Goal: Task Accomplishment & Management: Complete application form

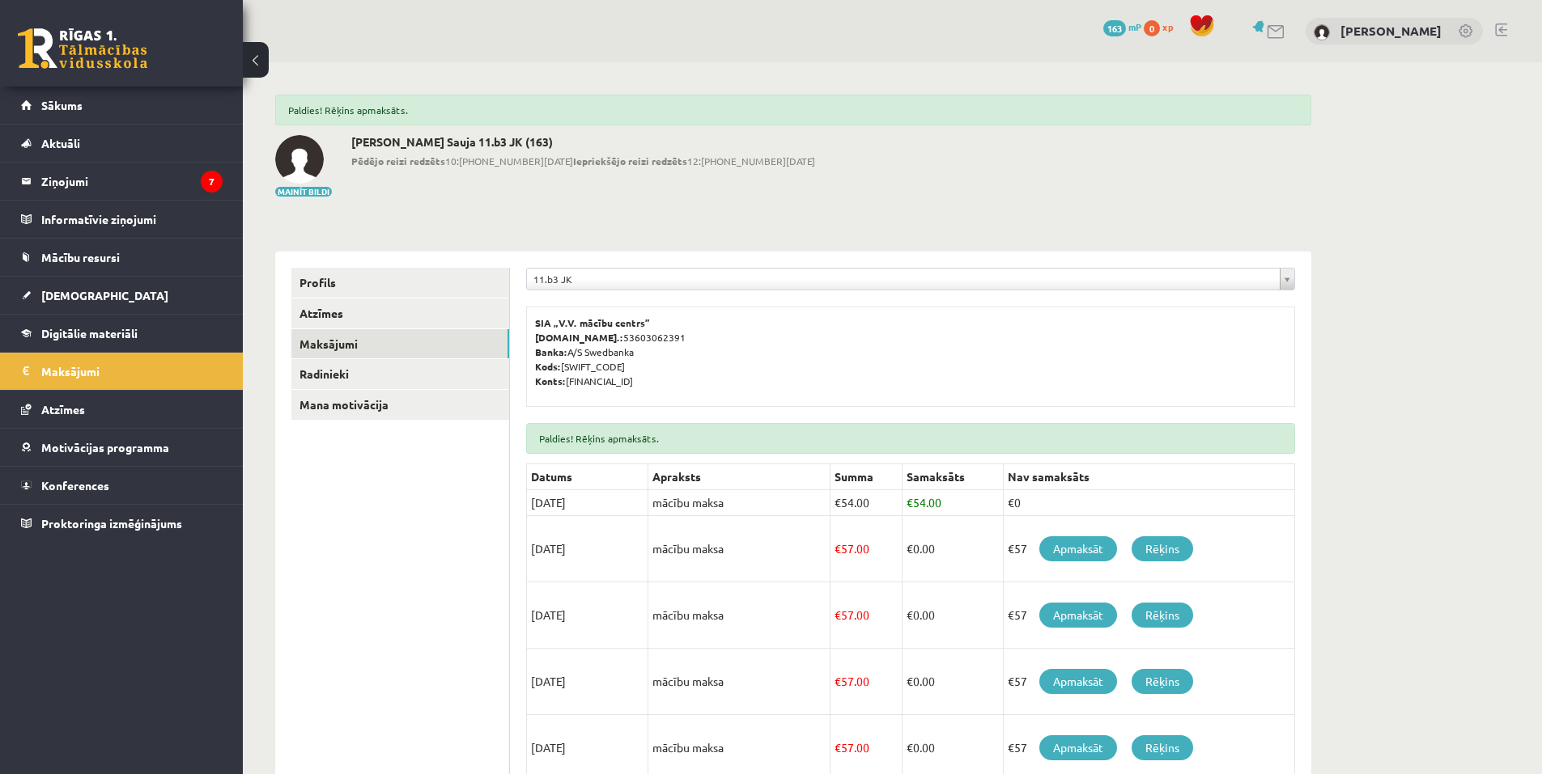
scroll to position [162, 0]
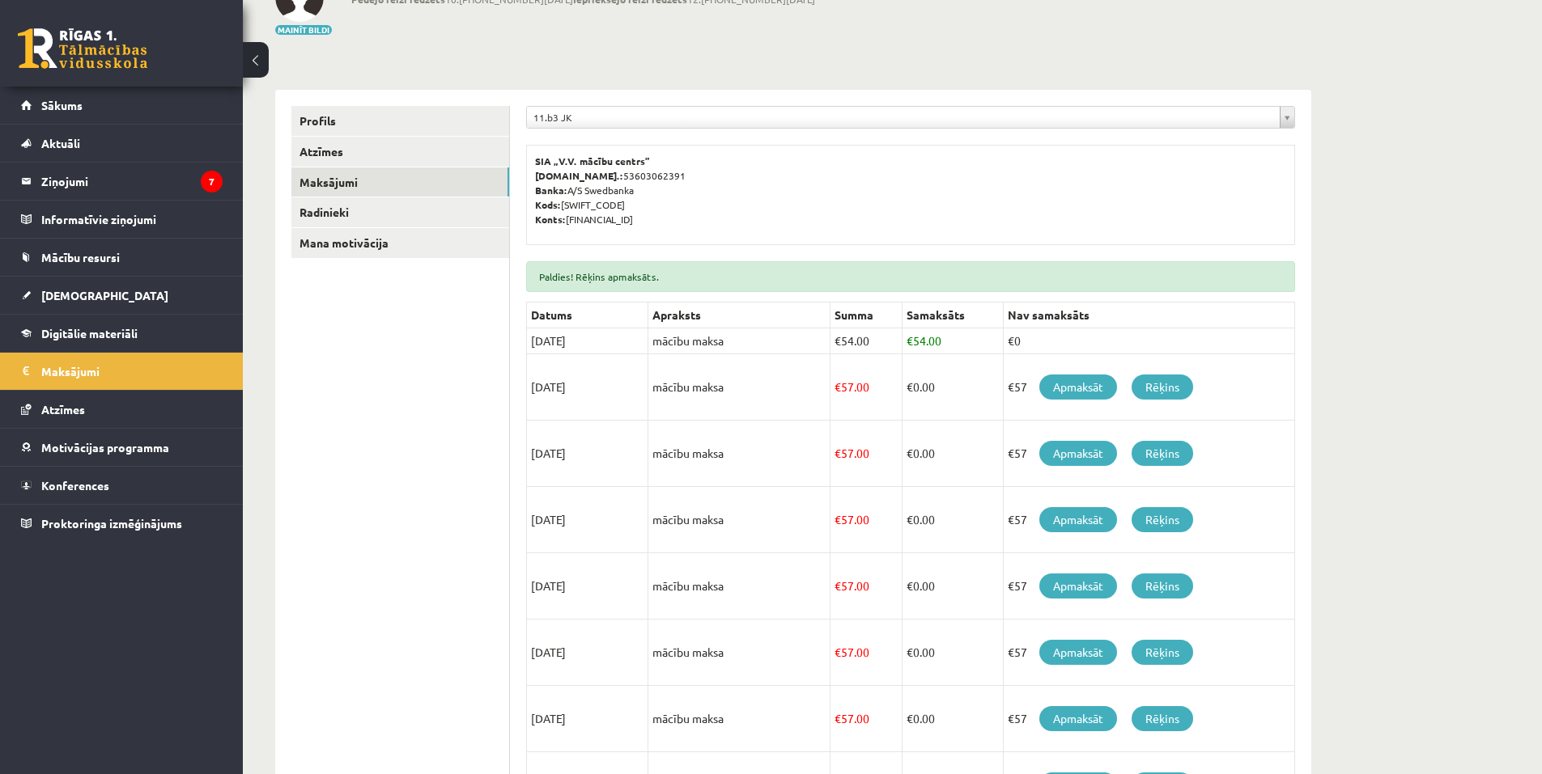
click at [481, 361] on ul "Profils Atzīmes Maksājumi Radinieki Mana motivācija" at bounding box center [400, 529] width 218 height 846
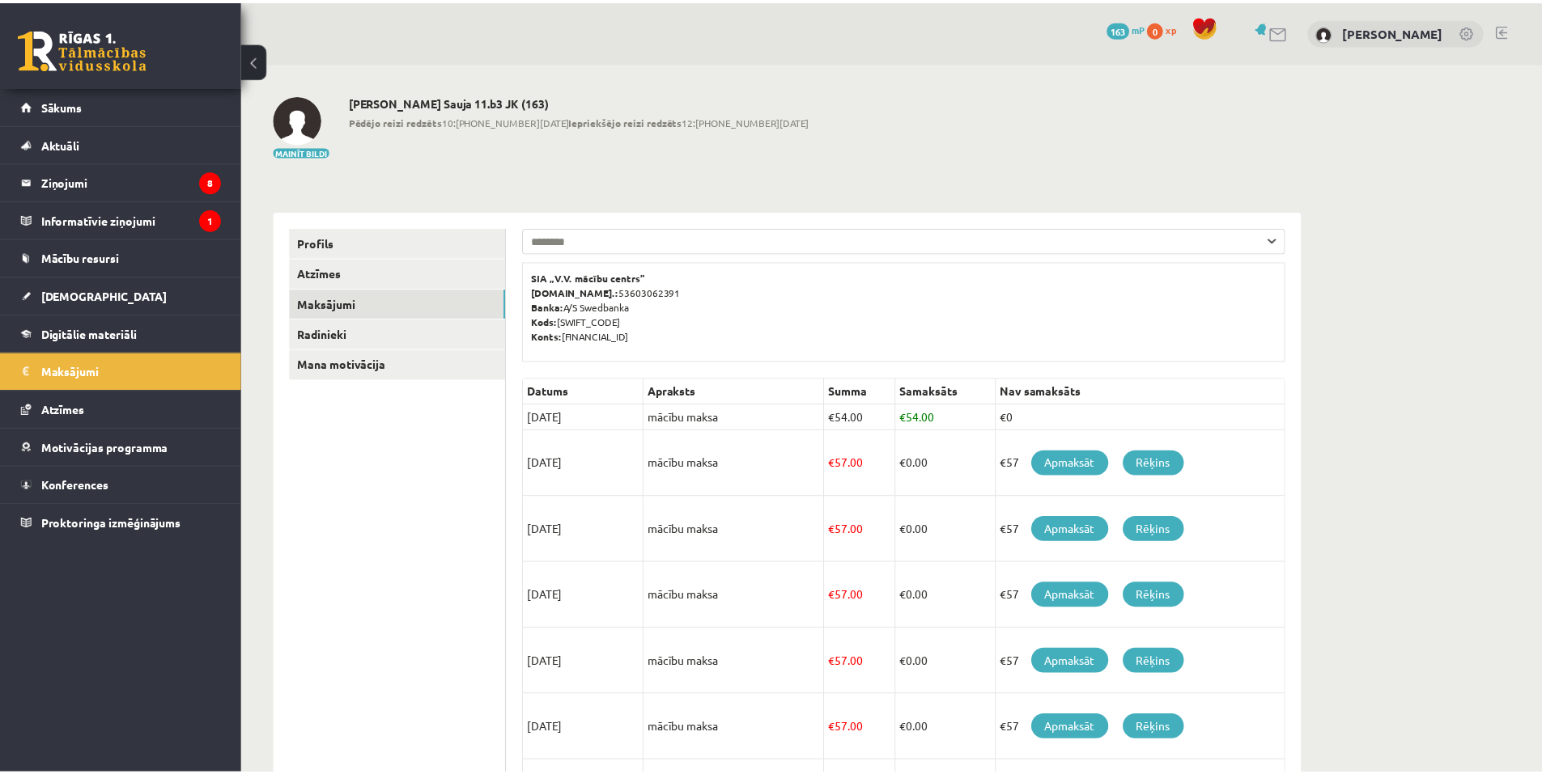
scroll to position [121, 0]
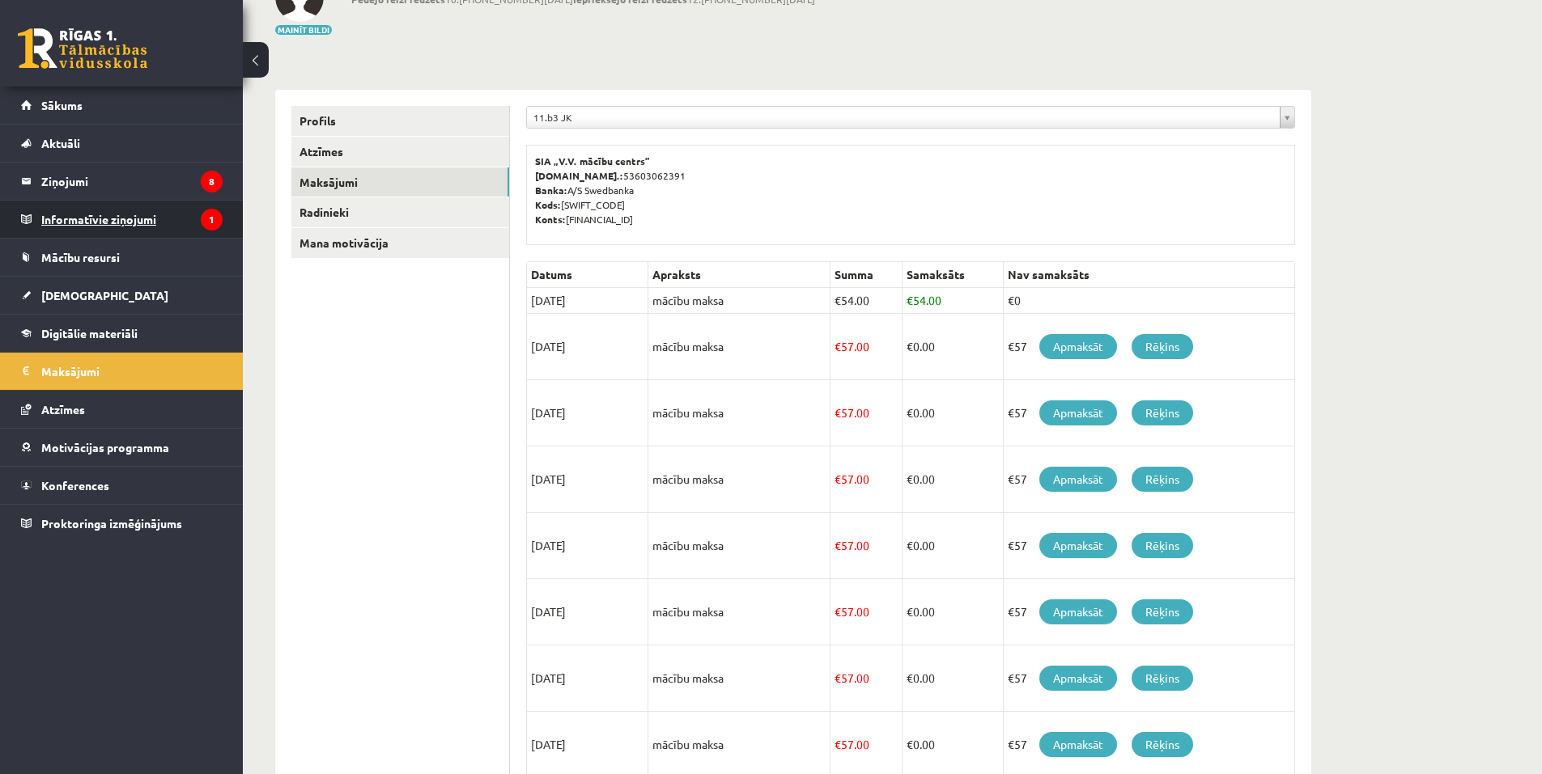
click at [79, 220] on legend "Informatīvie ziņojumi 1" at bounding box center [131, 219] width 181 height 37
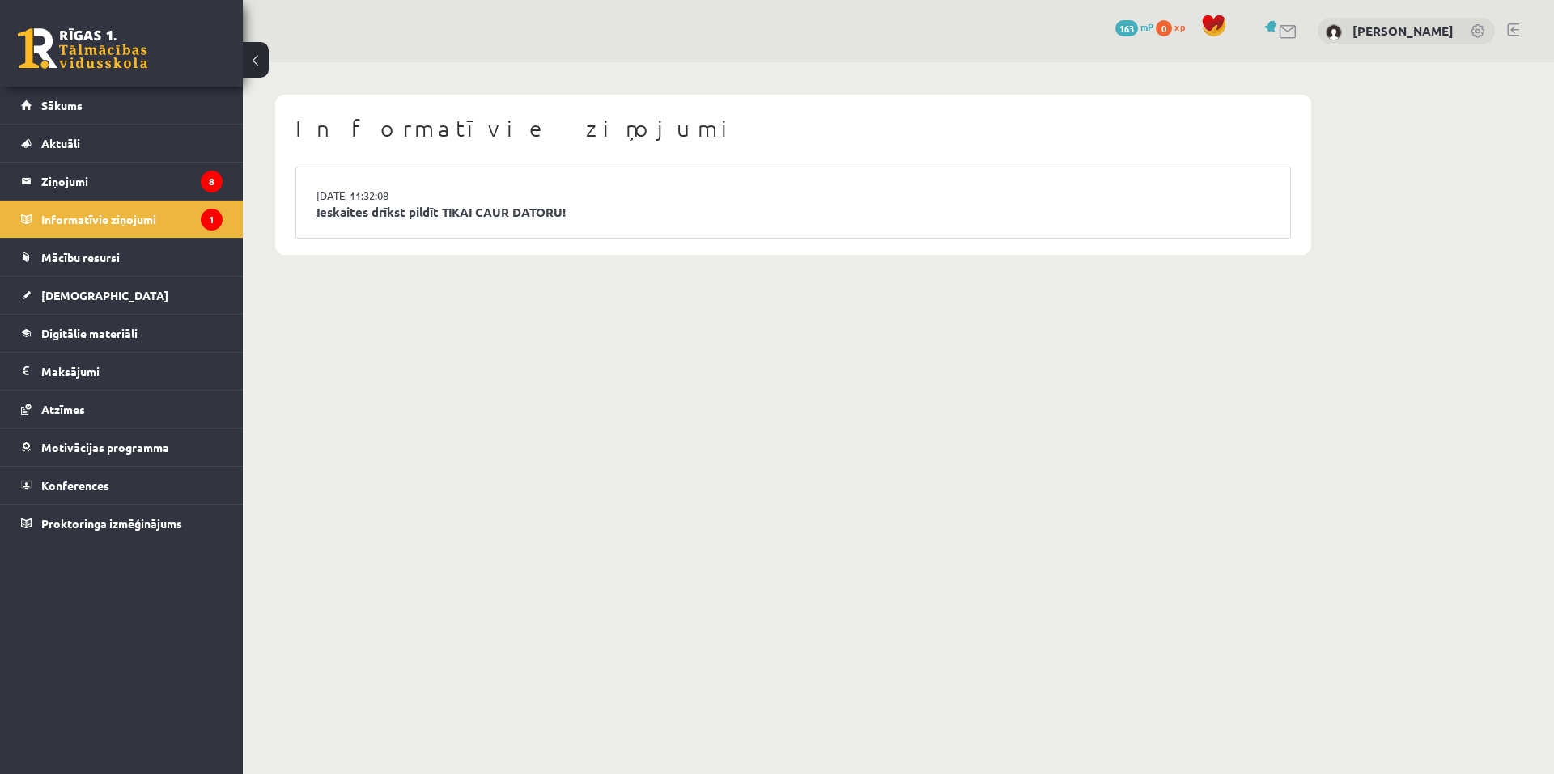
click at [439, 212] on link "Ieskaites drīkst pildīt TIKAI CAUR DATORU!" at bounding box center [792, 212] width 953 height 19
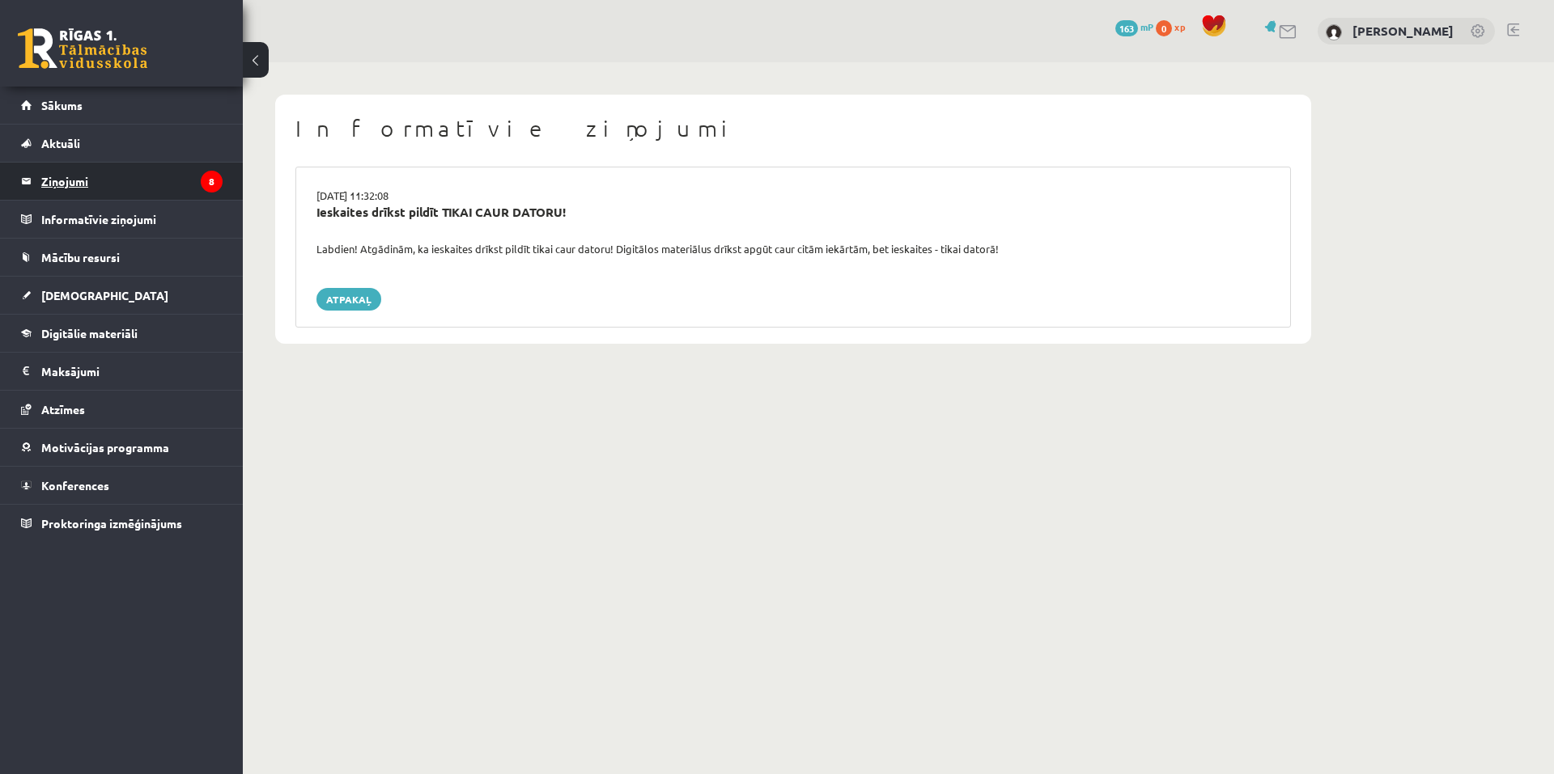
click at [78, 188] on legend "Ziņojumi 8" at bounding box center [131, 181] width 181 height 37
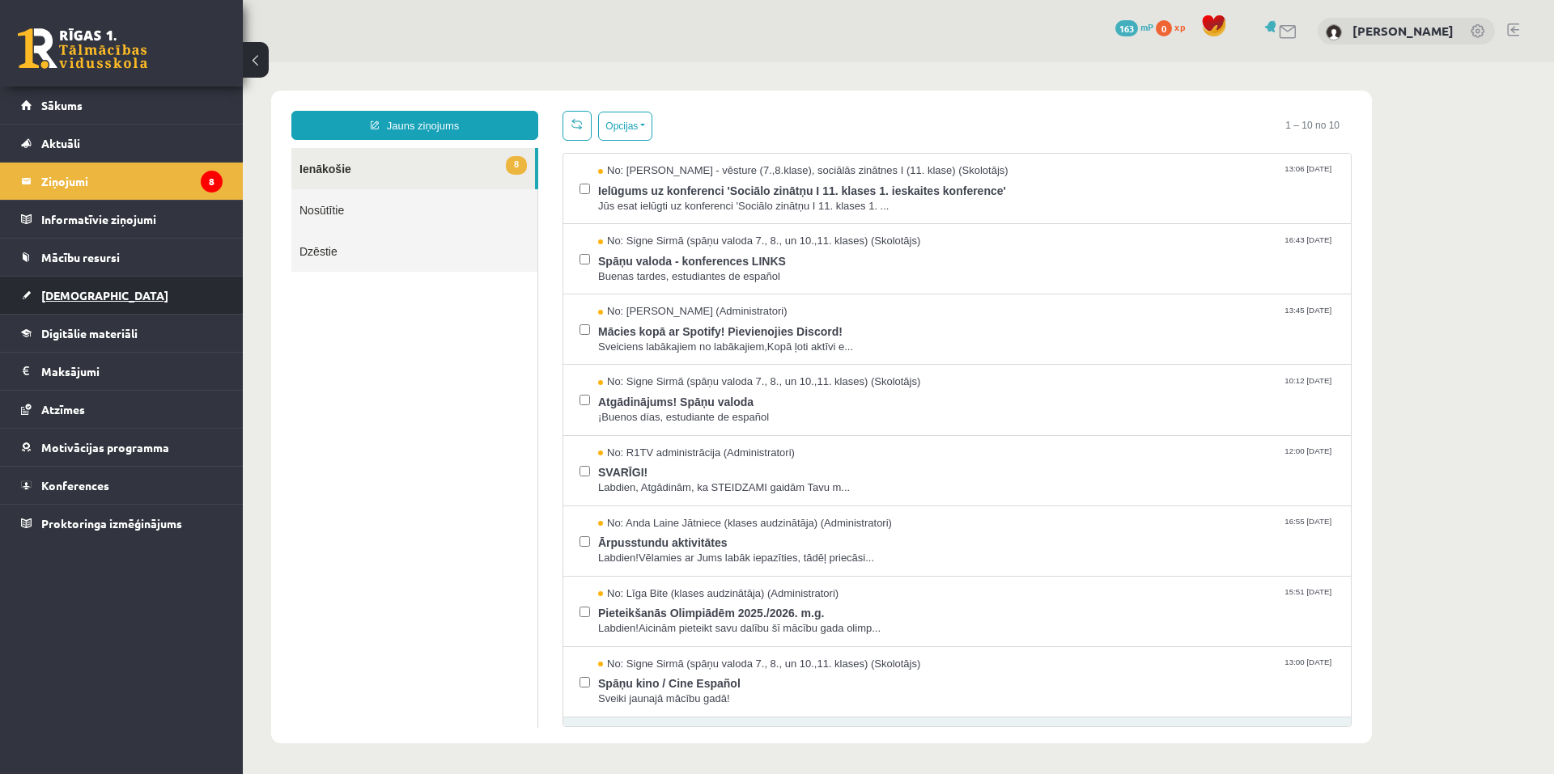
click at [74, 295] on span "[DEMOGRAPHIC_DATA]" at bounding box center [104, 295] width 127 height 15
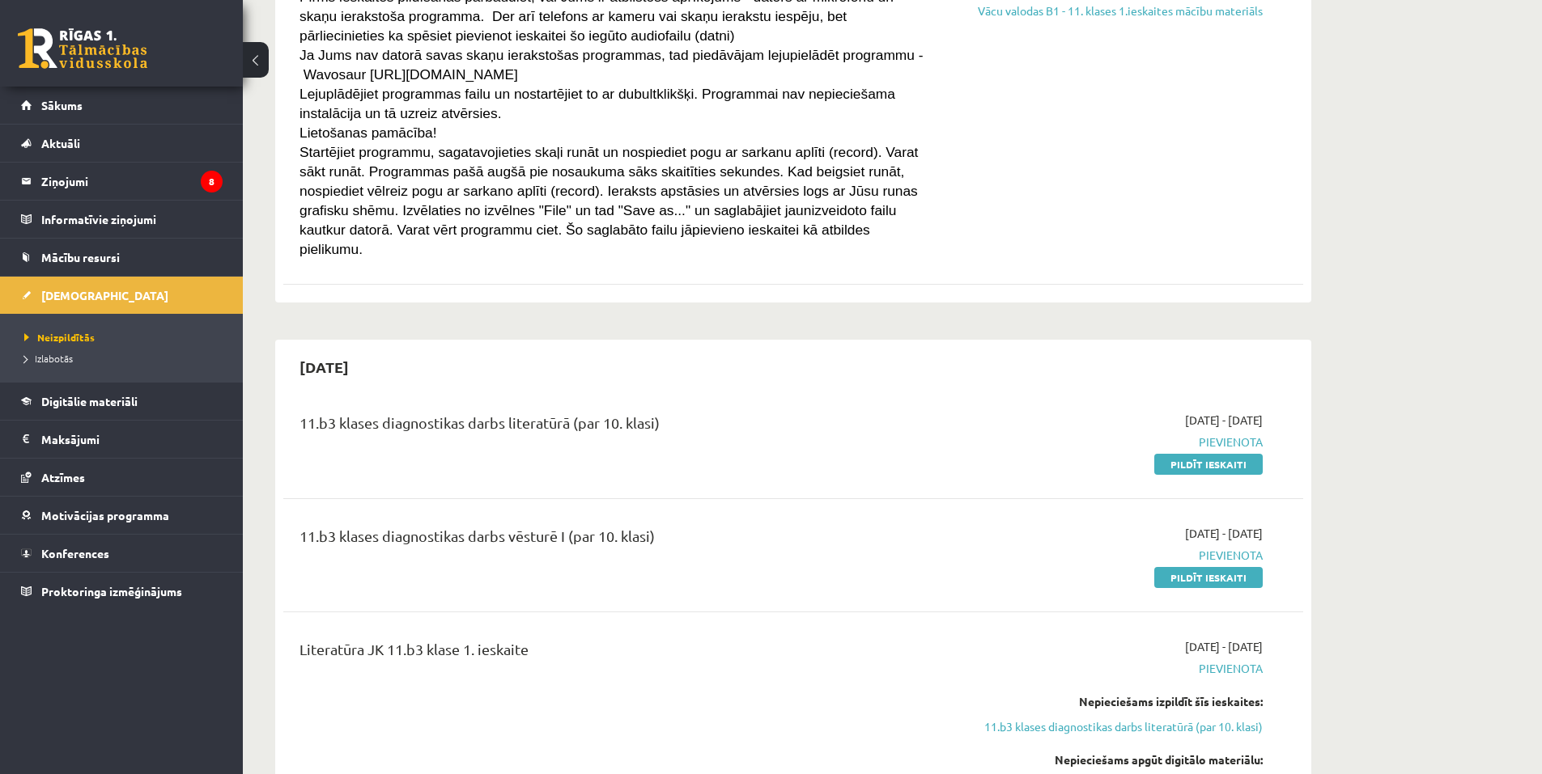
scroll to position [324, 0]
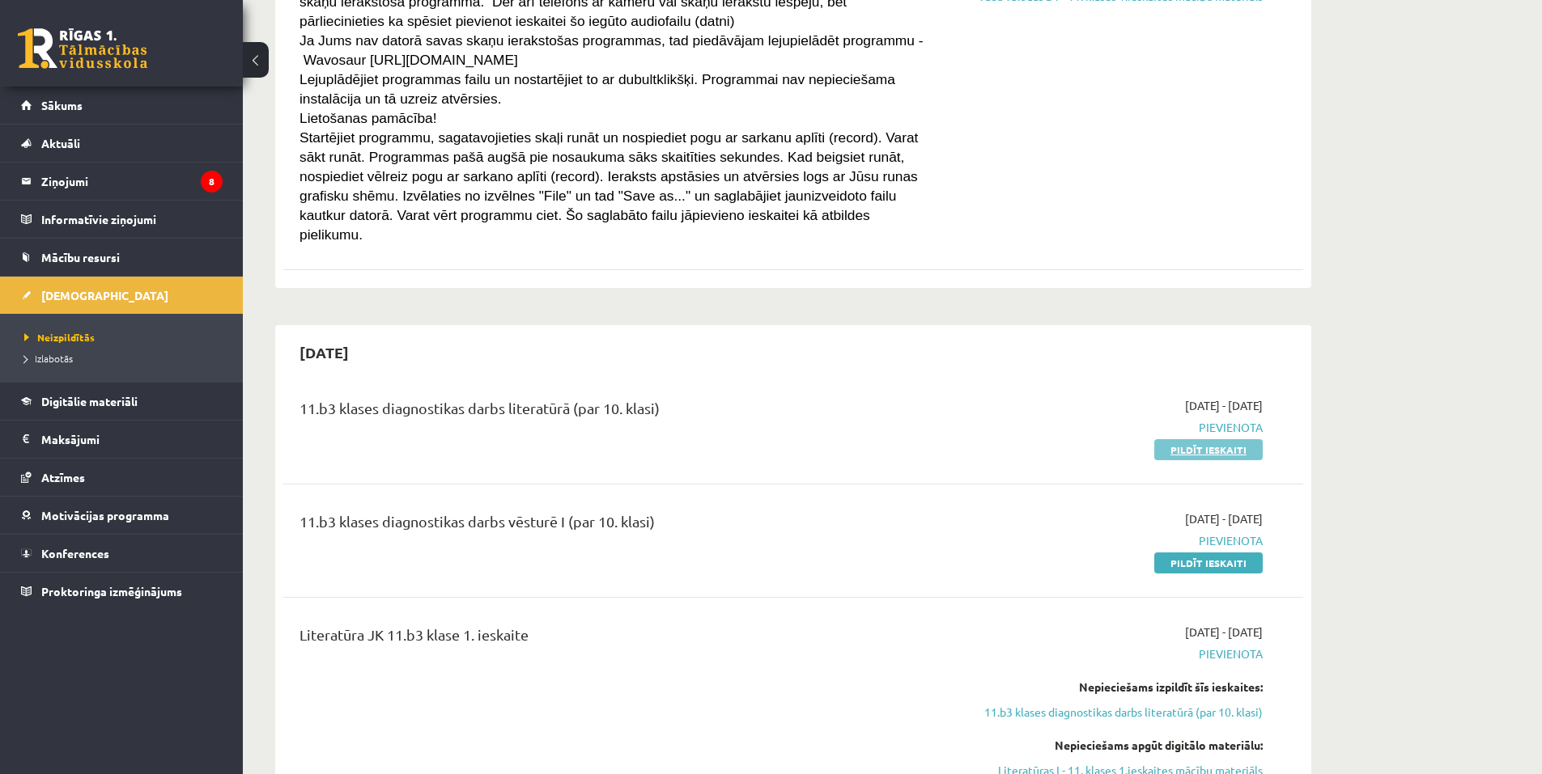
click at [1165, 439] on link "Pildīt ieskaiti" at bounding box center [1208, 449] width 108 height 21
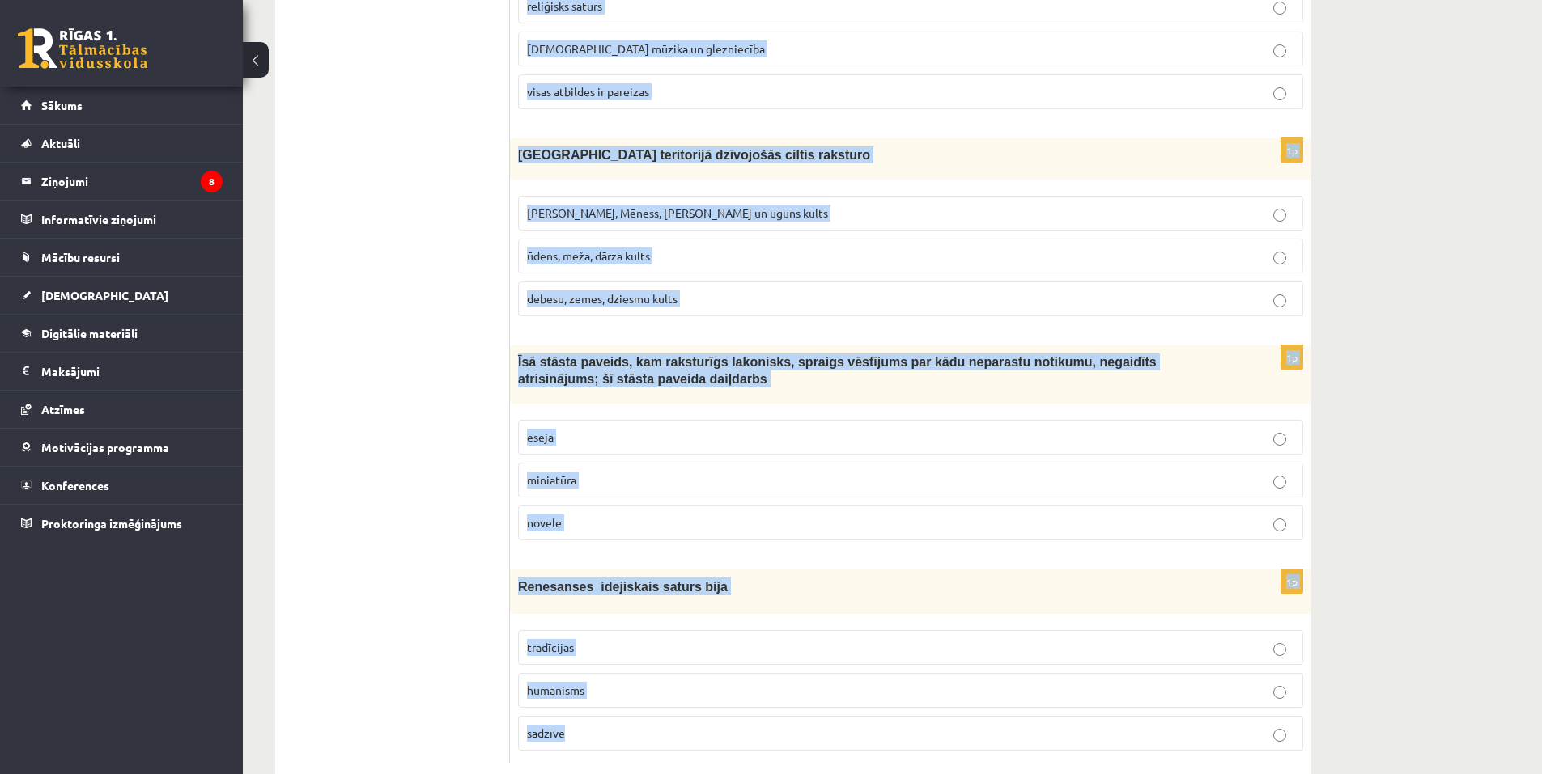
scroll to position [5970, 0]
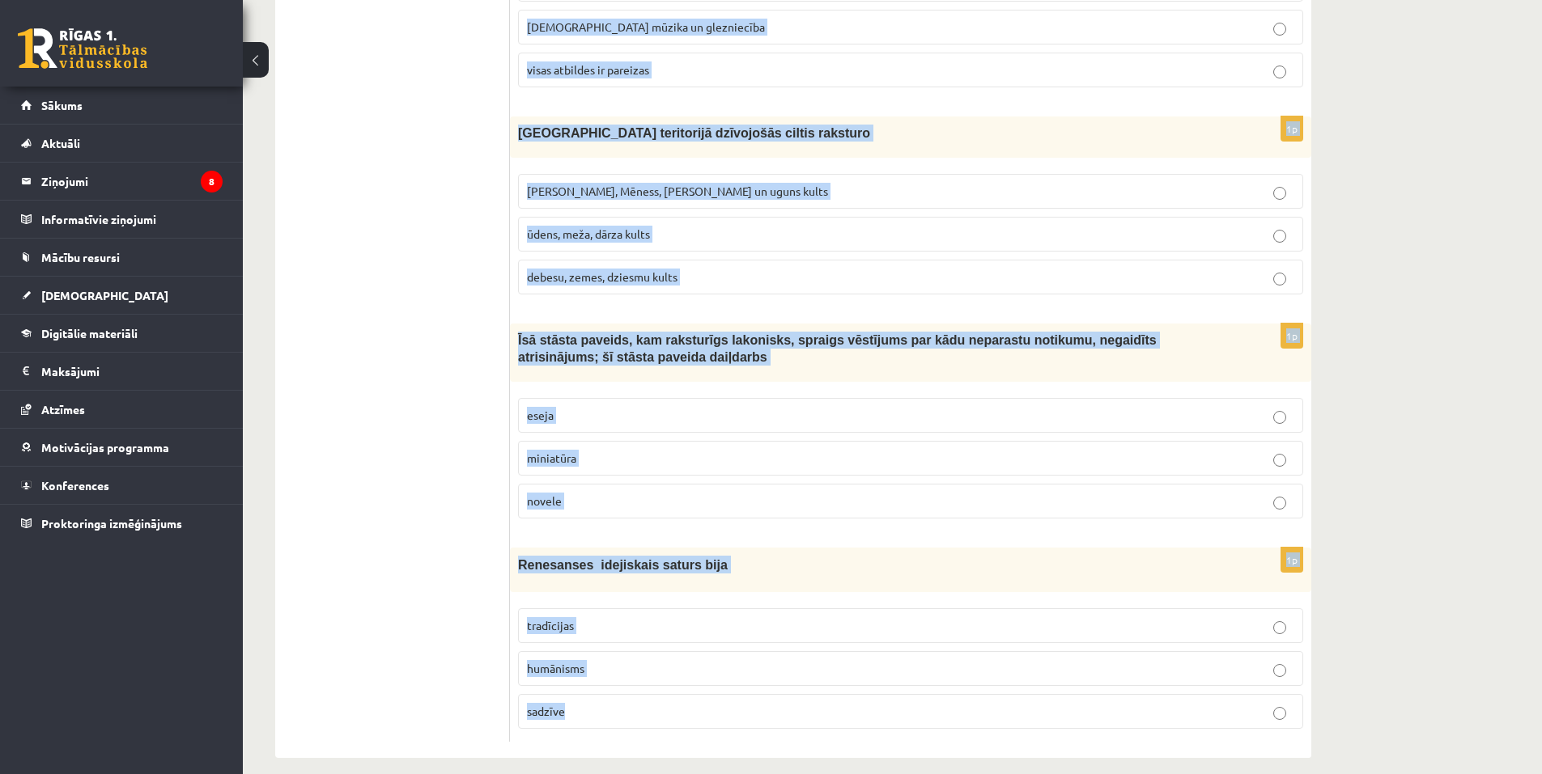
drag, startPoint x: 518, startPoint y: 323, endPoint x: 860, endPoint y: 775, distance: 567.3
copy form "Loremipsum dolorsit am consectetur adipiscin elitseddoei tempori utlabor etdolo…"
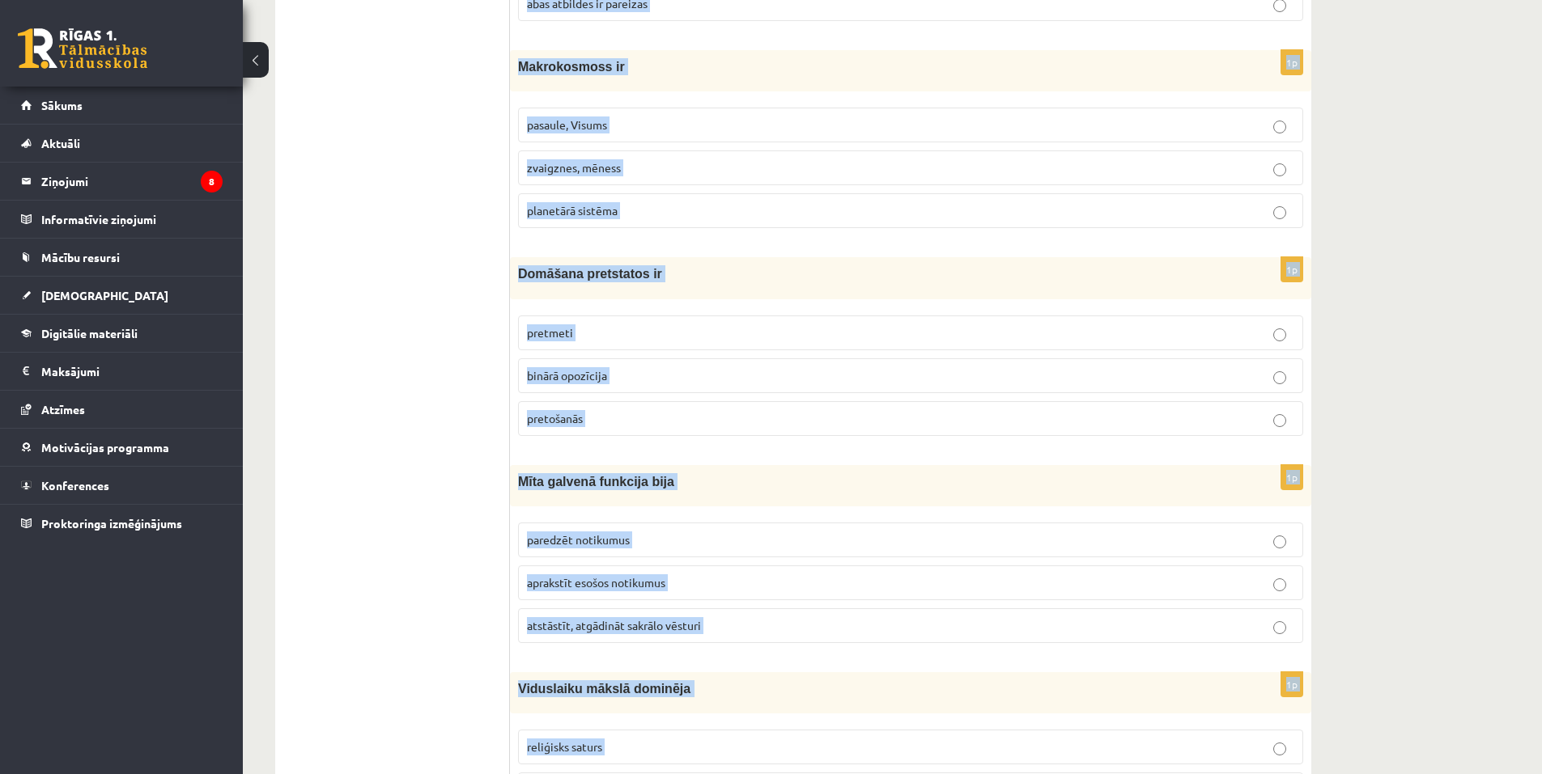
scroll to position [5079, 0]
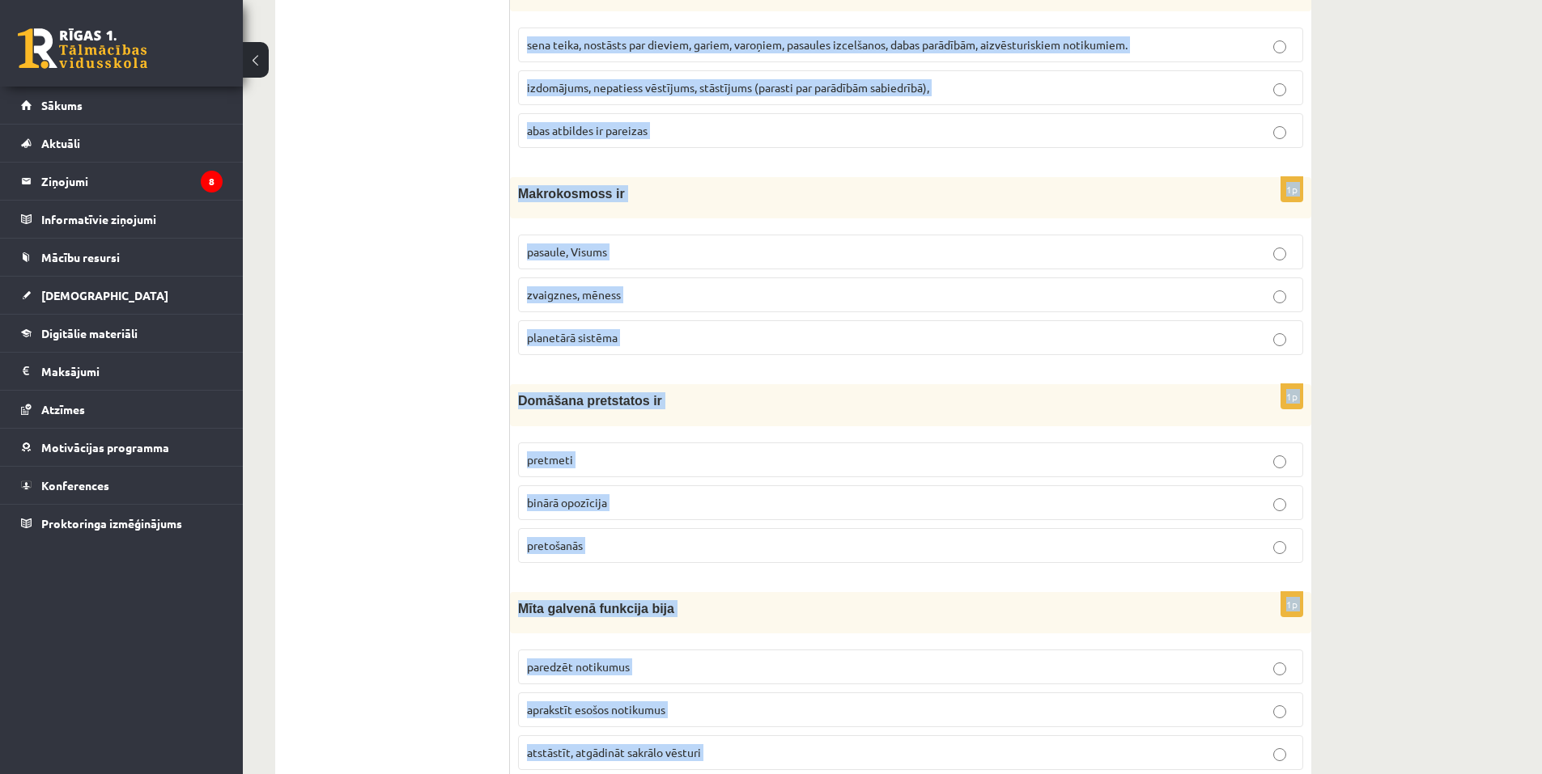
click at [1058, 600] on p "Mīta galvenā funkcija bija" at bounding box center [870, 608] width 704 height 17
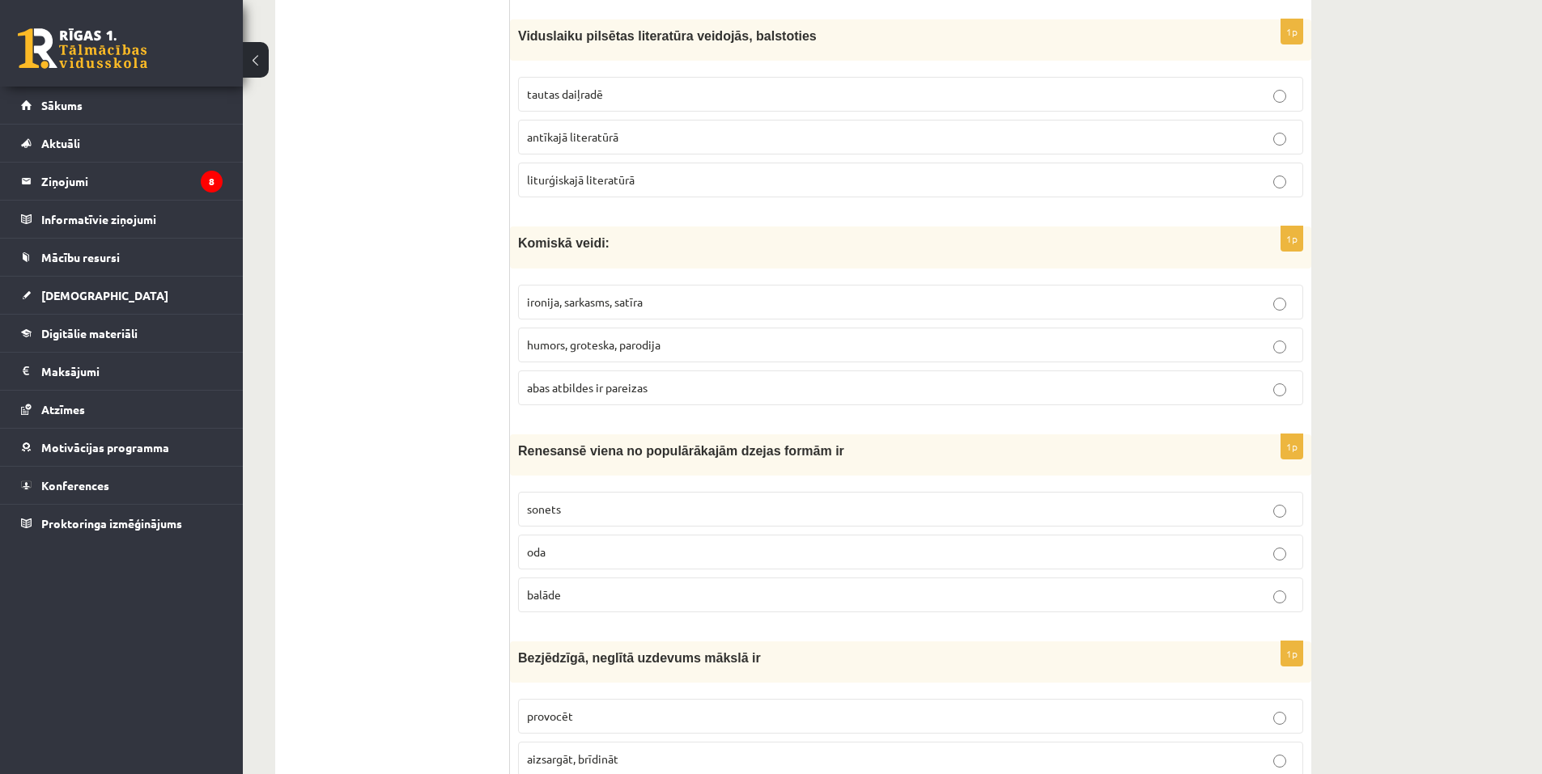
scroll to position [0, 0]
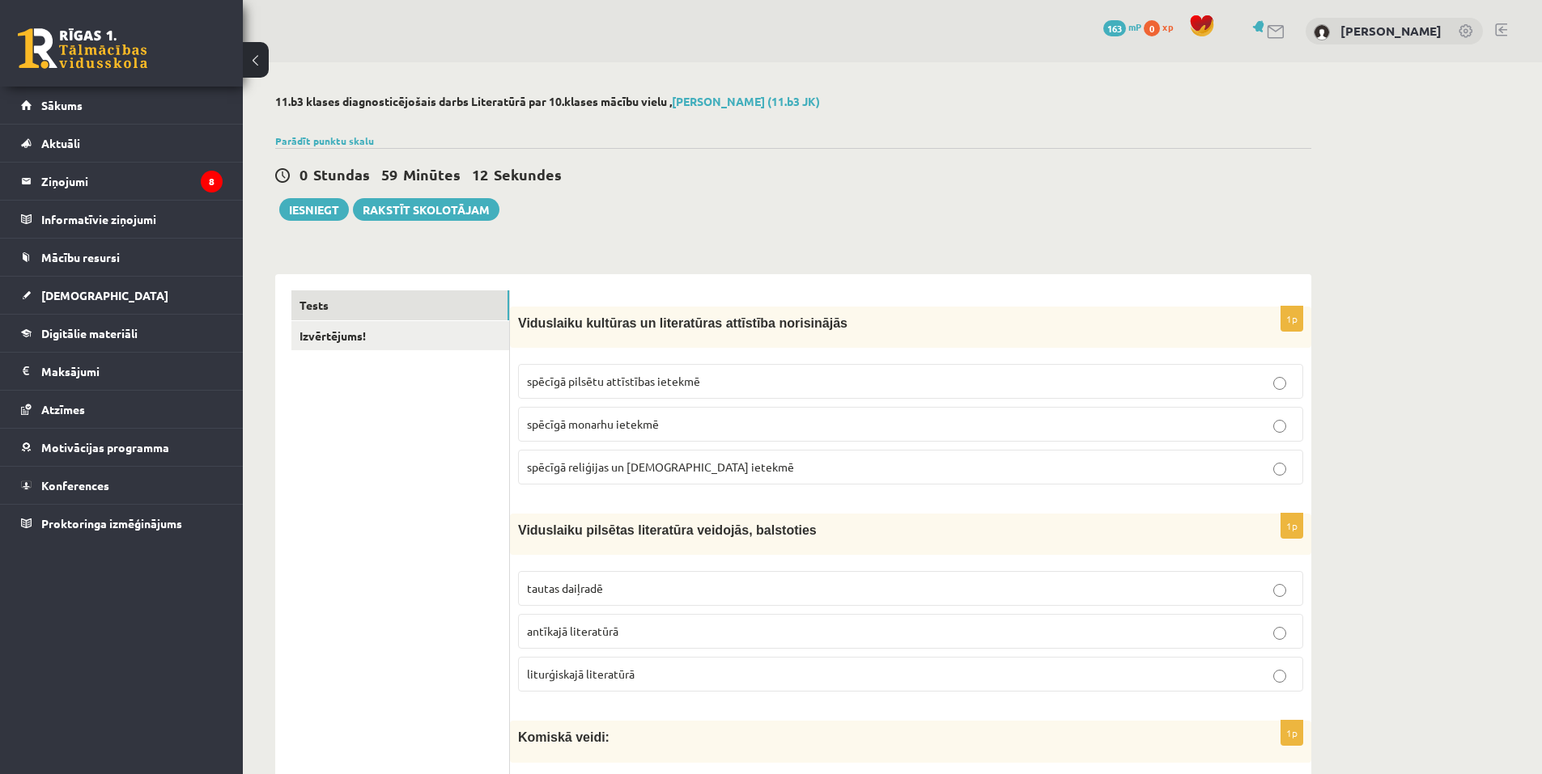
click at [650, 475] on p "spēcīgā reliģijas un baznīcas ietekmē" at bounding box center [910, 467] width 767 height 17
drag, startPoint x: 592, startPoint y: 593, endPoint x: 603, endPoint y: 589, distance: 11.3
click at [592, 593] on span "tautas daiļradē" at bounding box center [565, 588] width 76 height 15
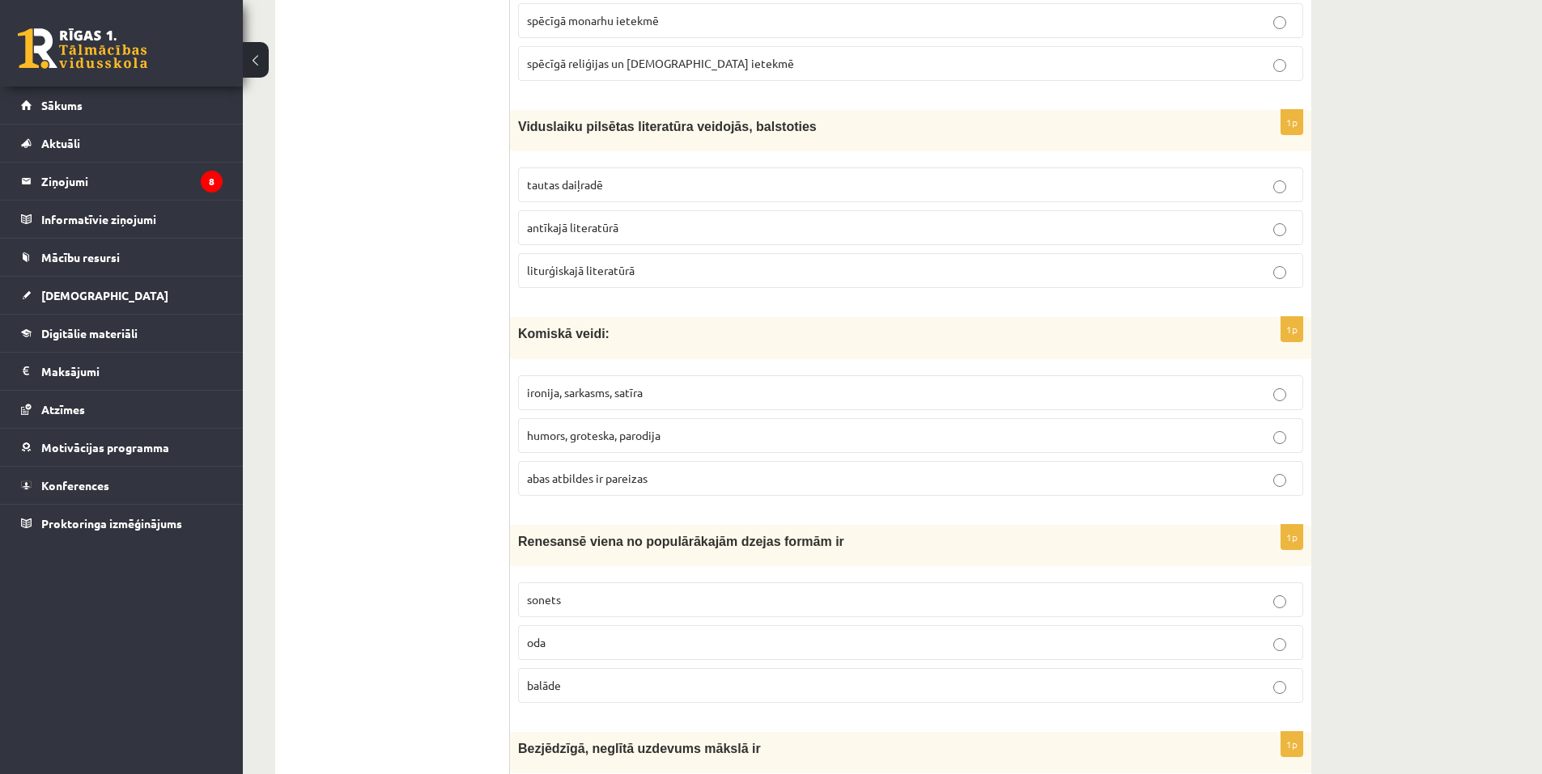
scroll to position [405, 0]
click at [590, 482] on span "abas atbildes ir pareizas" at bounding box center [587, 477] width 121 height 15
click at [583, 603] on p "sonets" at bounding box center [910, 599] width 767 height 17
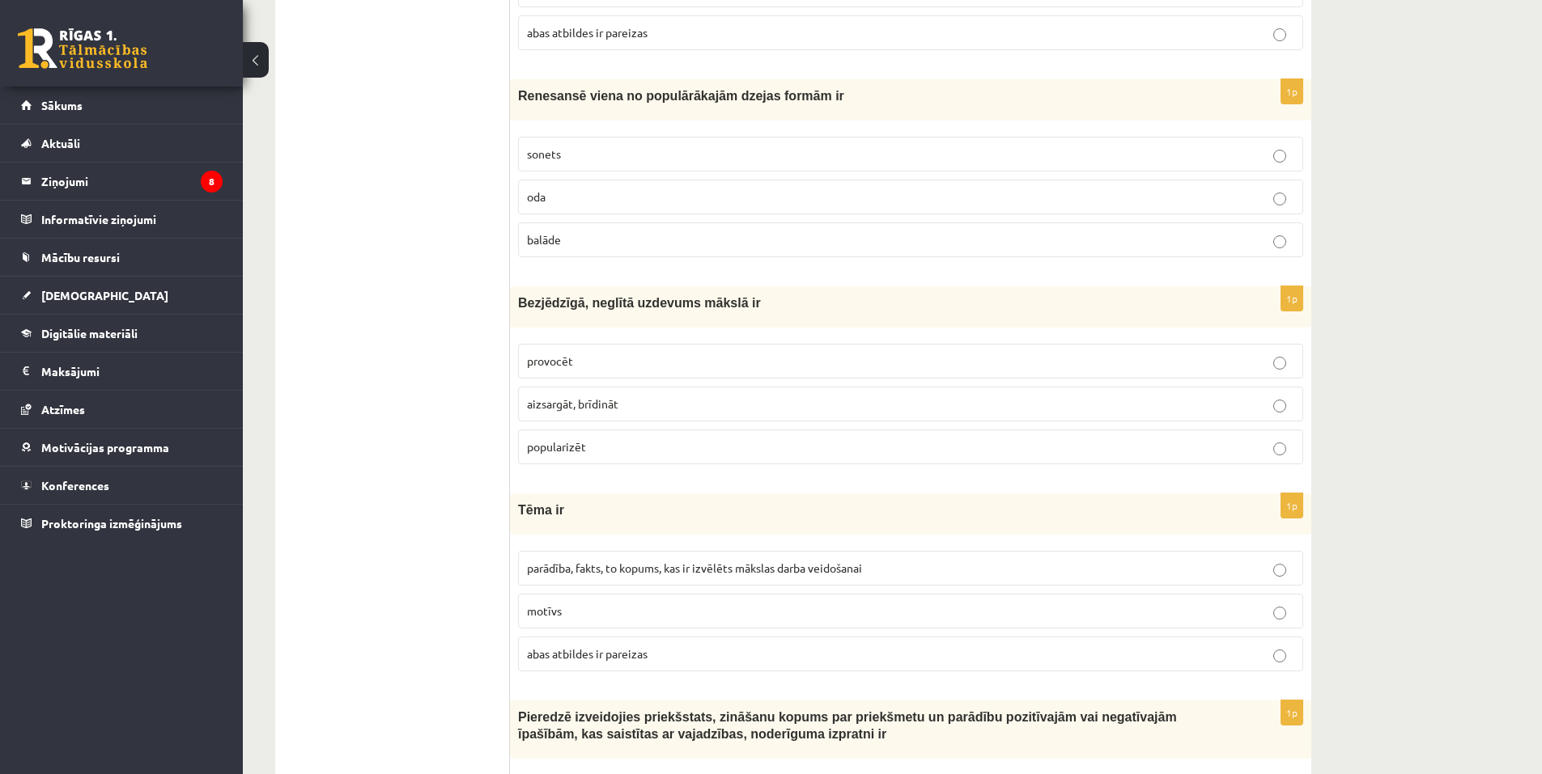
scroll to position [890, 0]
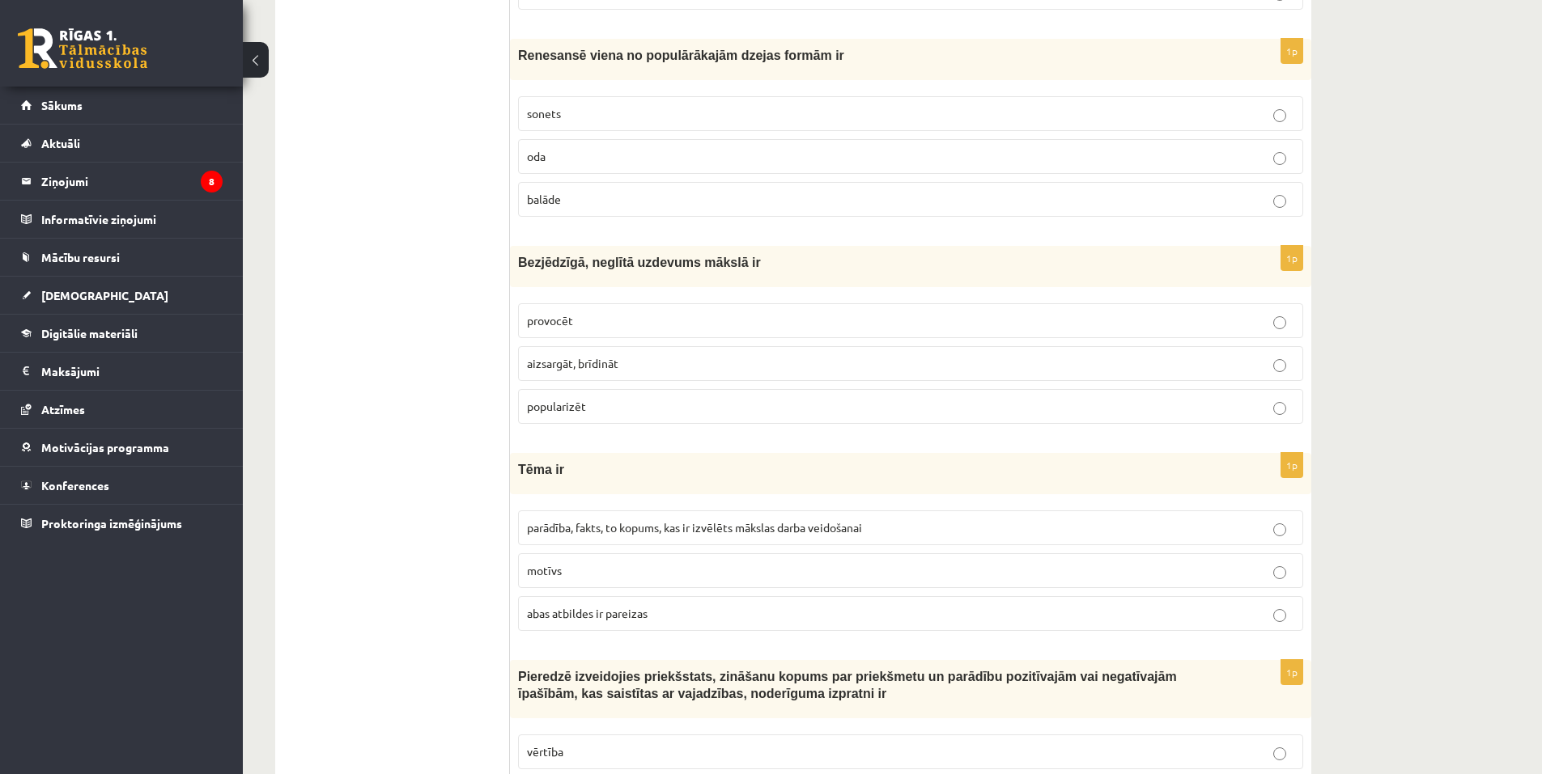
click at [578, 325] on p "provocēt" at bounding box center [910, 320] width 767 height 17
click at [627, 527] on span "parādība, fakts, to kopums, kas ir izvēlēts mākslas darba veidošanai" at bounding box center [694, 527] width 335 height 15
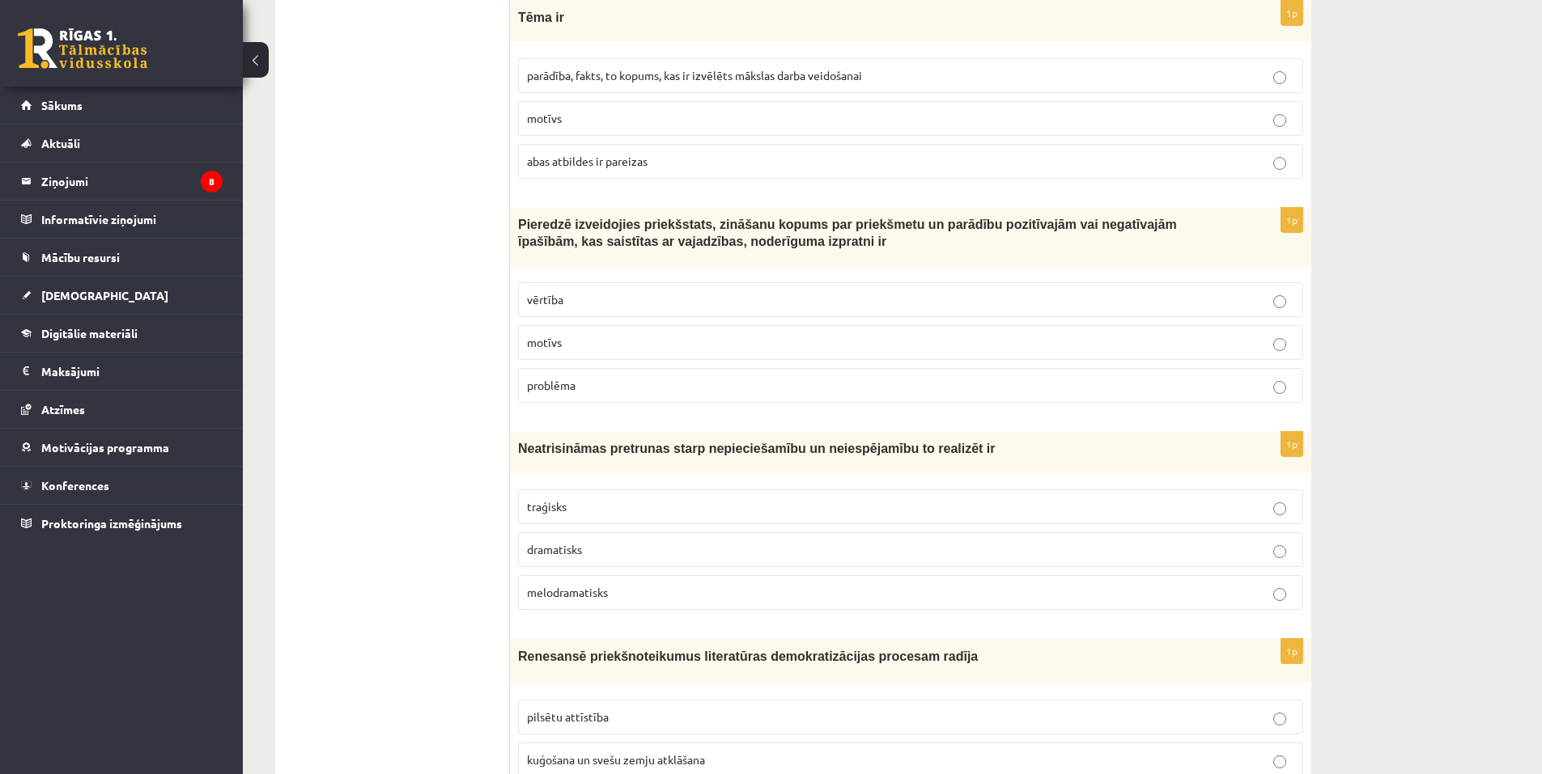
scroll to position [1376, 0]
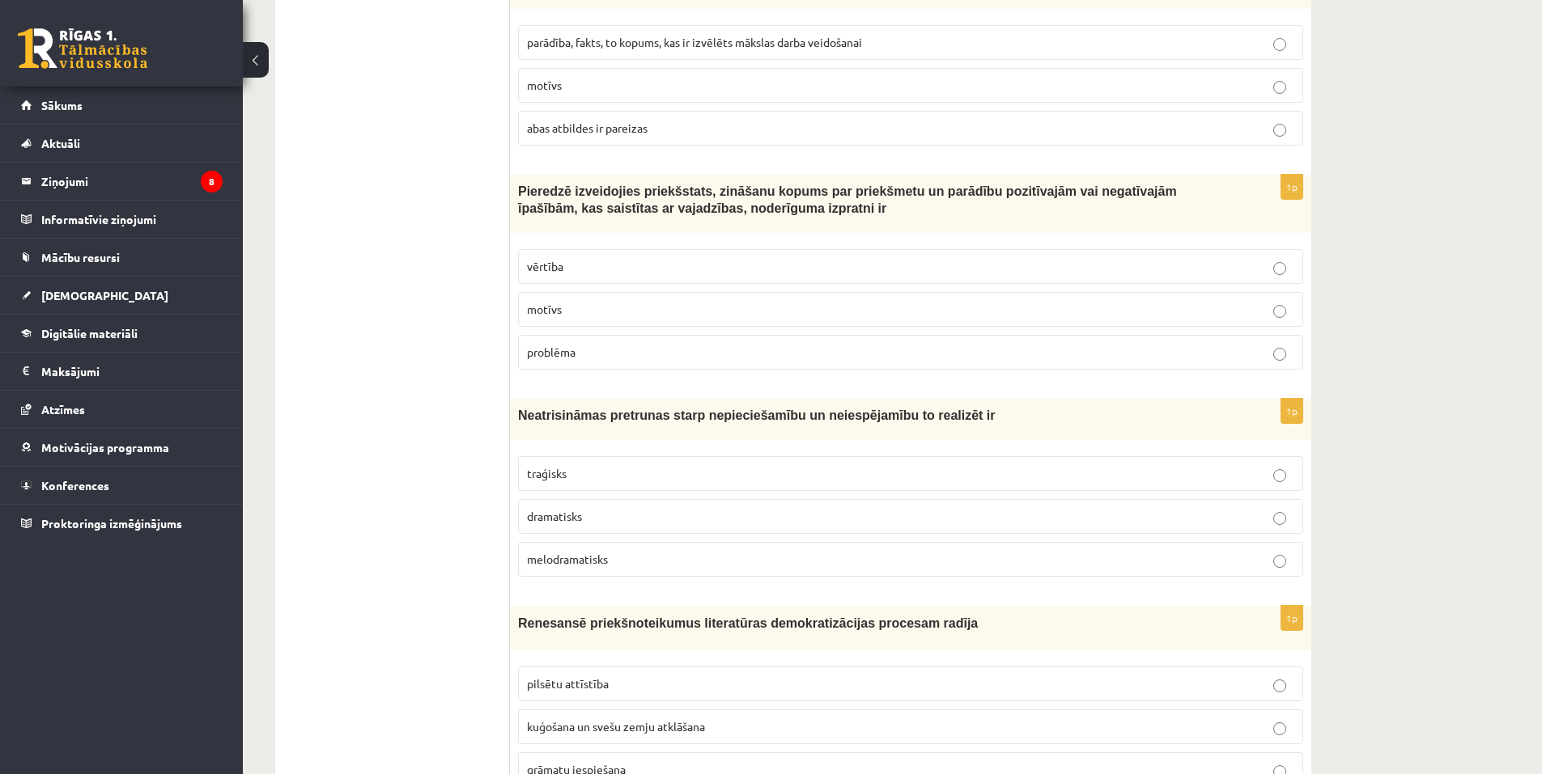
click at [595, 257] on label "vērtība" at bounding box center [910, 266] width 785 height 35
click at [574, 480] on p "traģisks" at bounding box center [910, 473] width 767 height 17
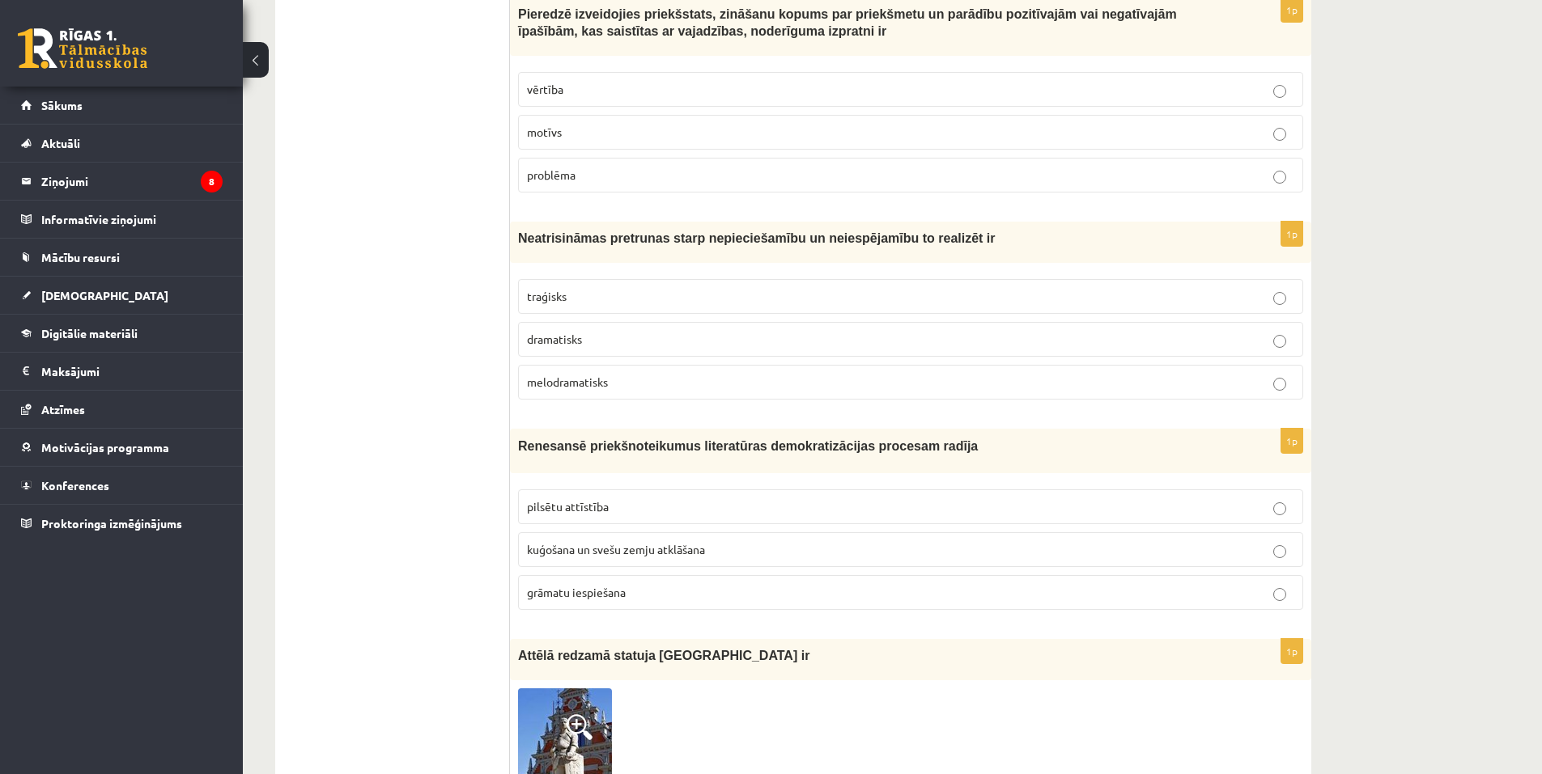
scroll to position [1457, 0]
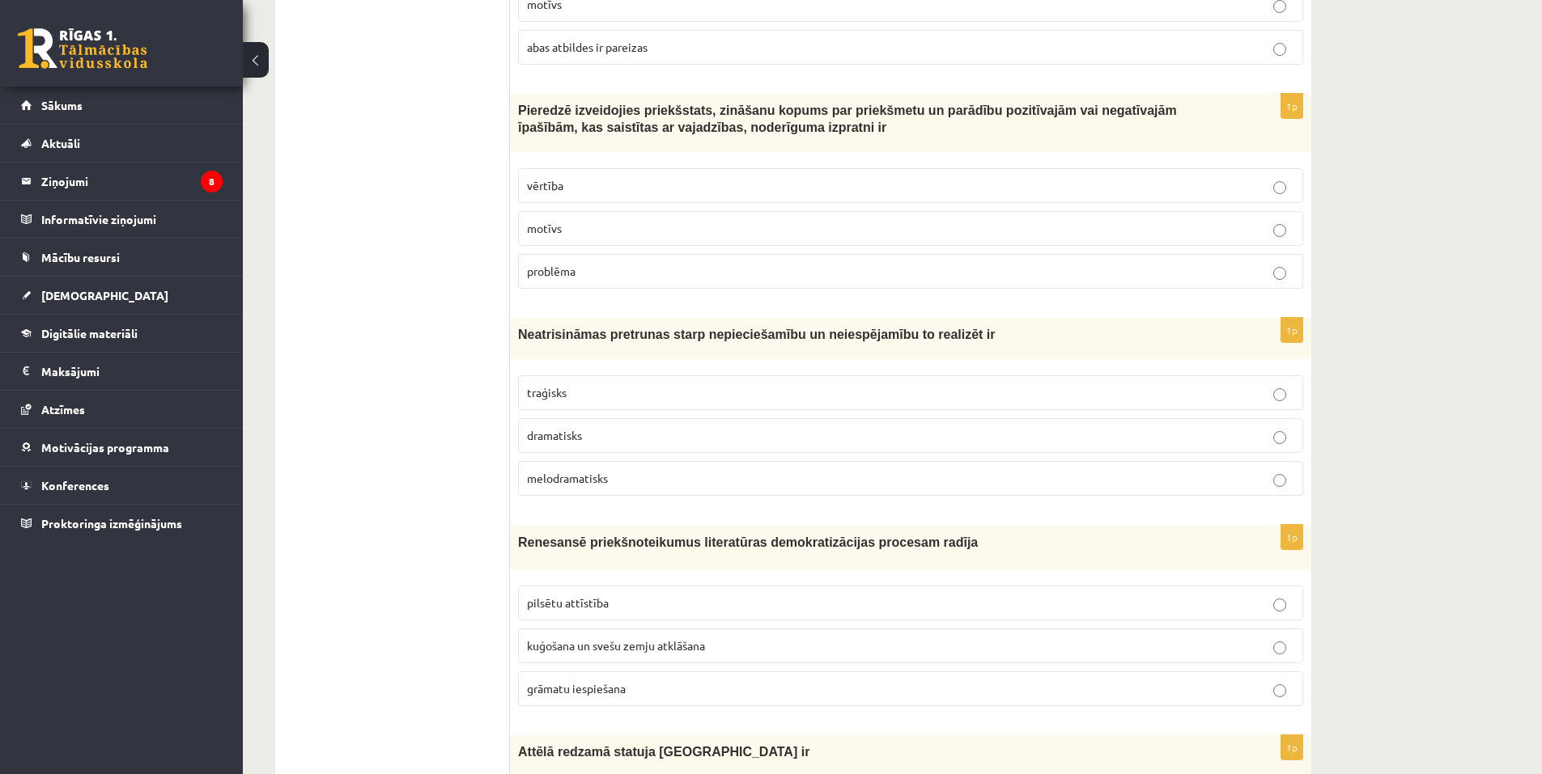
click at [589, 702] on label "grāmatu iespiešana" at bounding box center [910, 689] width 785 height 35
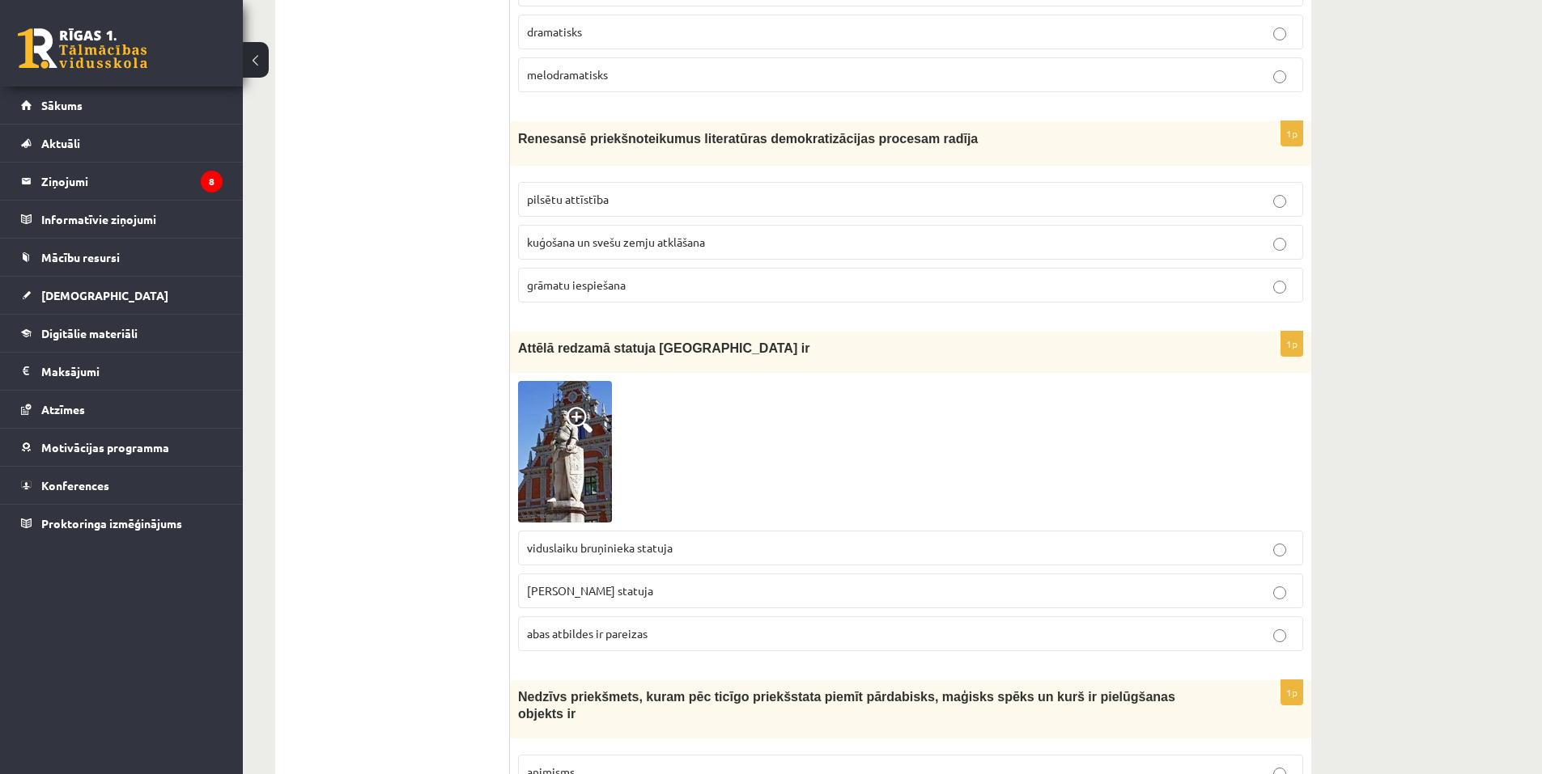
scroll to position [1861, 0]
drag, startPoint x: 600, startPoint y: 593, endPoint x: 609, endPoint y: 590, distance: 10.2
click at [600, 593] on span "Rolanda statuja" at bounding box center [590, 590] width 126 height 15
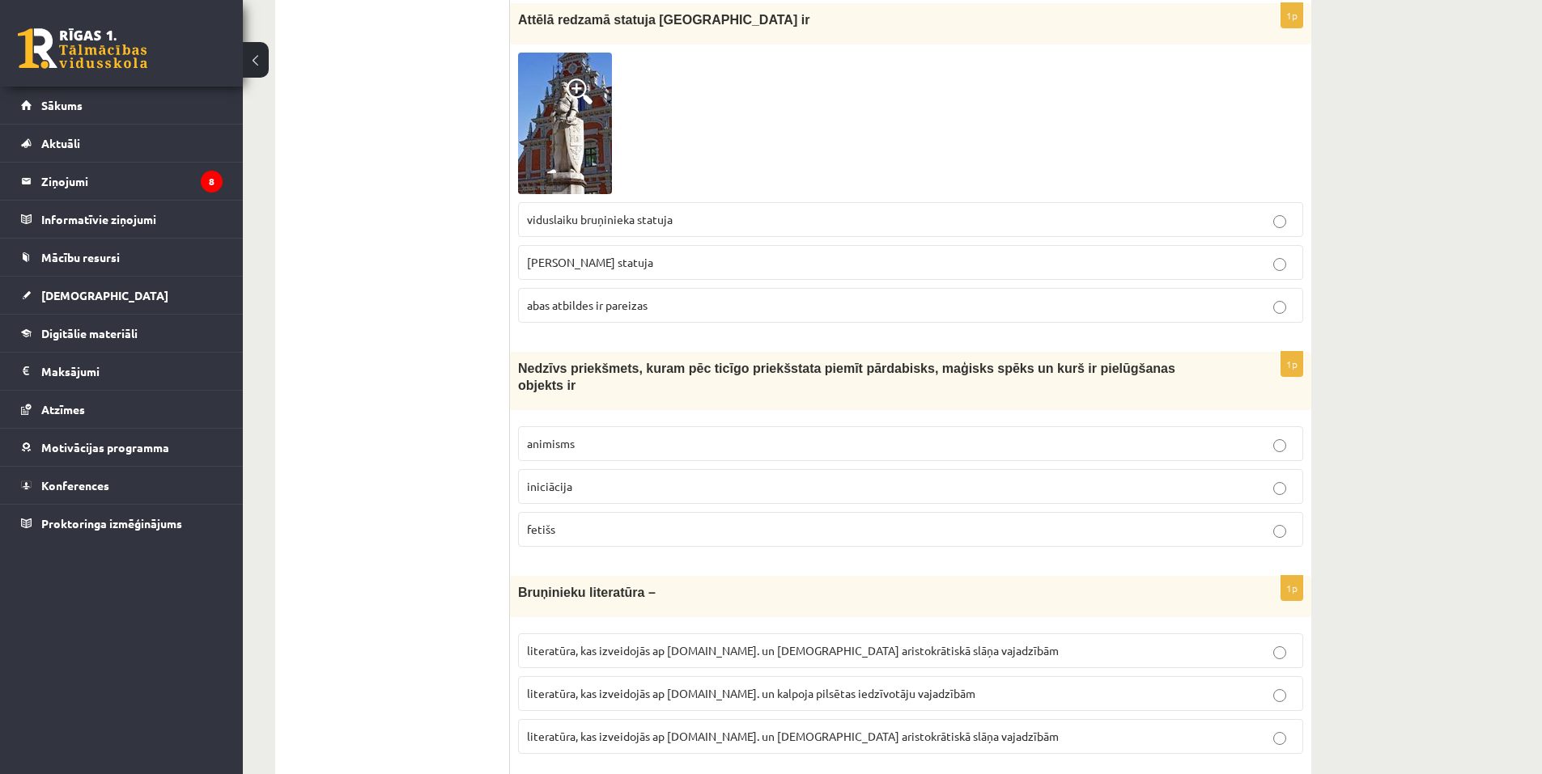
scroll to position [2347, 0]
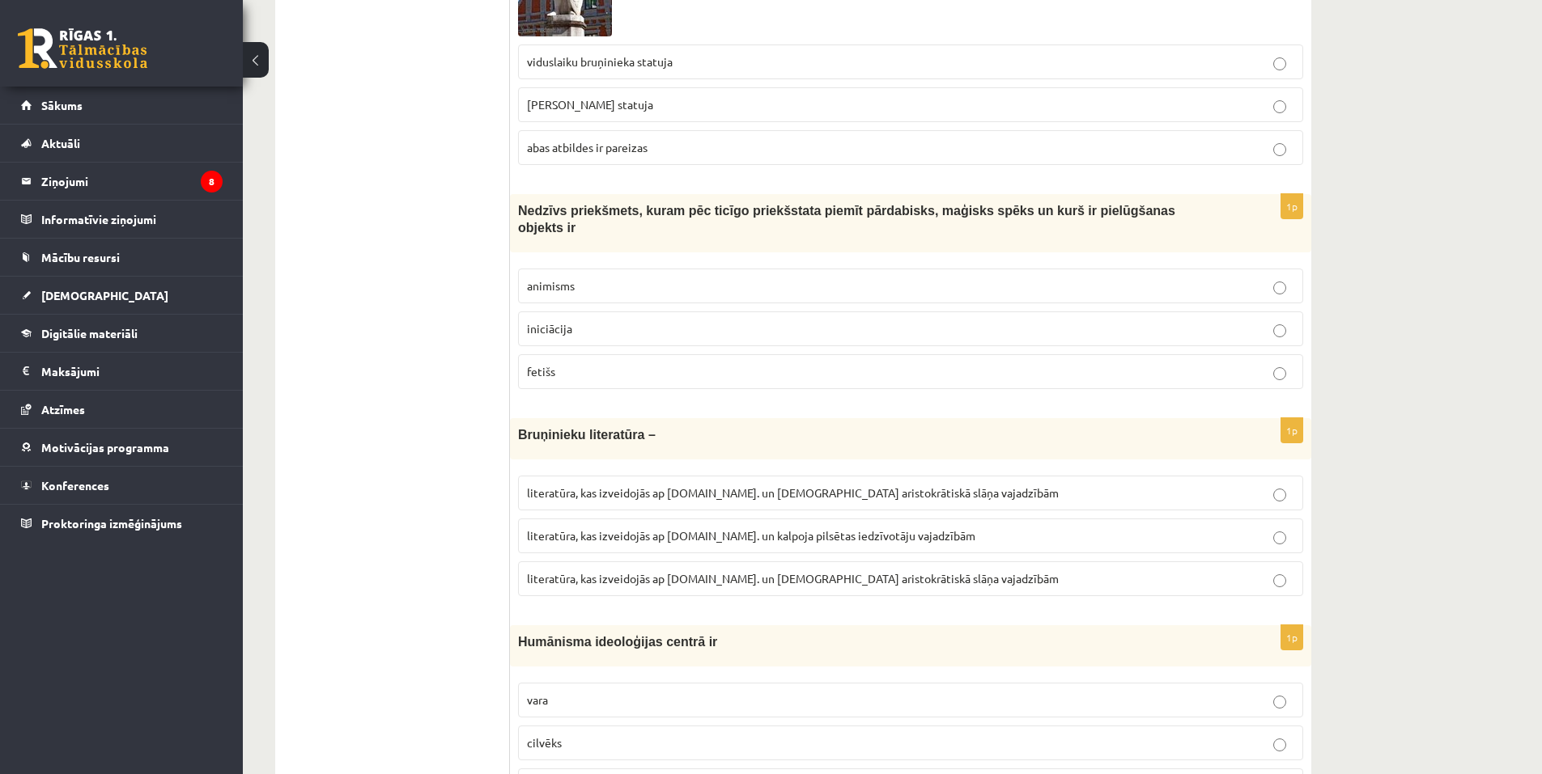
click at [598, 363] on p "fetišs" at bounding box center [910, 371] width 767 height 17
click at [598, 528] on span "literatūra, kas izveidojās ap 12.gs. un kalpoja pilsētas iedzīvotāju vajadzībām" at bounding box center [751, 535] width 448 height 15
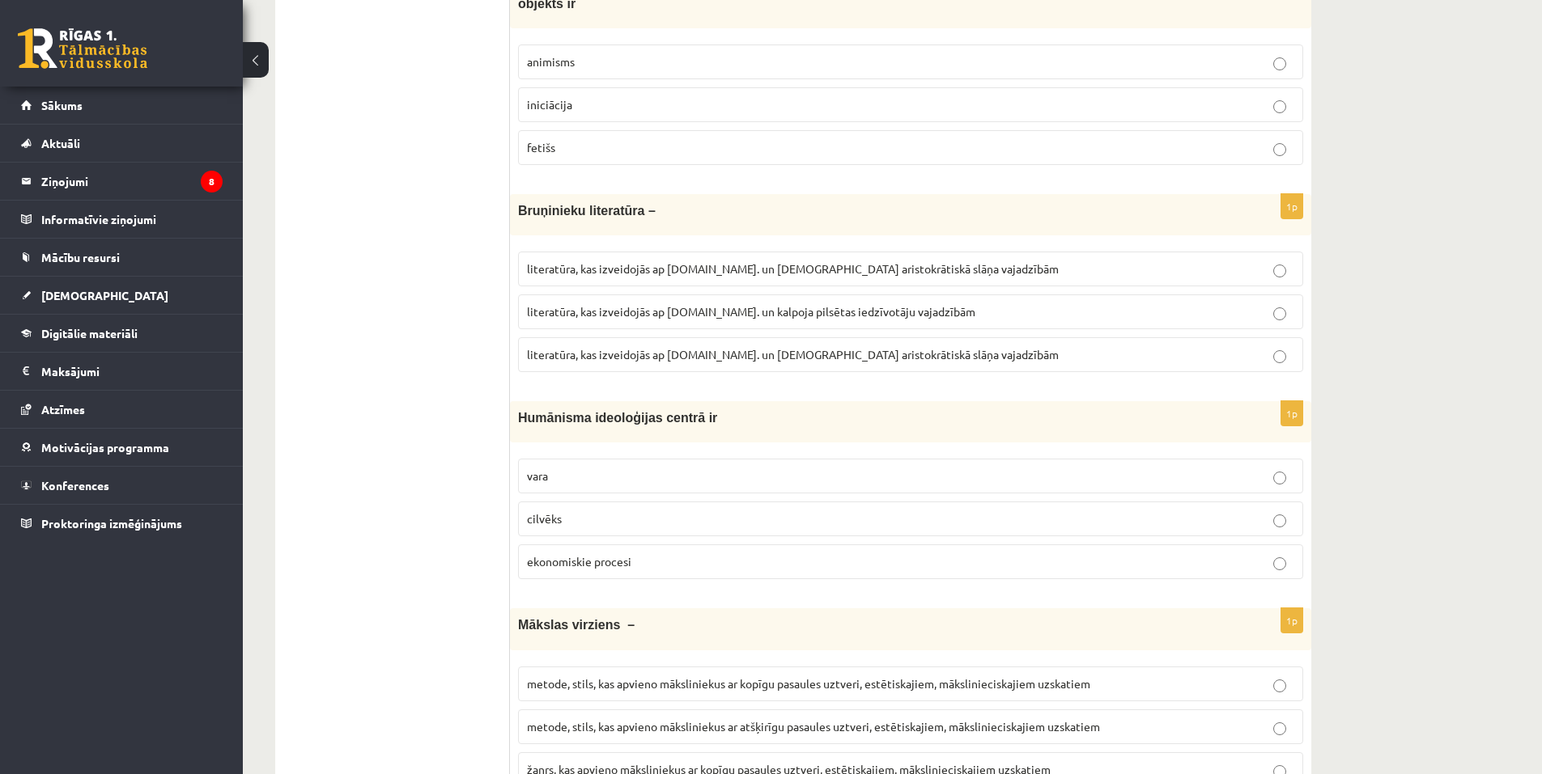
scroll to position [2589, 0]
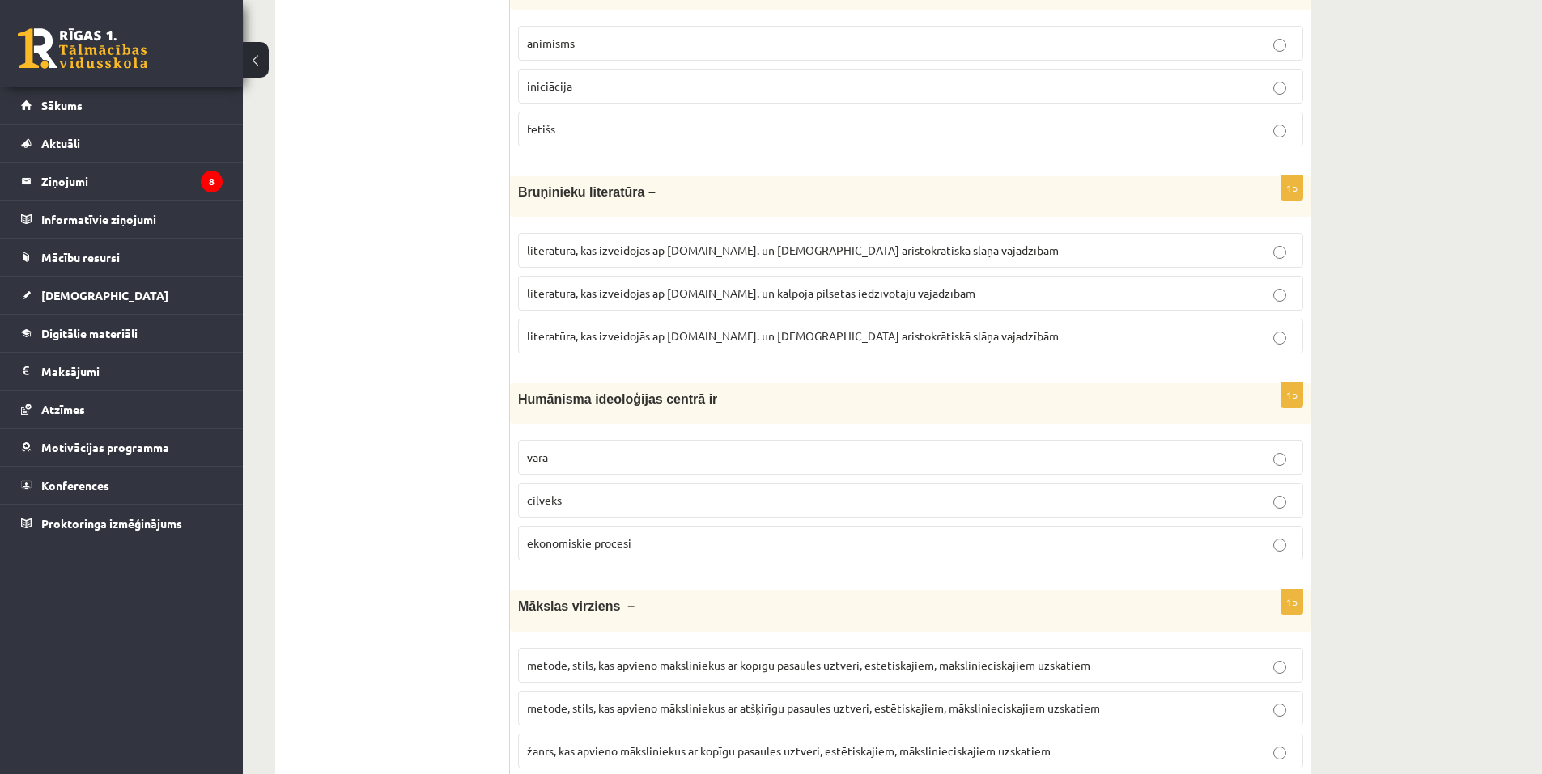
click at [619, 492] on p "cilvēks" at bounding box center [910, 500] width 767 height 17
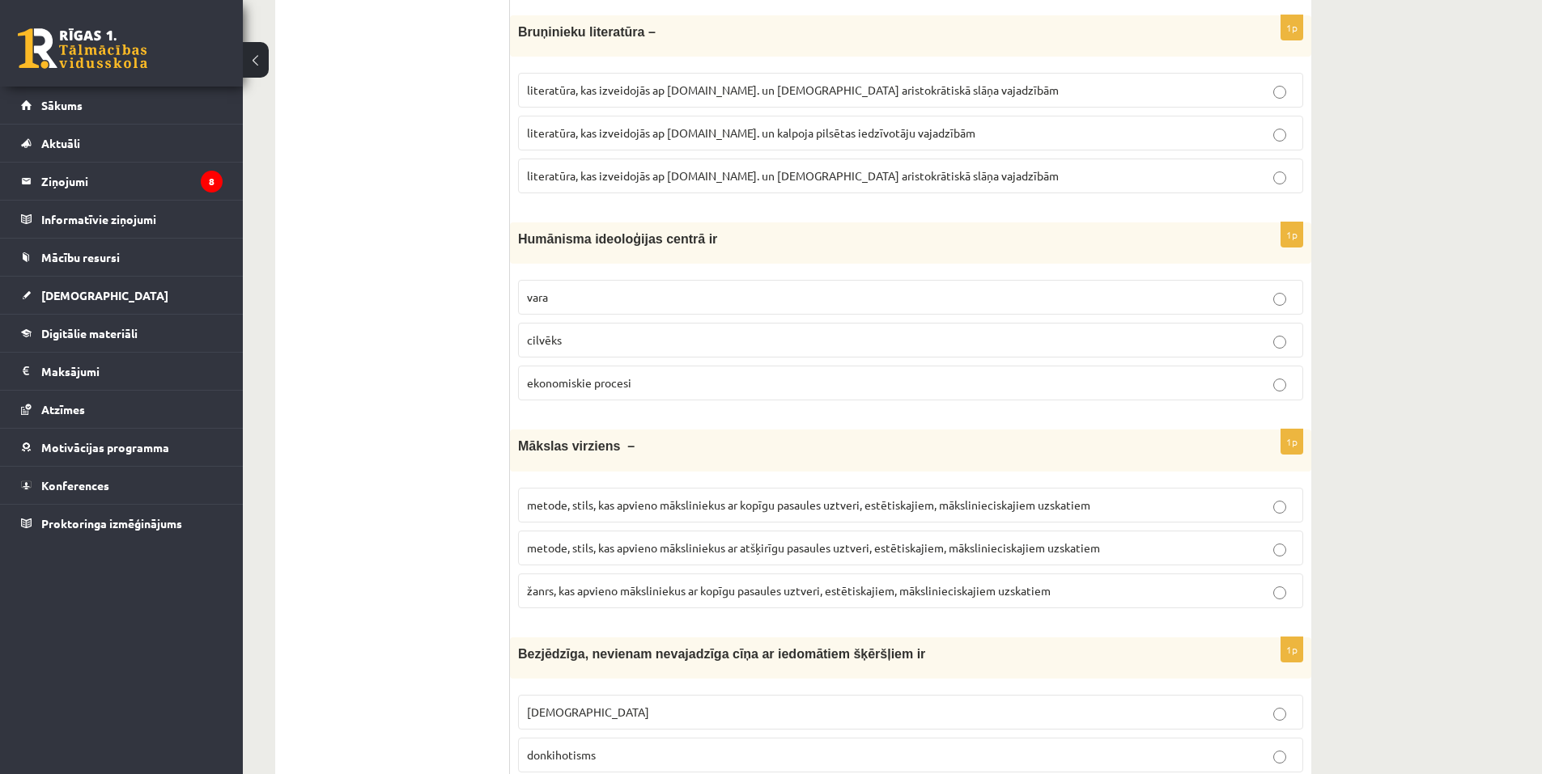
scroll to position [2751, 0]
click at [645, 496] on span "metode, stils, kas apvieno māksliniekus ar kopīgu pasaules uztveri, estētiskaji…" at bounding box center [808, 503] width 563 height 15
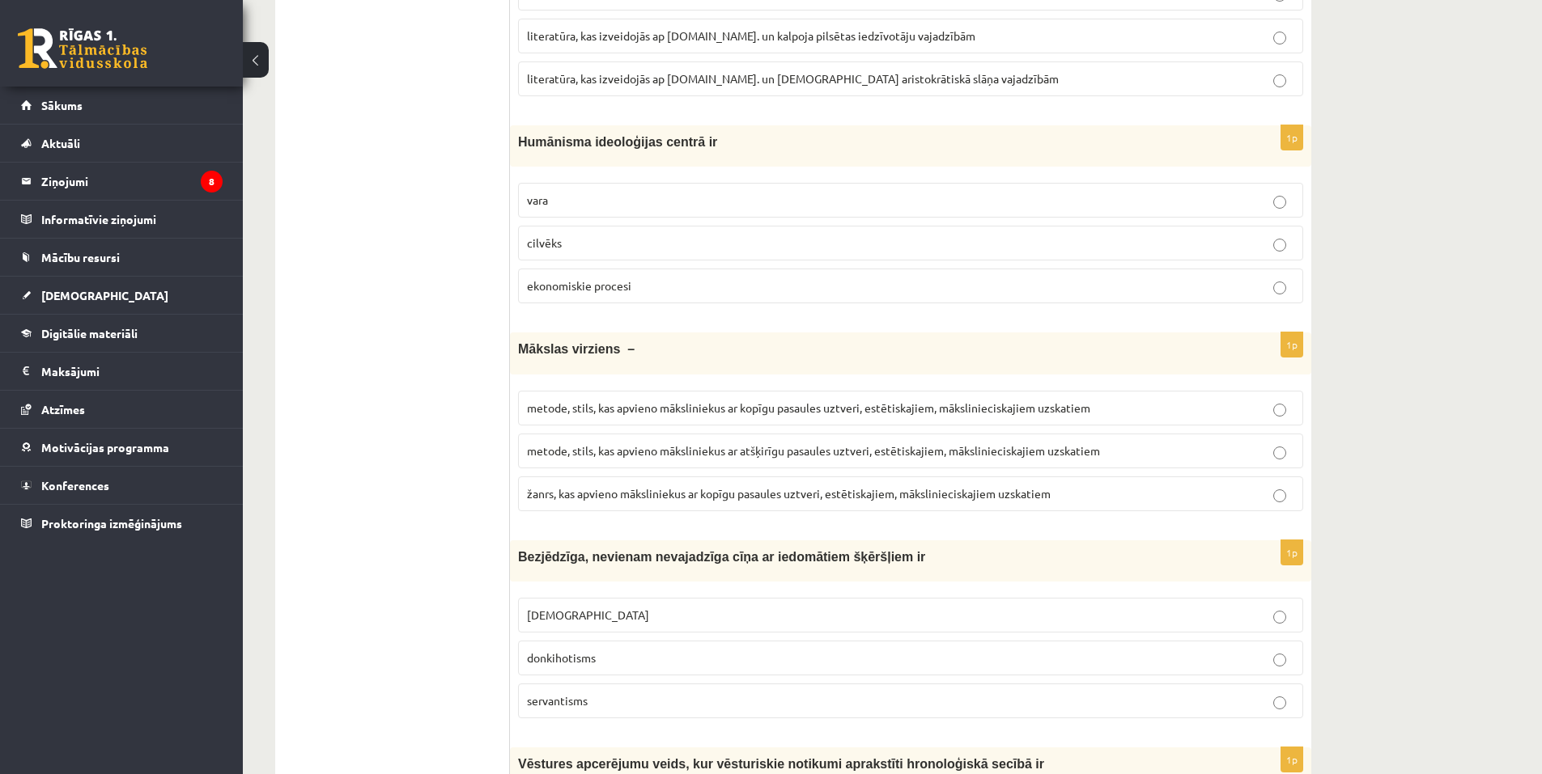
scroll to position [3075, 0]
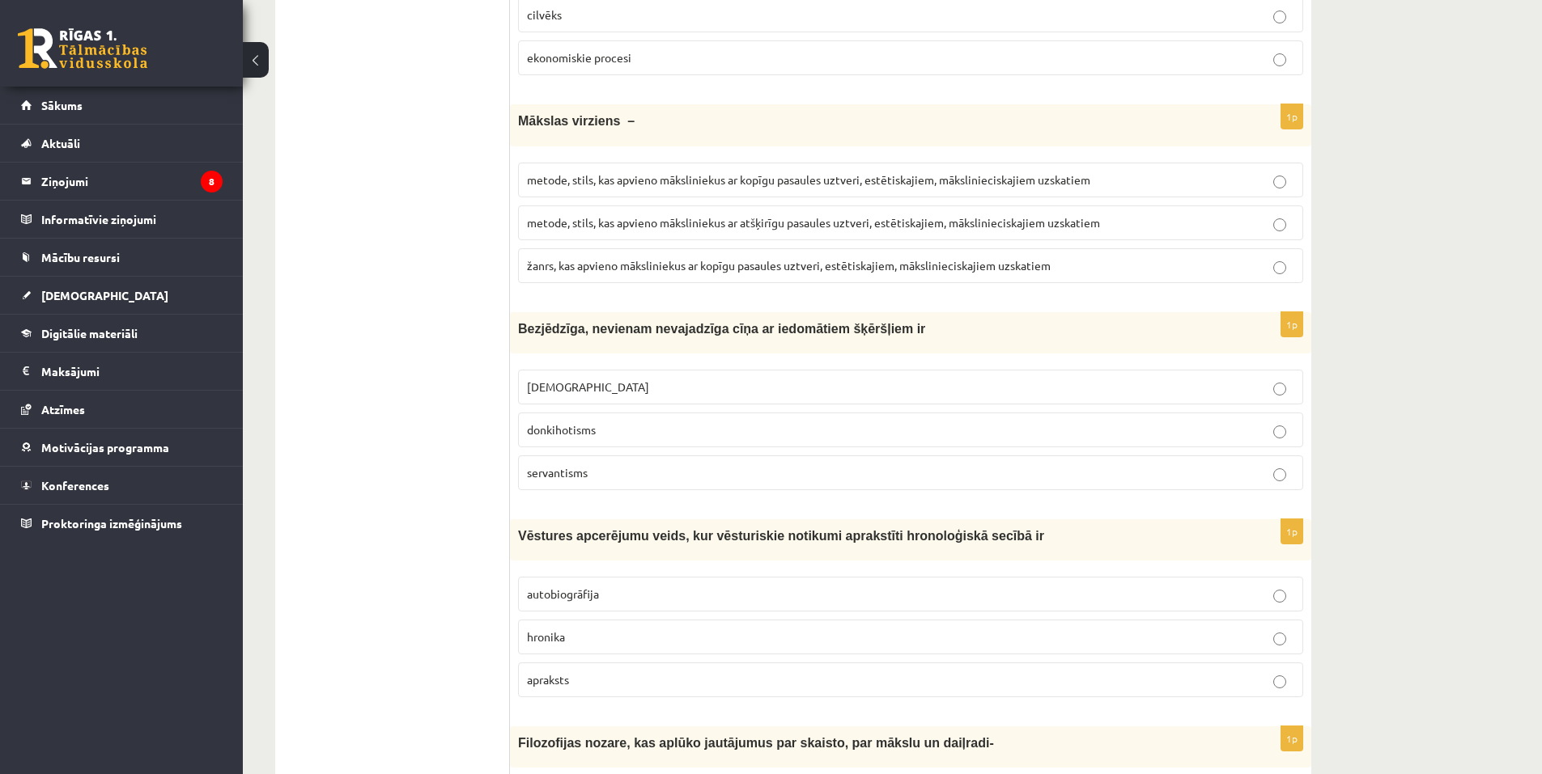
click at [615, 422] on p "donkihotisms" at bounding box center [910, 430] width 767 height 17
click at [573, 629] on p "hronika" at bounding box center [910, 637] width 767 height 17
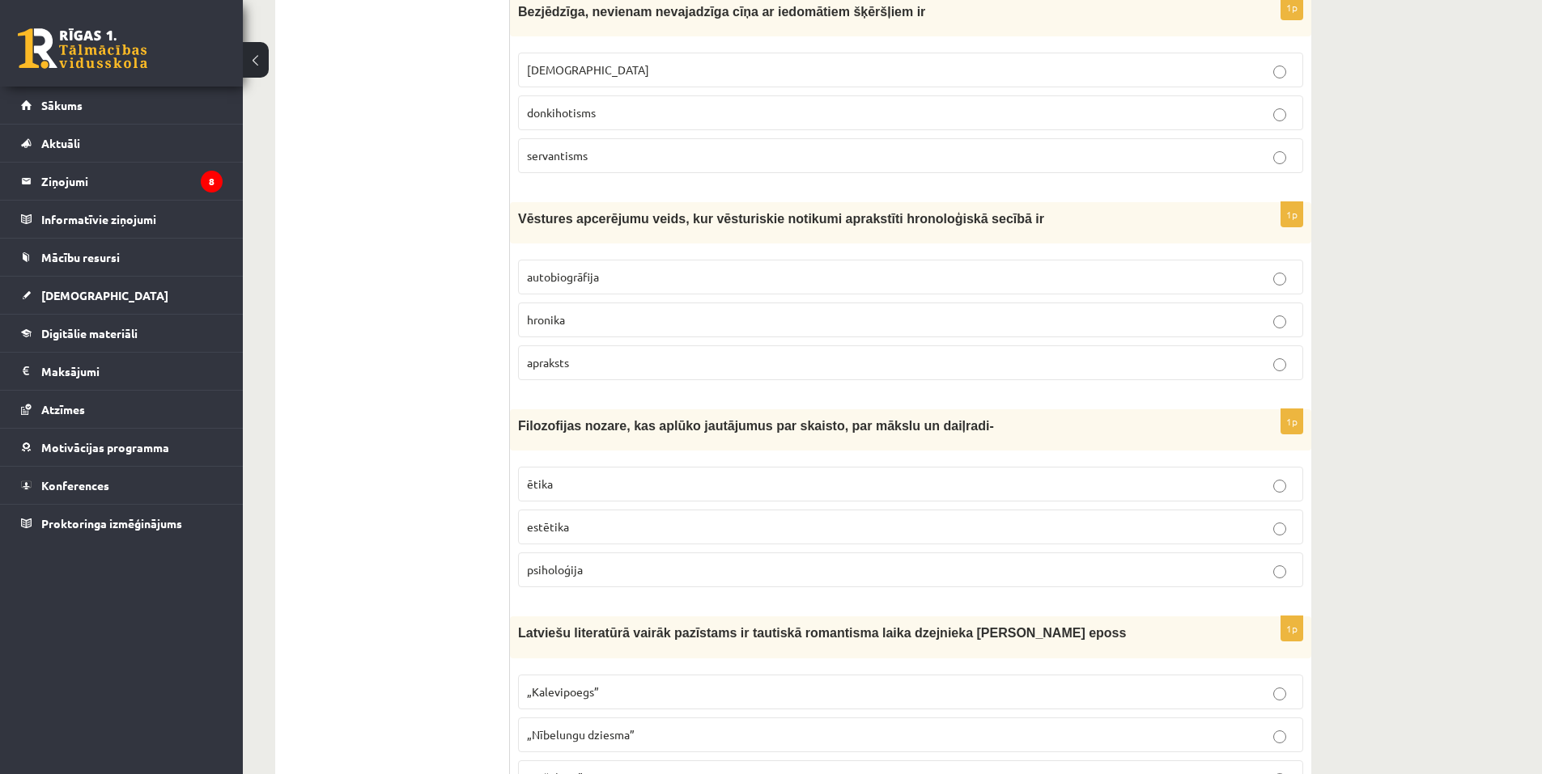
scroll to position [3399, 0]
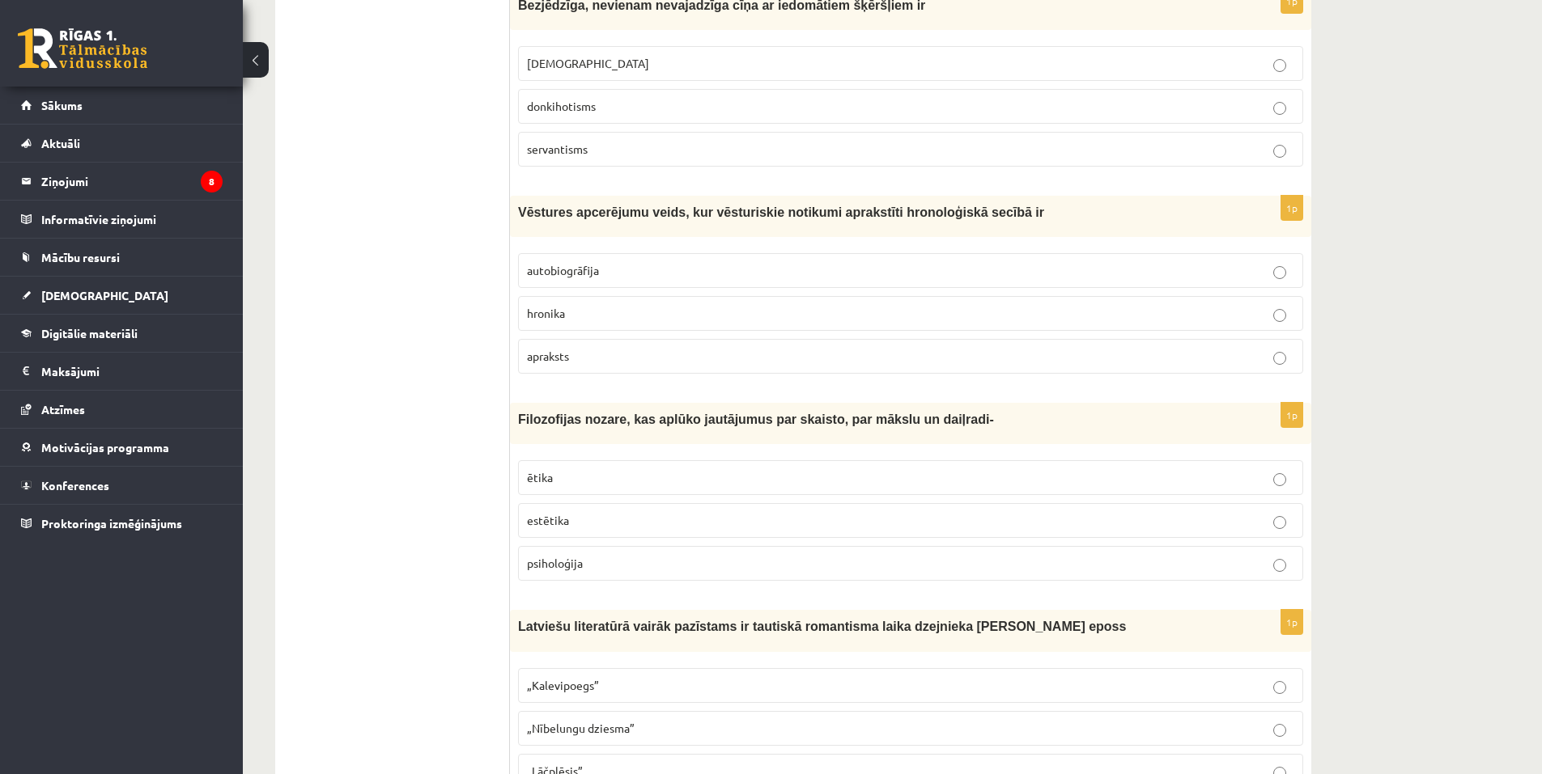
click at [584, 512] on p "estētika" at bounding box center [910, 520] width 767 height 17
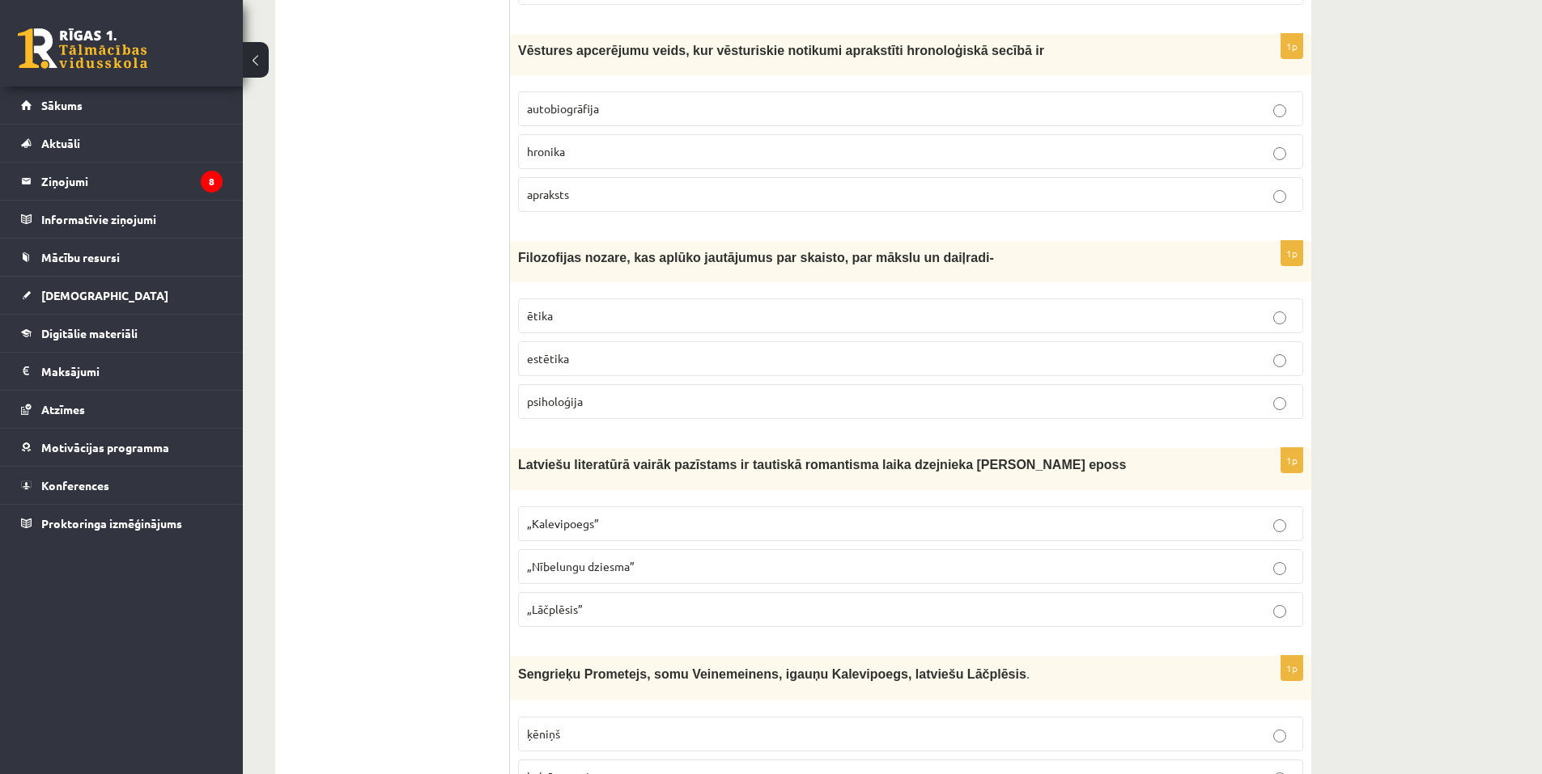
scroll to position [3722, 0]
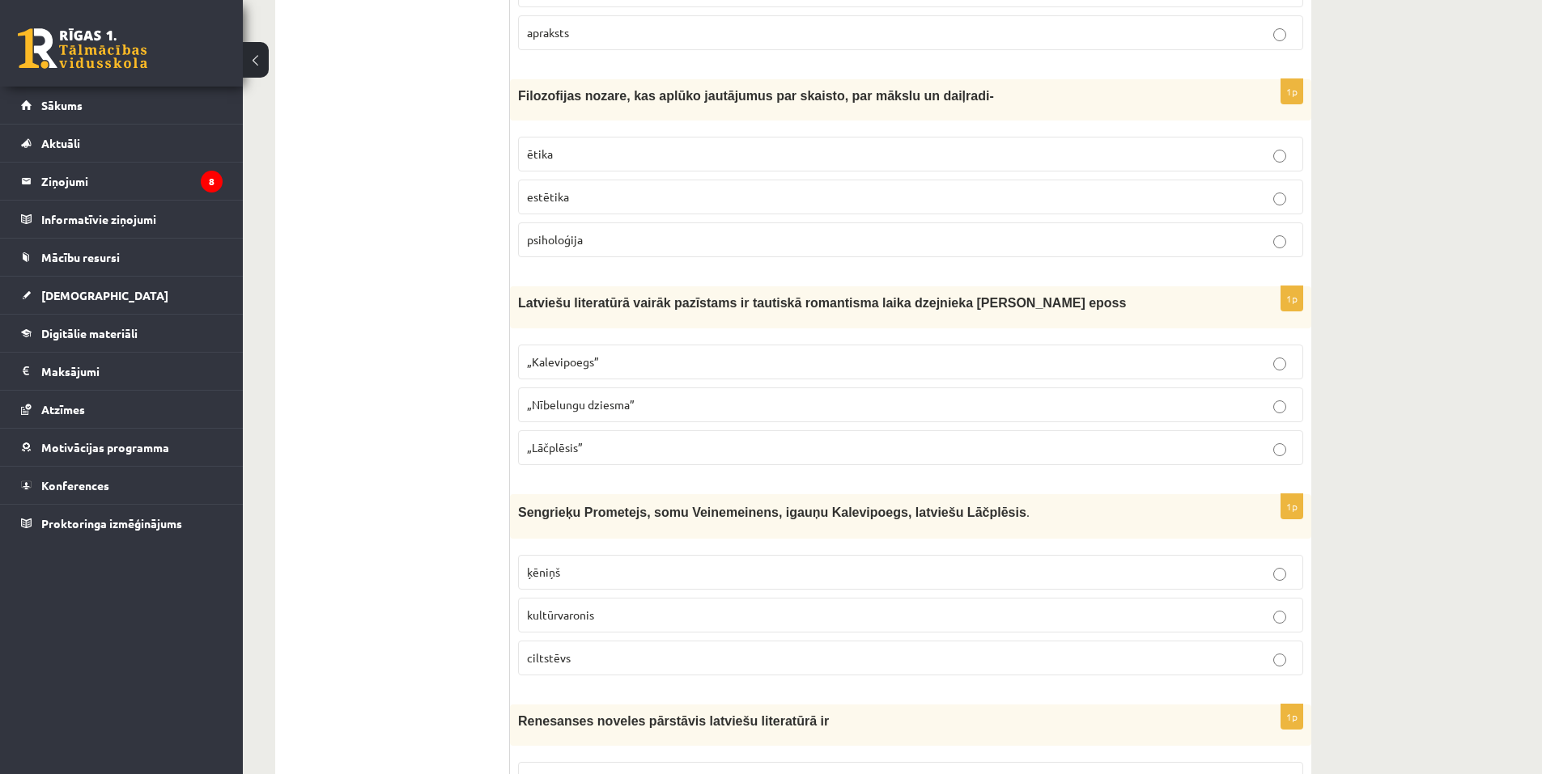
click at [579, 440] on span "„Lāčplēsis”" at bounding box center [555, 447] width 56 height 15
click at [605, 607] on p "kultūrvaronis" at bounding box center [910, 615] width 767 height 17
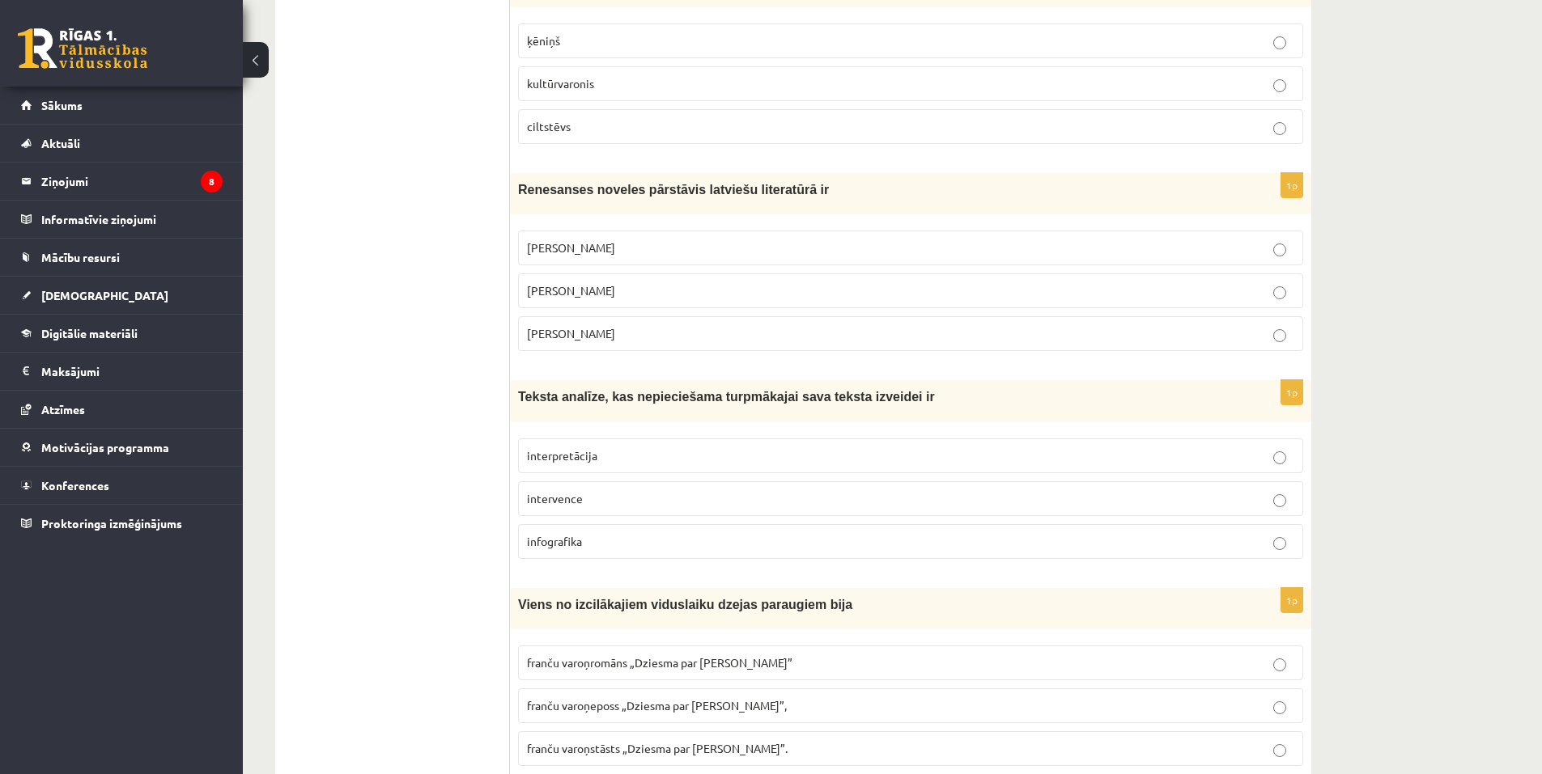
scroll to position [4289, 0]
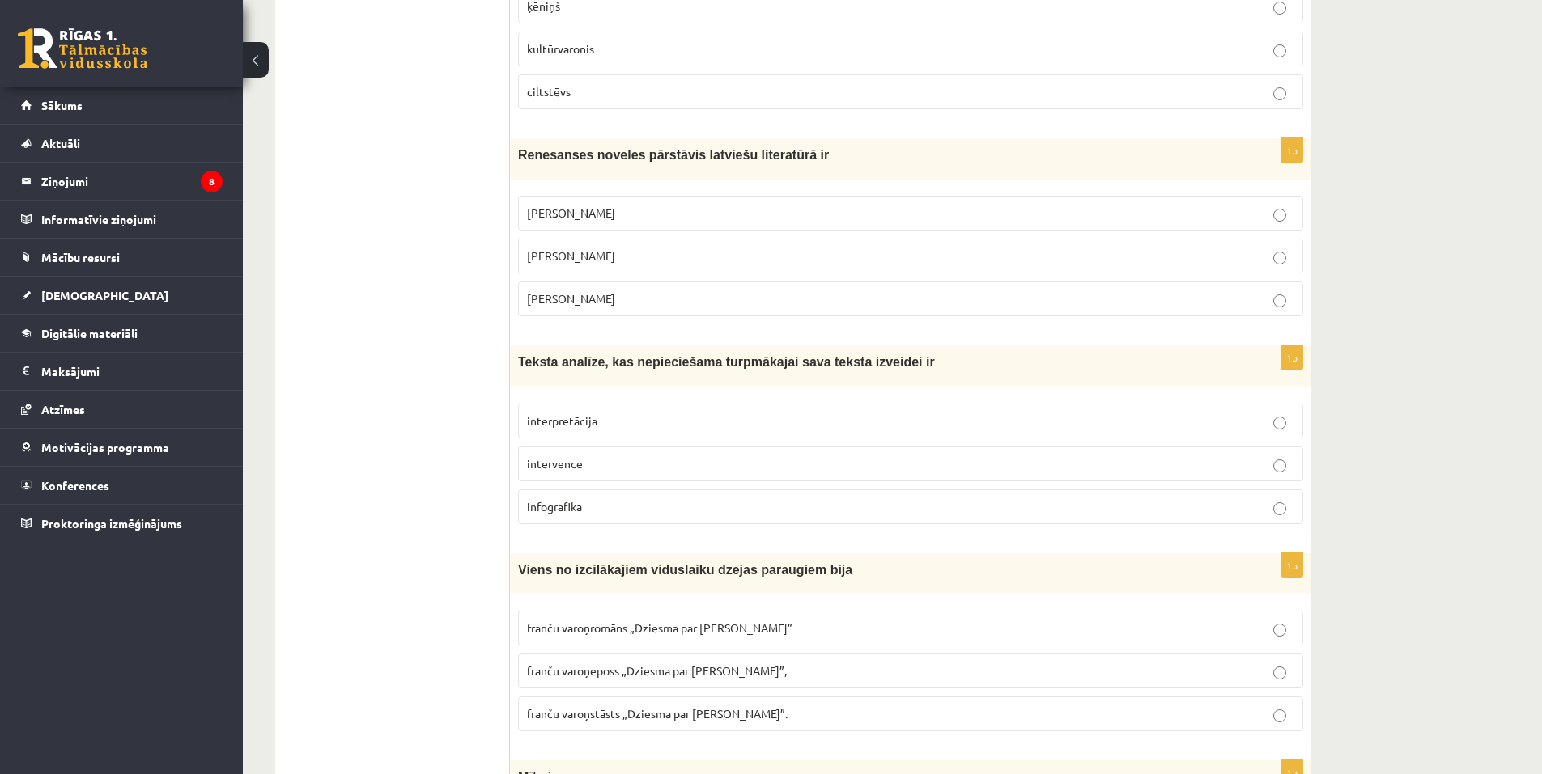
click at [609, 291] on p "Jānis Ezeriņš" at bounding box center [910, 299] width 767 height 17
click at [584, 414] on span "interpretācija" at bounding box center [562, 421] width 70 height 15
click at [619, 664] on span "franču varoņeposs „Dziesma par Rolandu”," at bounding box center [657, 671] width 260 height 15
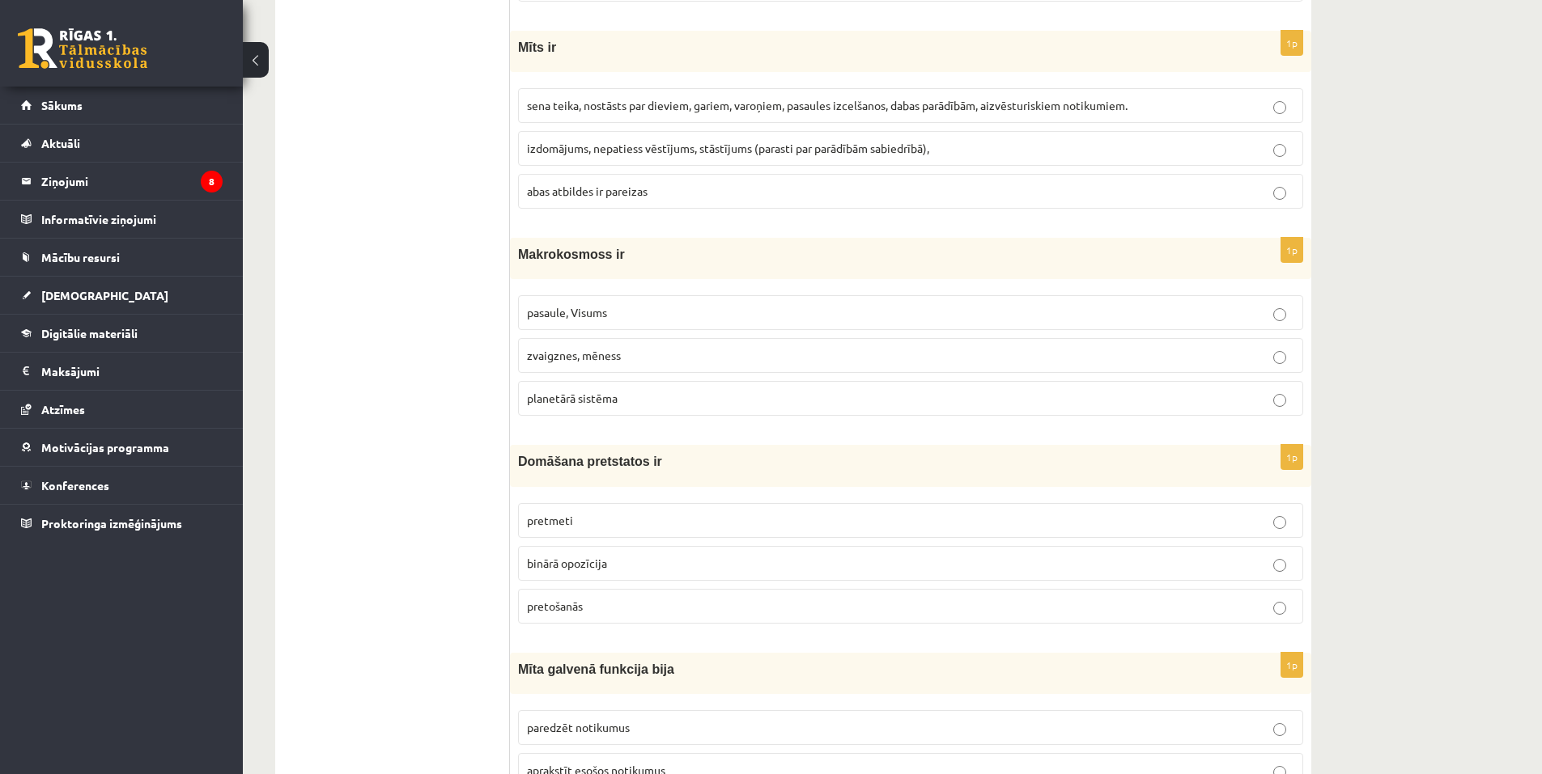
scroll to position [5017, 0]
click at [574, 100] on span "sena teika, nostāsts par dieviem, gariem, varoņiem, pasaules izcelšanos, dabas …" at bounding box center [827, 107] width 600 height 15
click at [605, 307] on span "pasaule, Visums" at bounding box center [567, 314] width 80 height 15
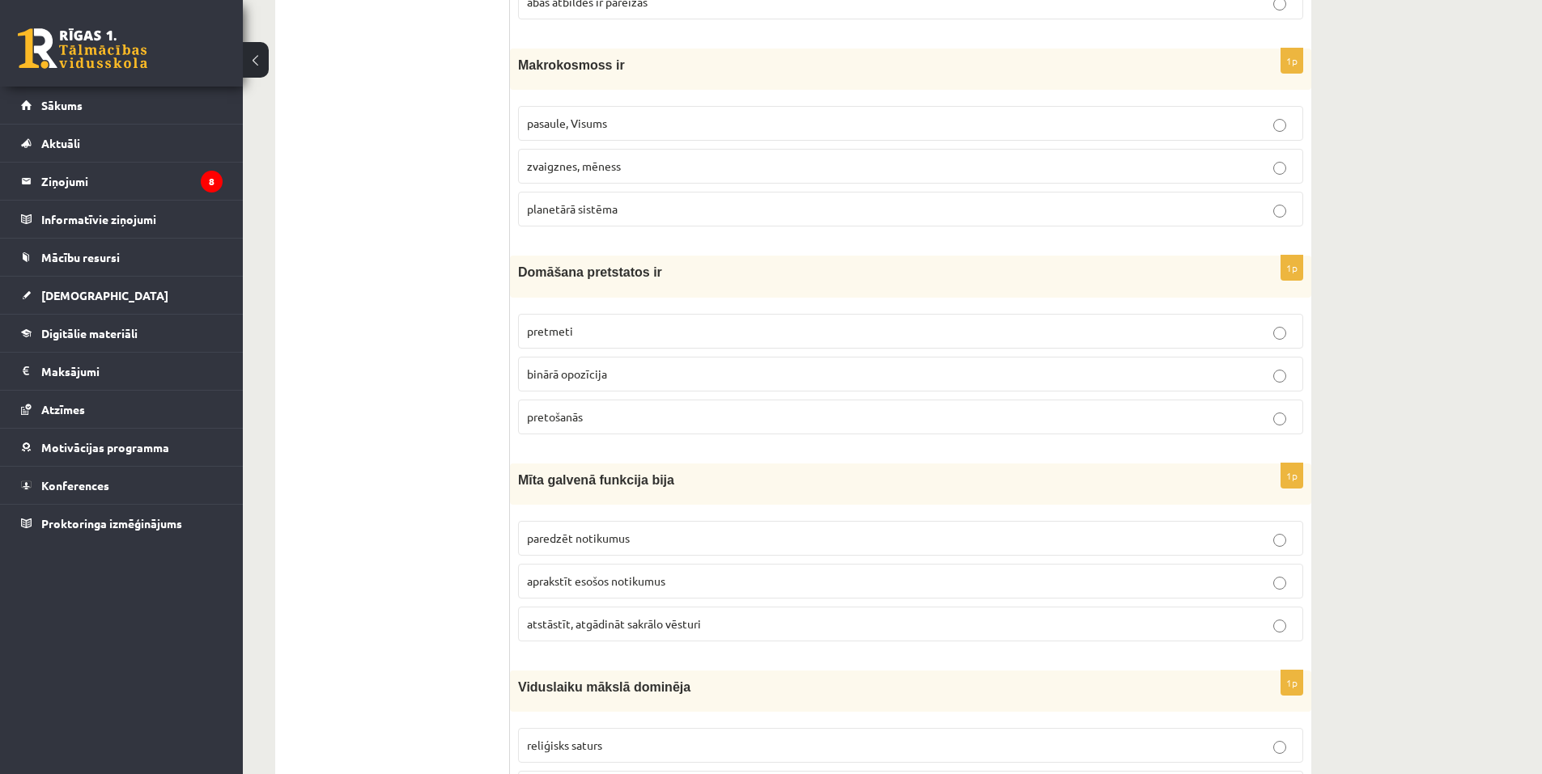
scroll to position [5260, 0]
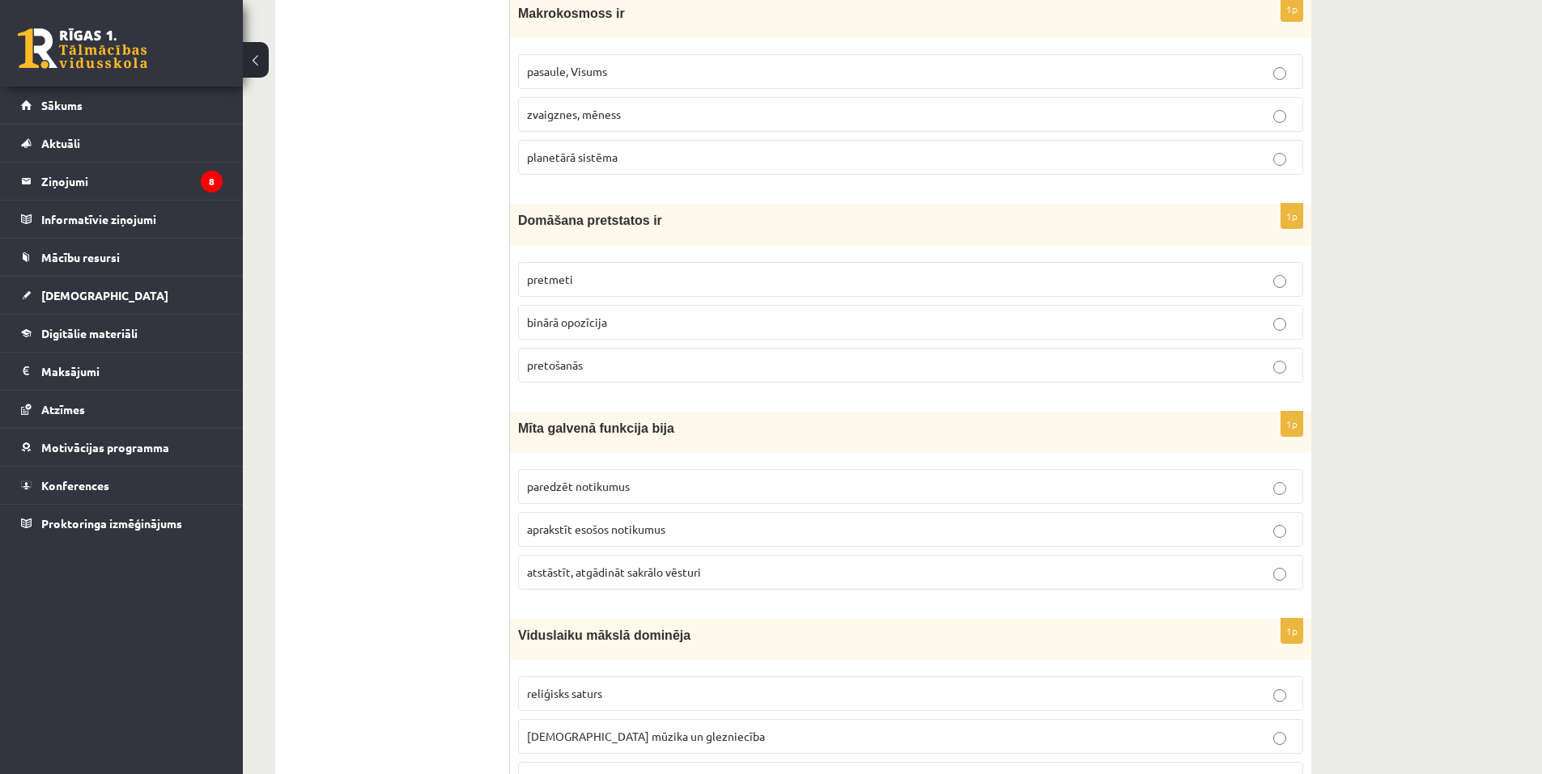
click at [579, 315] on span "binārā opozīcija" at bounding box center [567, 322] width 80 height 15
drag, startPoint x: 620, startPoint y: 552, endPoint x: 625, endPoint y: 530, distance: 22.4
click at [620, 565] on span "atstāstīt, atgādināt sakrālo vēsturi" at bounding box center [614, 572] width 174 height 15
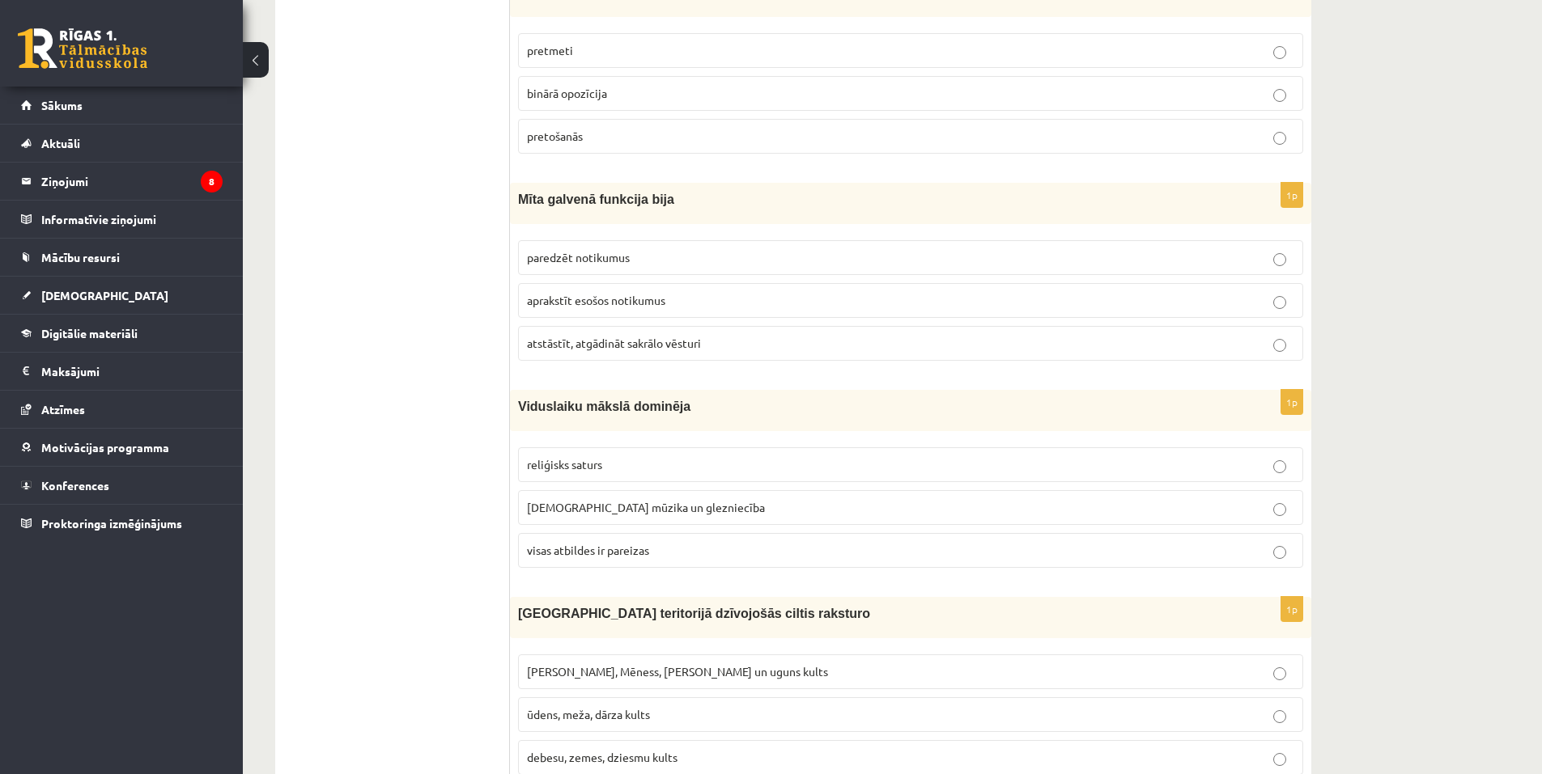
scroll to position [5503, 0]
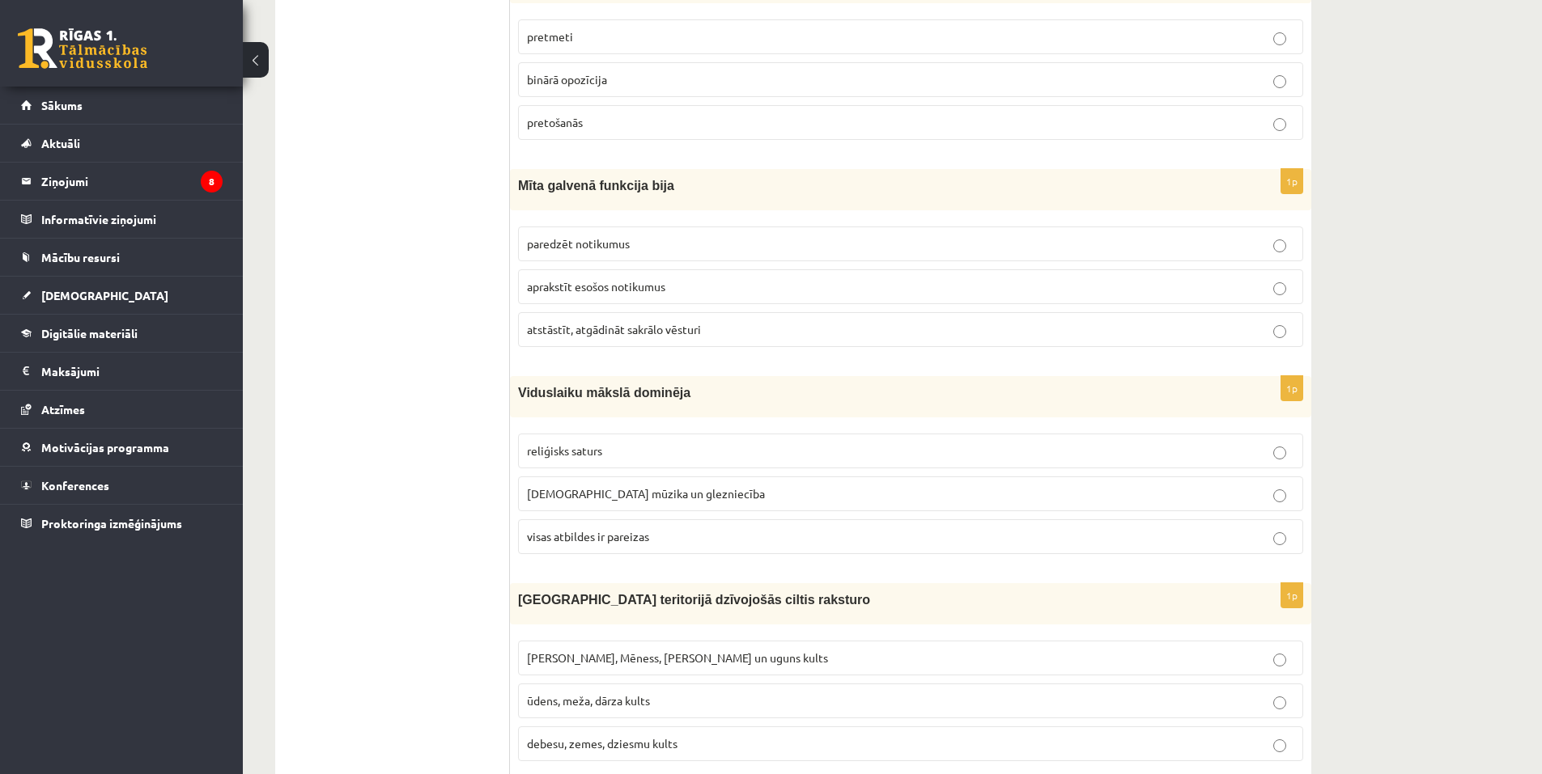
click at [621, 529] on span "visas atbildes ir pareizas" at bounding box center [588, 536] width 122 height 15
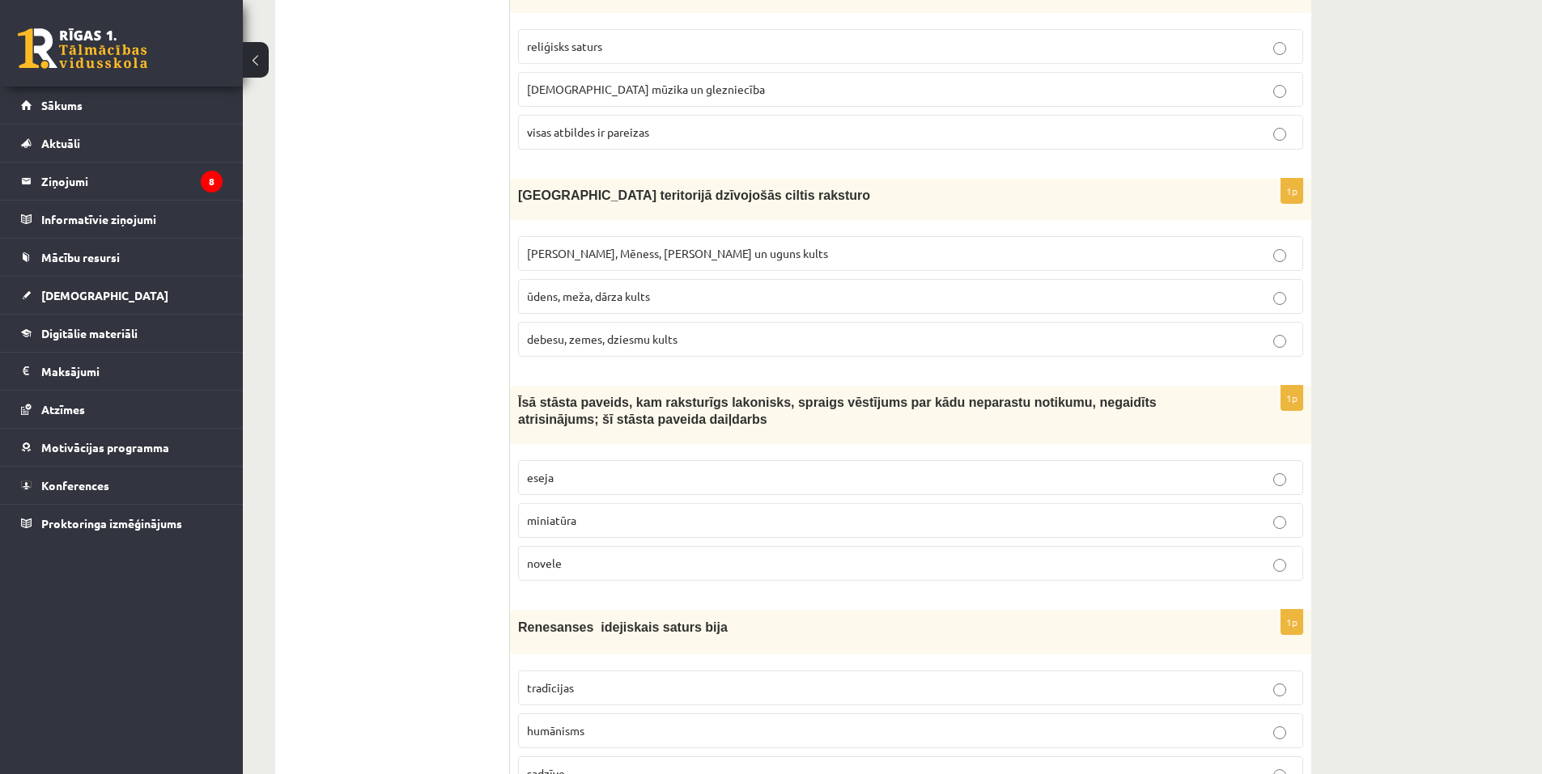
scroll to position [5970, 0]
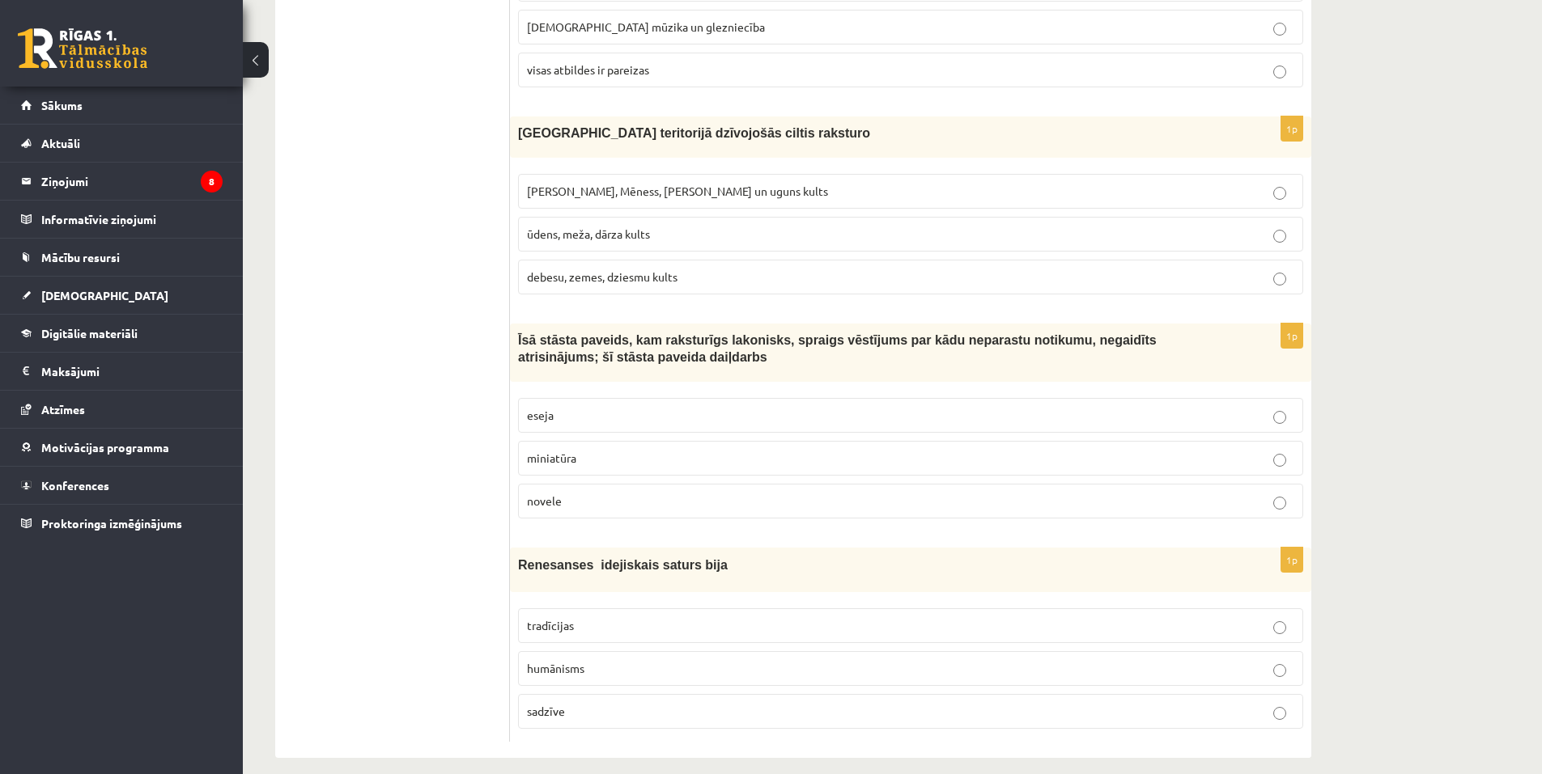
click at [668, 184] on span "Saules, Mēness, Pērkona un uguns kults" at bounding box center [677, 191] width 301 height 15
click at [604, 493] on p "novele" at bounding box center [910, 501] width 767 height 17
click at [588, 660] on p "humānisms" at bounding box center [910, 668] width 767 height 17
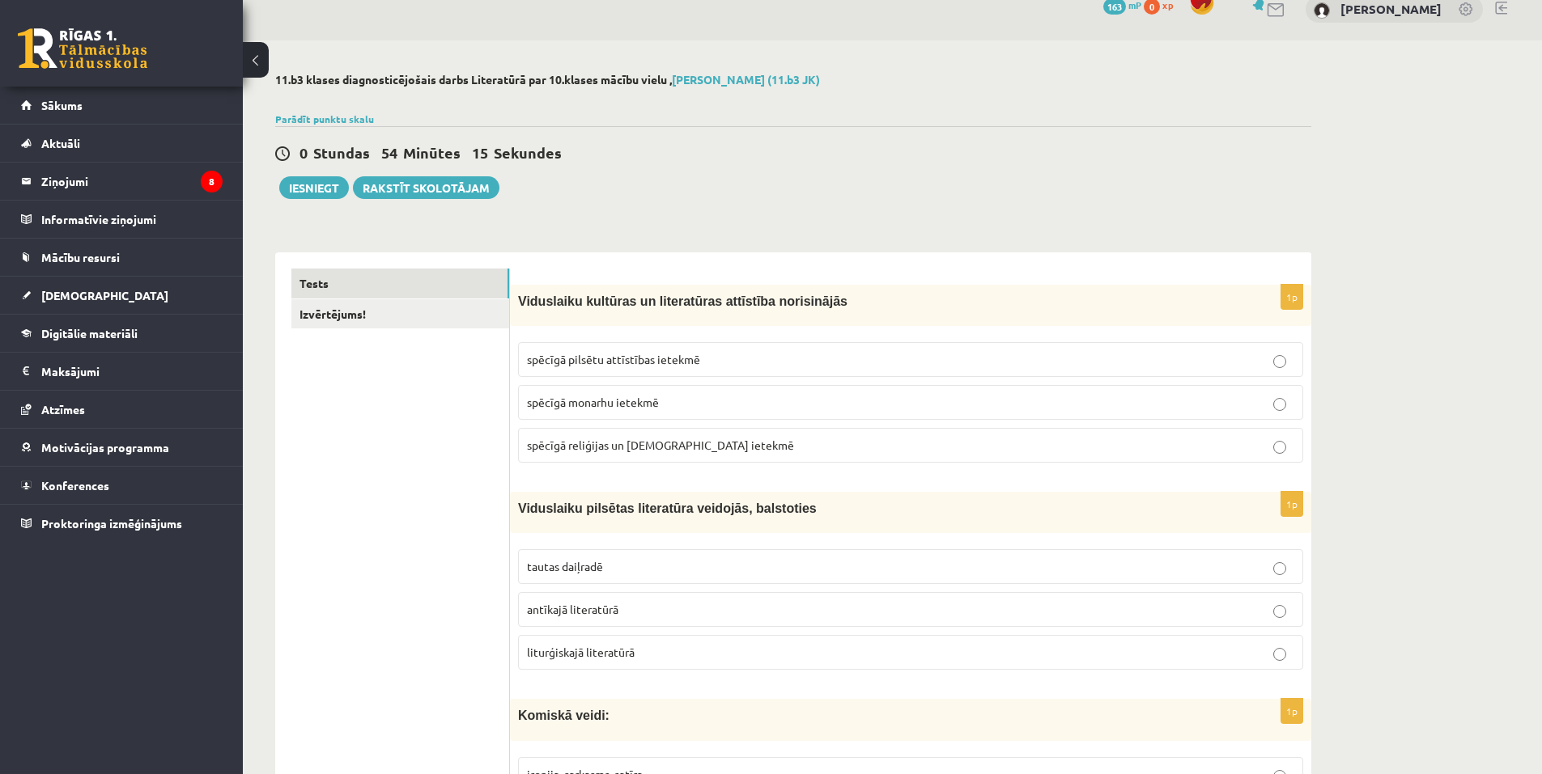
scroll to position [0, 0]
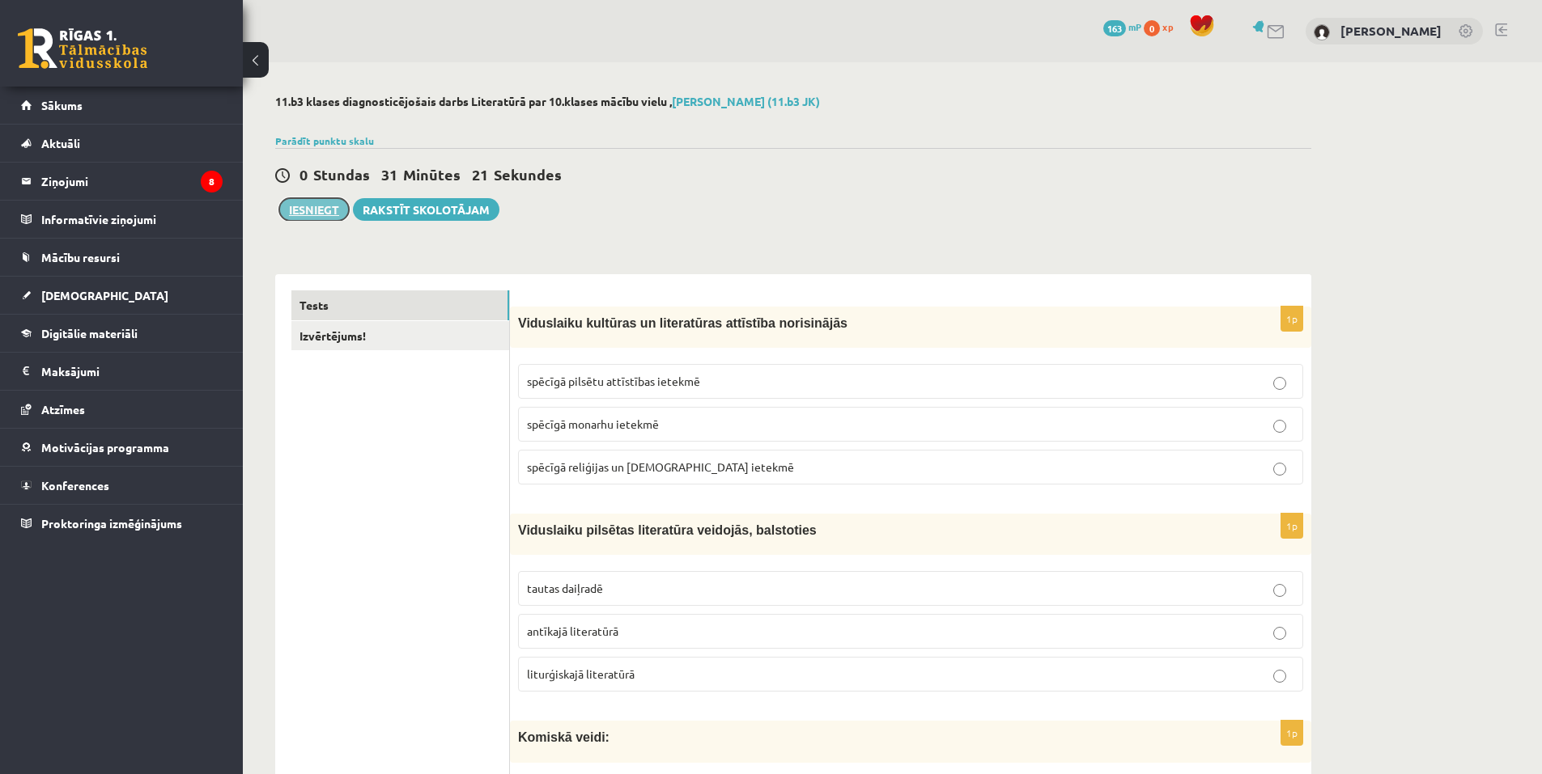
click at [300, 206] on button "Iesniegt" at bounding box center [314, 209] width 70 height 23
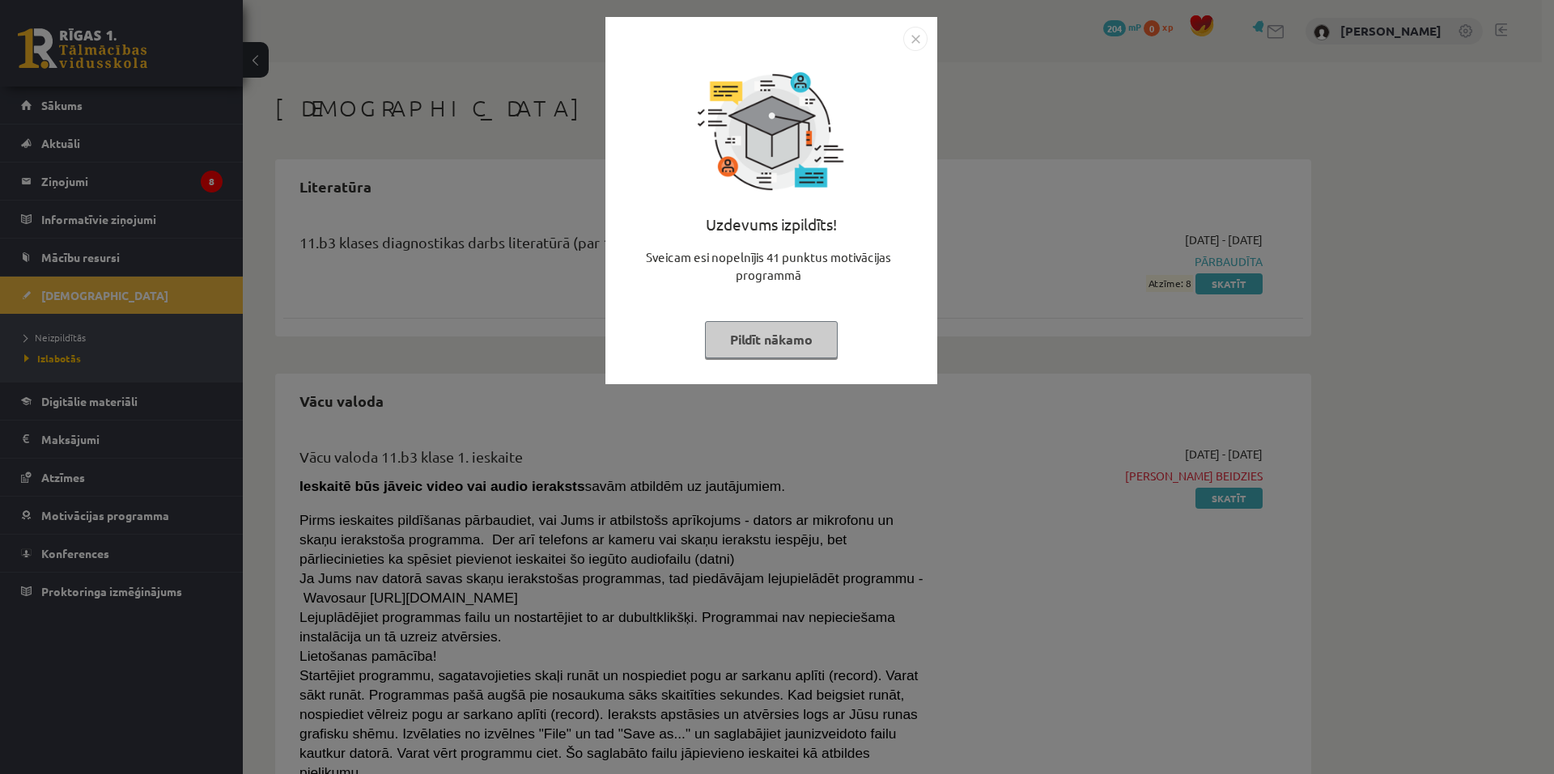
click at [791, 351] on button "Pildīt nākamo" at bounding box center [771, 339] width 133 height 37
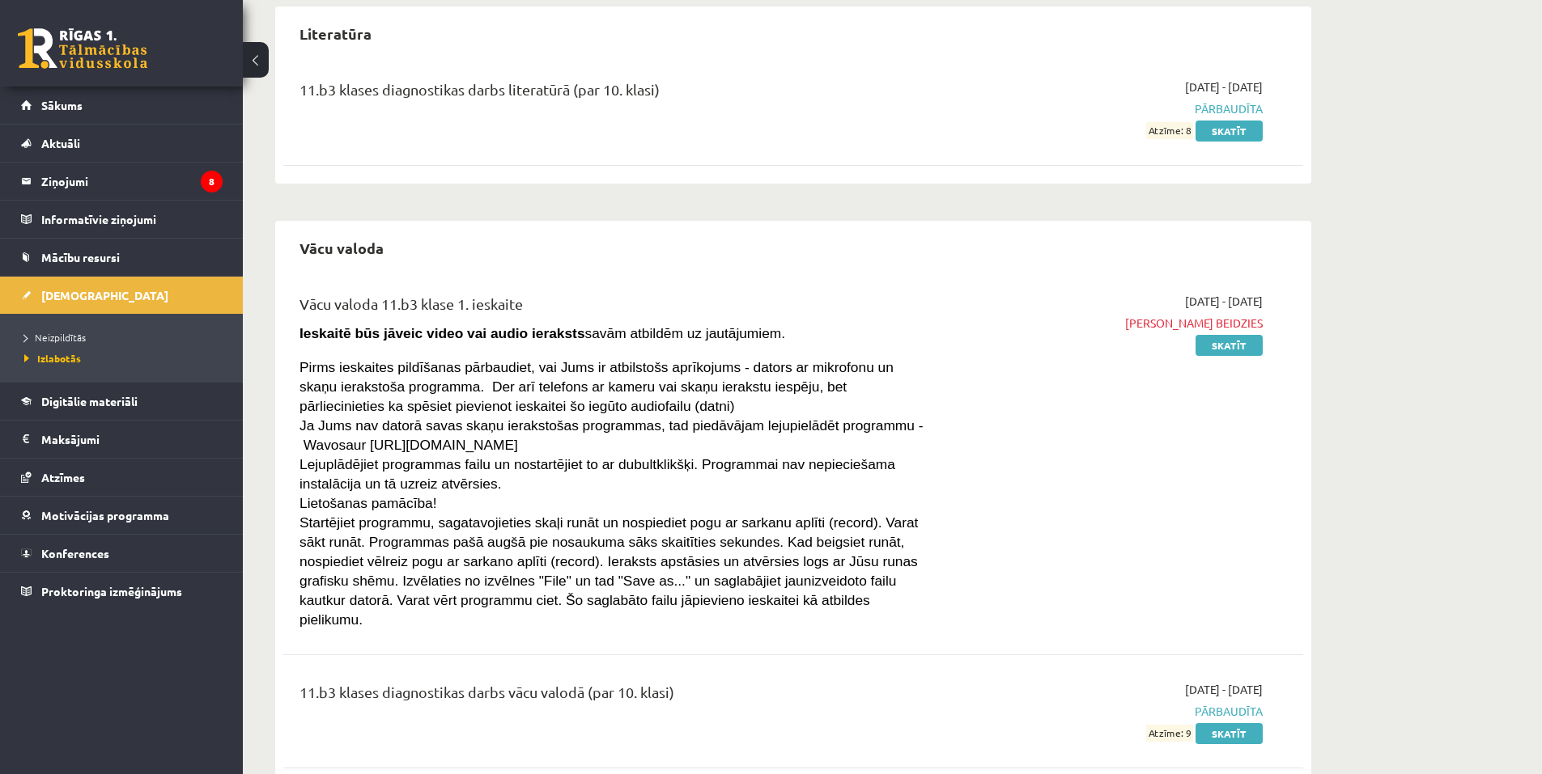
scroll to position [178, 0]
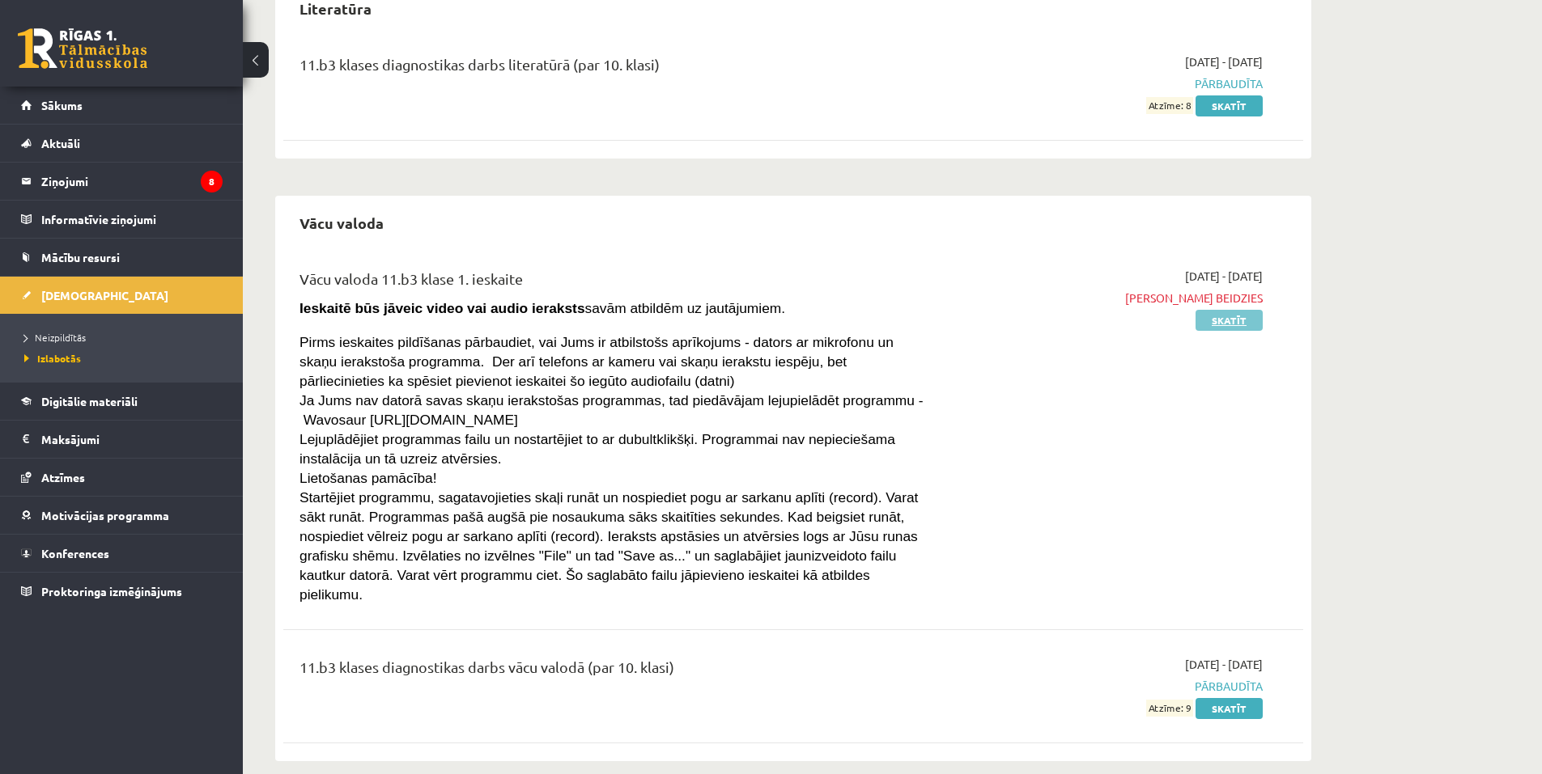
click at [1224, 319] on link "Skatīt" at bounding box center [1228, 320] width 67 height 21
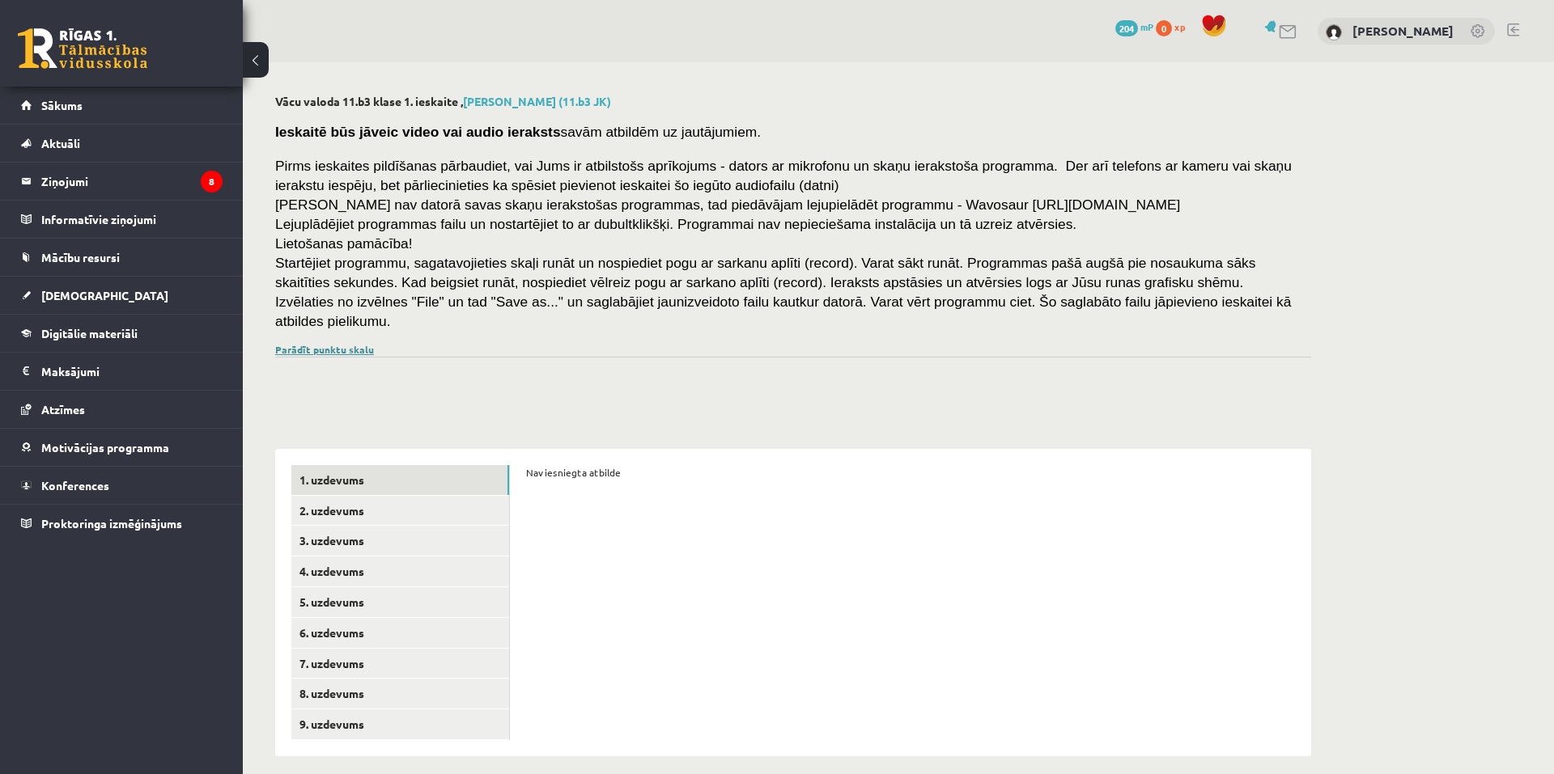
click at [313, 343] on link "Parādīt punktu skalu" at bounding box center [324, 349] width 99 height 13
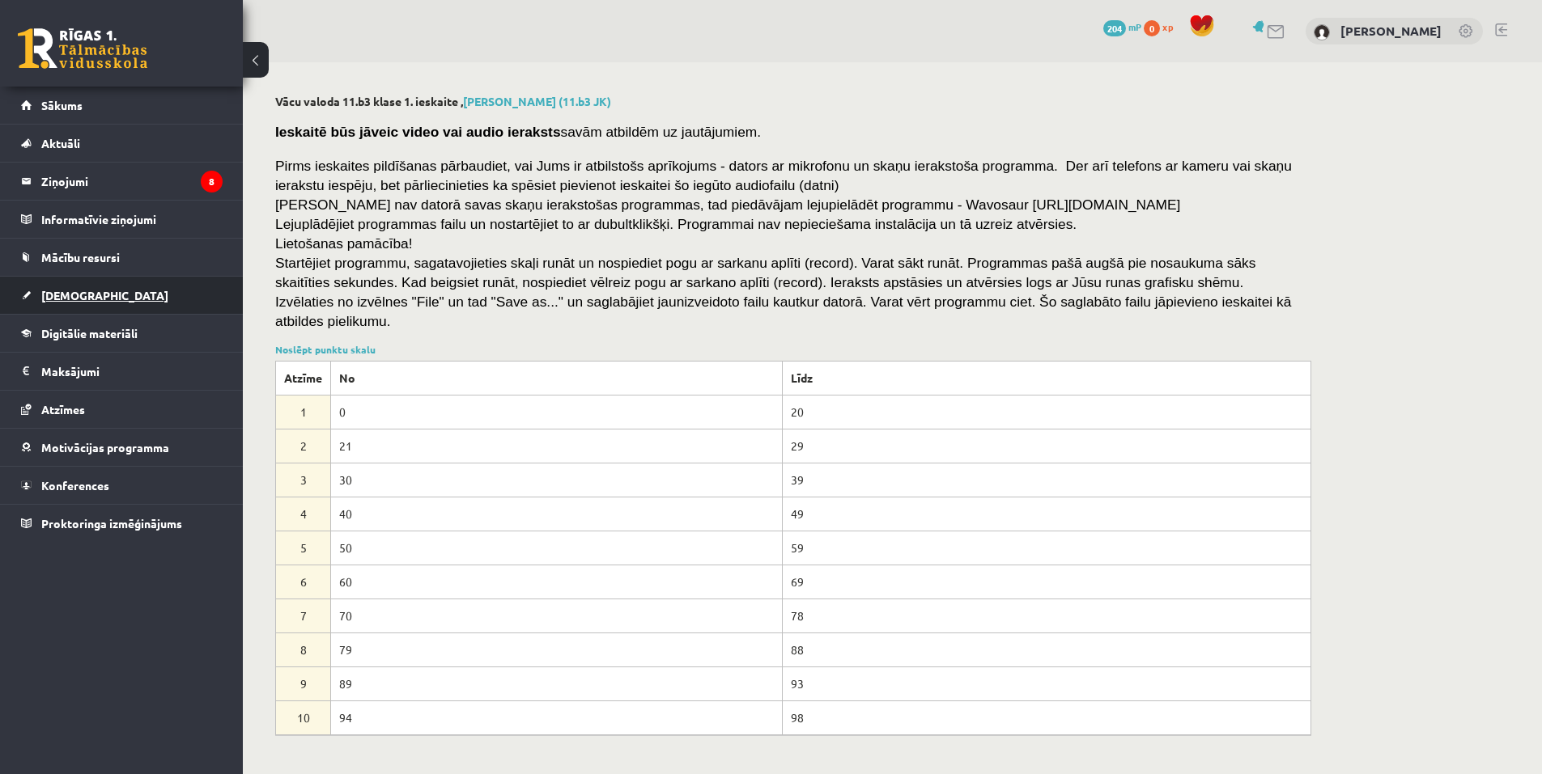
click at [68, 285] on link "[DEMOGRAPHIC_DATA]" at bounding box center [121, 295] width 201 height 37
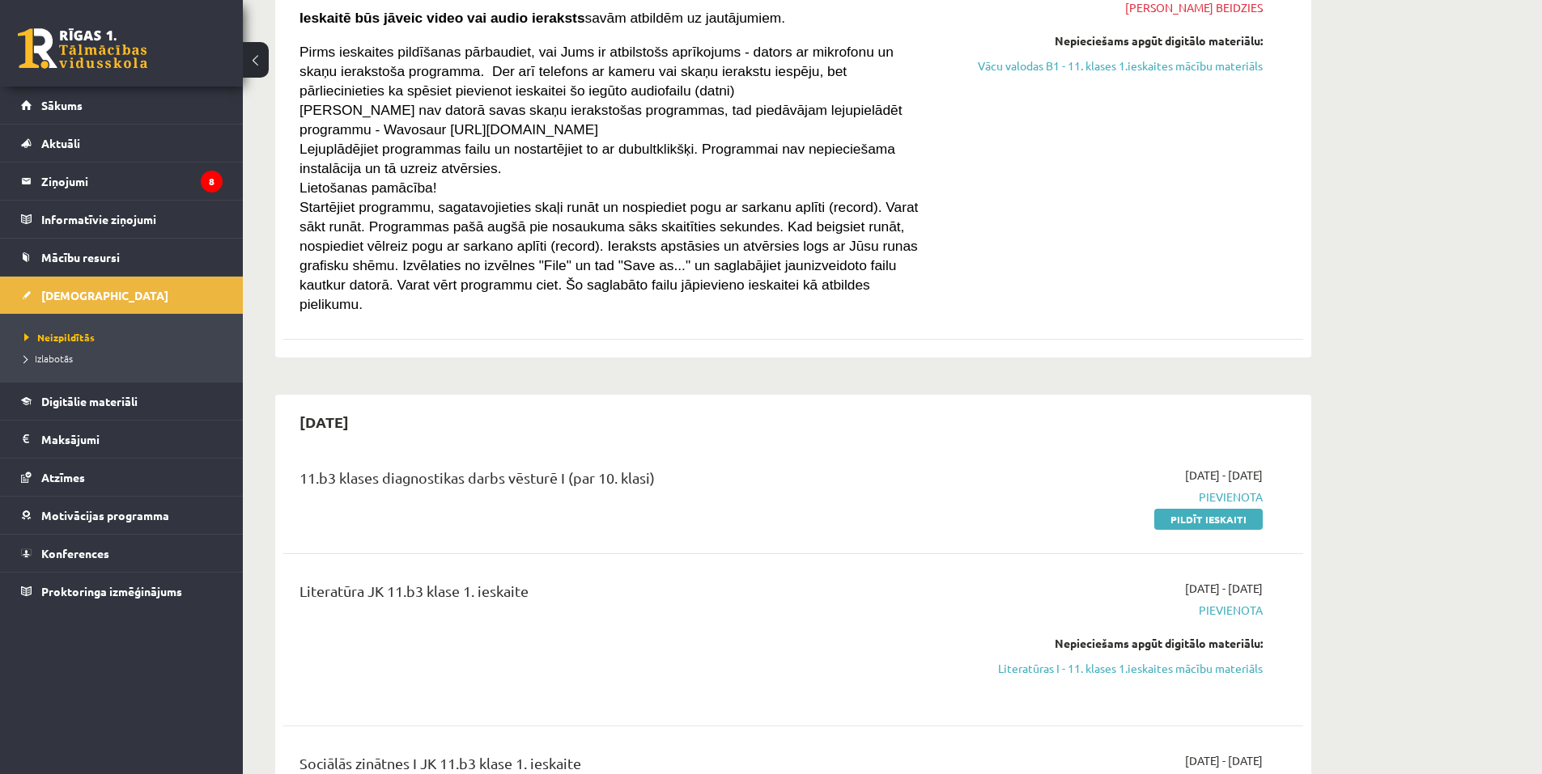
scroll to position [324, 0]
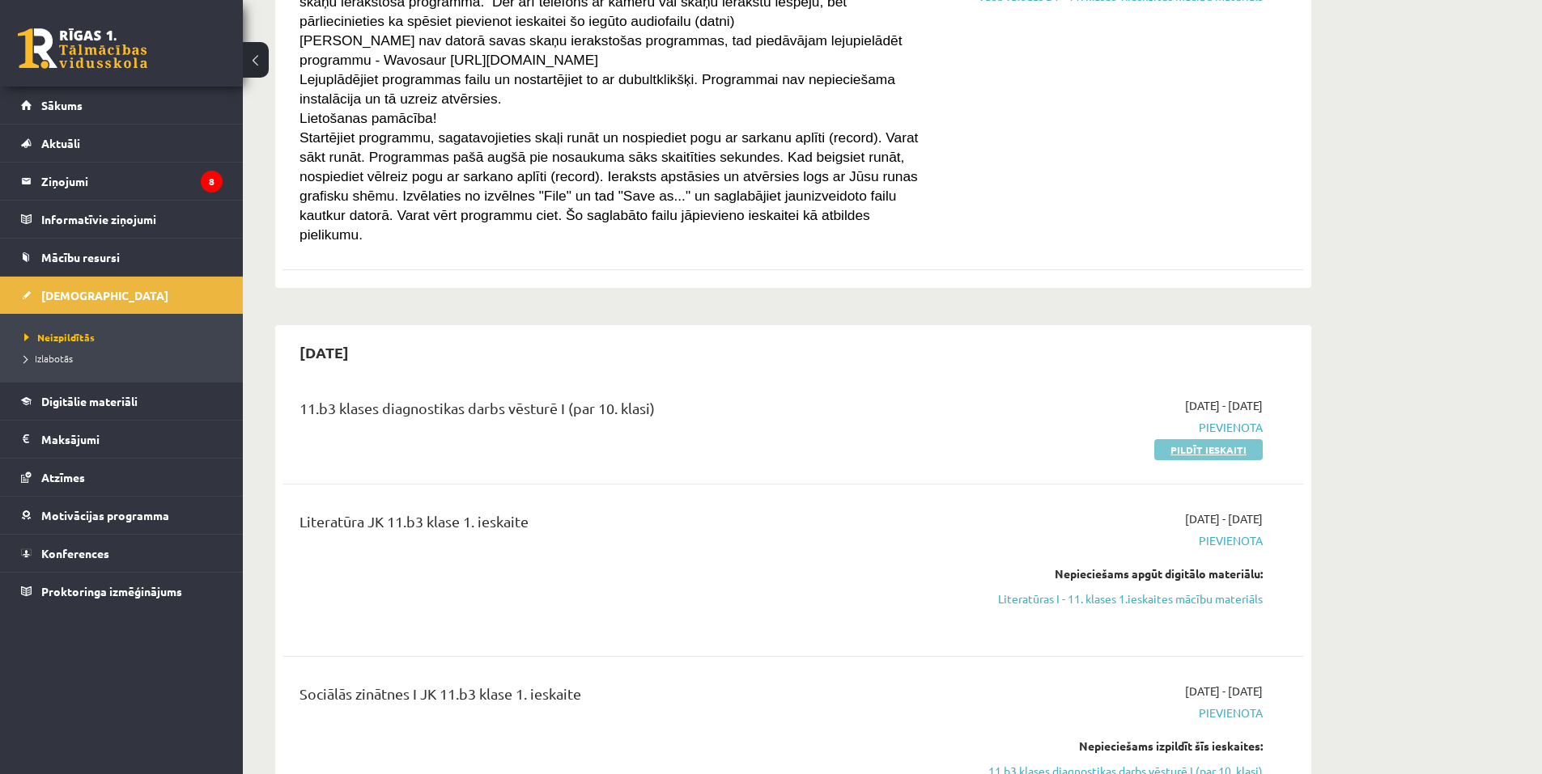
click at [1200, 439] on link "Pildīt ieskaiti" at bounding box center [1208, 449] width 108 height 21
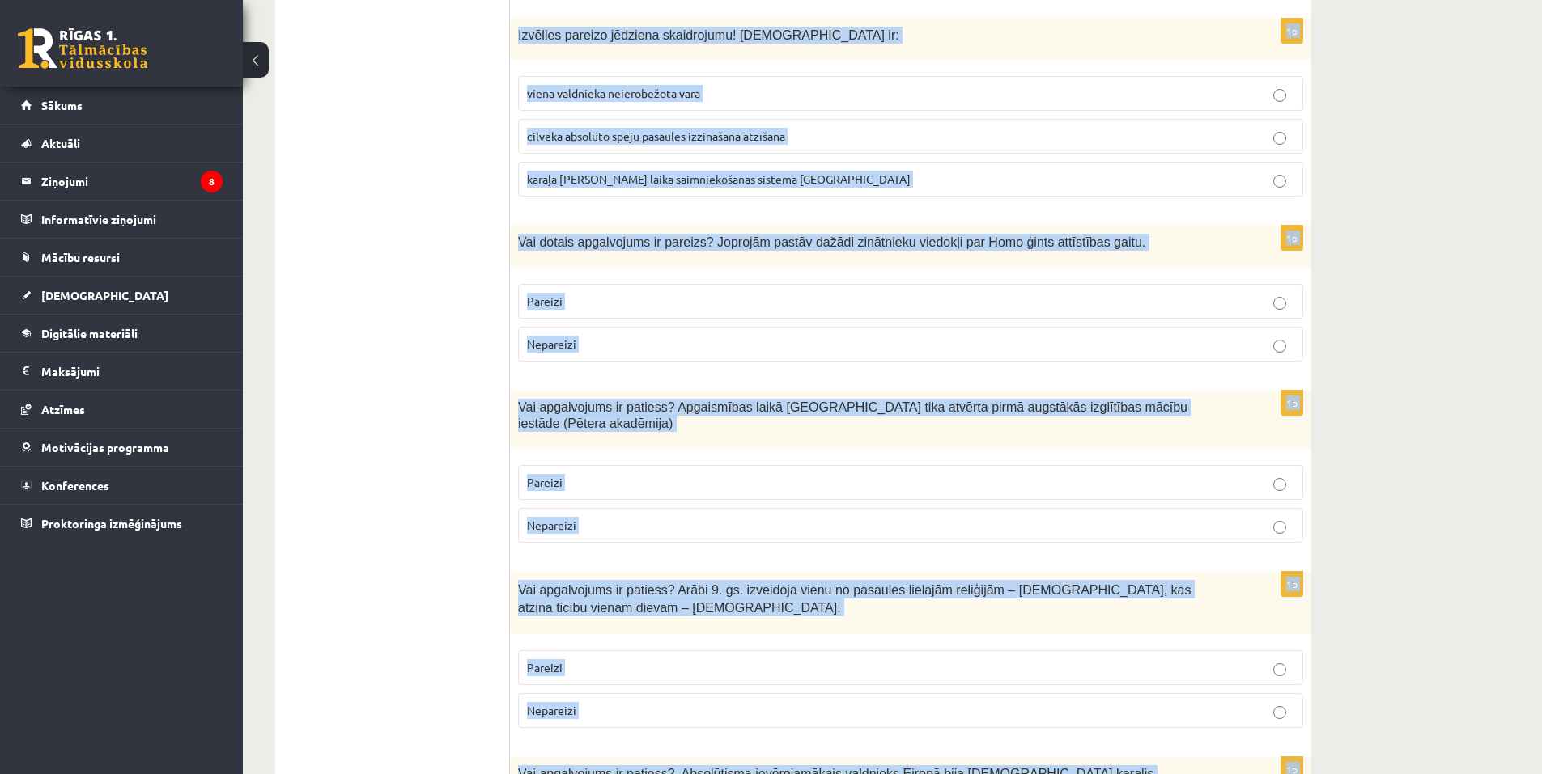
scroll to position [5292, 0]
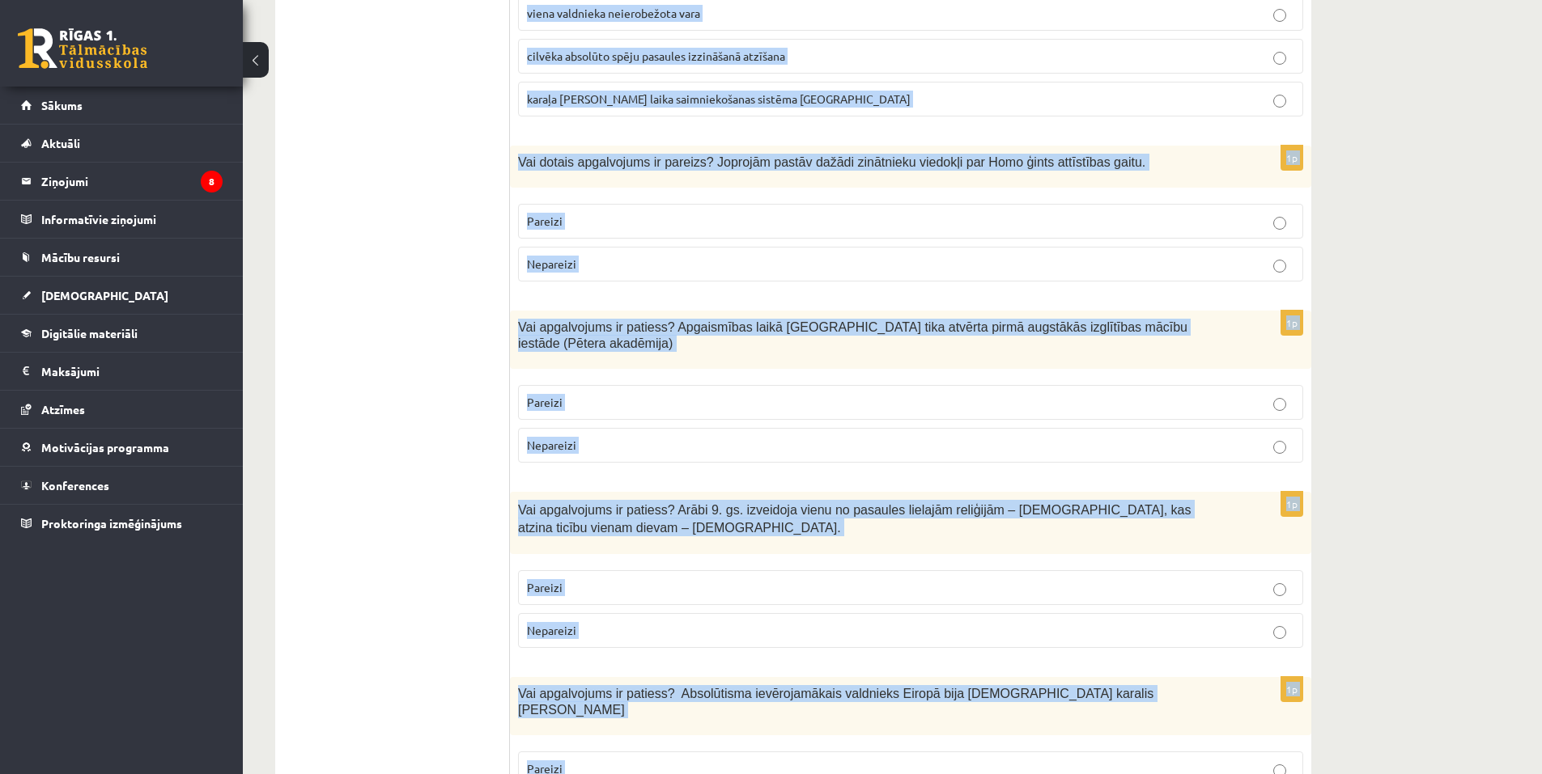
drag, startPoint x: 518, startPoint y: 323, endPoint x: 1166, endPoint y: 775, distance: 790.4
copy form "Vai apgalvojums ir patiess? Ar Renesansi Eiropā sākās jauns vēstures posms – ja…"
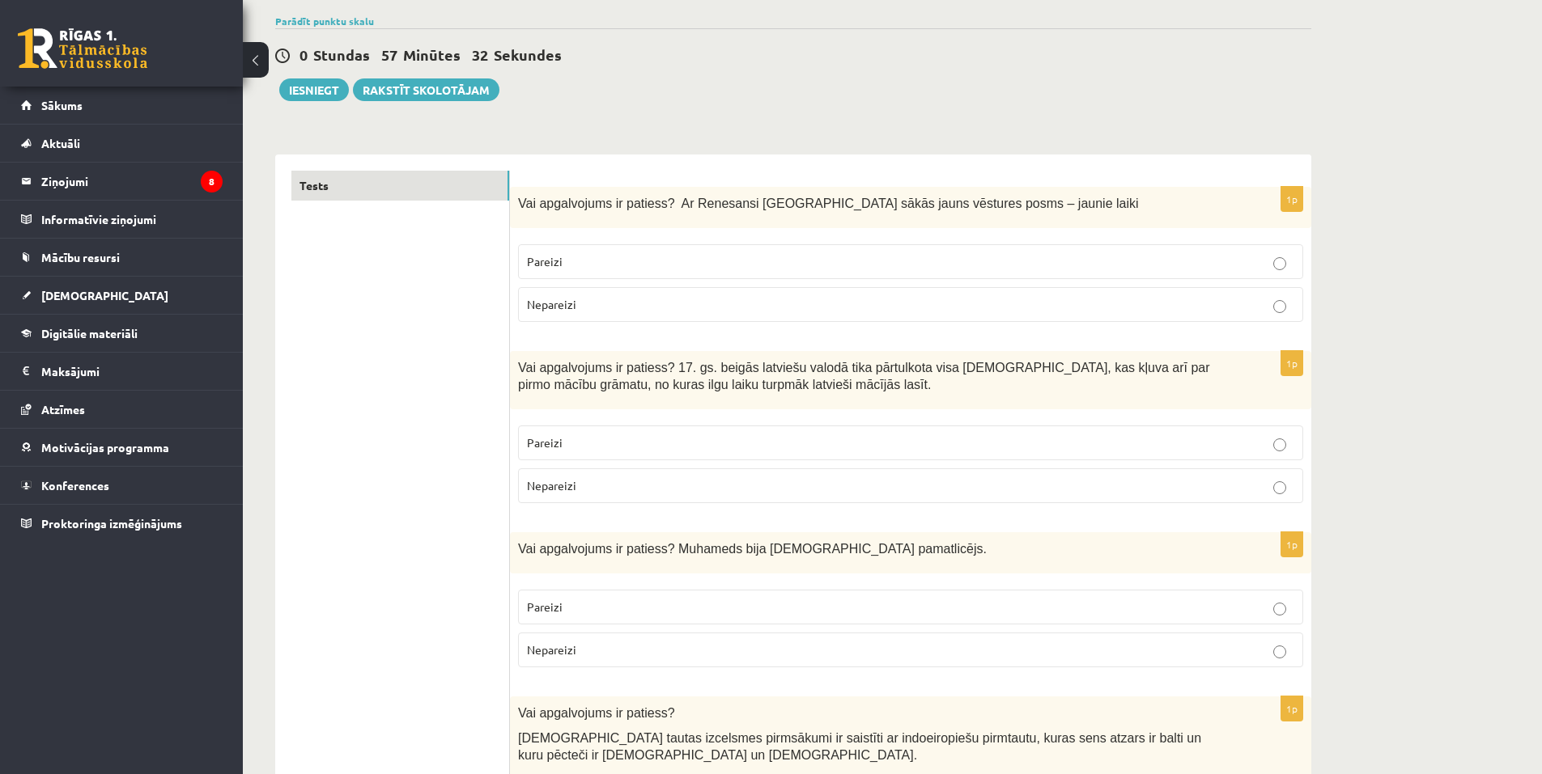
scroll to position [0, 0]
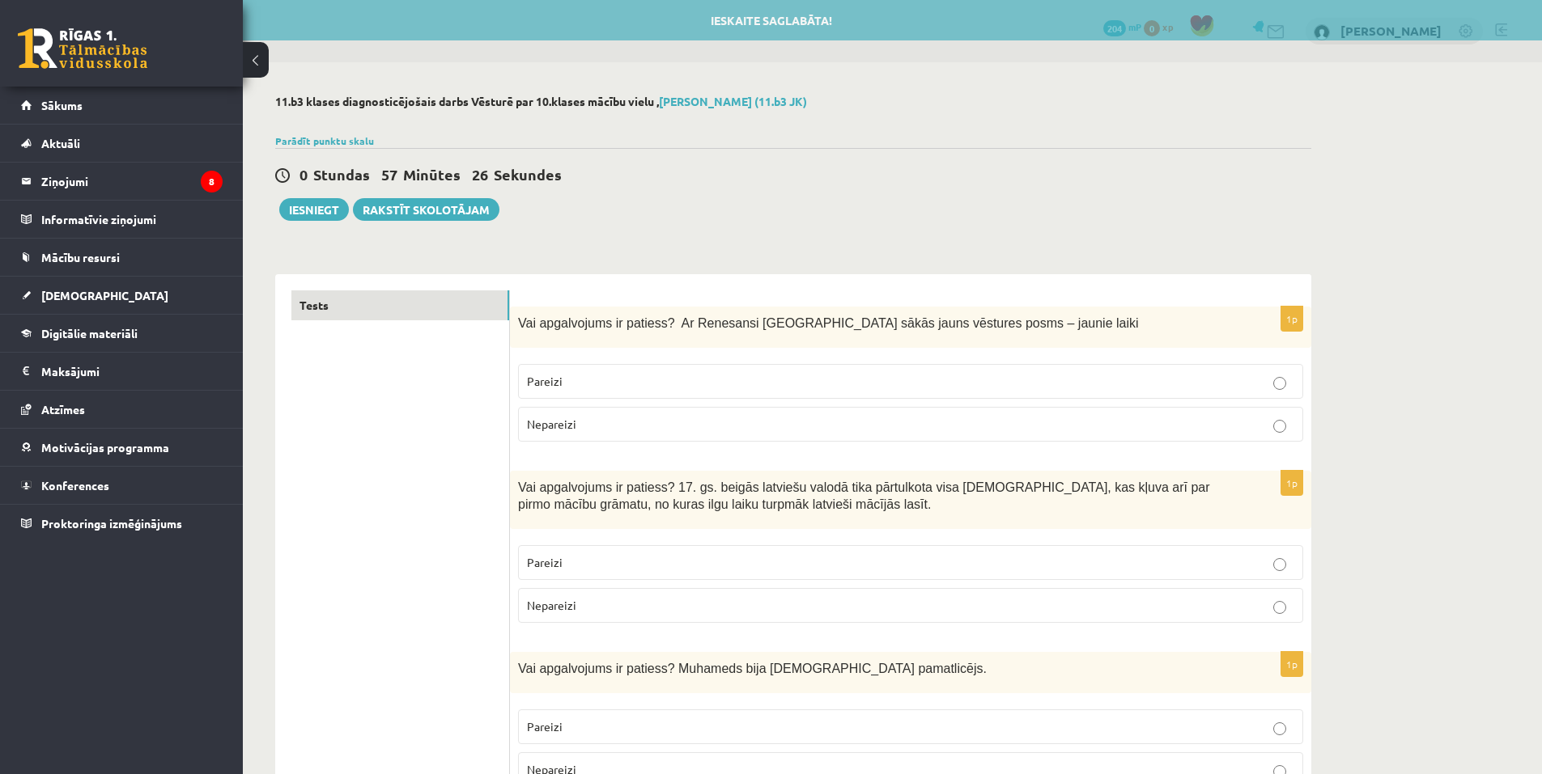
click at [585, 380] on p "Pareizi" at bounding box center [910, 381] width 767 height 17
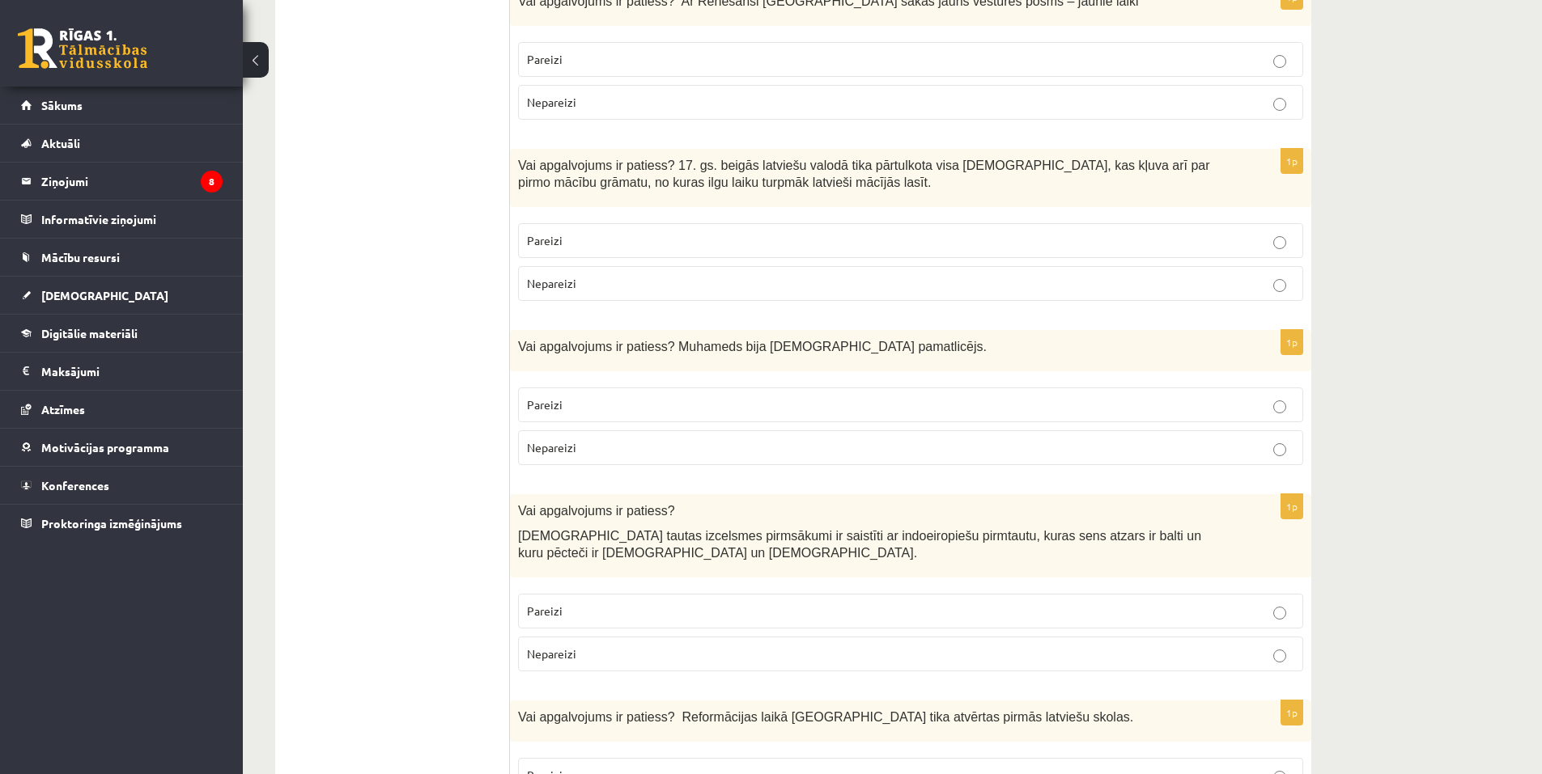
scroll to position [243, 0]
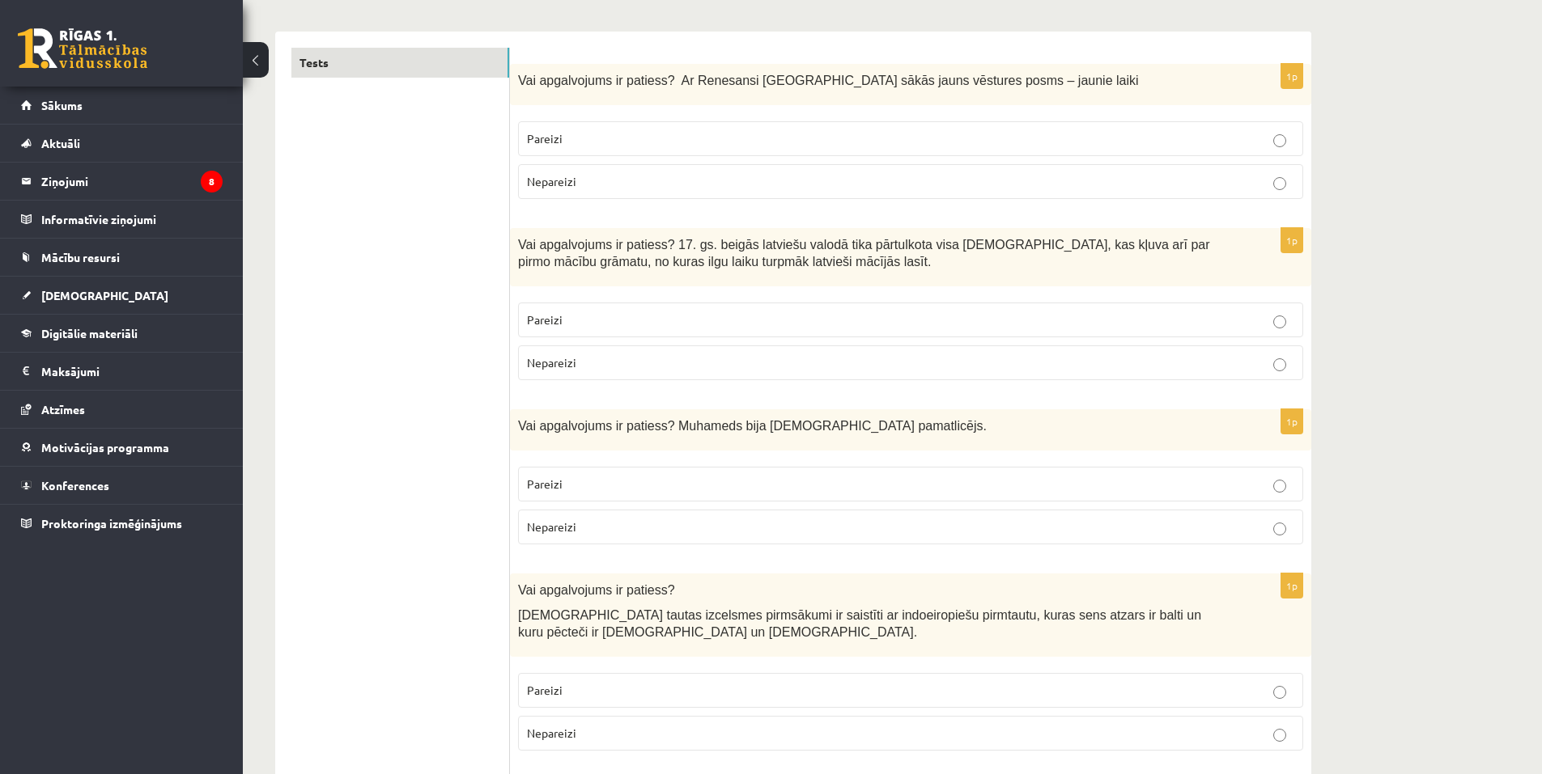
click at [596, 315] on p "Pareizi" at bounding box center [910, 320] width 767 height 17
click at [597, 498] on label "Pareizi" at bounding box center [910, 484] width 785 height 35
click at [630, 691] on p "Pareizi" at bounding box center [910, 690] width 767 height 17
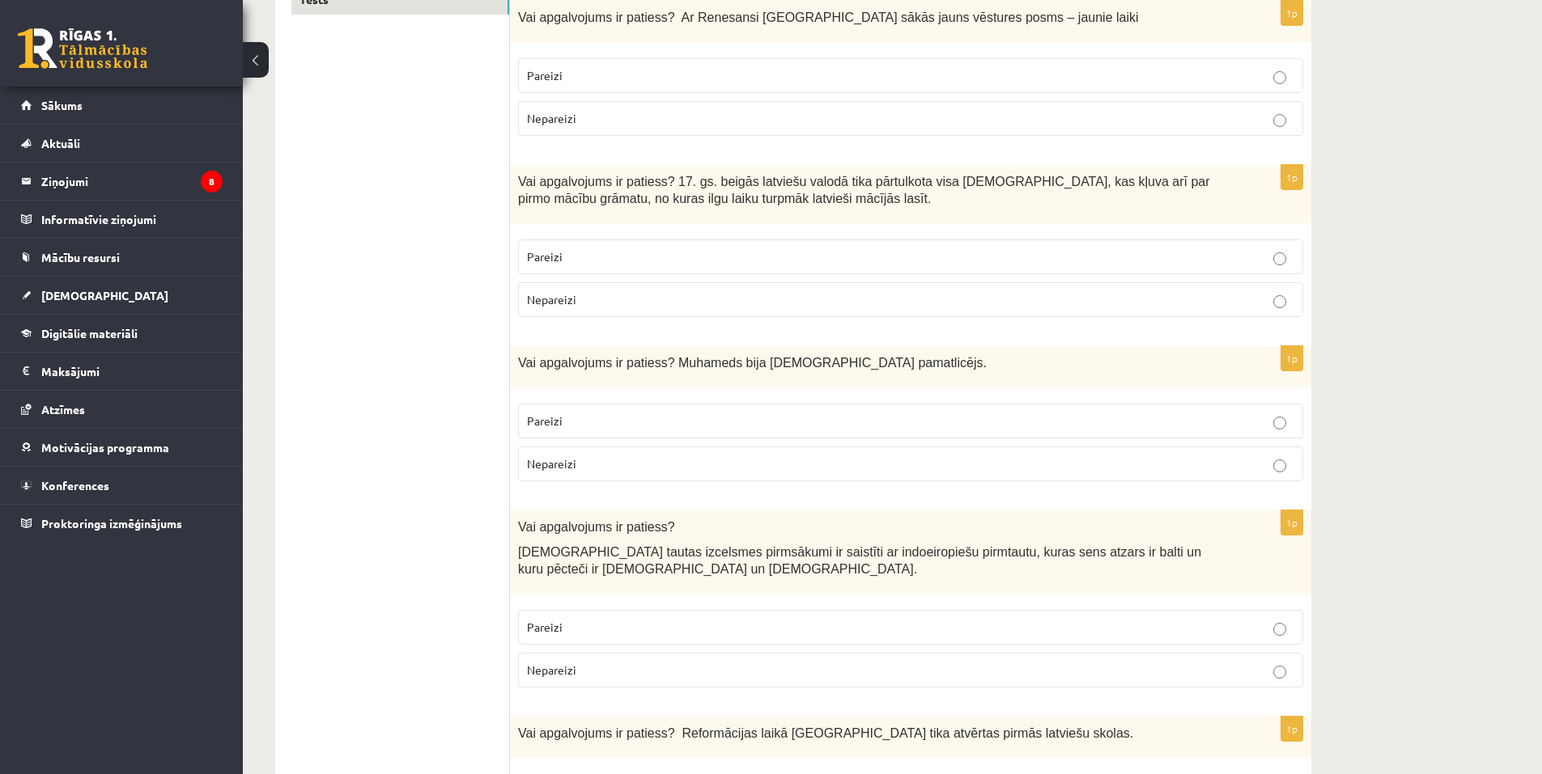
scroll to position [486, 0]
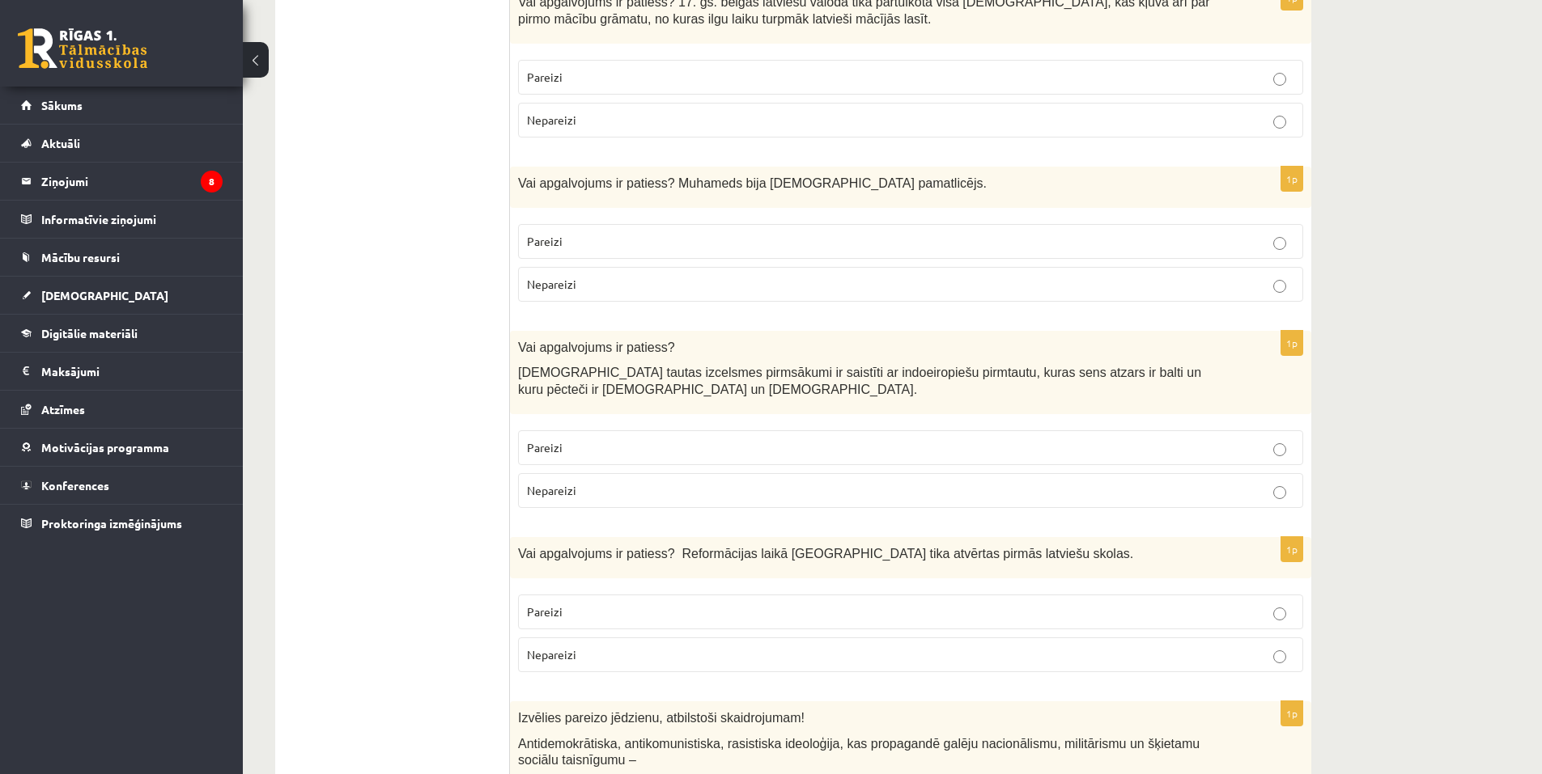
click at [587, 609] on p "Pareizi" at bounding box center [910, 612] width 767 height 17
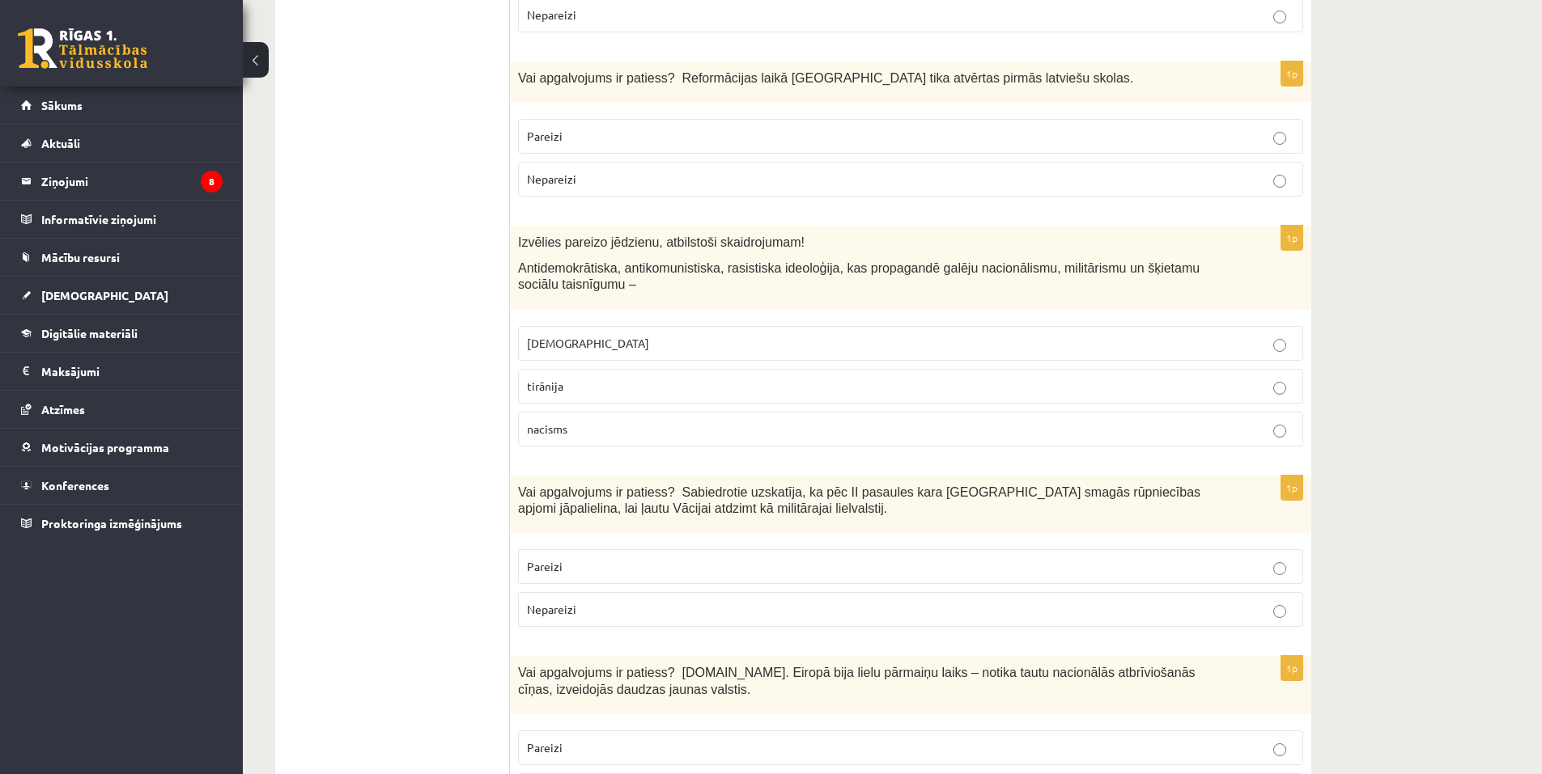
scroll to position [971, 0]
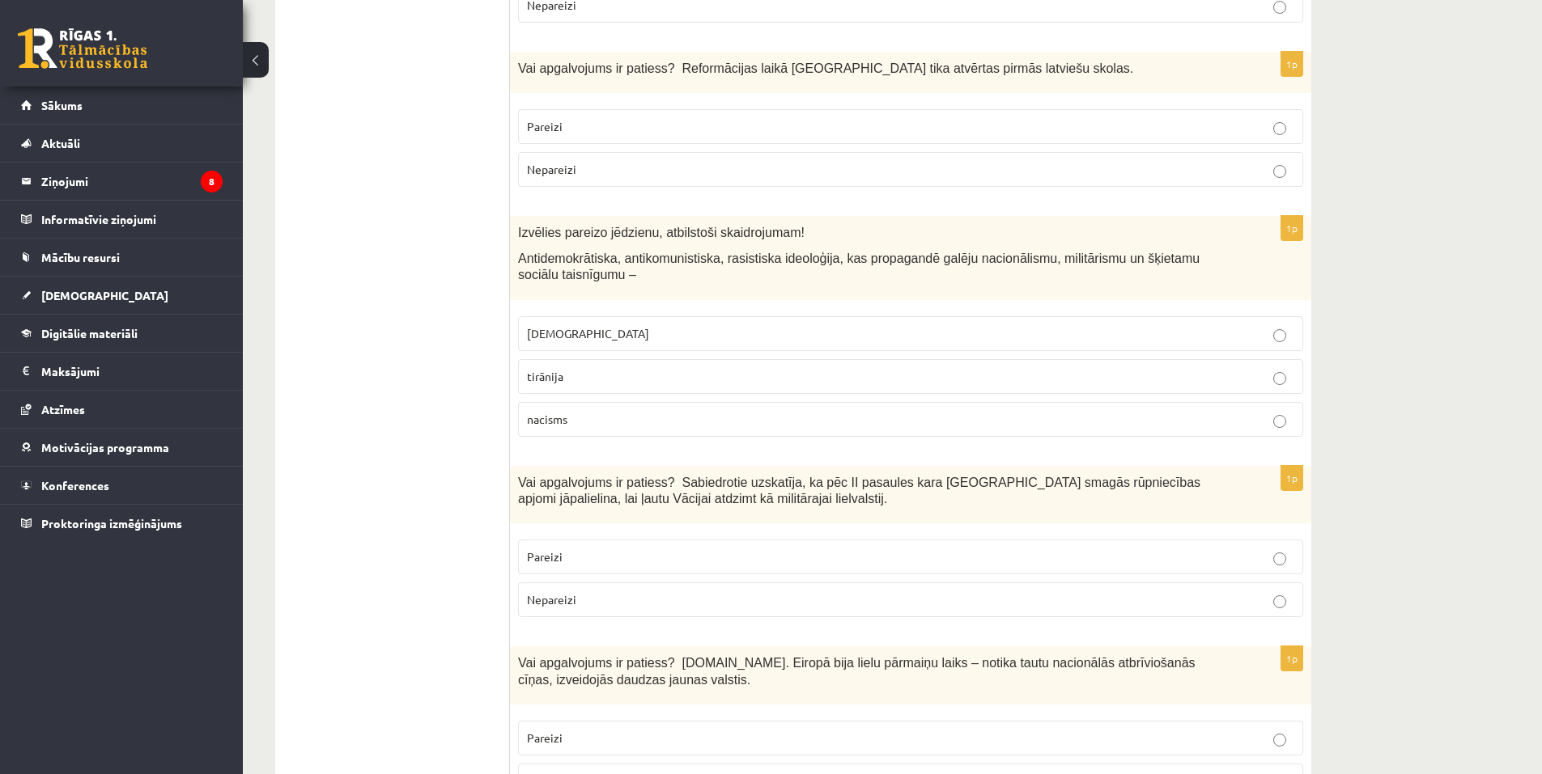
click at [613, 421] on p "nacisms" at bounding box center [910, 419] width 767 height 17
click at [609, 329] on p "fašisms" at bounding box center [910, 333] width 767 height 17
click at [752, 430] on label "nacisms" at bounding box center [910, 419] width 785 height 35
click at [956, 604] on p "Nepareizi" at bounding box center [910, 600] width 767 height 17
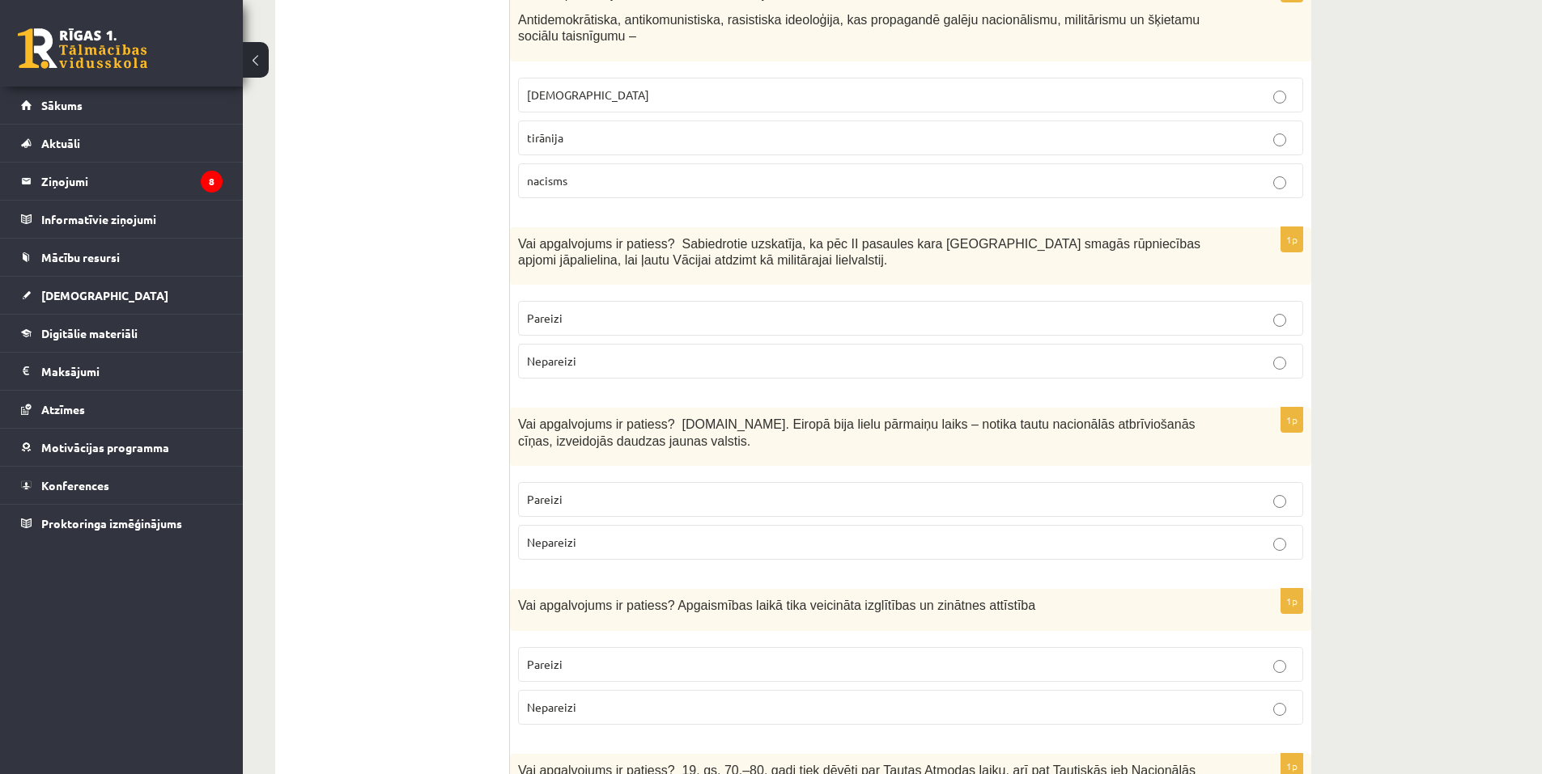
scroll to position [1214, 0]
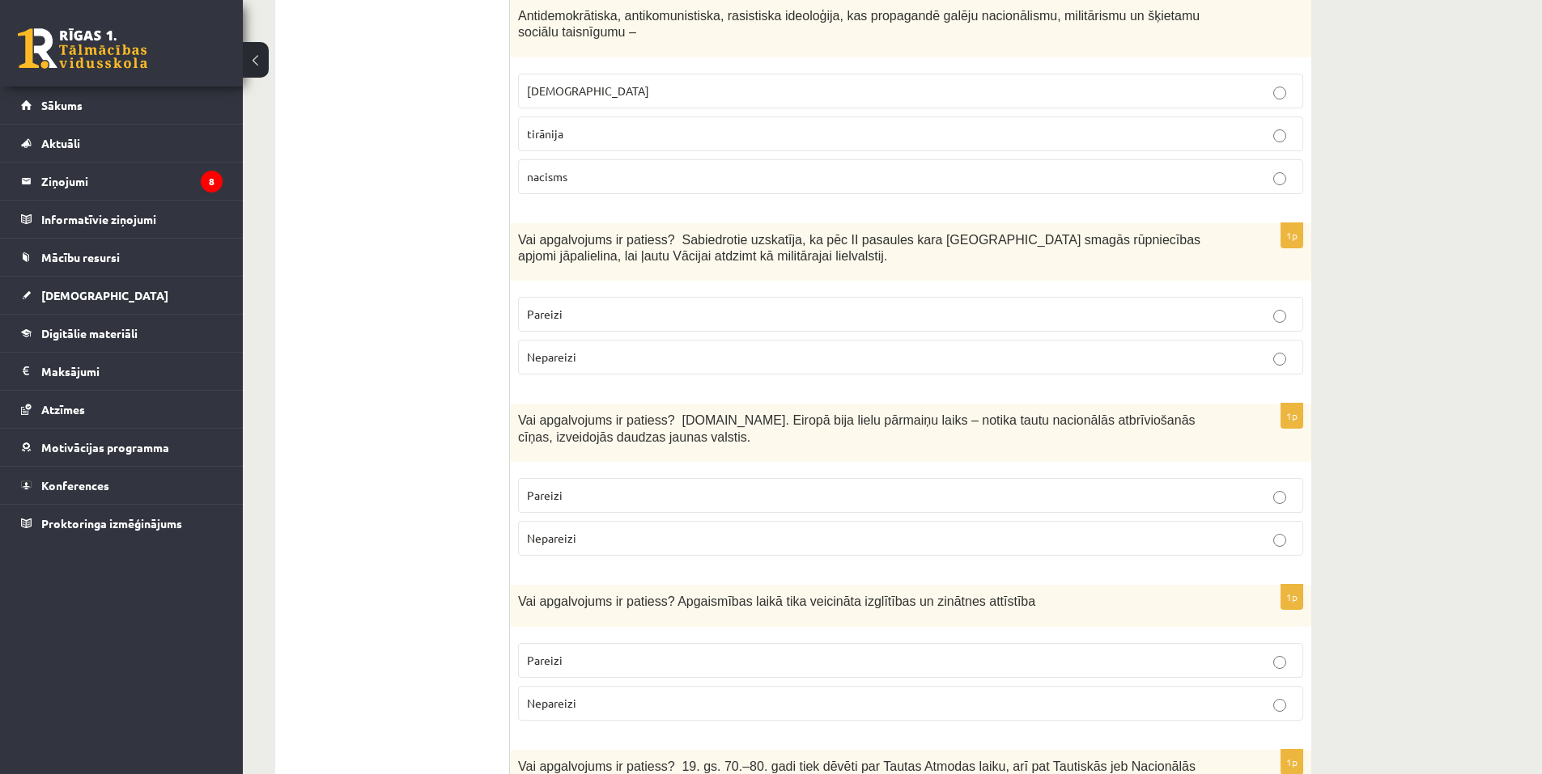
click at [692, 493] on p "Pareizi" at bounding box center [910, 495] width 767 height 17
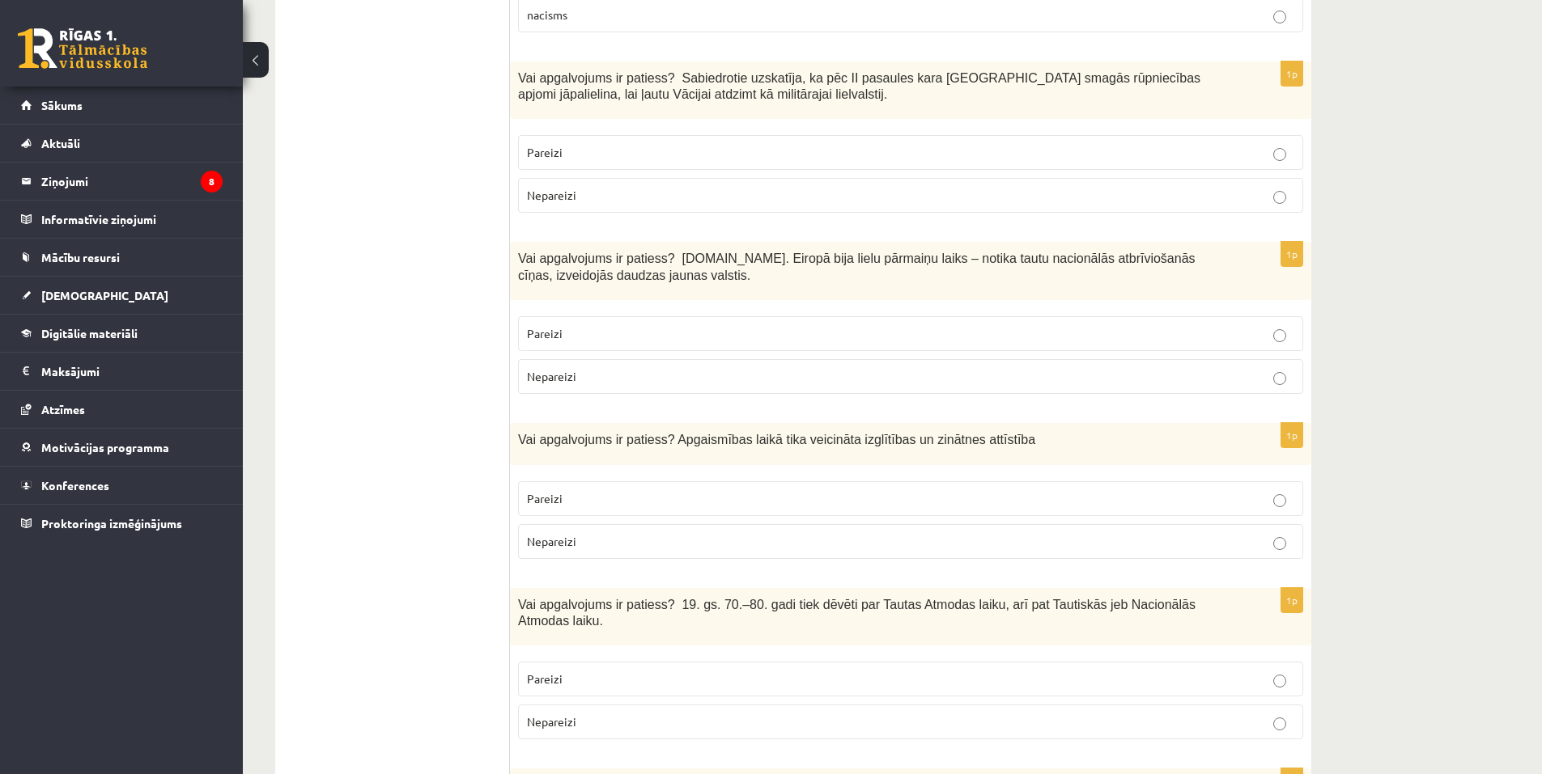
click at [694, 491] on p "Pareizi" at bounding box center [910, 498] width 767 height 17
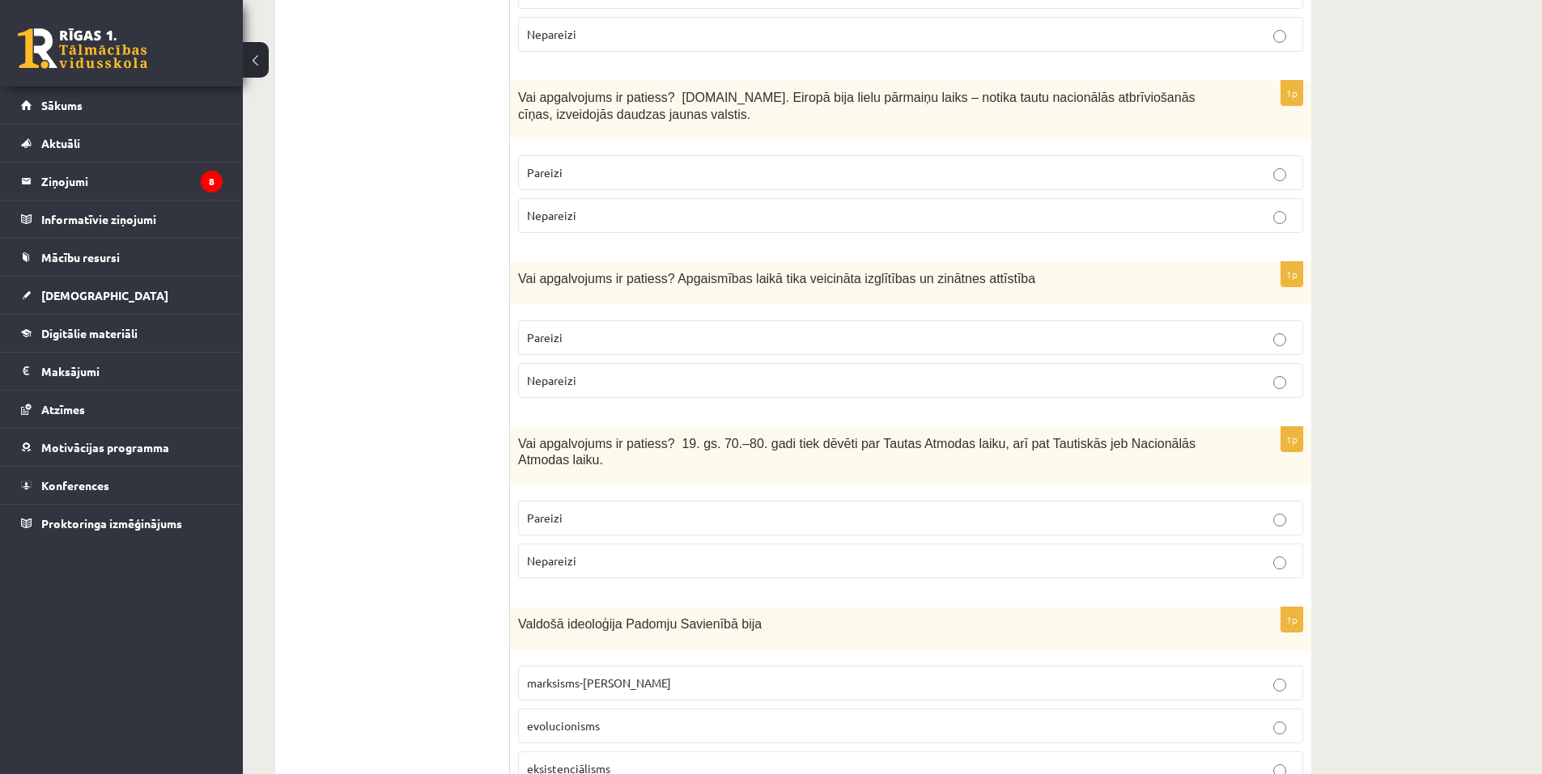
scroll to position [1538, 0]
click at [694, 500] on label "Pareizi" at bounding box center [910, 517] width 785 height 35
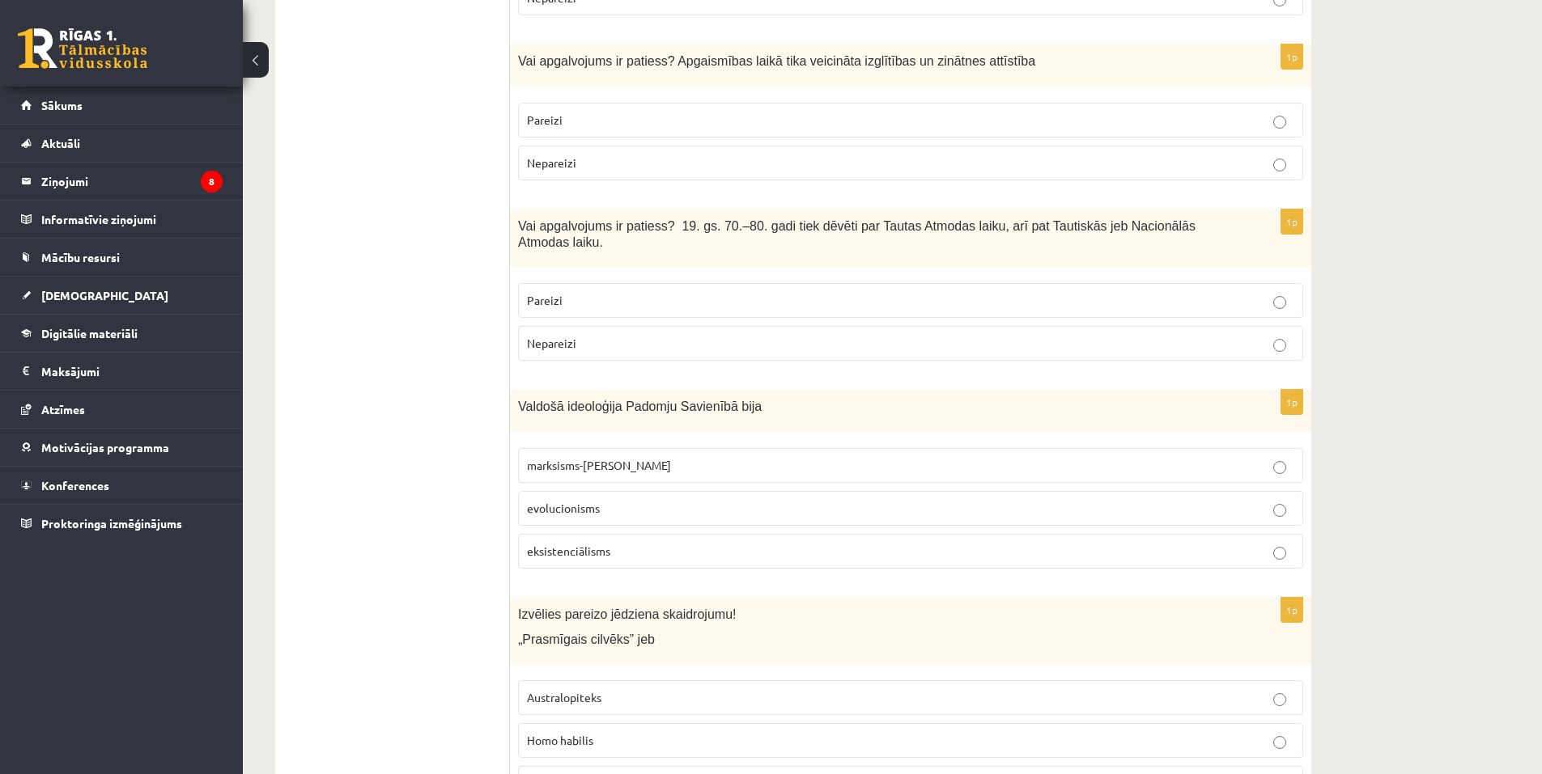
scroll to position [1780, 0]
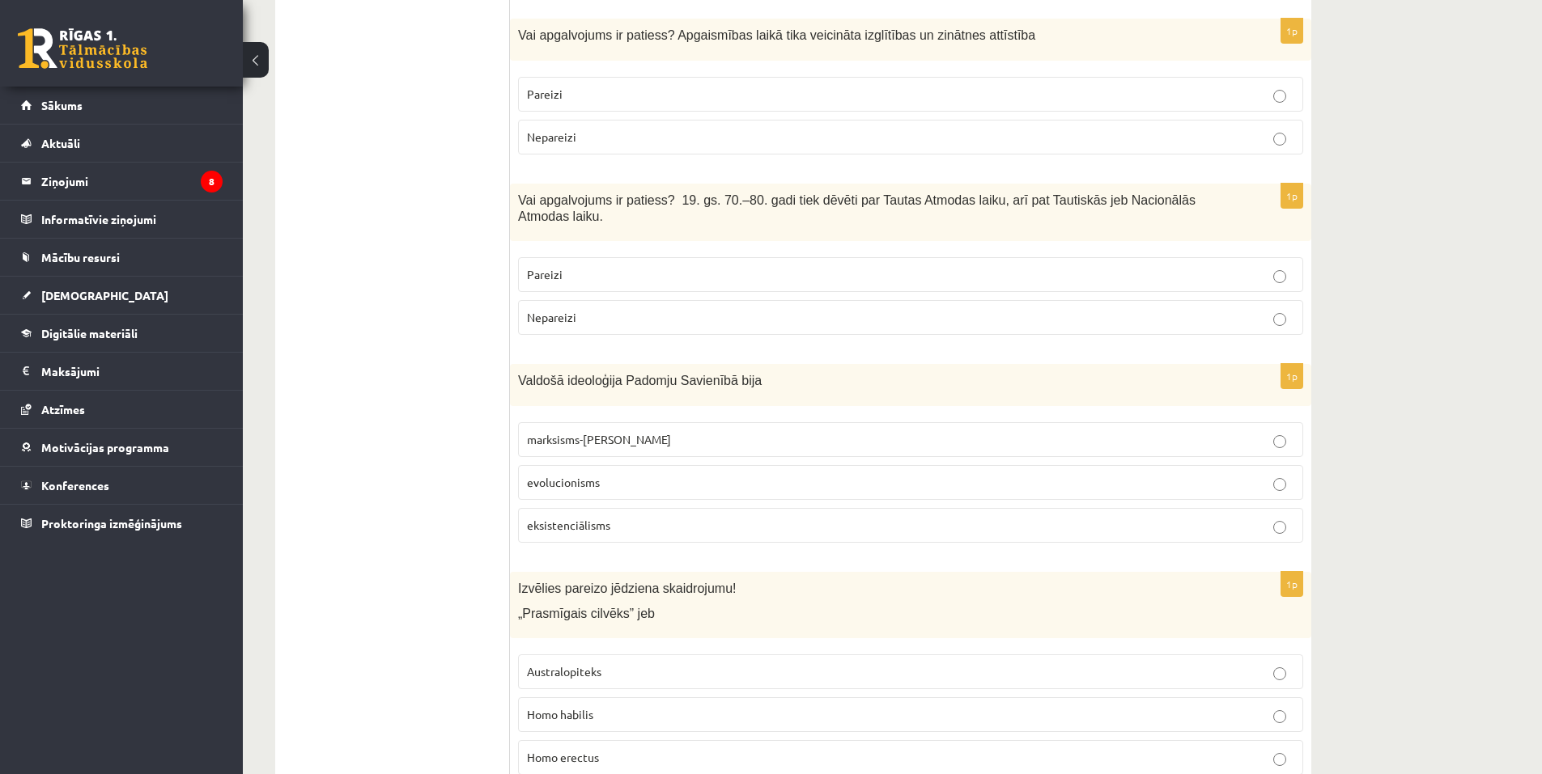
click at [640, 431] on p "marksisms-ļeņinisms" at bounding box center [910, 439] width 767 height 17
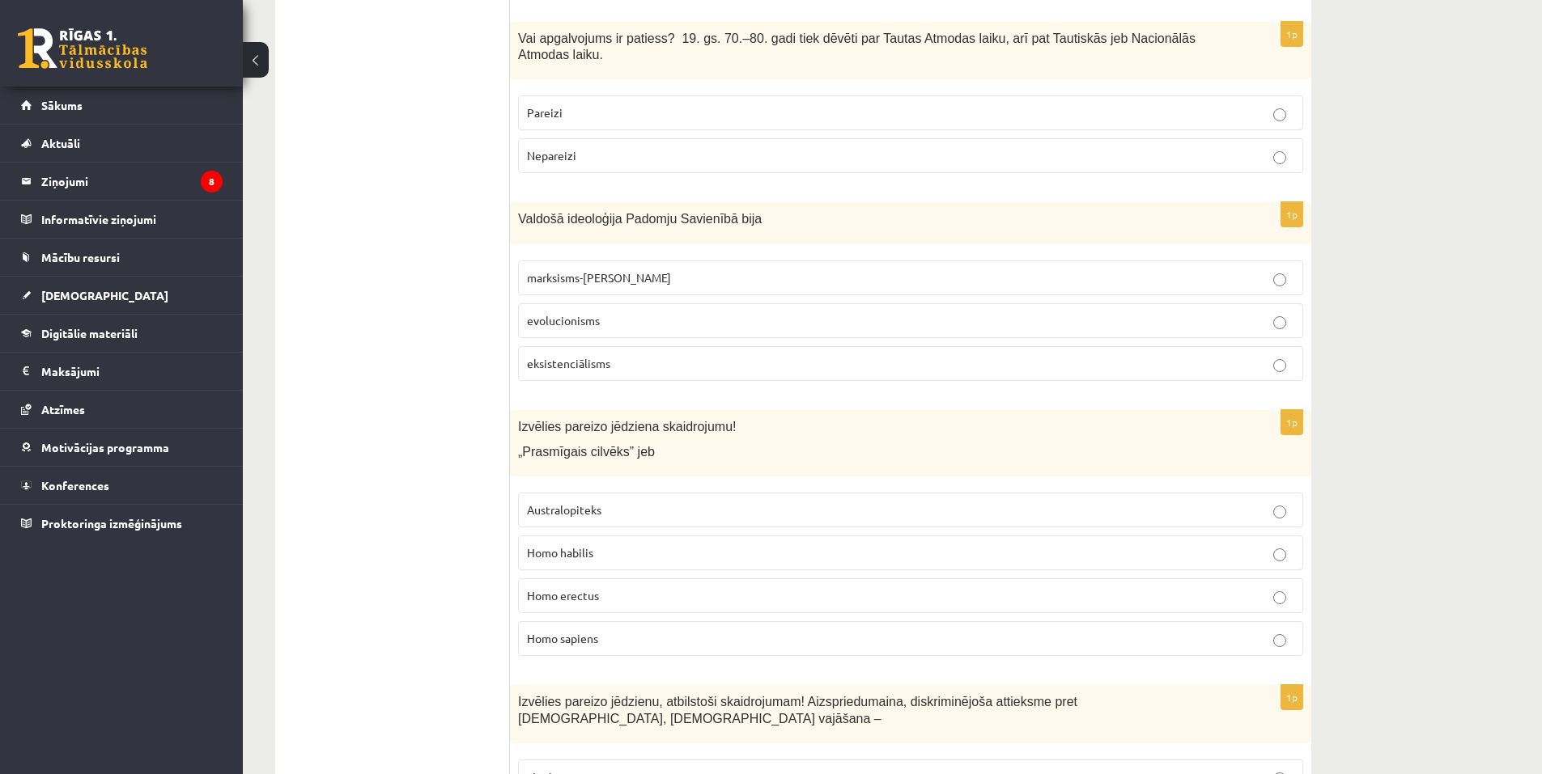
scroll to position [2185, 0]
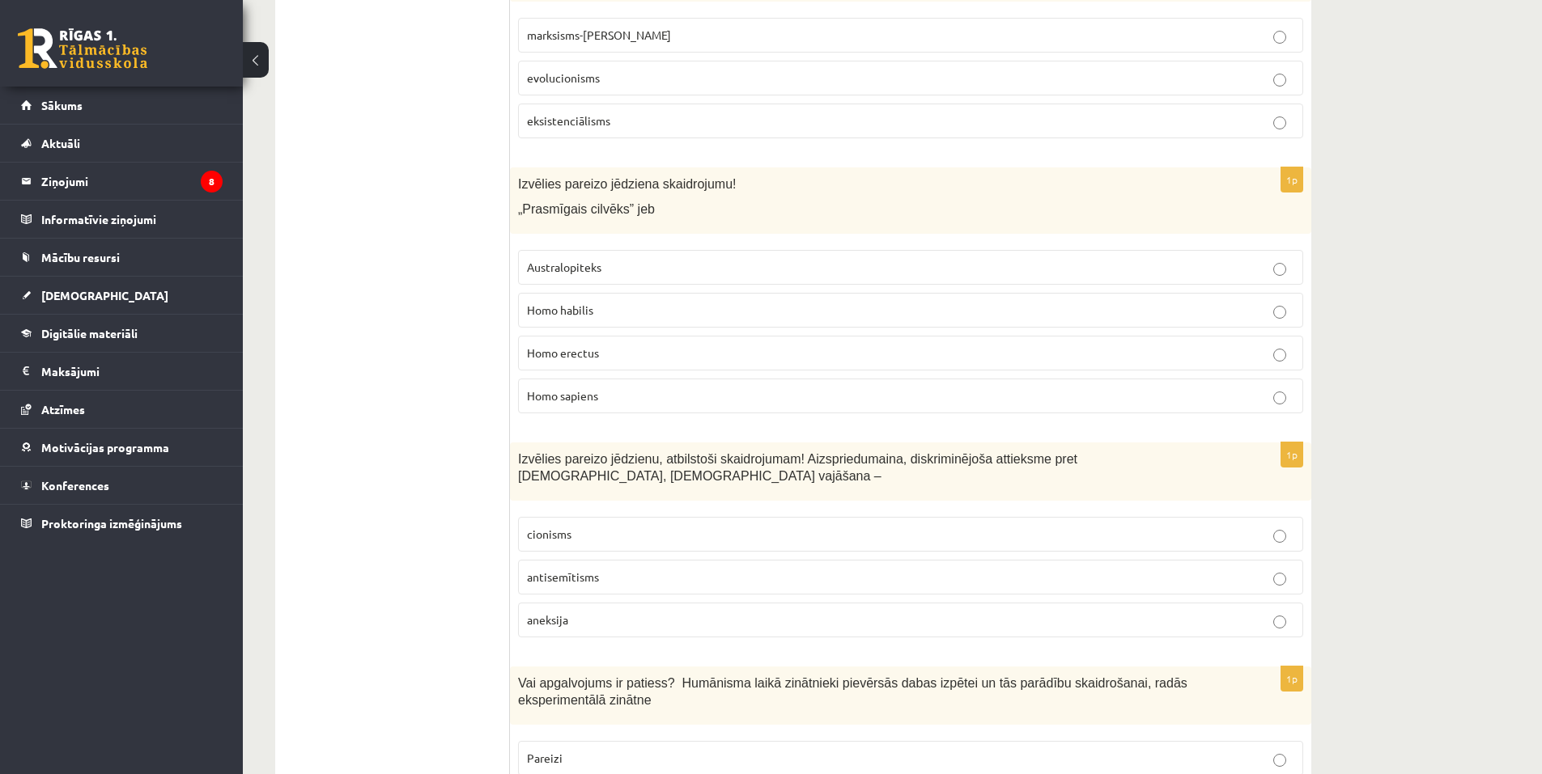
click at [604, 302] on p "Homo habilis" at bounding box center [910, 310] width 767 height 17
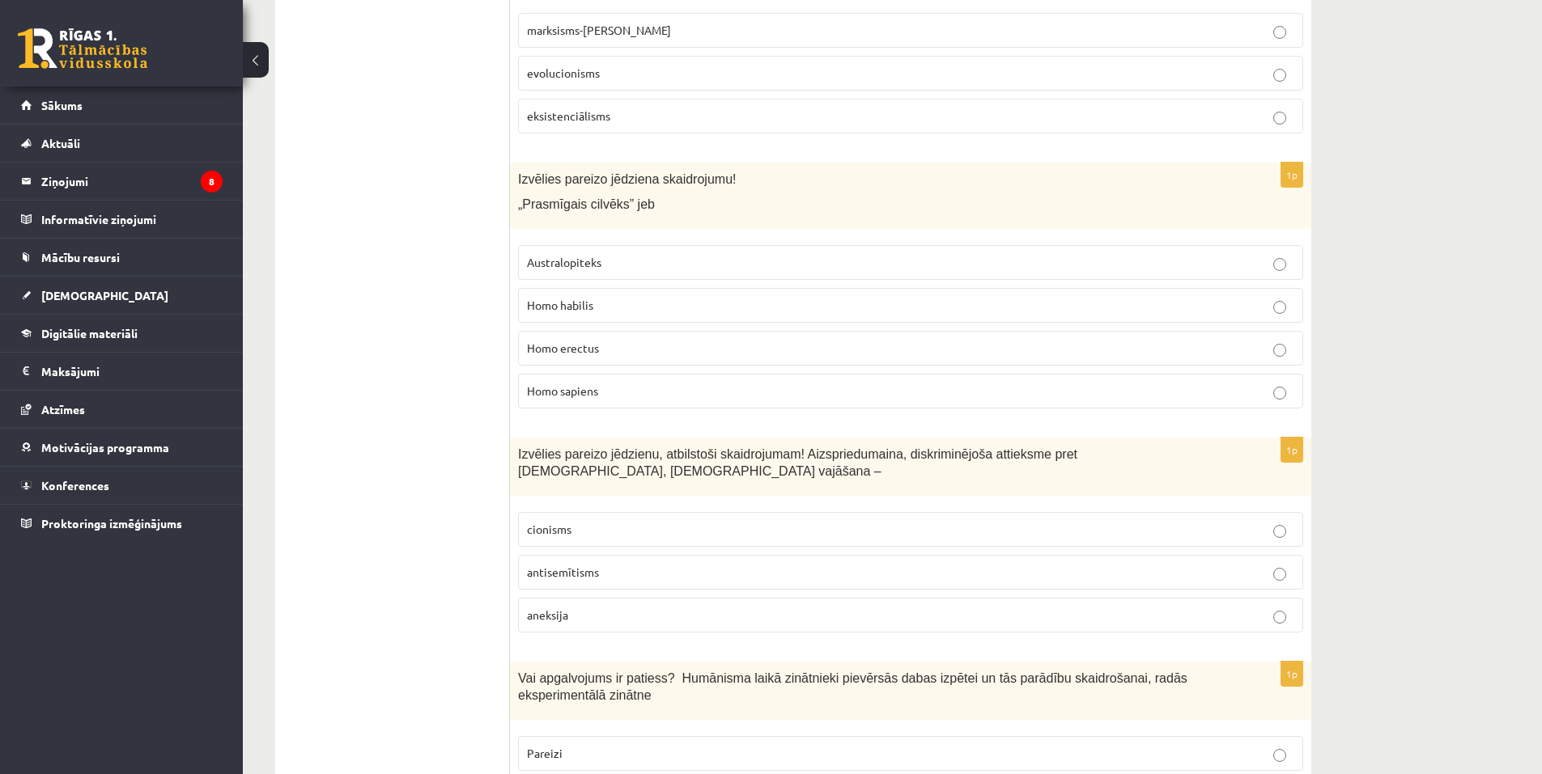
scroll to position [2347, 0]
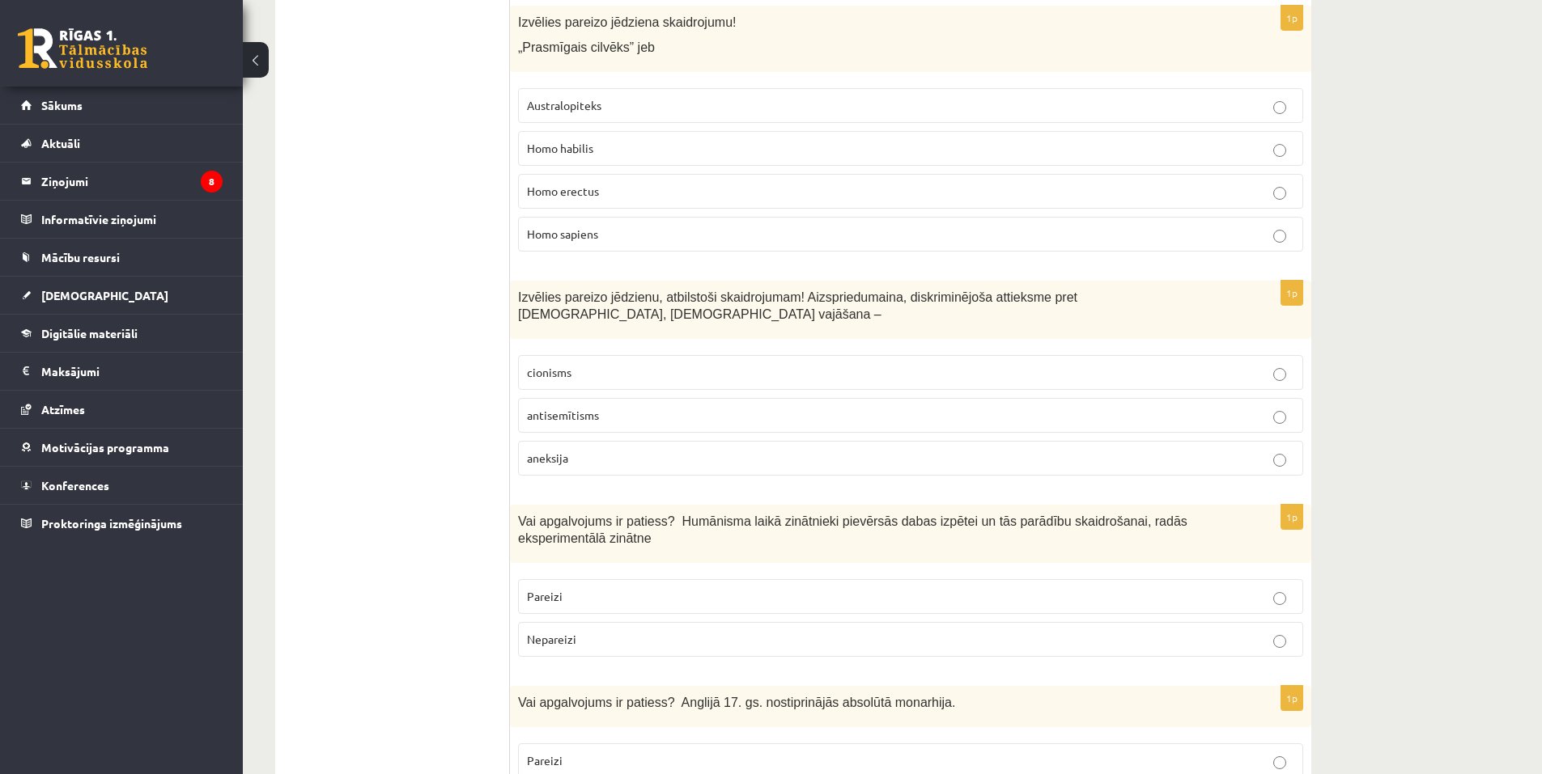
click at [587, 408] on span "antisemītisms" at bounding box center [563, 415] width 72 height 15
click at [586, 588] on p "Pareizi" at bounding box center [910, 596] width 767 height 17
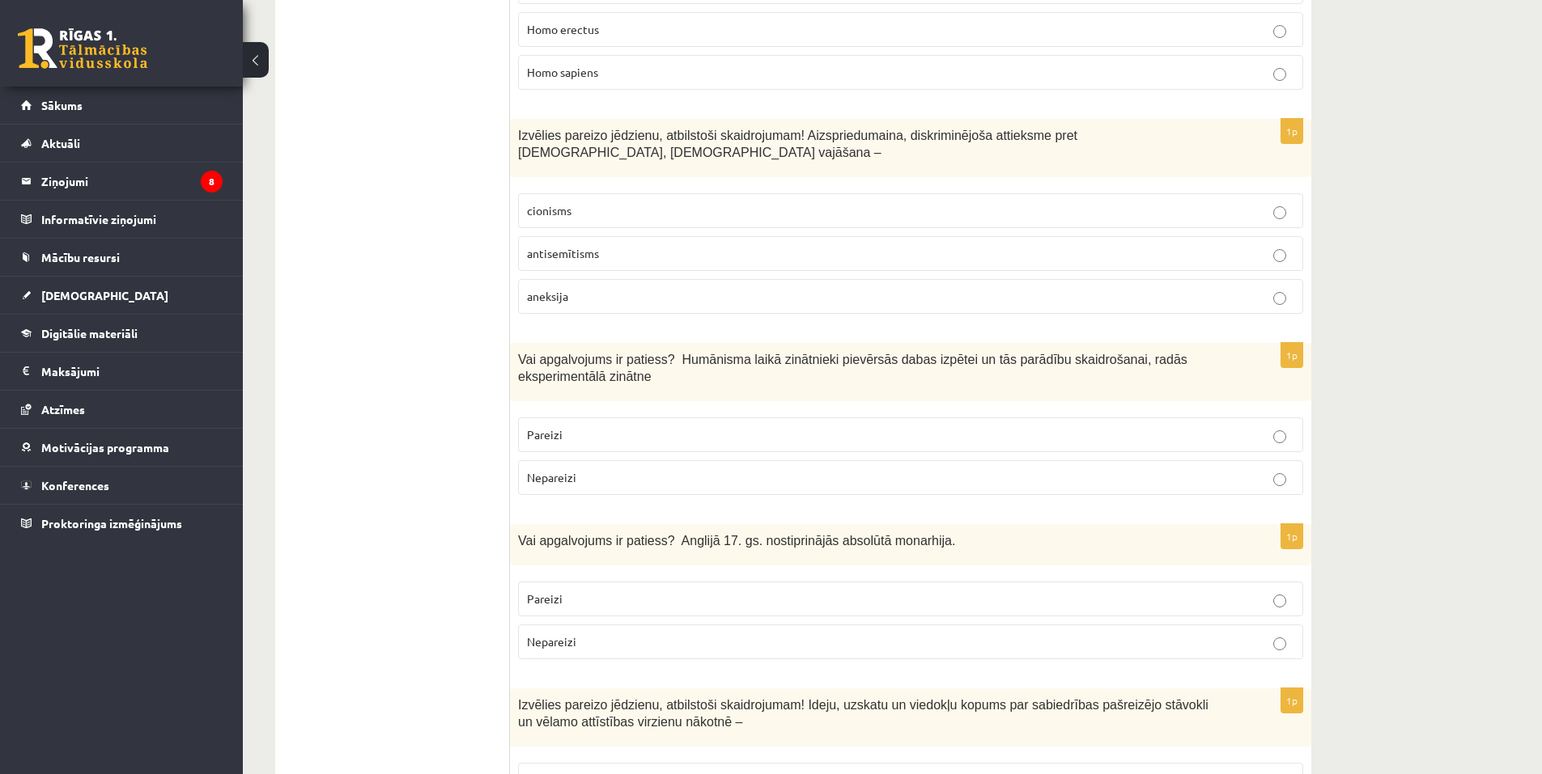
click at [621, 634] on p "Nepareizi" at bounding box center [910, 642] width 767 height 17
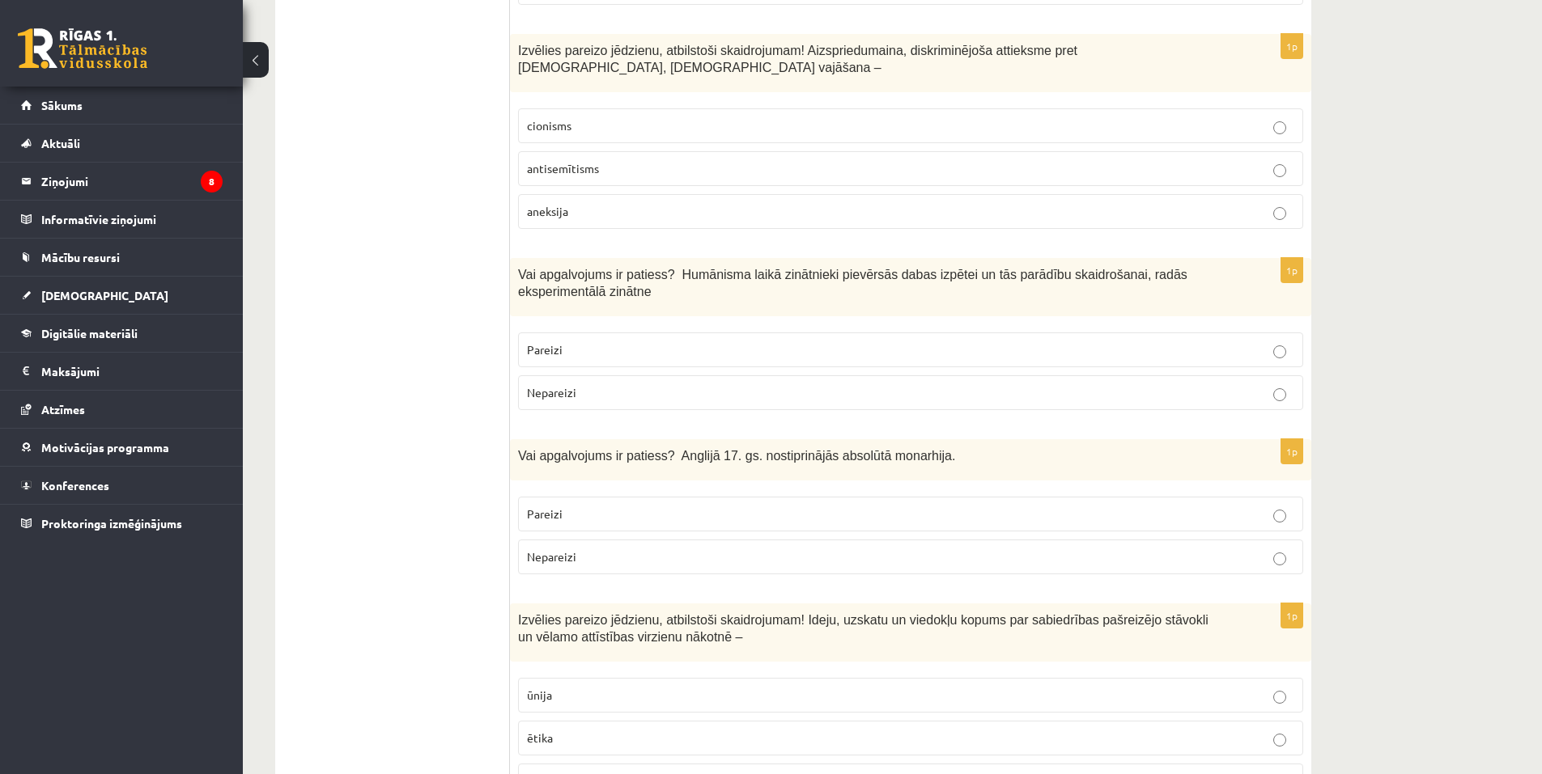
scroll to position [2913, 0]
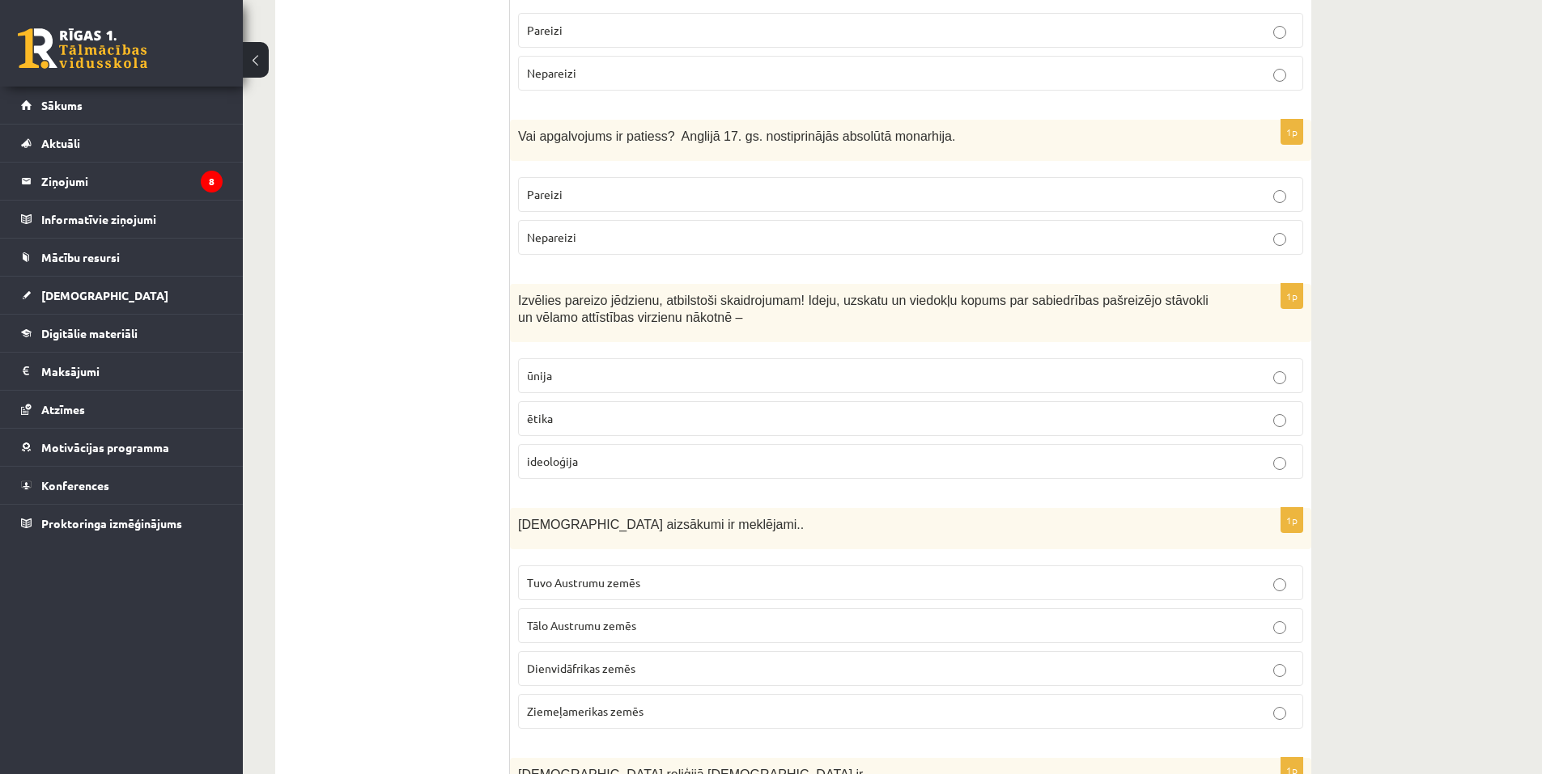
click at [561, 454] on span "ideoloģija" at bounding box center [552, 461] width 51 height 15
click at [618, 575] on span "Tuvo Austrumu zemēs" at bounding box center [583, 582] width 113 height 15
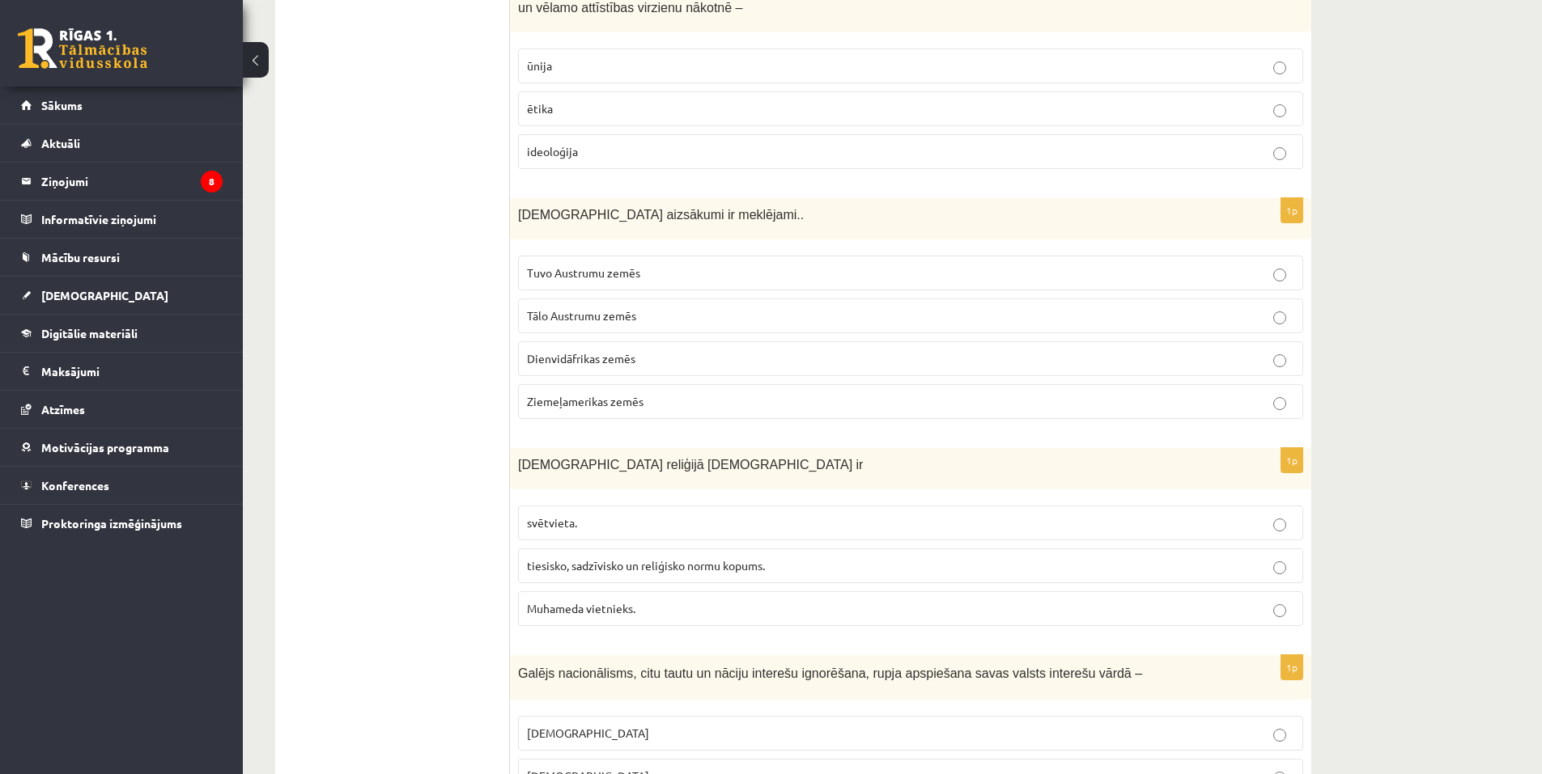
scroll to position [3237, 0]
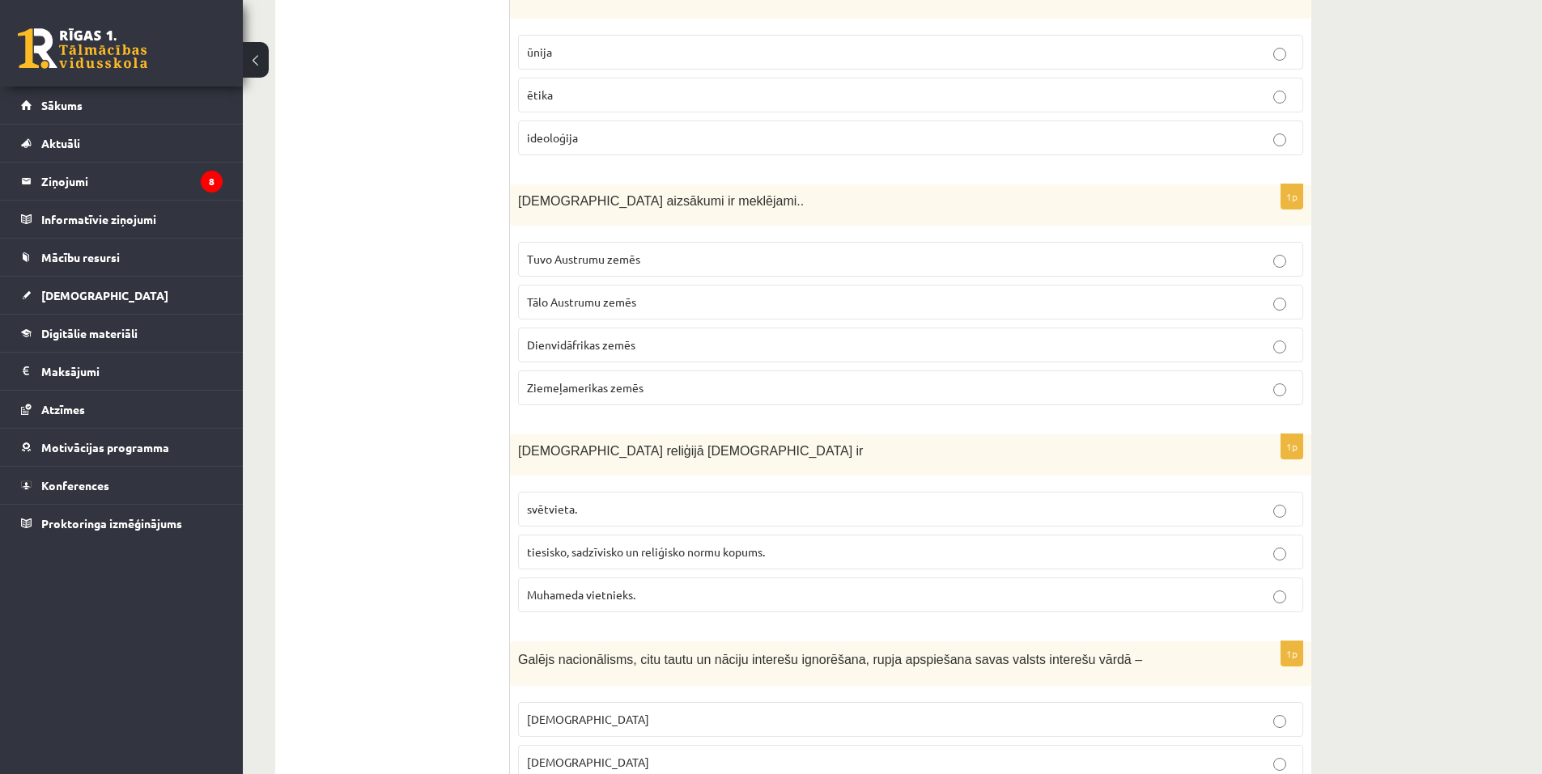
click at [737, 544] on p "tiesisko, sadzīvisko un reliģisko normu kopums." at bounding box center [910, 552] width 767 height 17
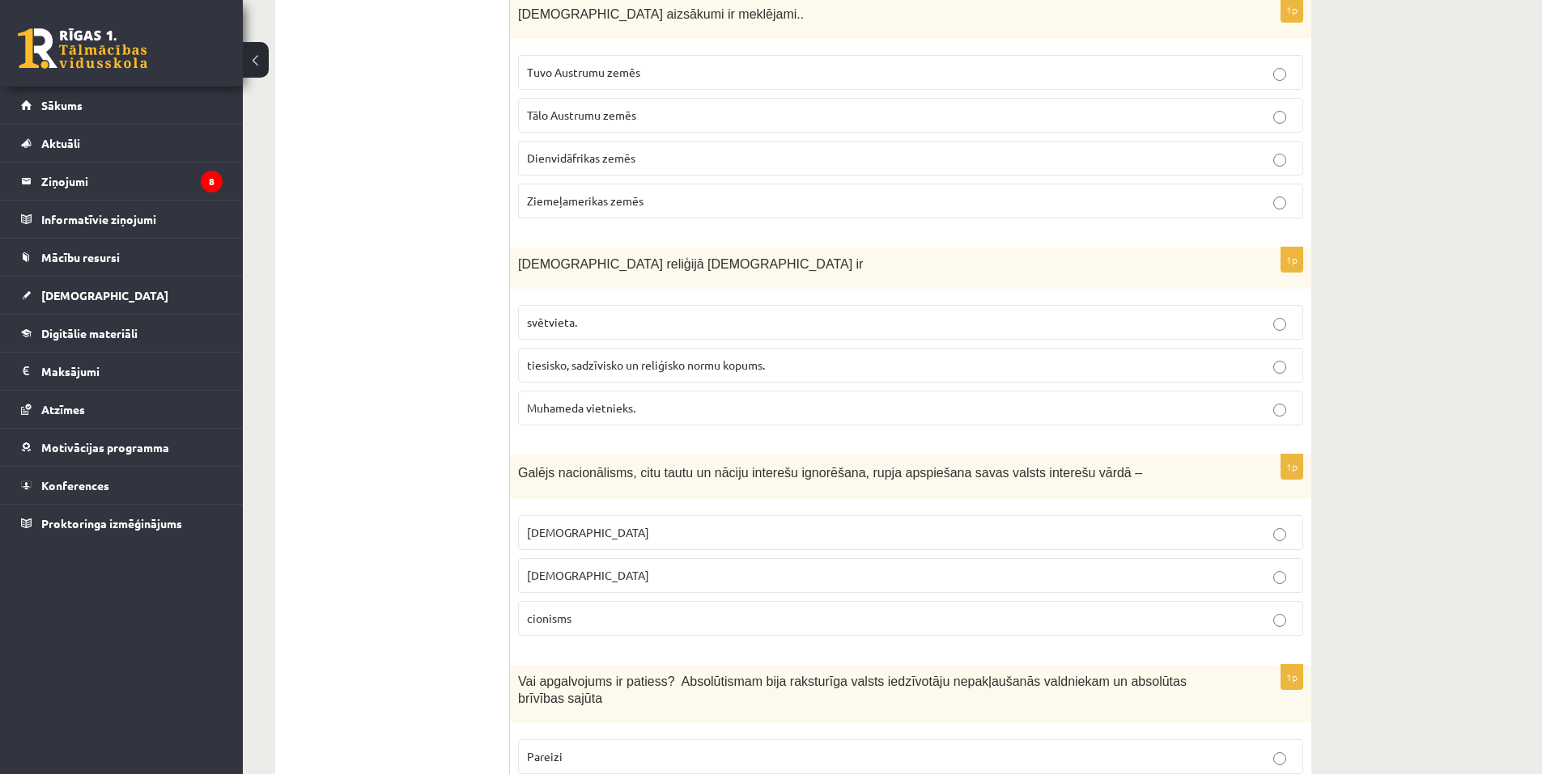
scroll to position [3641, 0]
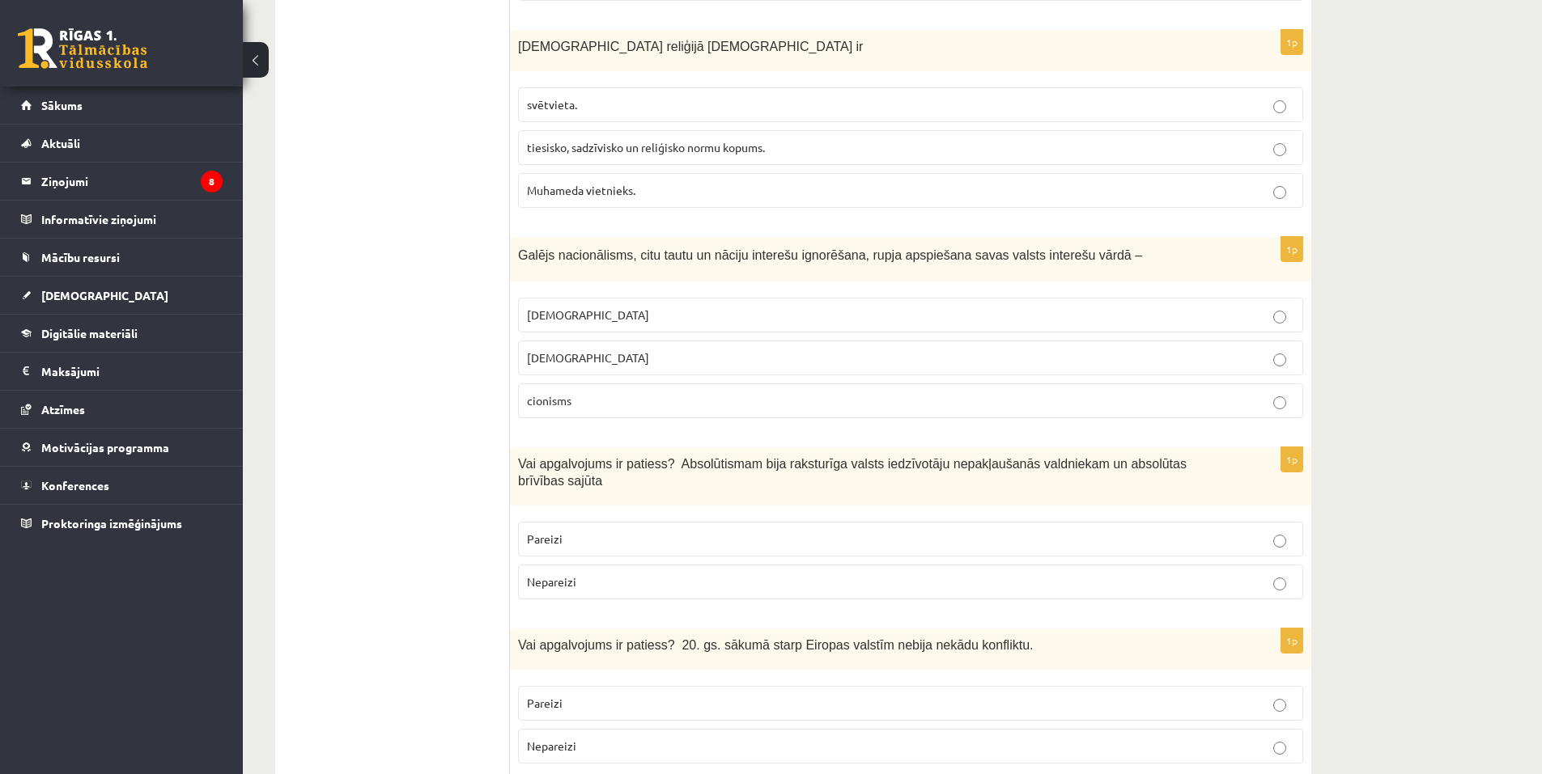
click at [584, 307] on p "šovinisms" at bounding box center [910, 315] width 767 height 17
click at [645, 574] on p "Nepareizi" at bounding box center [910, 582] width 767 height 17
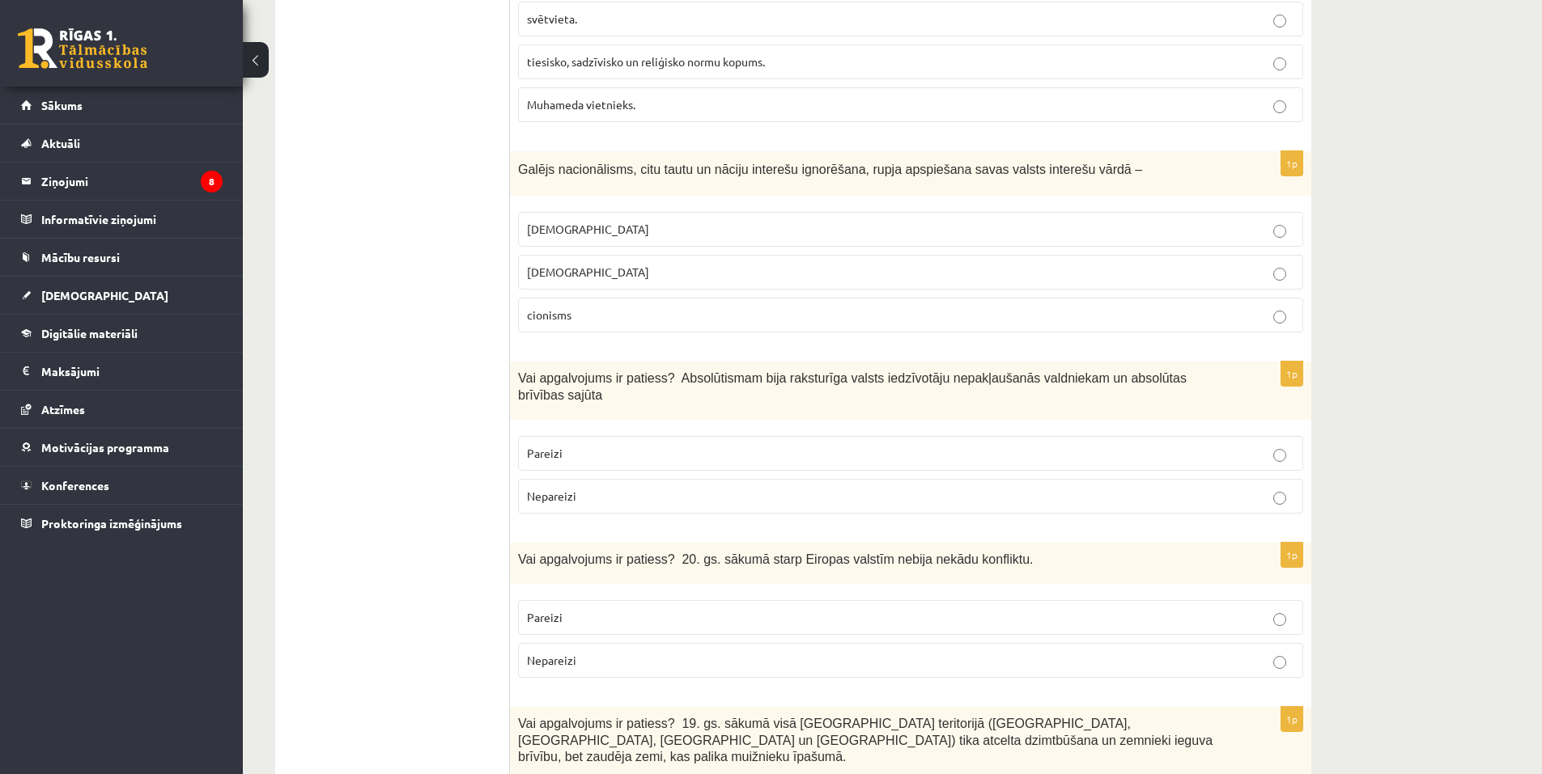
scroll to position [3803, 0]
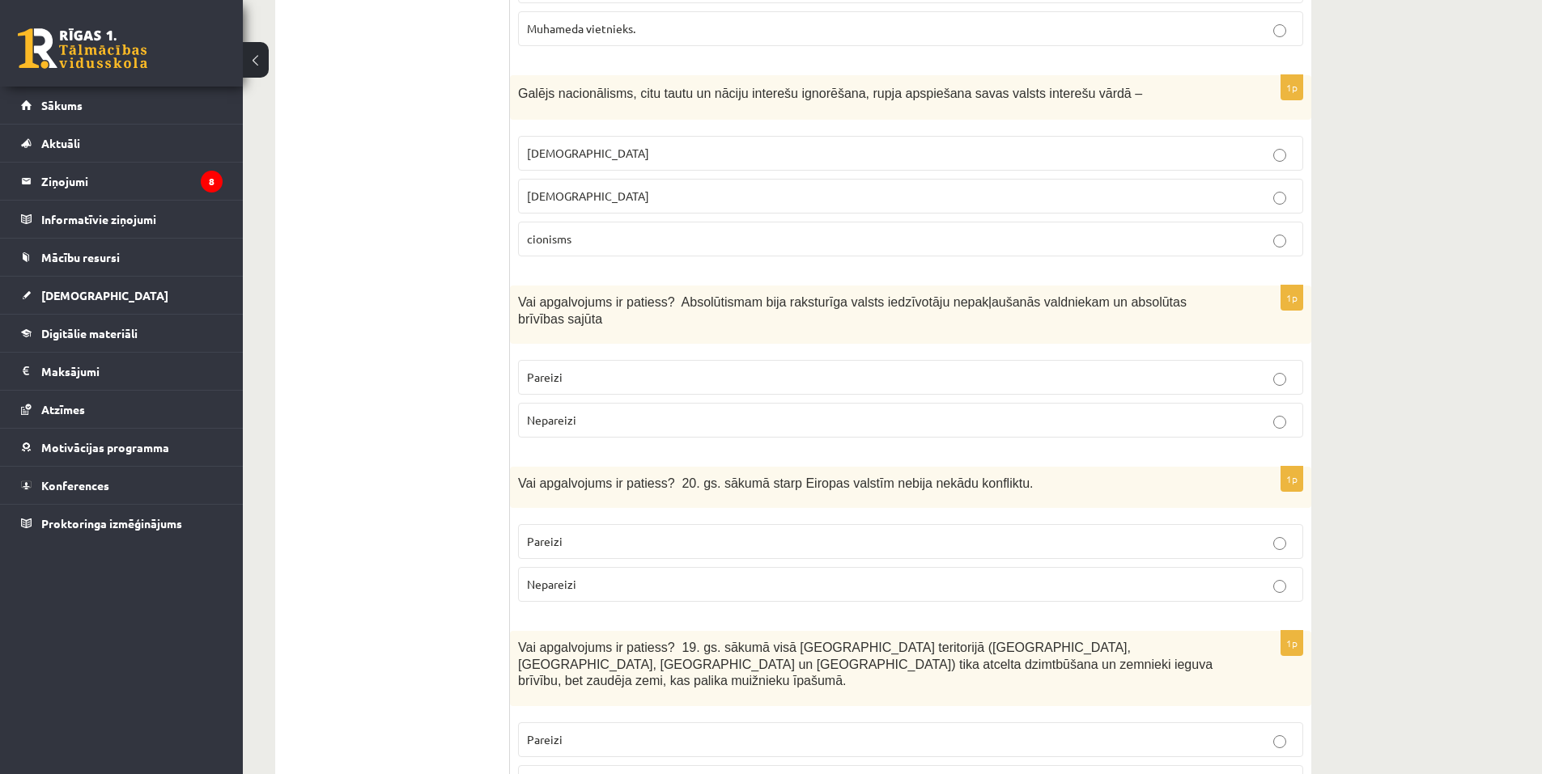
click at [628, 576] on p "Nepareizi" at bounding box center [910, 584] width 767 height 17
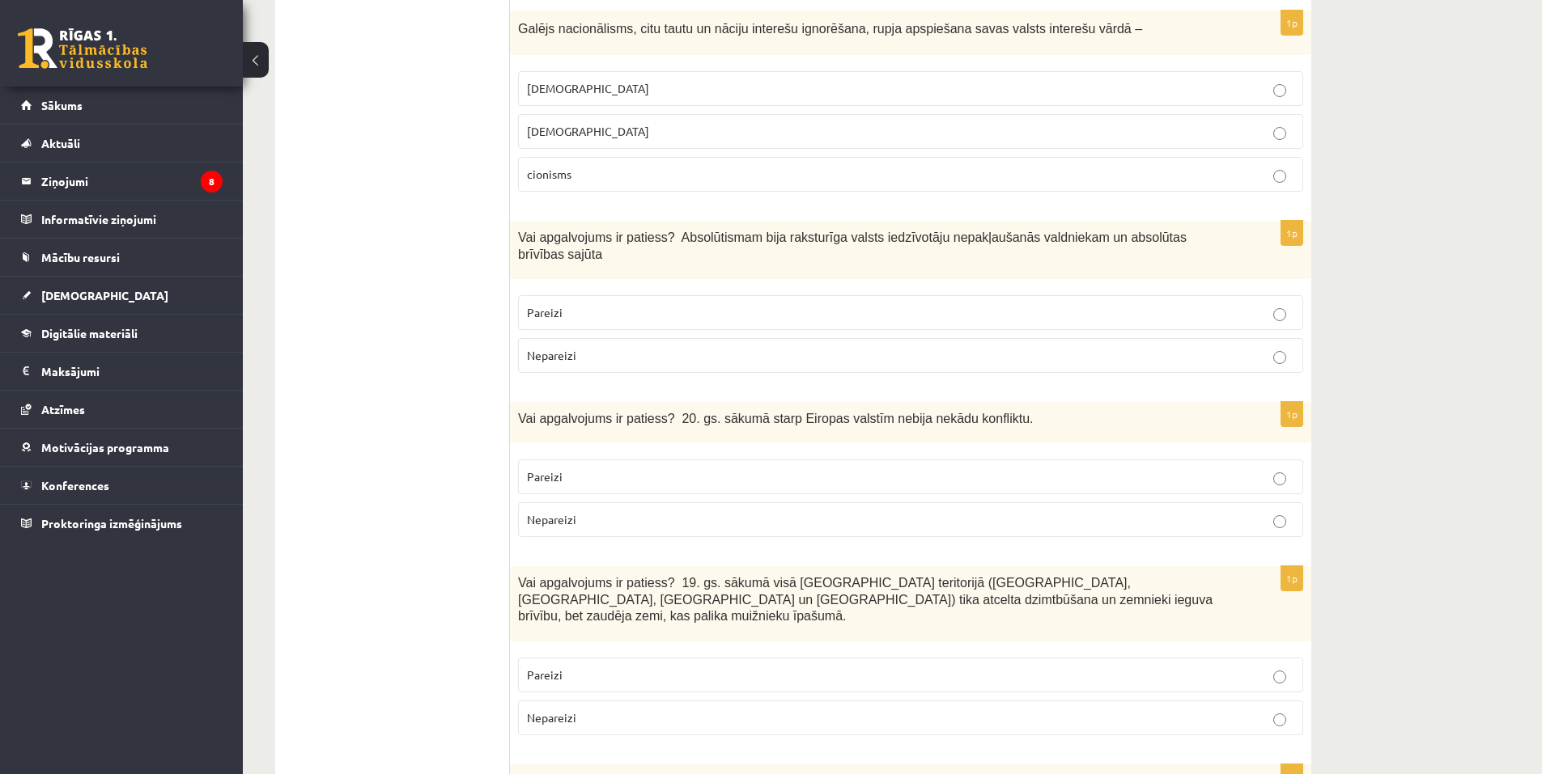
scroll to position [3965, 0]
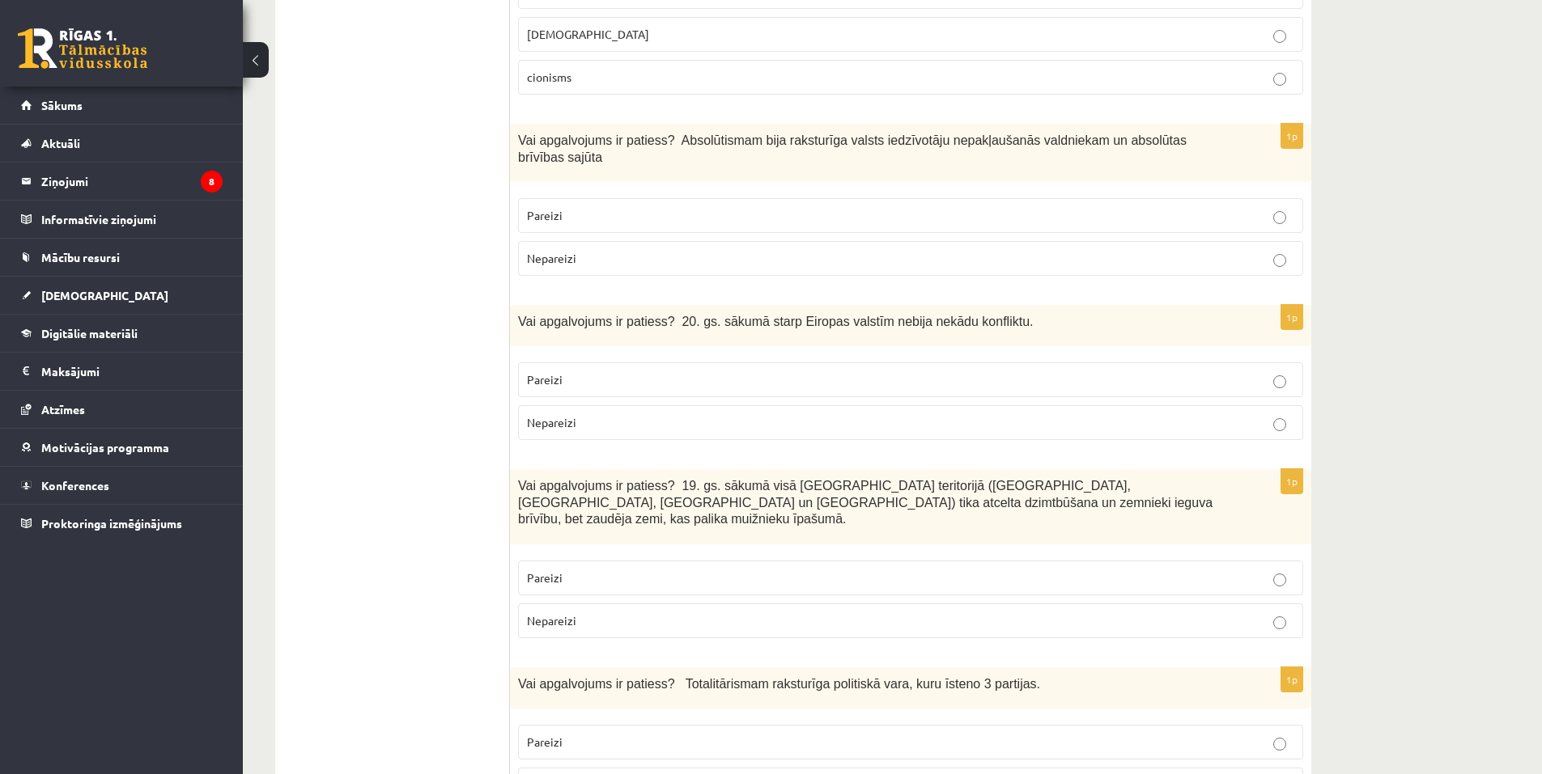
click at [637, 613] on p "Nepareizi" at bounding box center [910, 621] width 767 height 17
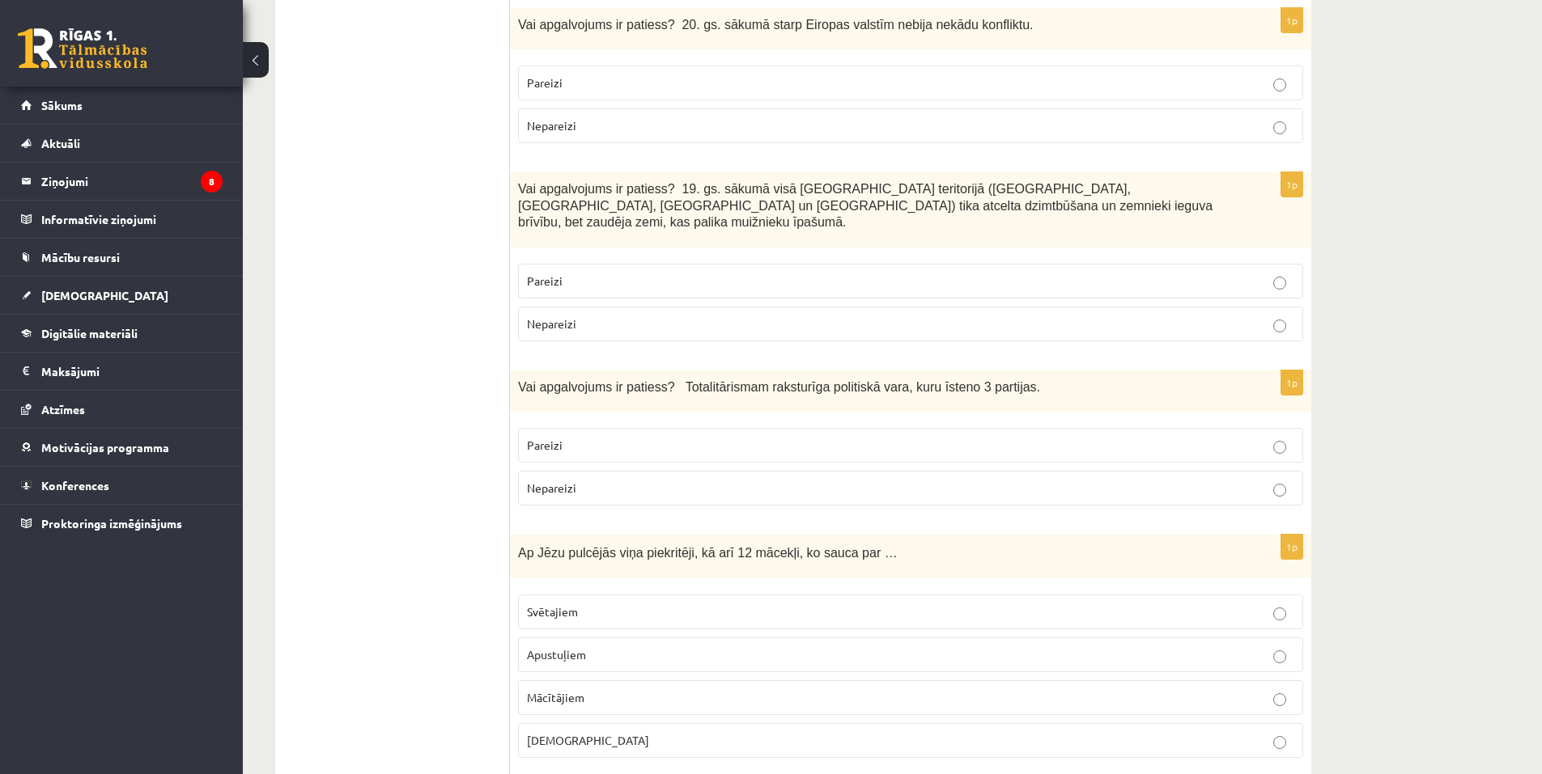
scroll to position [4289, 0]
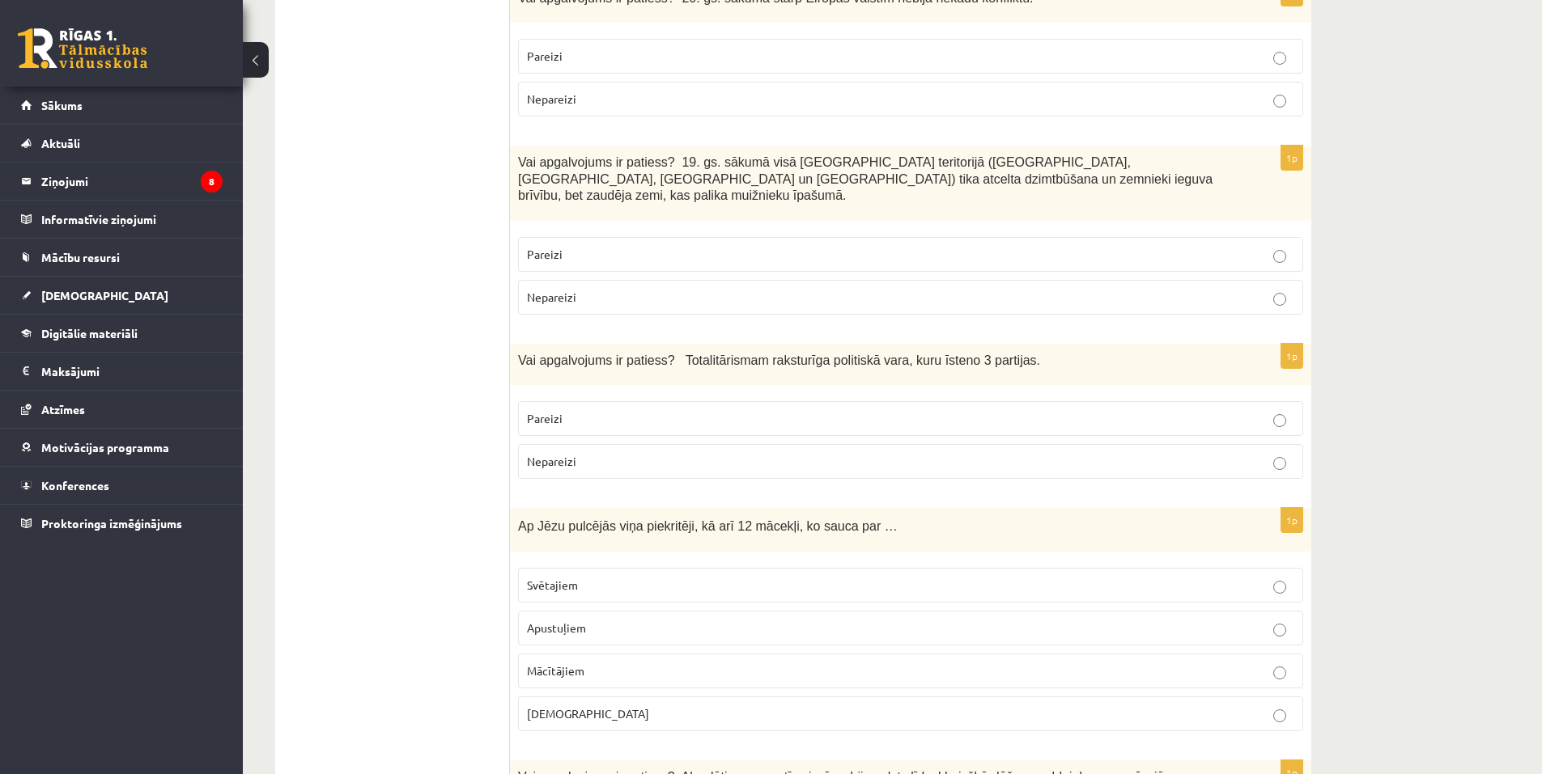
click at [778, 453] on p "Nepareizi" at bounding box center [910, 461] width 767 height 17
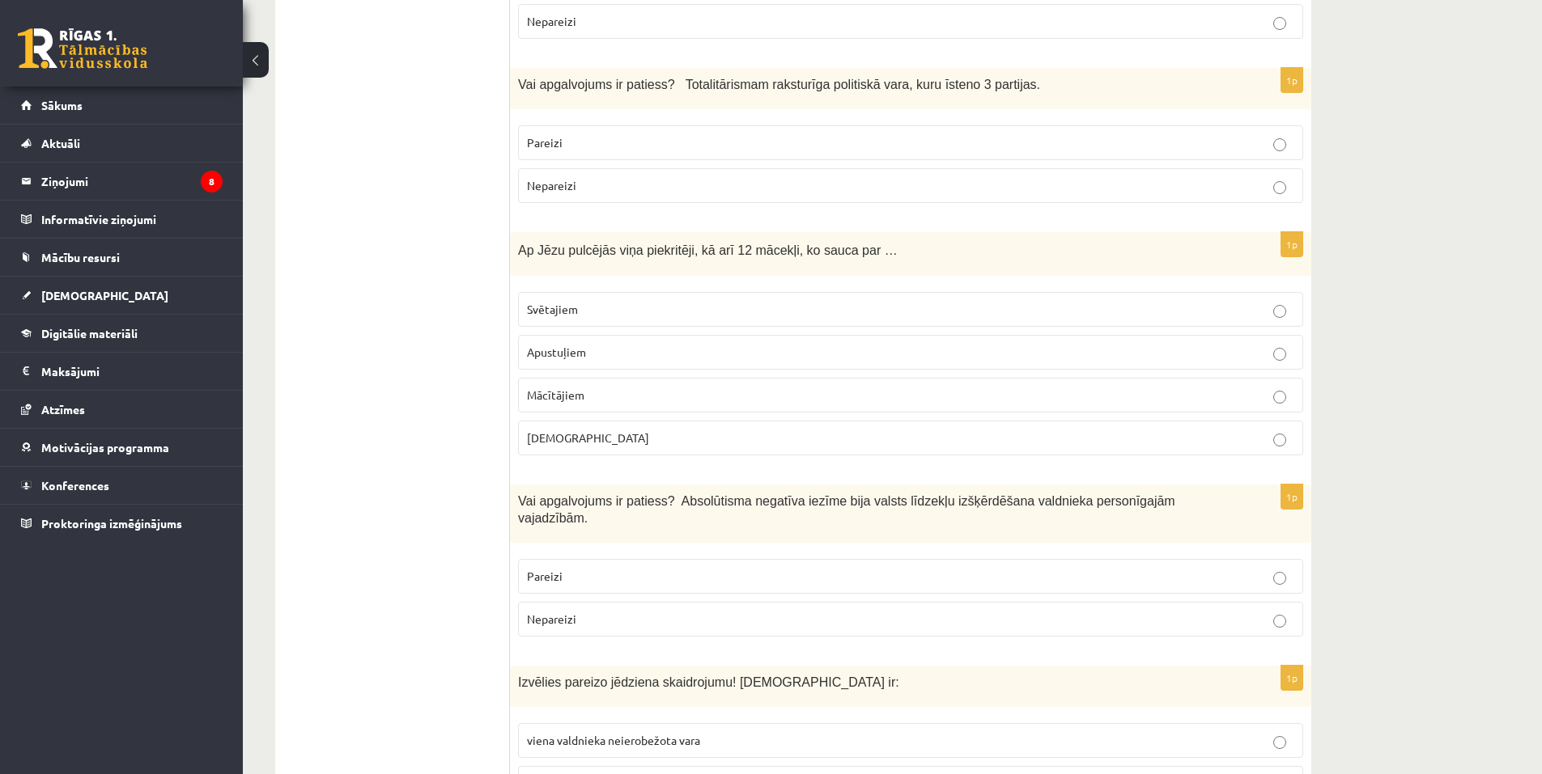
scroll to position [4451, 0]
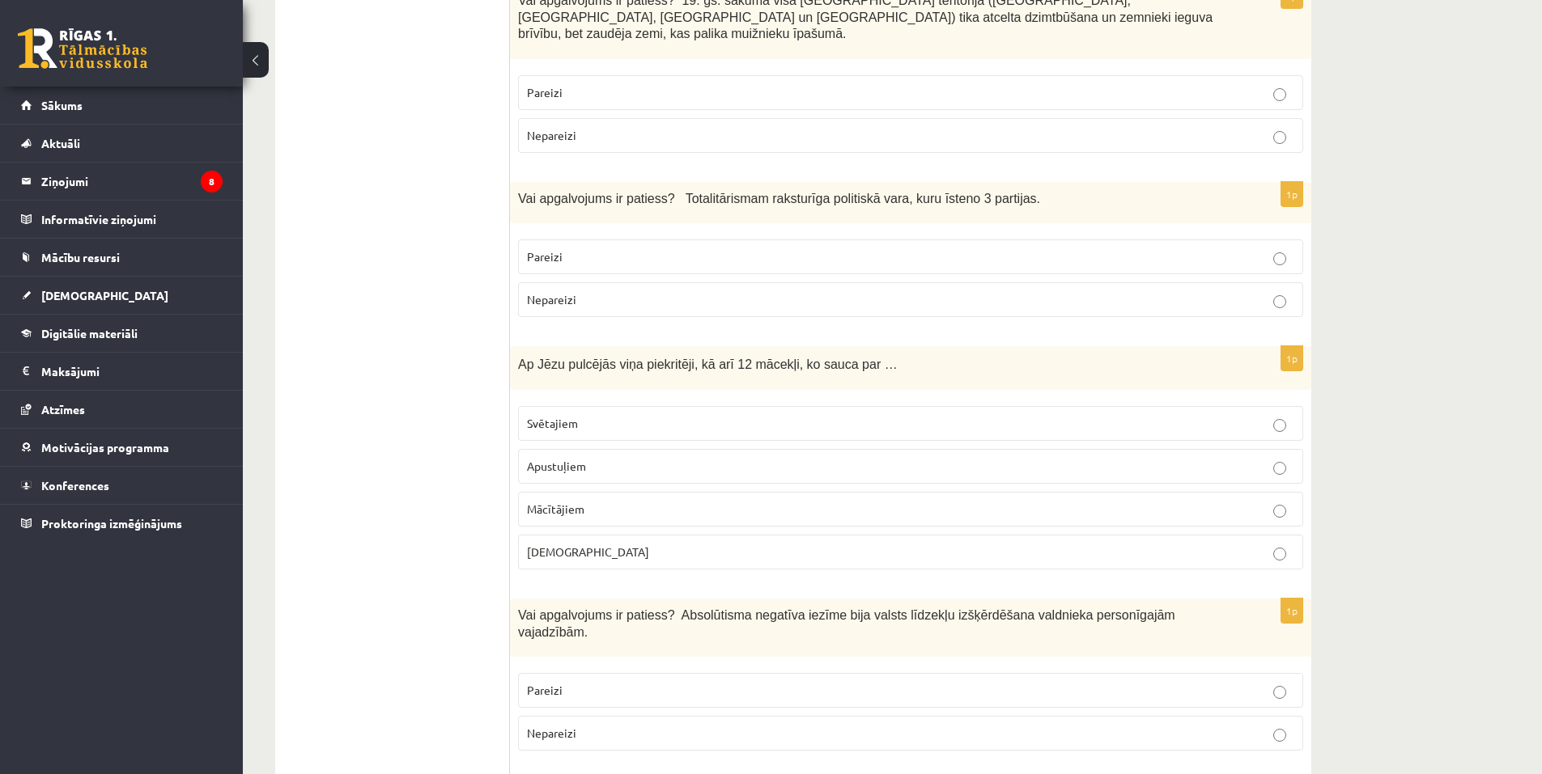
click at [575, 459] on span "Apustuļiem" at bounding box center [556, 466] width 59 height 15
click at [582, 682] on p "Pareizi" at bounding box center [910, 690] width 767 height 17
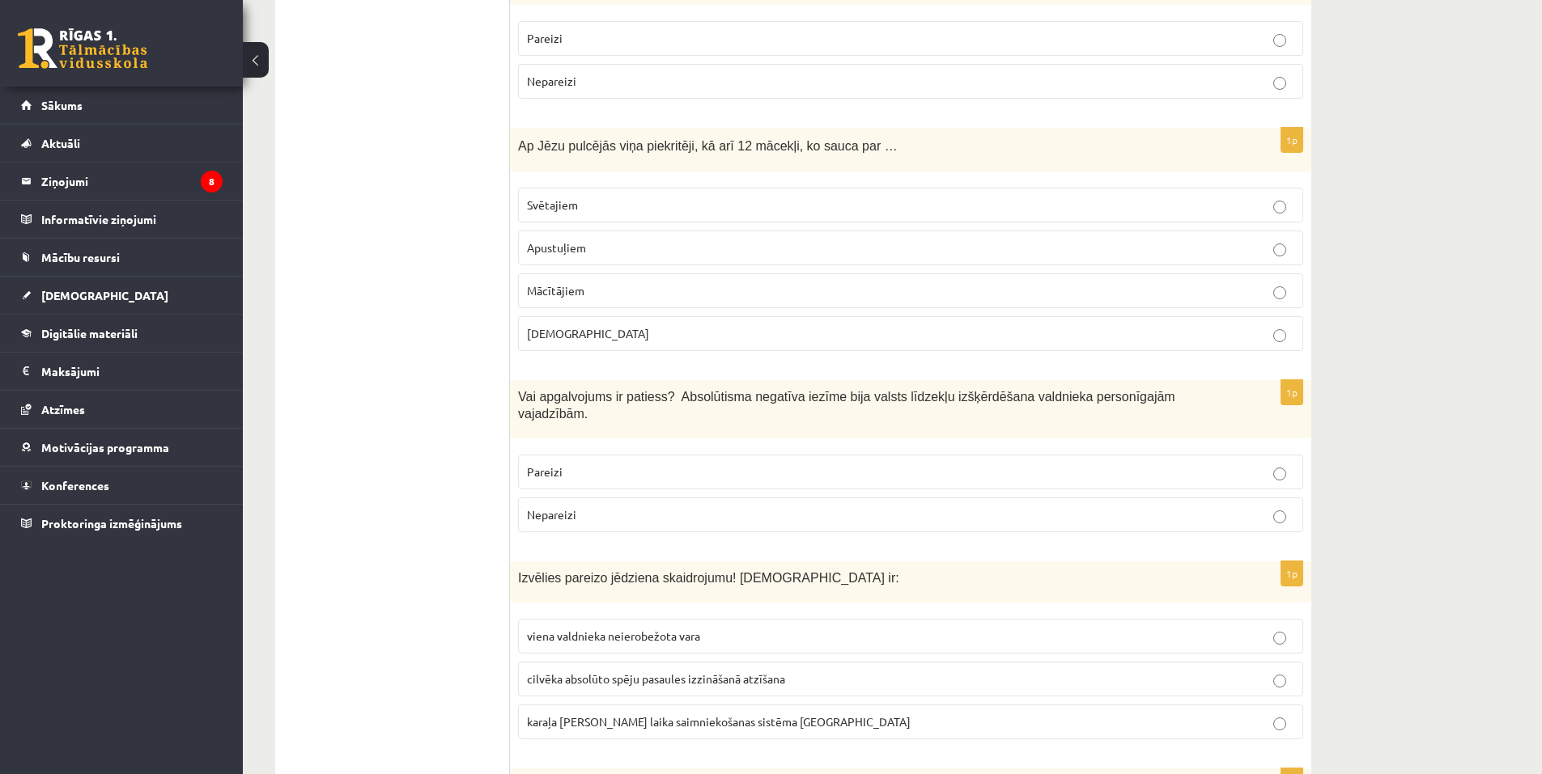
scroll to position [4693, 0]
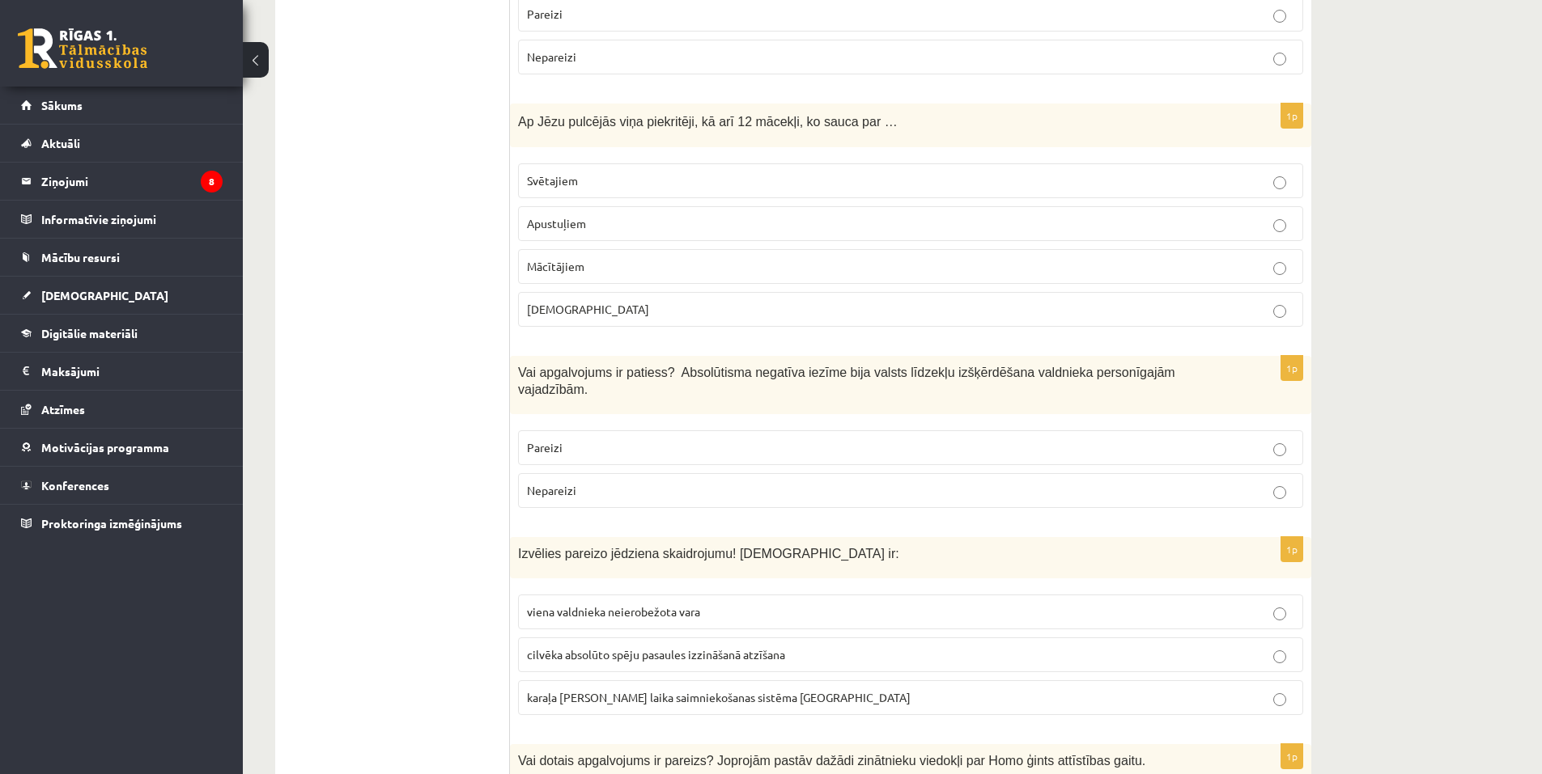
click at [654, 604] on span "viena valdnieka neierobežota vara" at bounding box center [613, 611] width 173 height 15
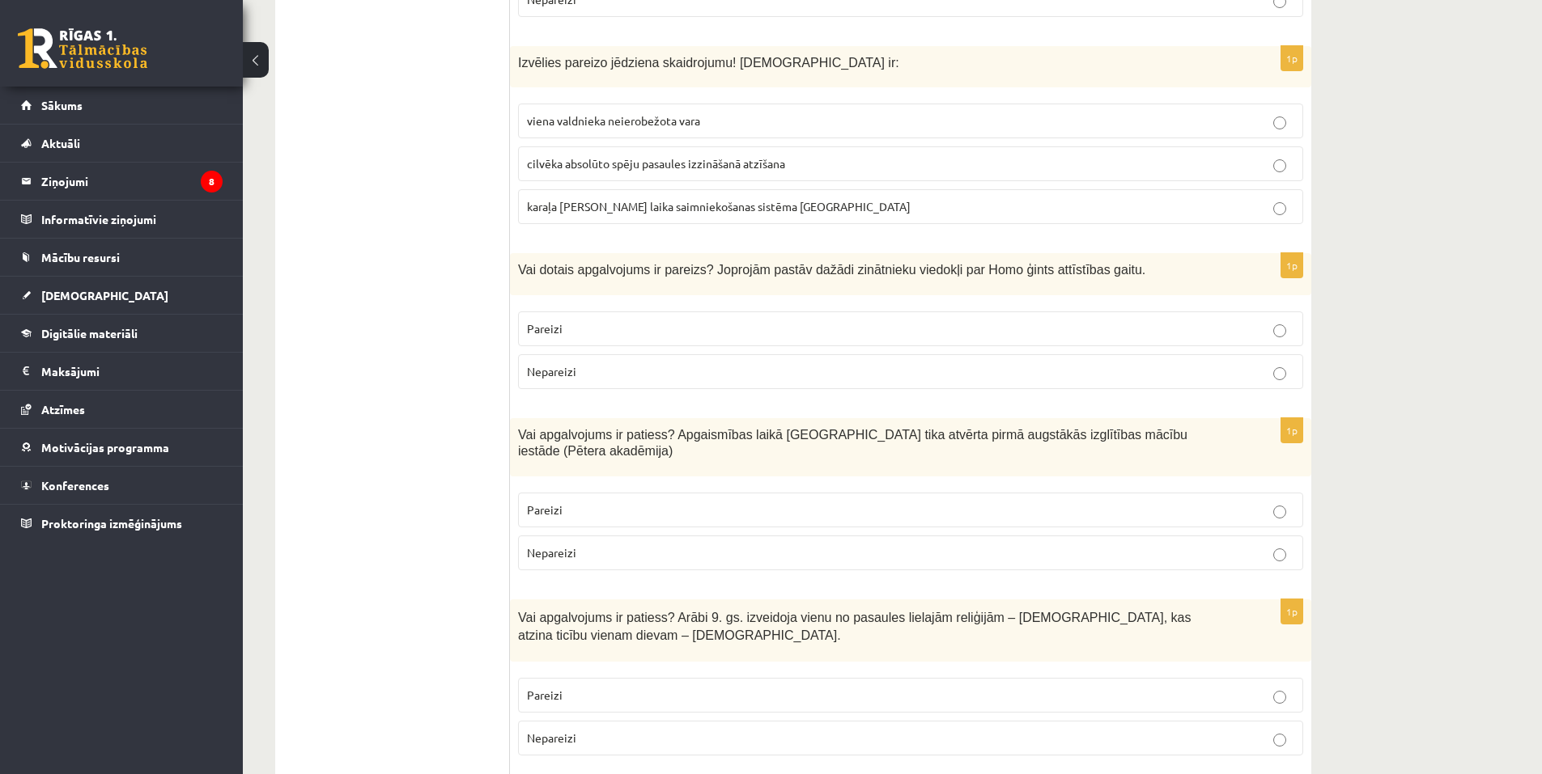
scroll to position [5098, 0]
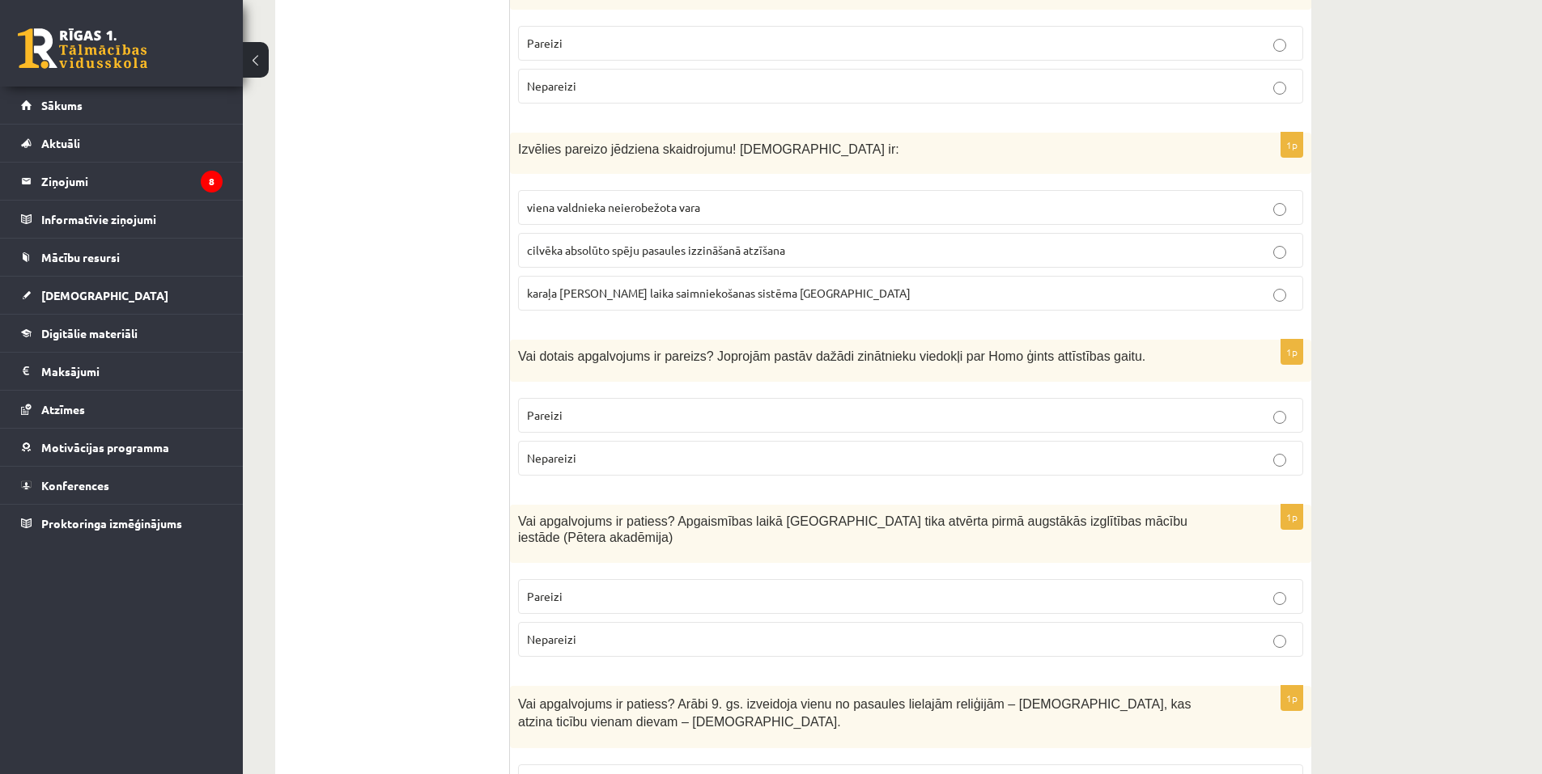
click at [603, 407] on p "Pareizi" at bounding box center [910, 415] width 767 height 17
click at [611, 588] on p "Pareizi" at bounding box center [910, 596] width 767 height 17
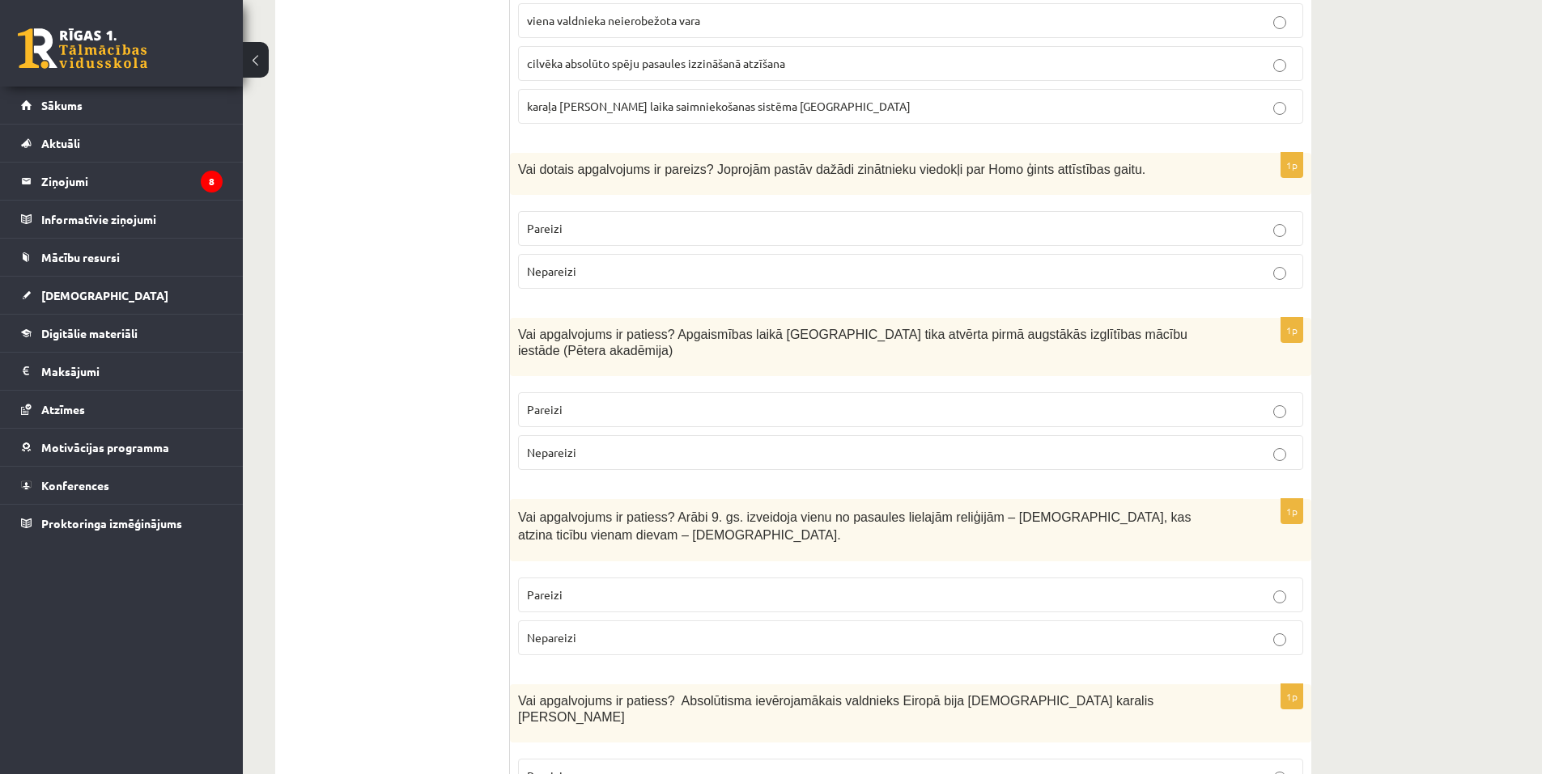
scroll to position [5292, 0]
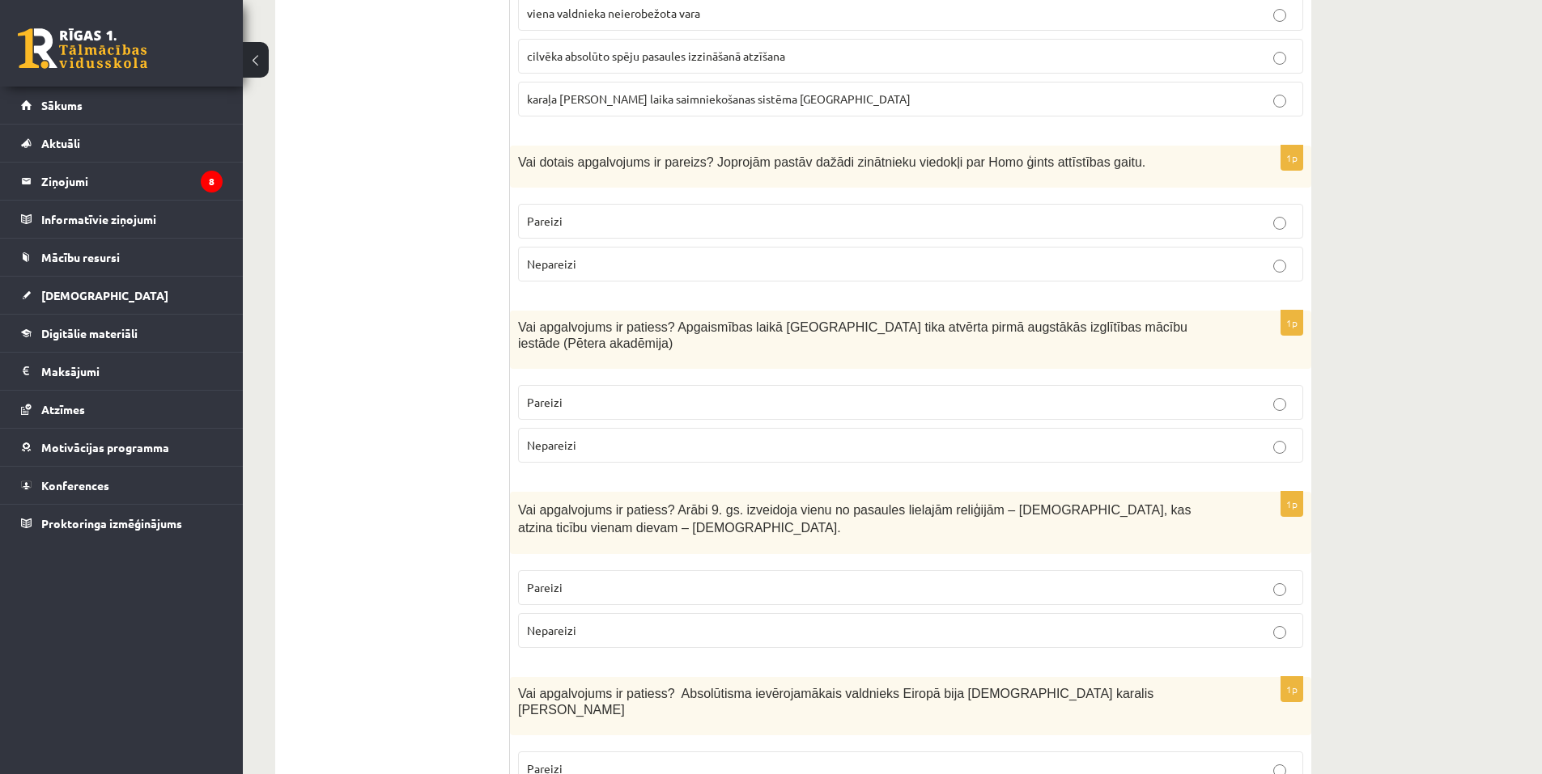
click at [668, 622] on p "Nepareizi" at bounding box center [910, 630] width 767 height 17
click at [621, 761] on p "Pareizi" at bounding box center [910, 769] width 767 height 17
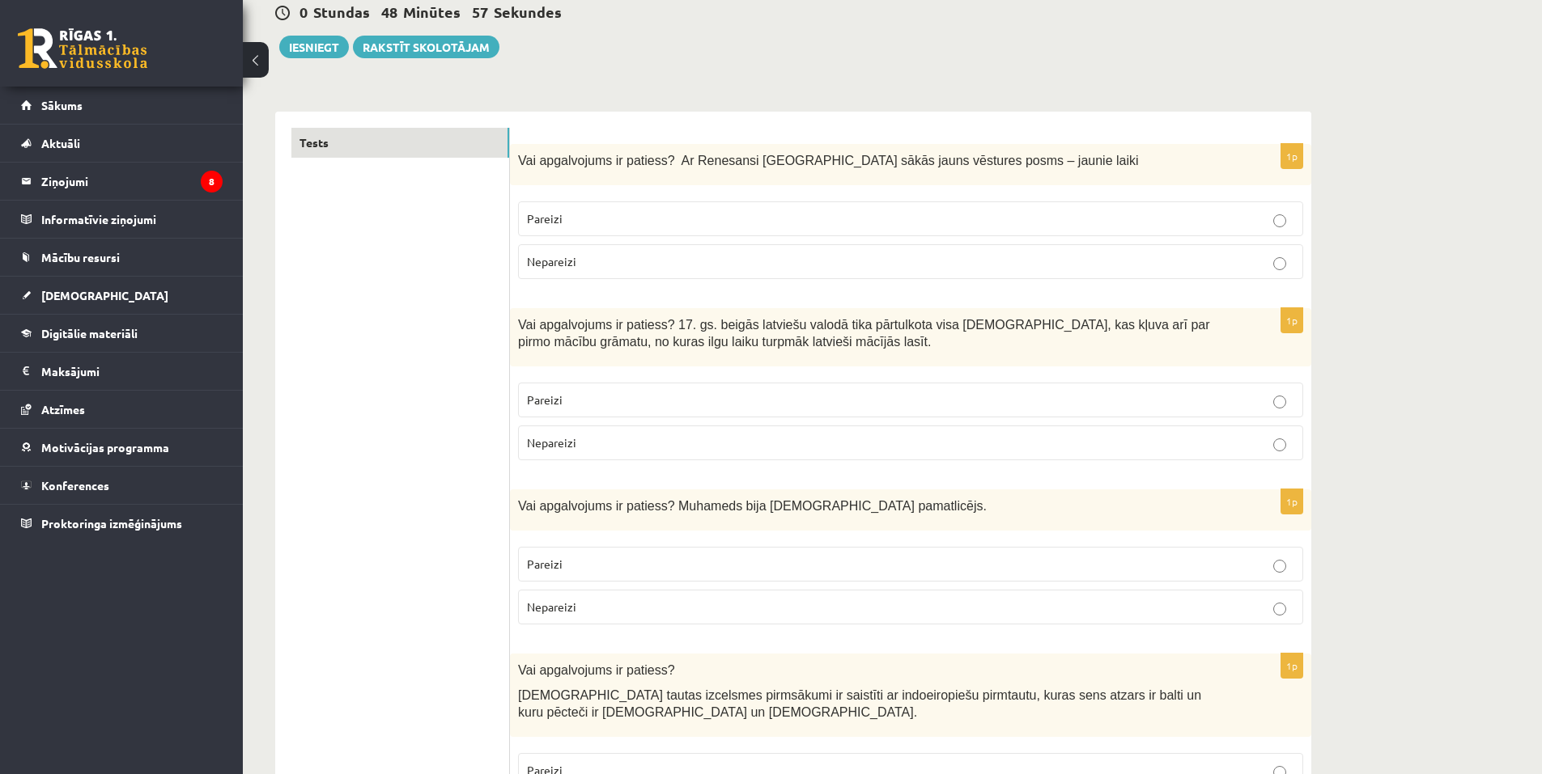
scroll to position [0, 0]
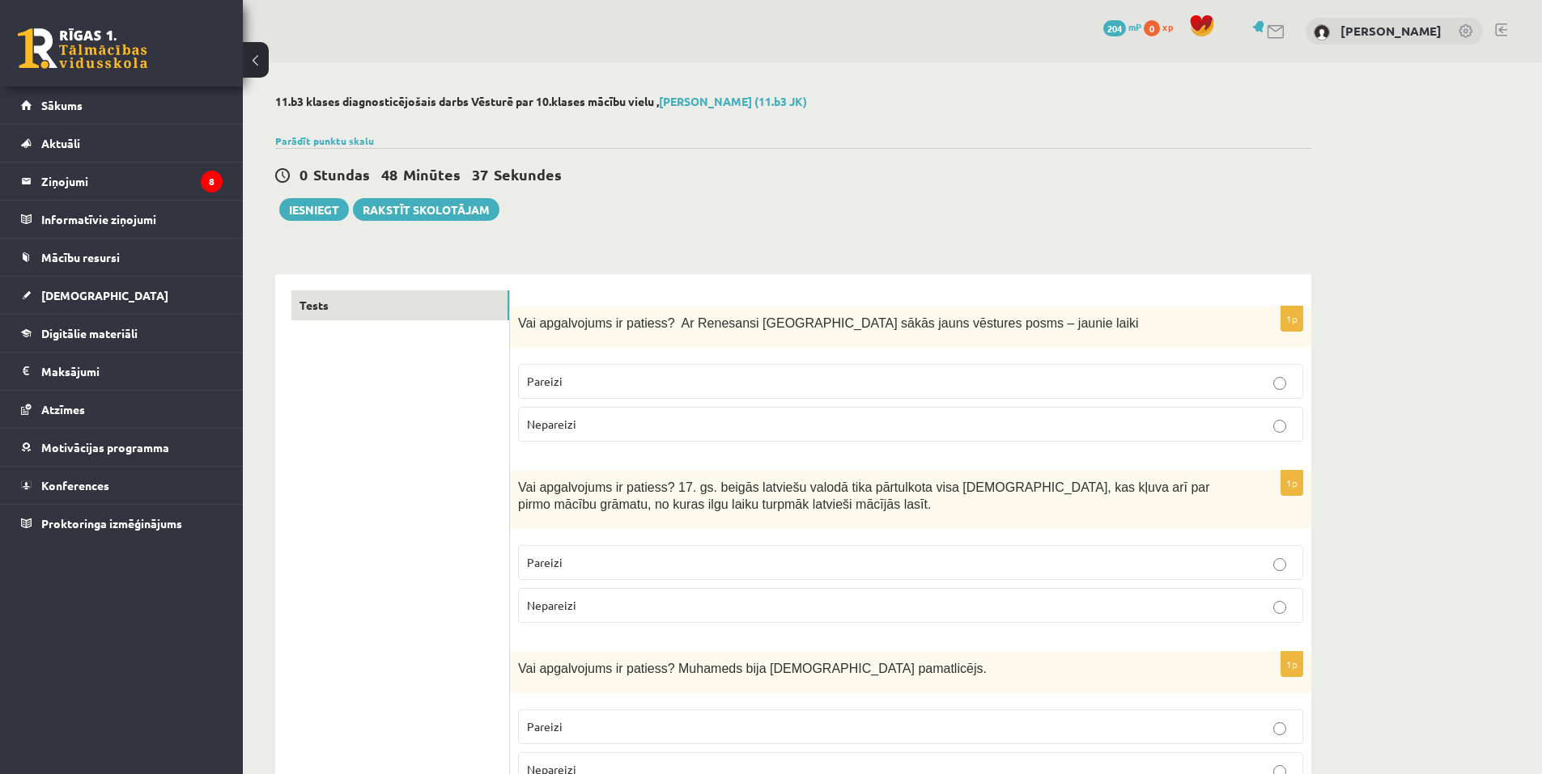
drag, startPoint x: 989, startPoint y: 172, endPoint x: 982, endPoint y: 178, distance: 9.7
click at [989, 172] on div "0 Stundas 48 Minūtes 37 Sekundes" at bounding box center [793, 175] width 1036 height 21
click at [293, 211] on button "Iesniegt" at bounding box center [314, 209] width 70 height 23
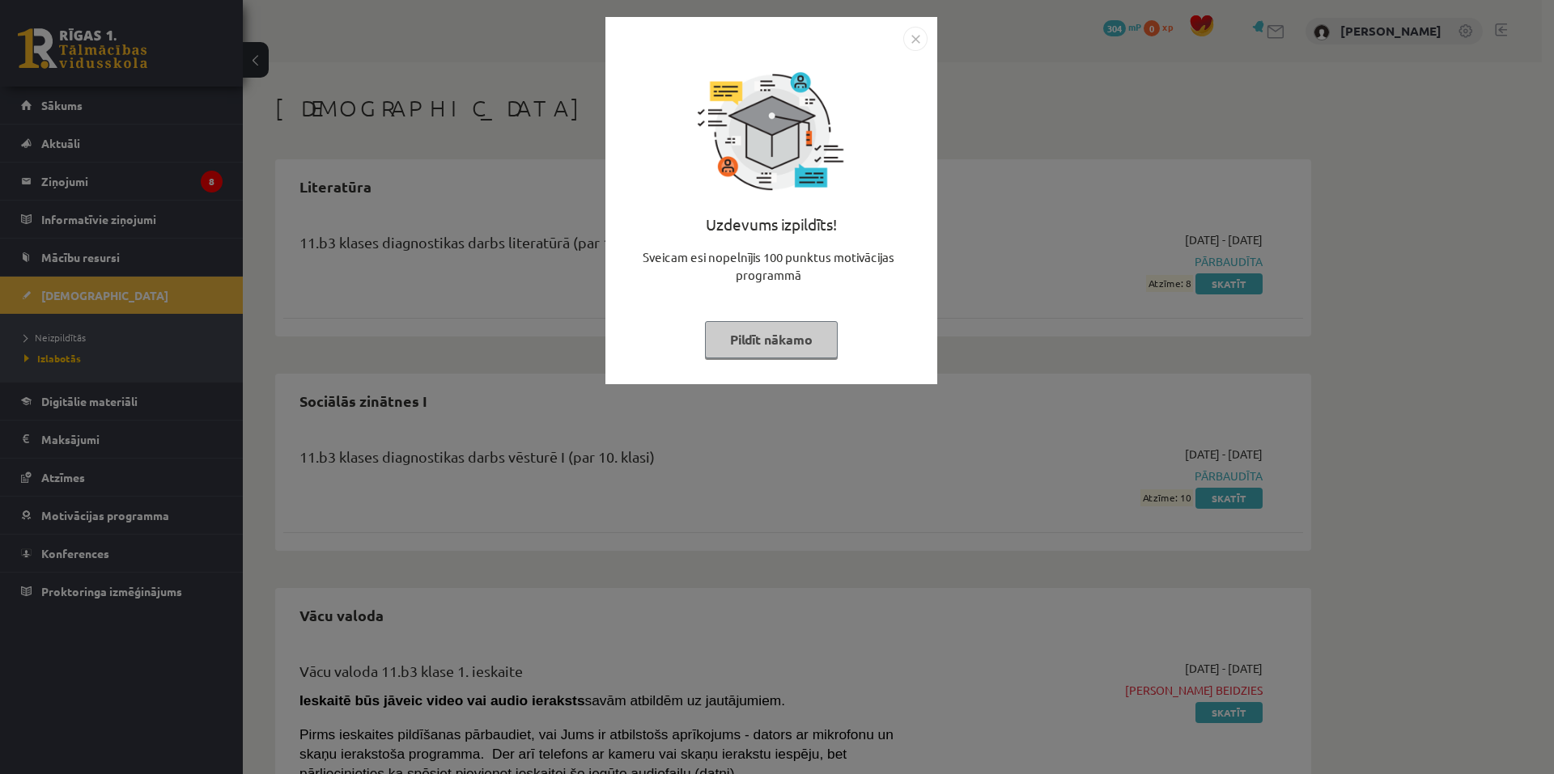
click at [803, 333] on button "Pildīt nākamo" at bounding box center [771, 339] width 133 height 37
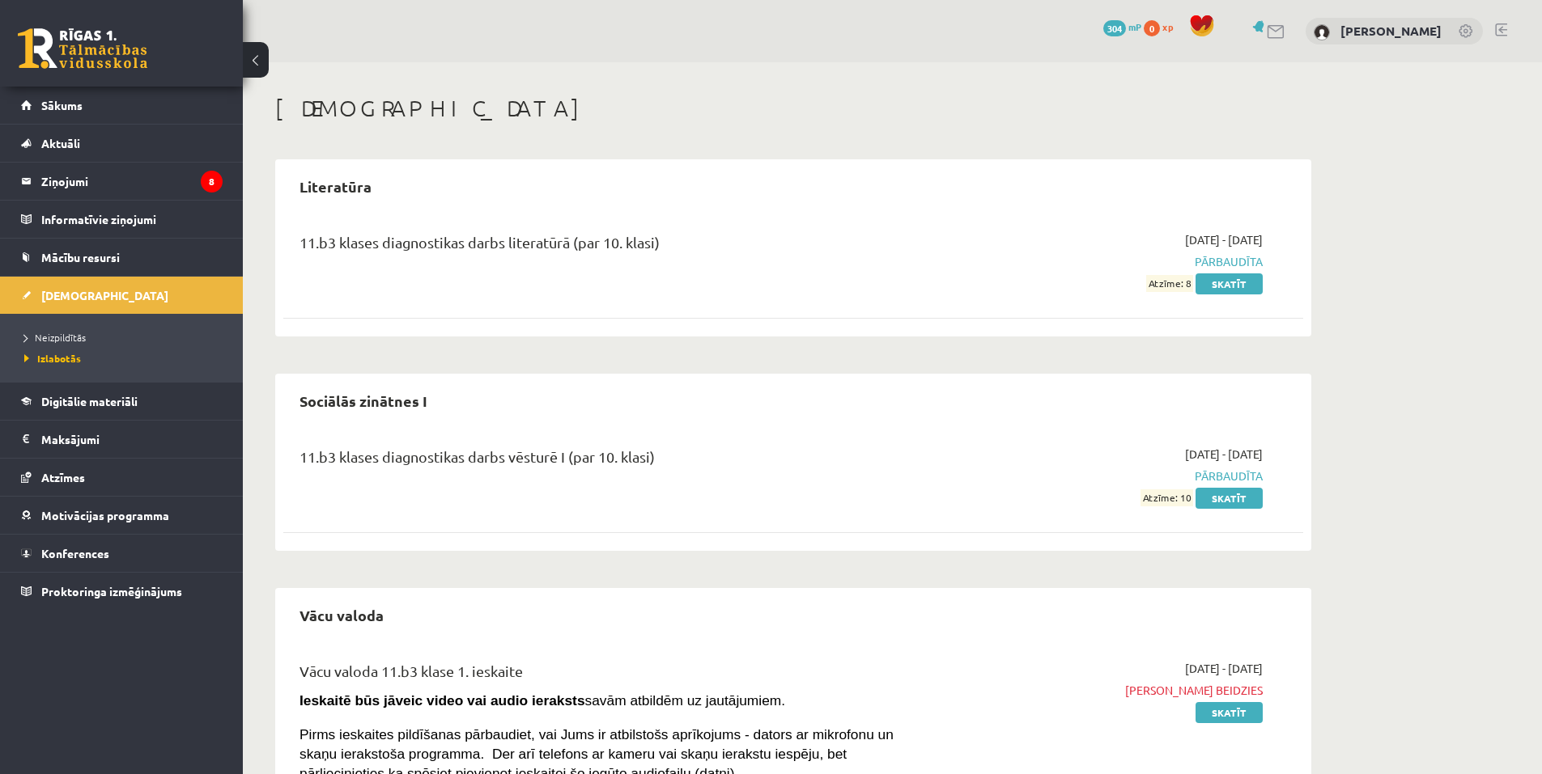
click at [1141, 23] on link "304 mP" at bounding box center [1122, 26] width 38 height 13
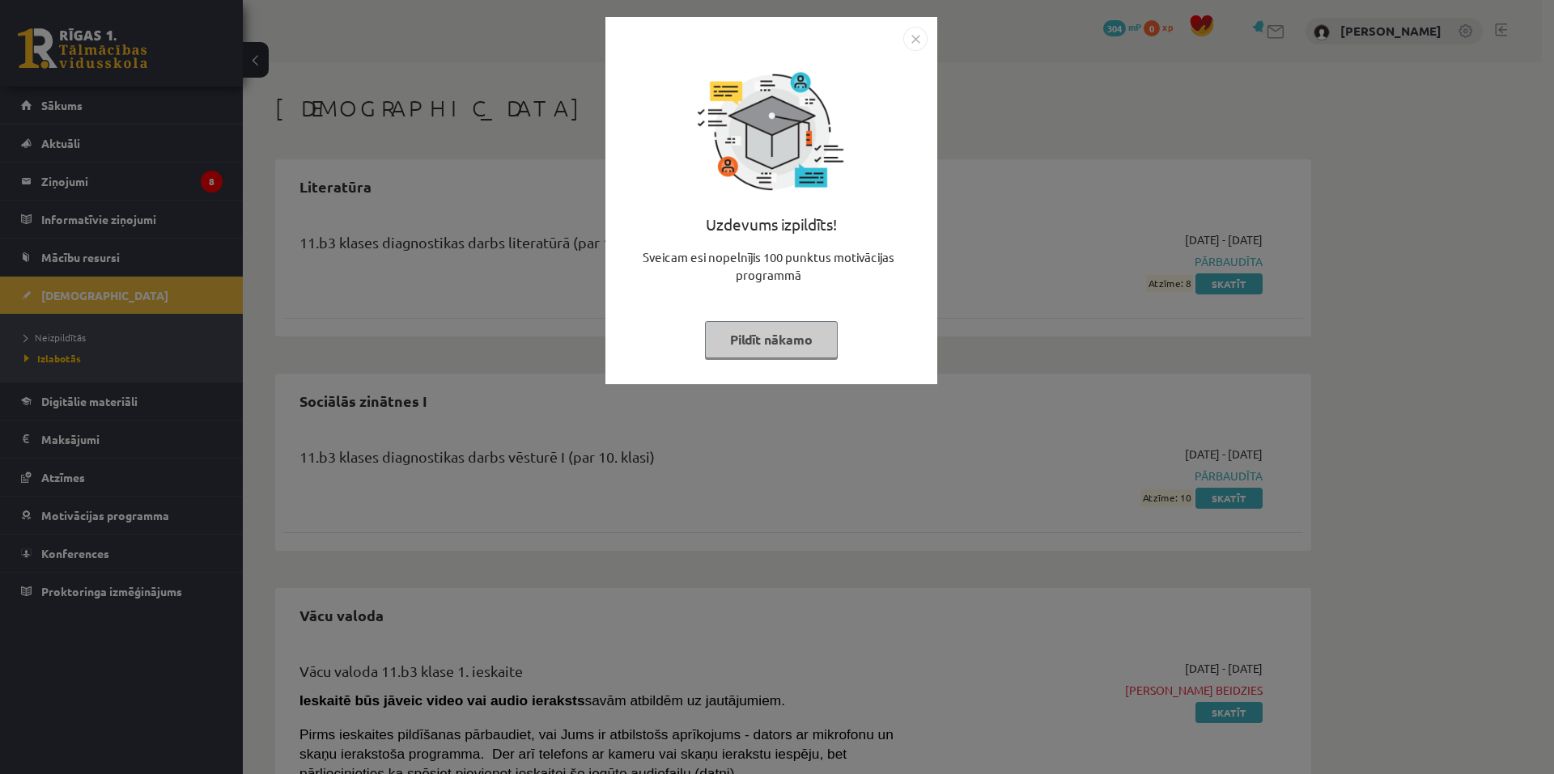
click at [810, 333] on button "Pildīt nākamo" at bounding box center [771, 339] width 133 height 37
click at [791, 341] on button "Pildīt nākamo" at bounding box center [771, 339] width 133 height 37
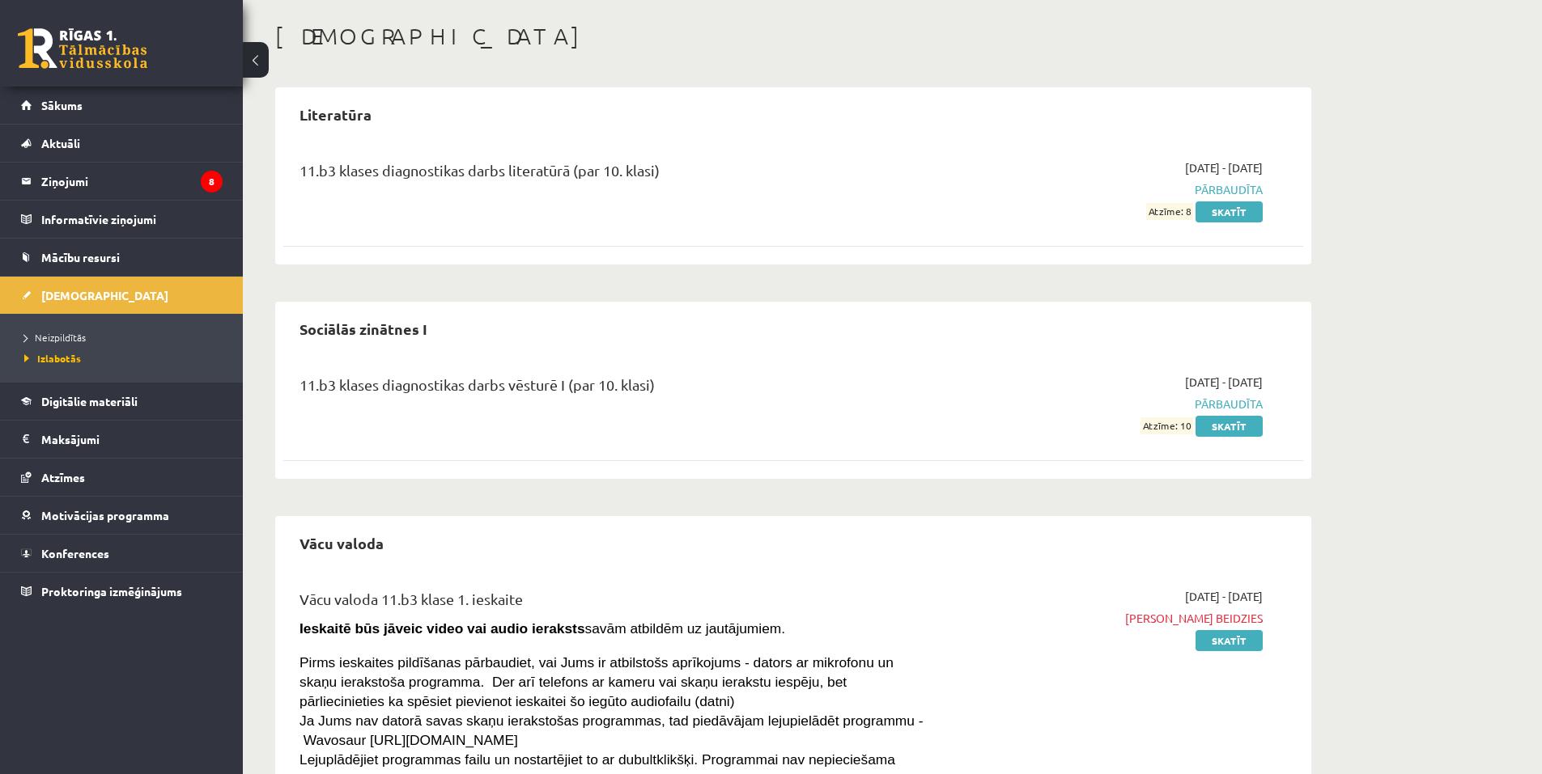
scroll to position [69, 0]
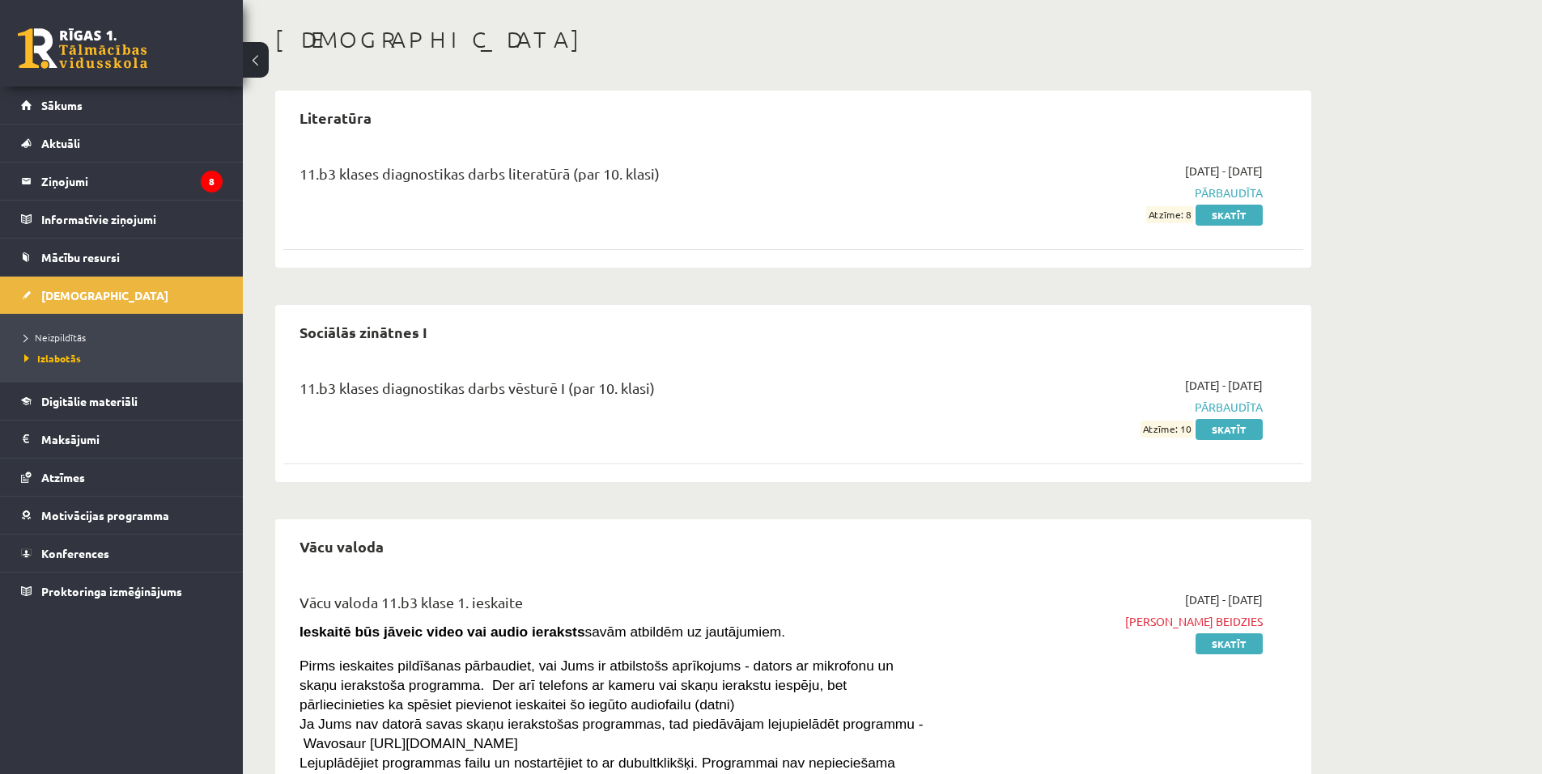
drag, startPoint x: 1182, startPoint y: 427, endPoint x: 1193, endPoint y: 426, distance: 10.6
click at [1193, 427] on span "Atzīme: 10" at bounding box center [1166, 429] width 53 height 17
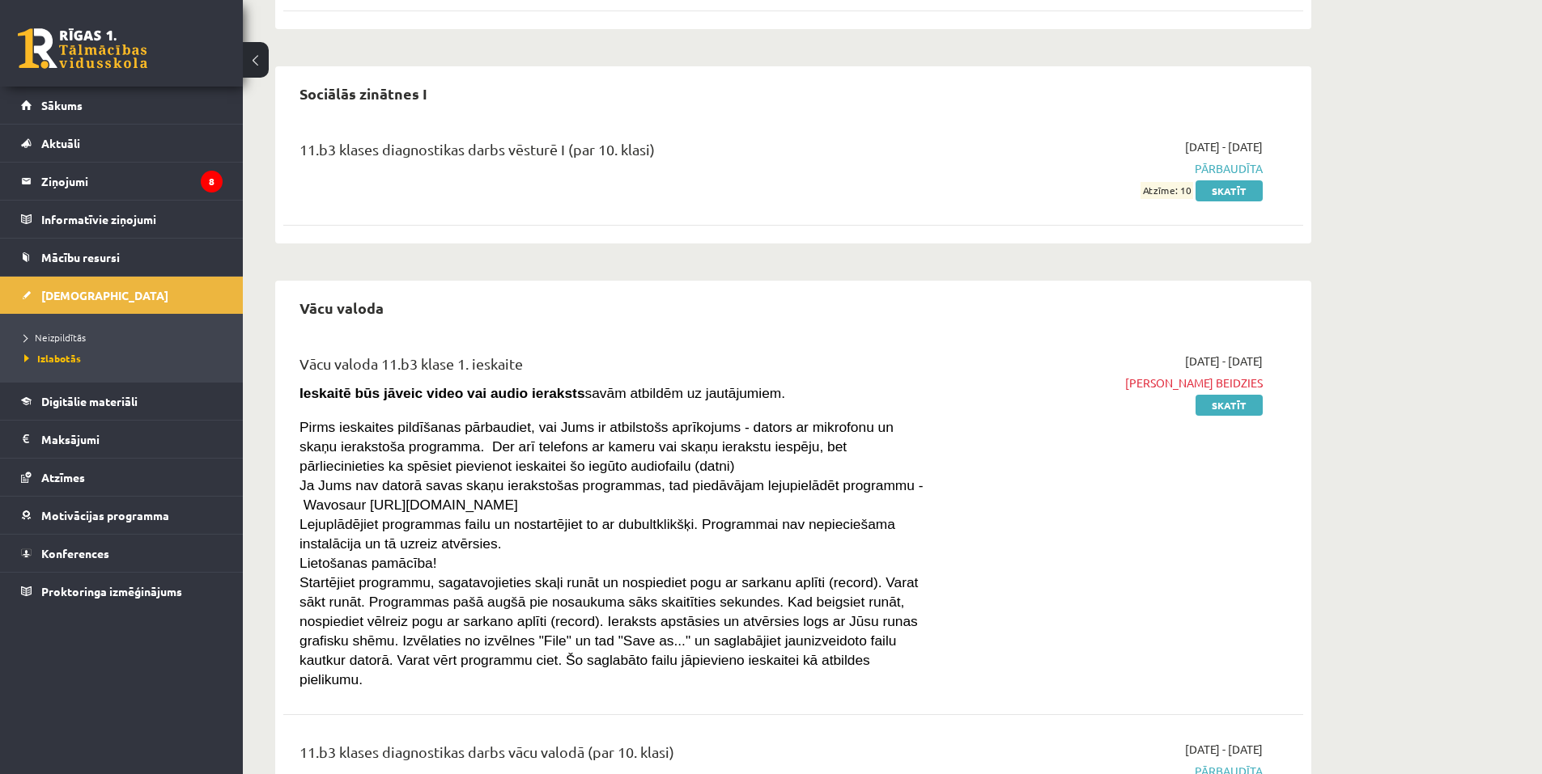
scroll to position [392, 0]
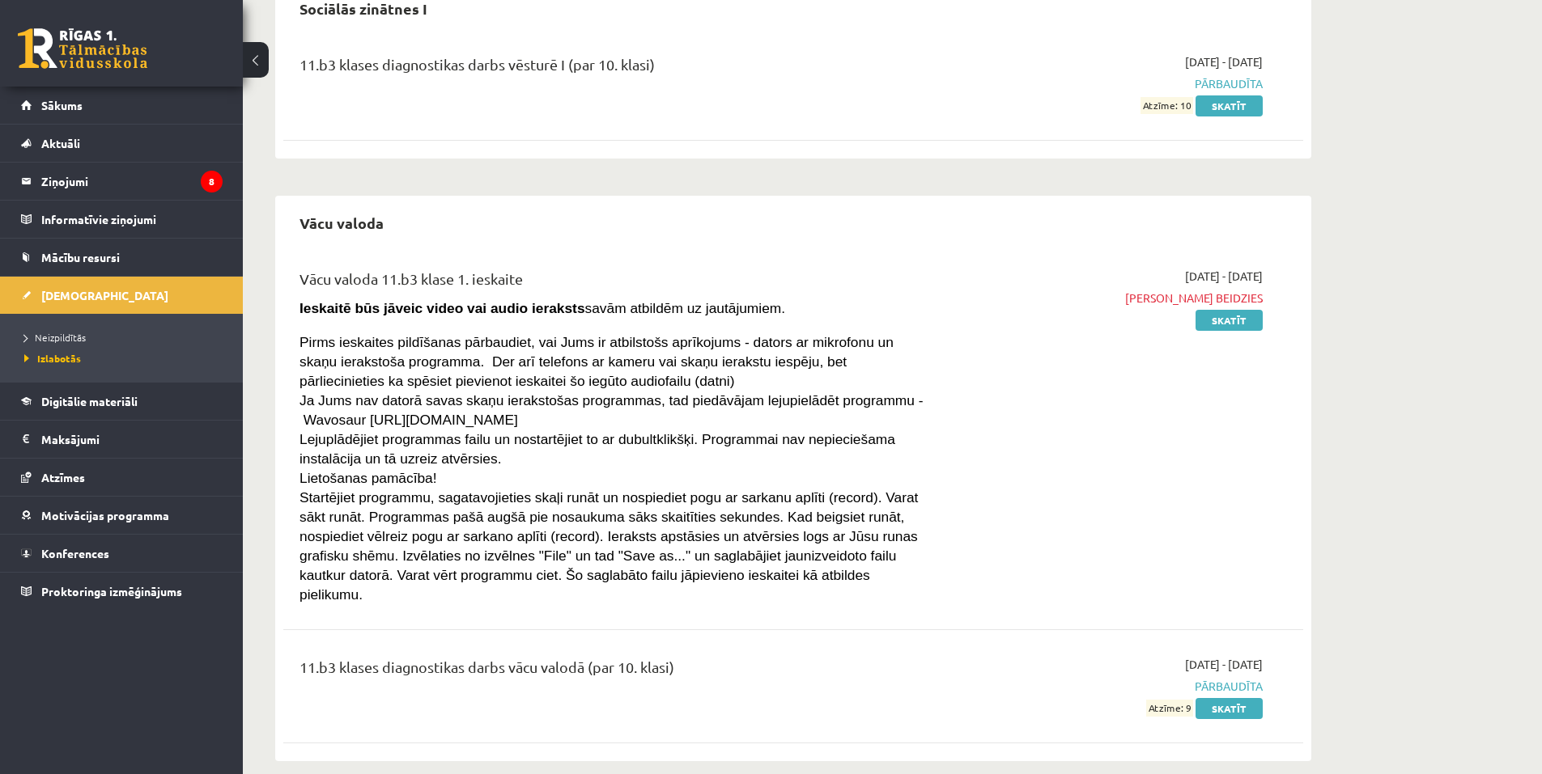
click at [1054, 442] on div "2025-09-01 - 2025-09-15 Termiņš beidzies Skatīt" at bounding box center [1109, 436] width 329 height 336
drag, startPoint x: 1185, startPoint y: 690, endPoint x: 1194, endPoint y: 690, distance: 9.7
click at [1193, 700] on span "Atzīme: 9" at bounding box center [1169, 708] width 47 height 17
click at [1189, 700] on span "Atzīme: 9" at bounding box center [1169, 708] width 47 height 17
click at [1167, 700] on span "Atzīme: 9" at bounding box center [1169, 708] width 47 height 17
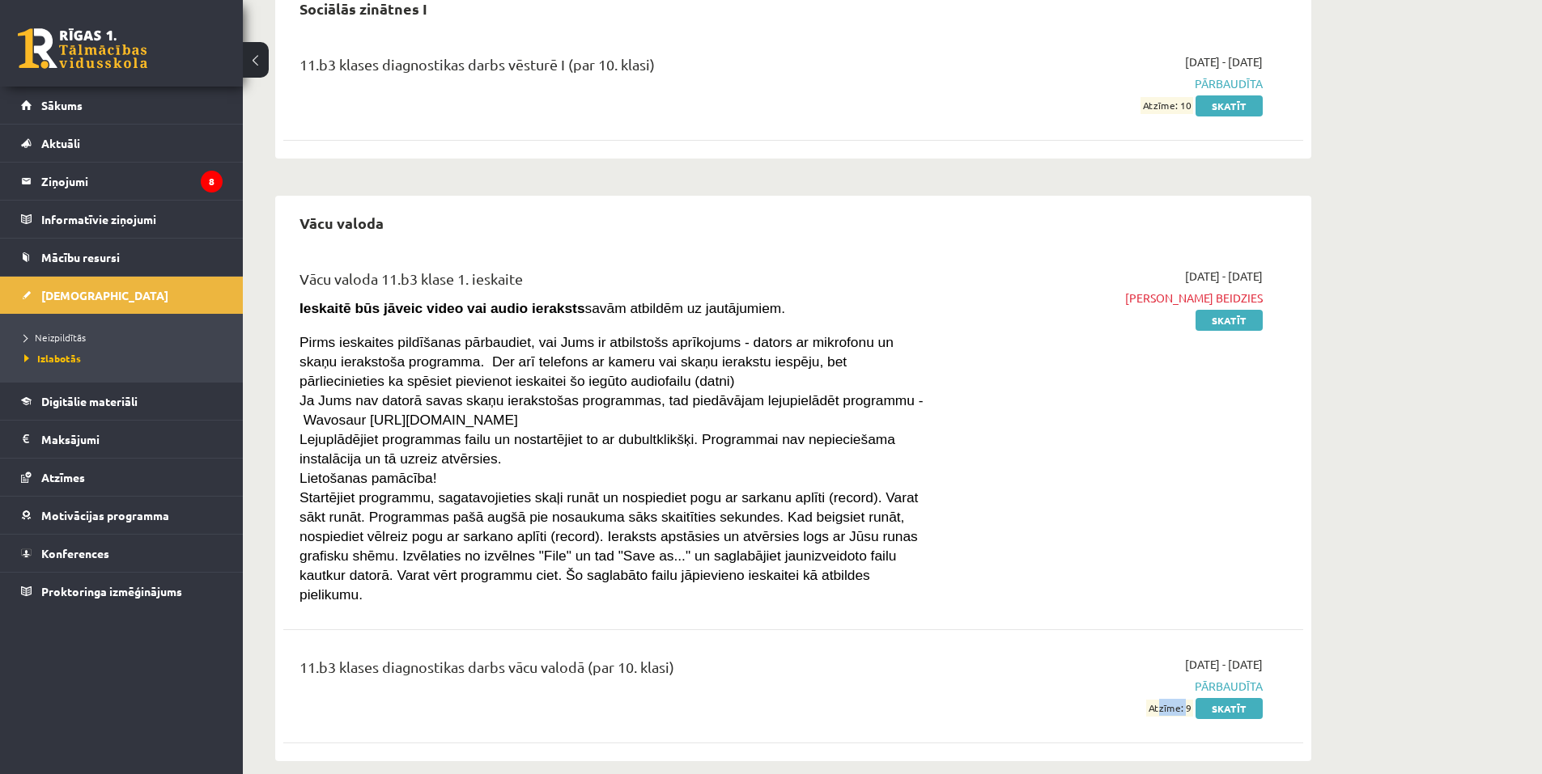
drag, startPoint x: 1156, startPoint y: 689, endPoint x: 1184, endPoint y: 690, distance: 27.5
click at [1184, 700] on span "Atzīme: 9" at bounding box center [1169, 708] width 47 height 17
click at [1289, 619] on div "Vācu valoda 11.b3 klase 1. ieskaite Ieskaitē būs jāveic video vai audio ierakst…" at bounding box center [793, 503] width 1020 height 502
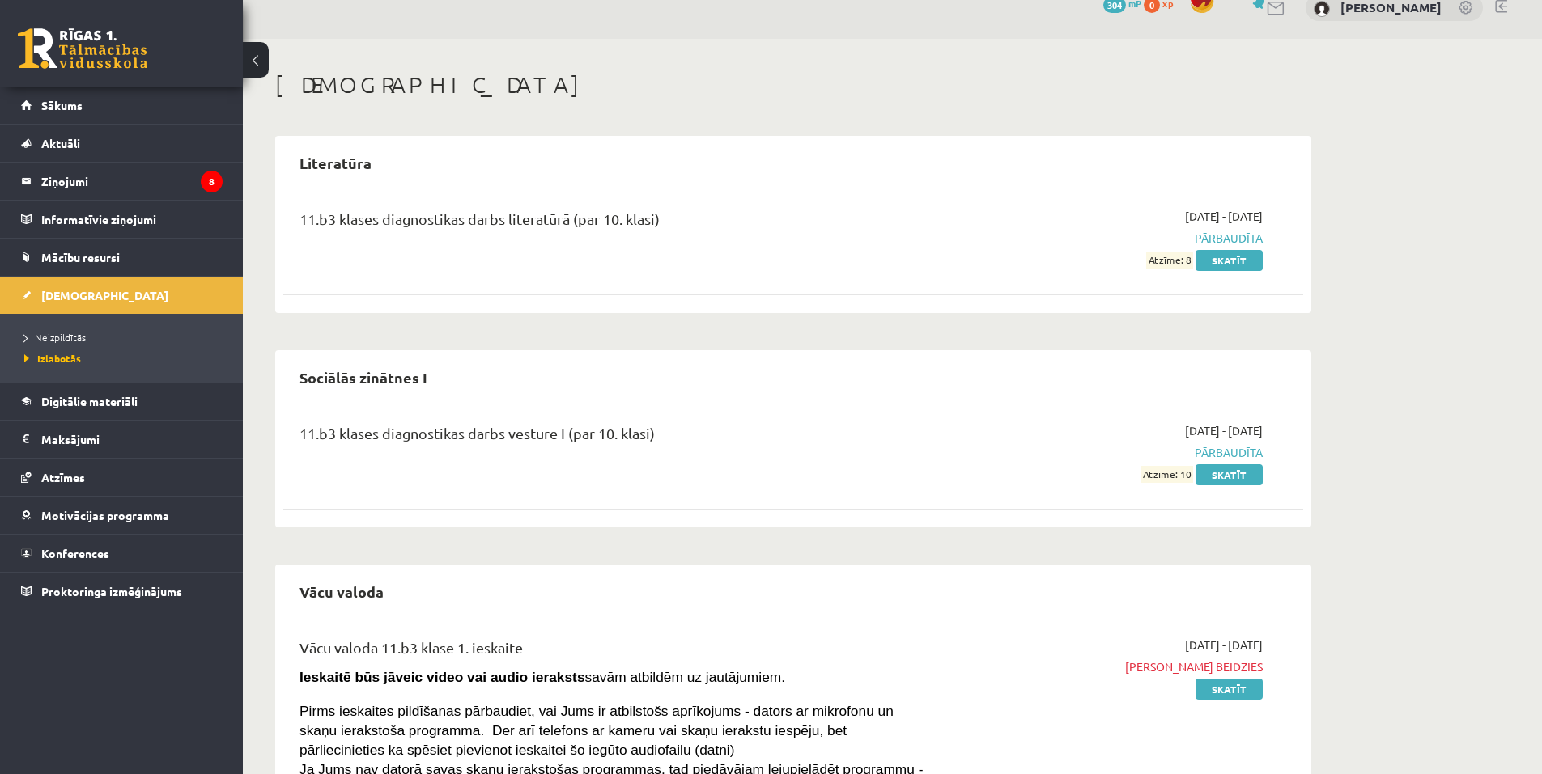
scroll to position [0, 0]
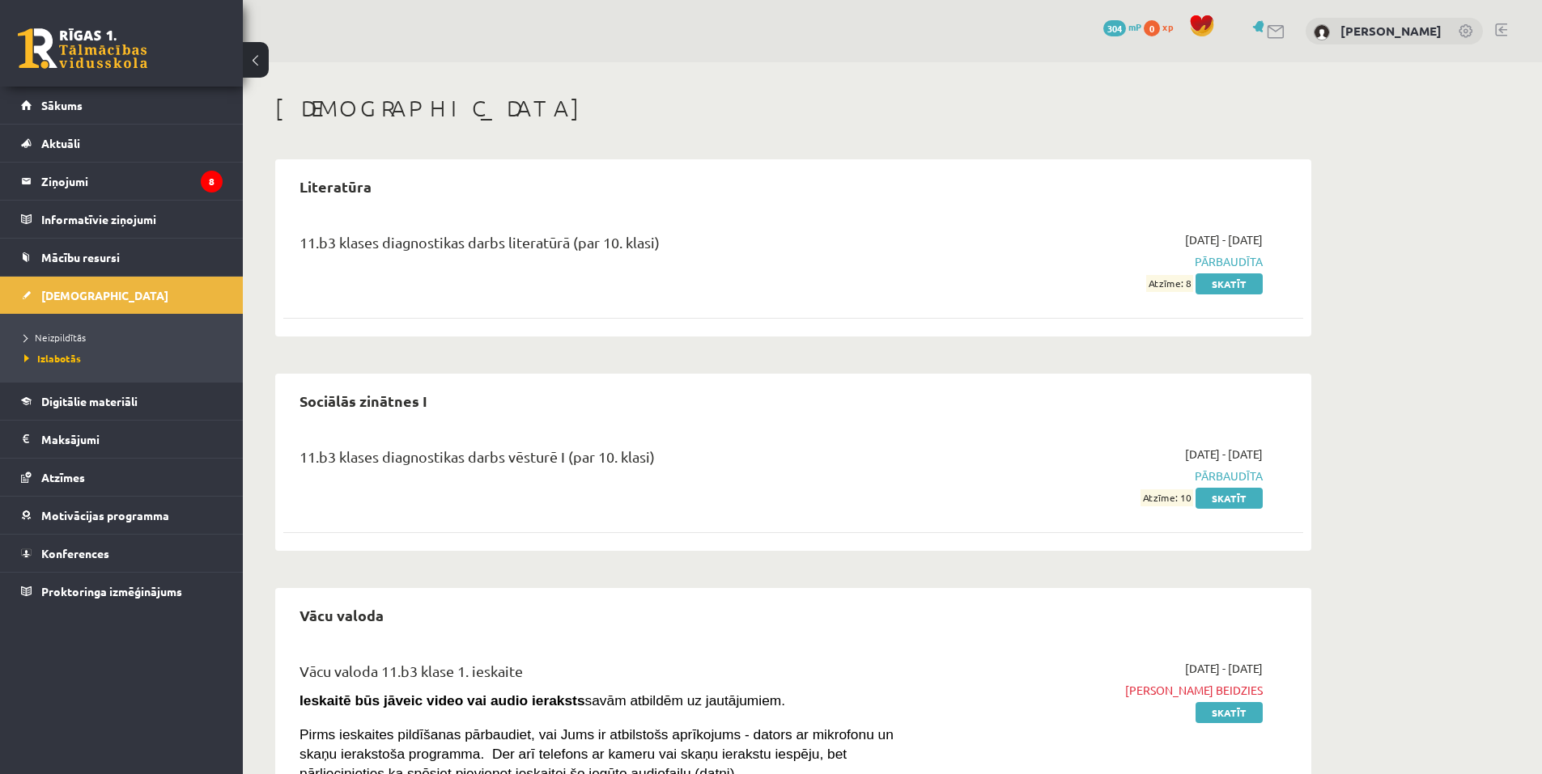
click at [1141, 27] on link "304 mP" at bounding box center [1122, 26] width 38 height 13
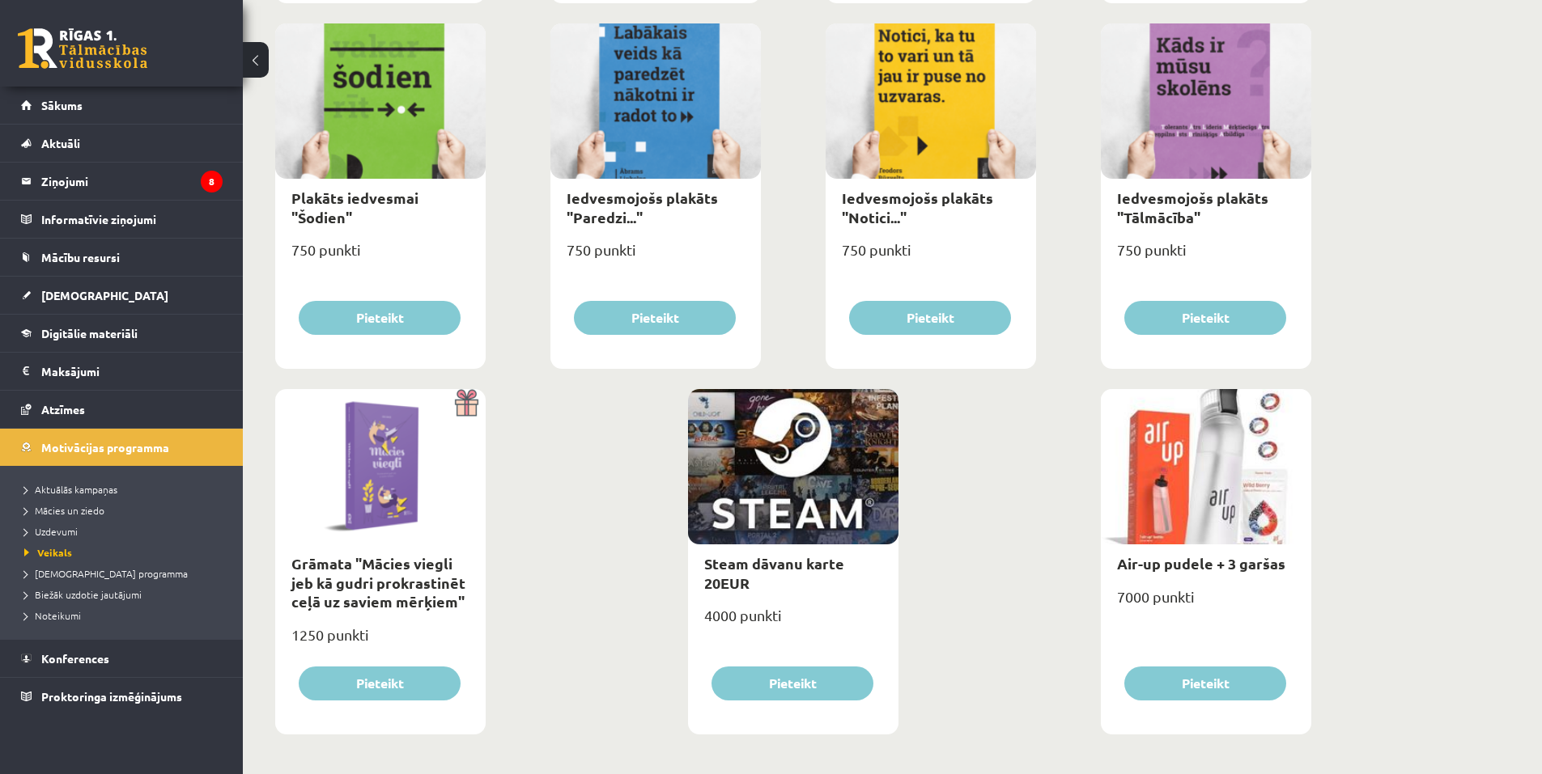
scroll to position [1711, 0]
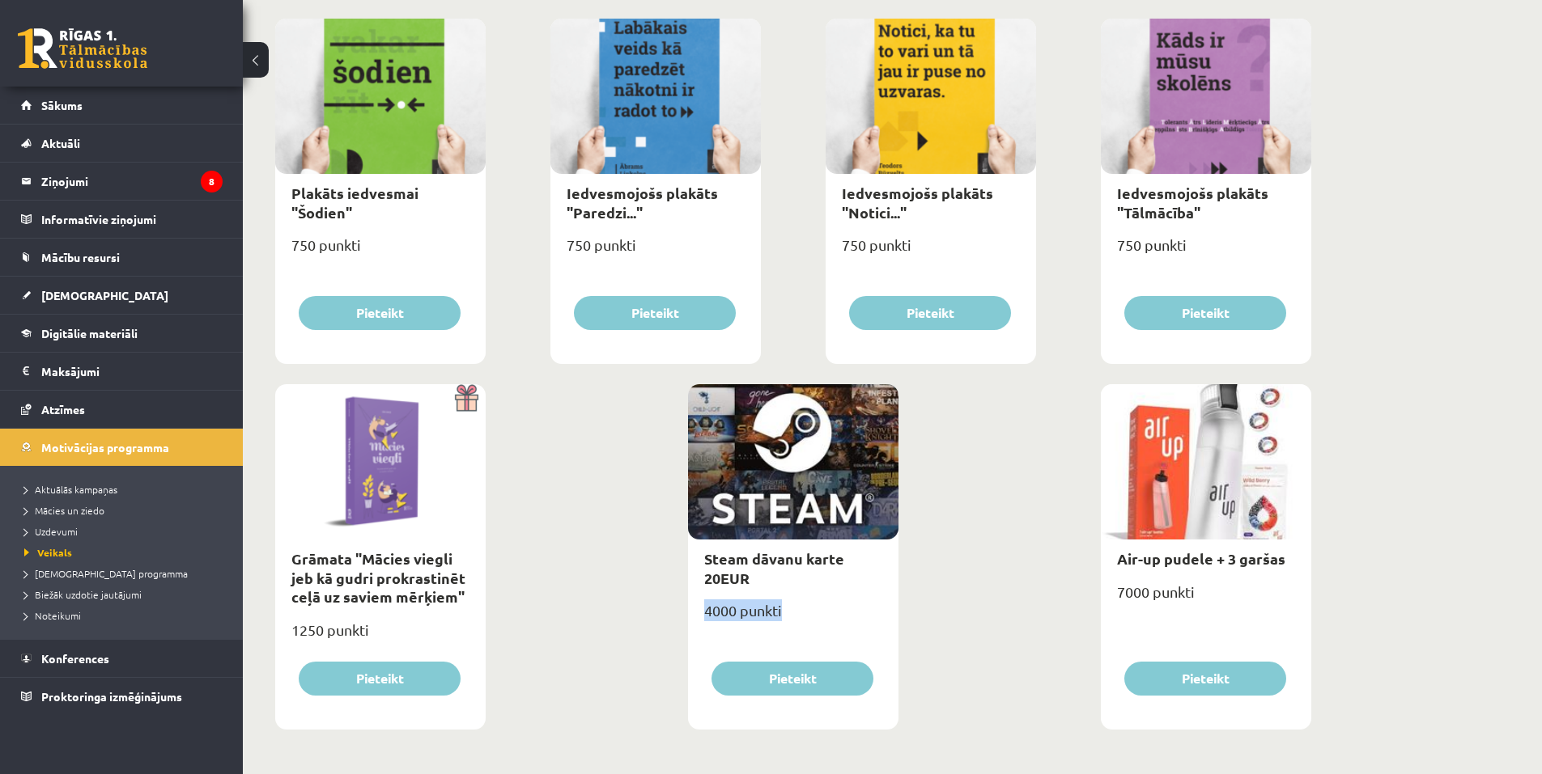
drag, startPoint x: 706, startPoint y: 608, endPoint x: 781, endPoint y: 616, distance: 74.9
click at [781, 616] on div "4000 punkti" at bounding box center [793, 617] width 210 height 40
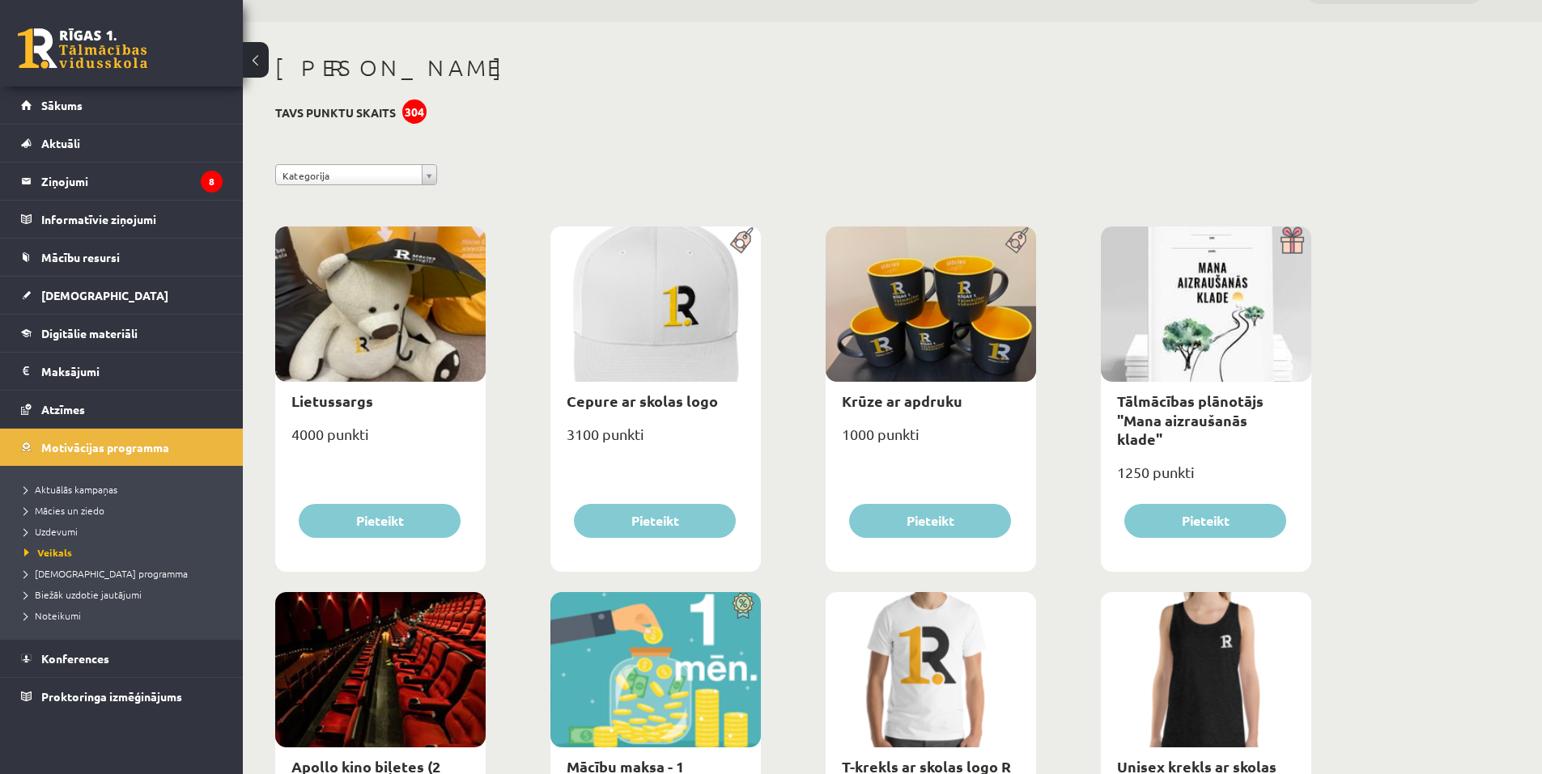
scroll to position [0, 0]
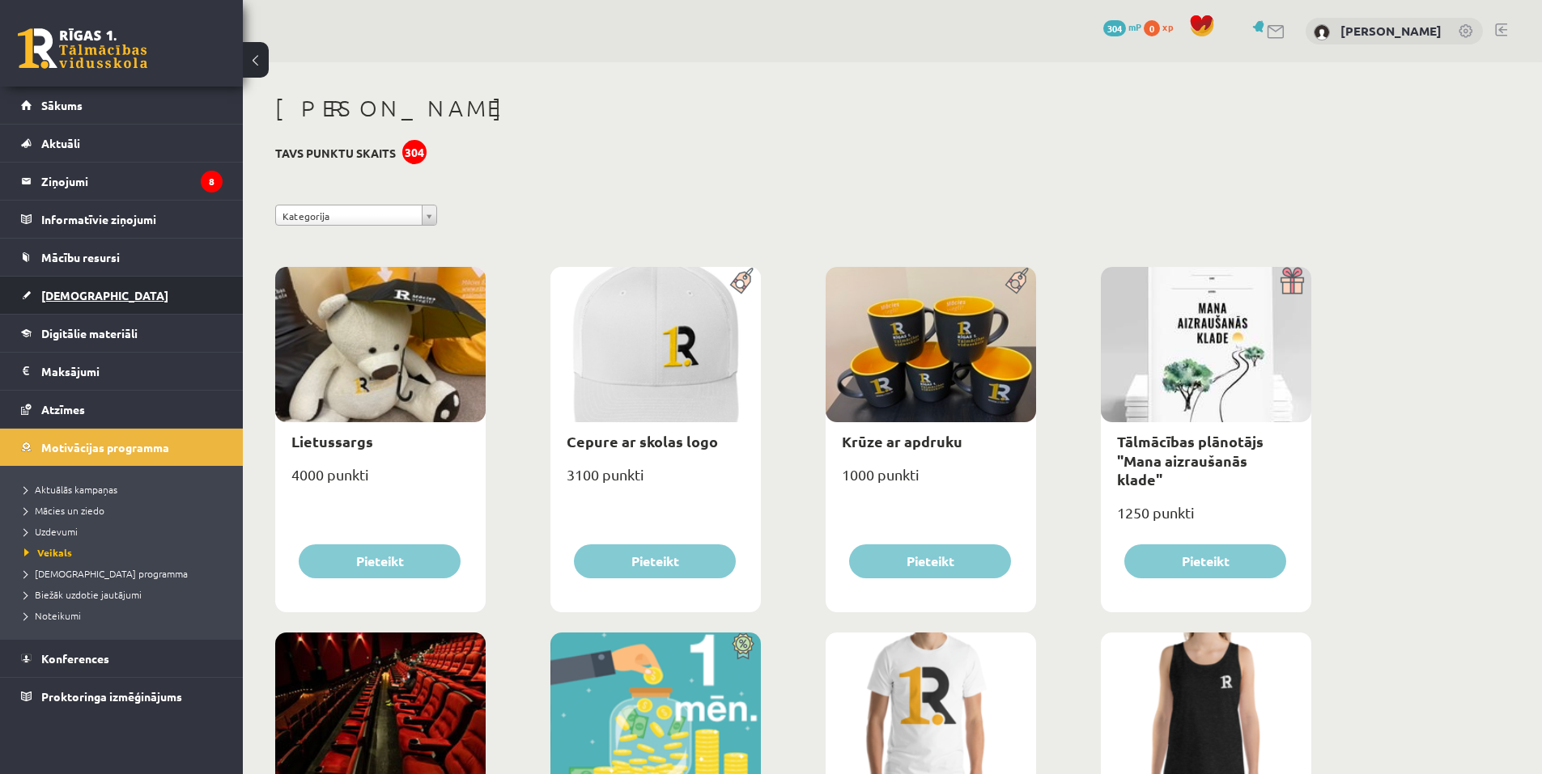
click at [62, 286] on link "[DEMOGRAPHIC_DATA]" at bounding box center [121, 295] width 201 height 37
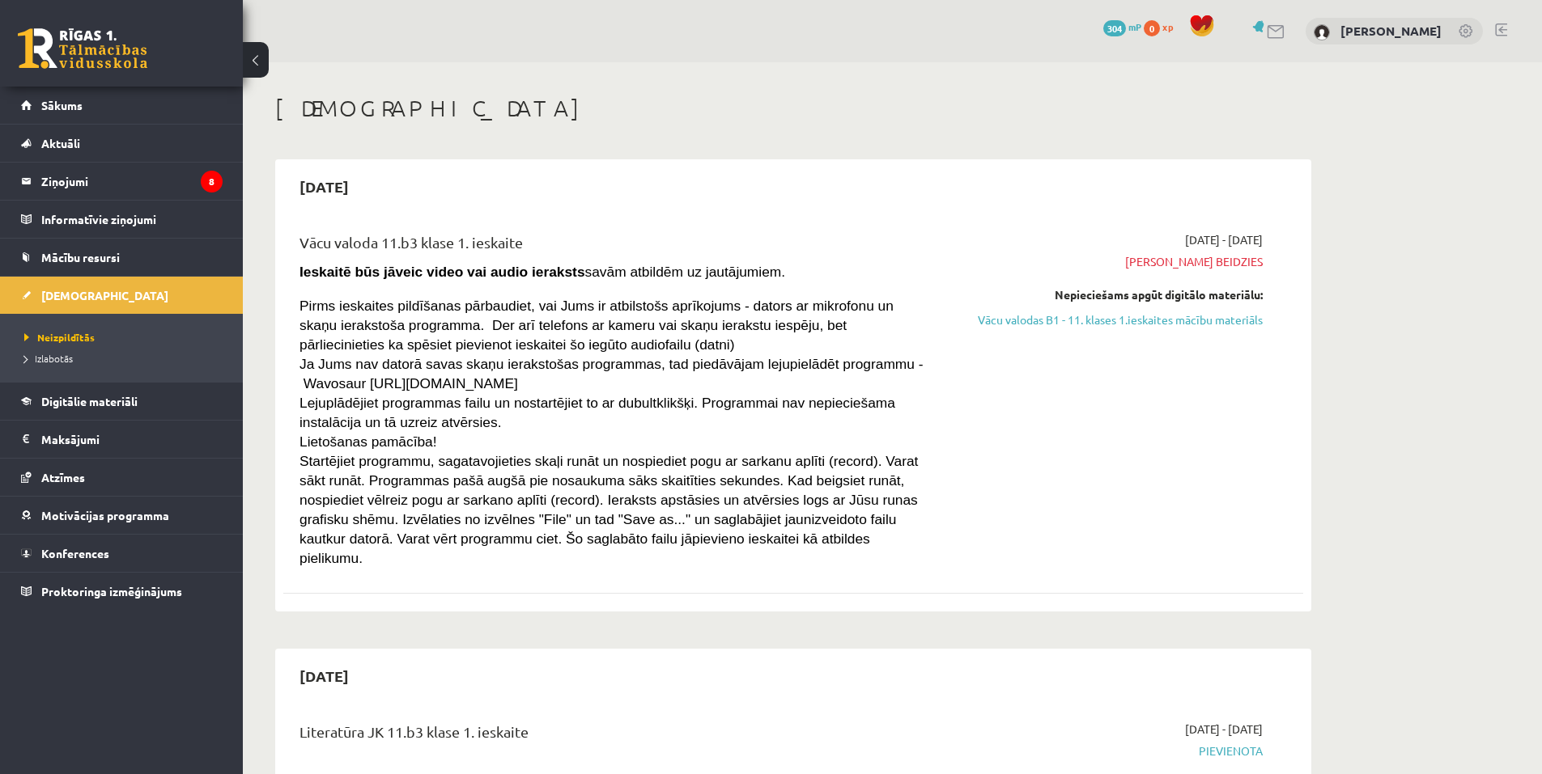
scroll to position [677, 0]
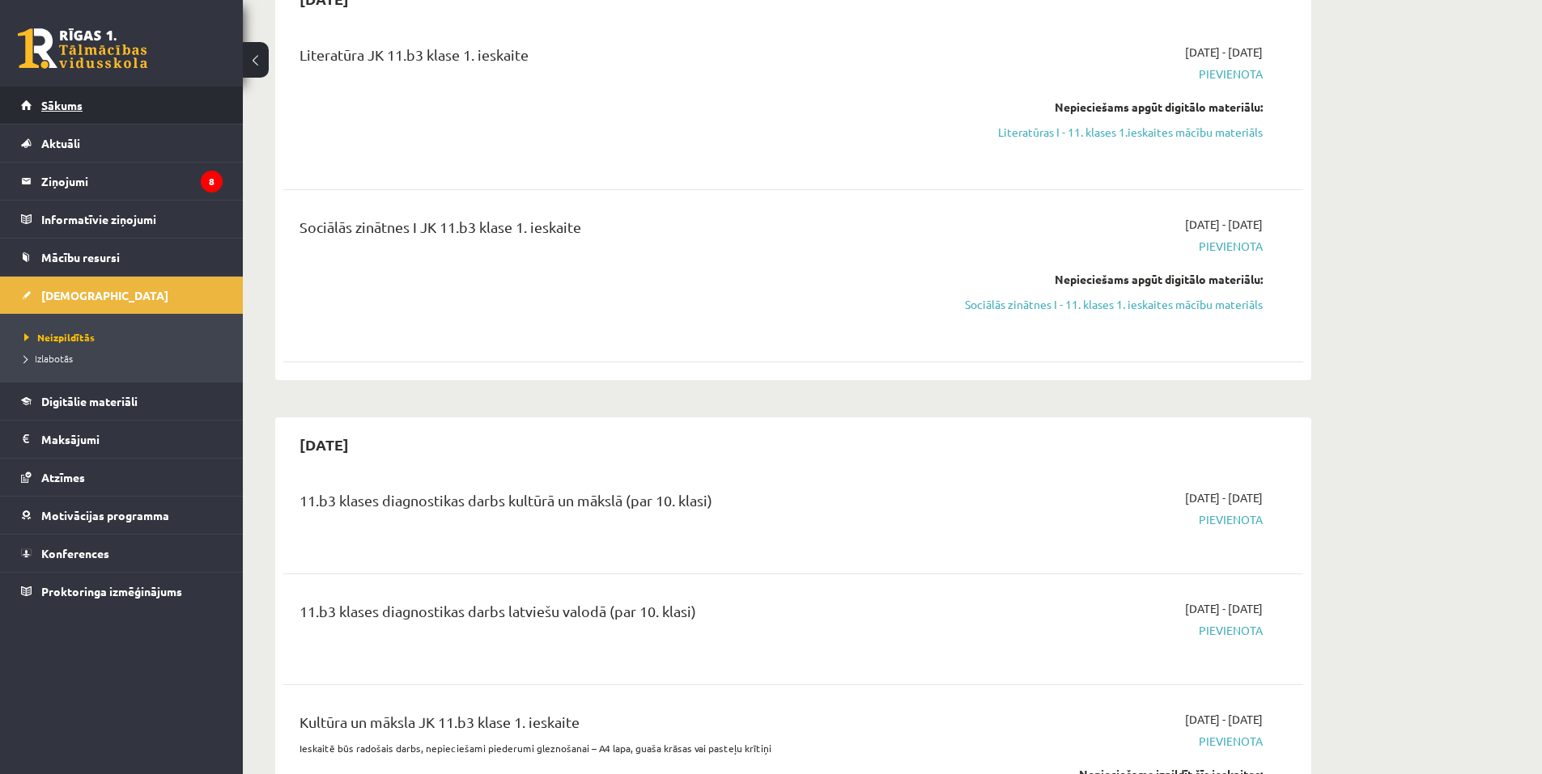
click at [55, 102] on span "Sākums" at bounding box center [61, 105] width 41 height 15
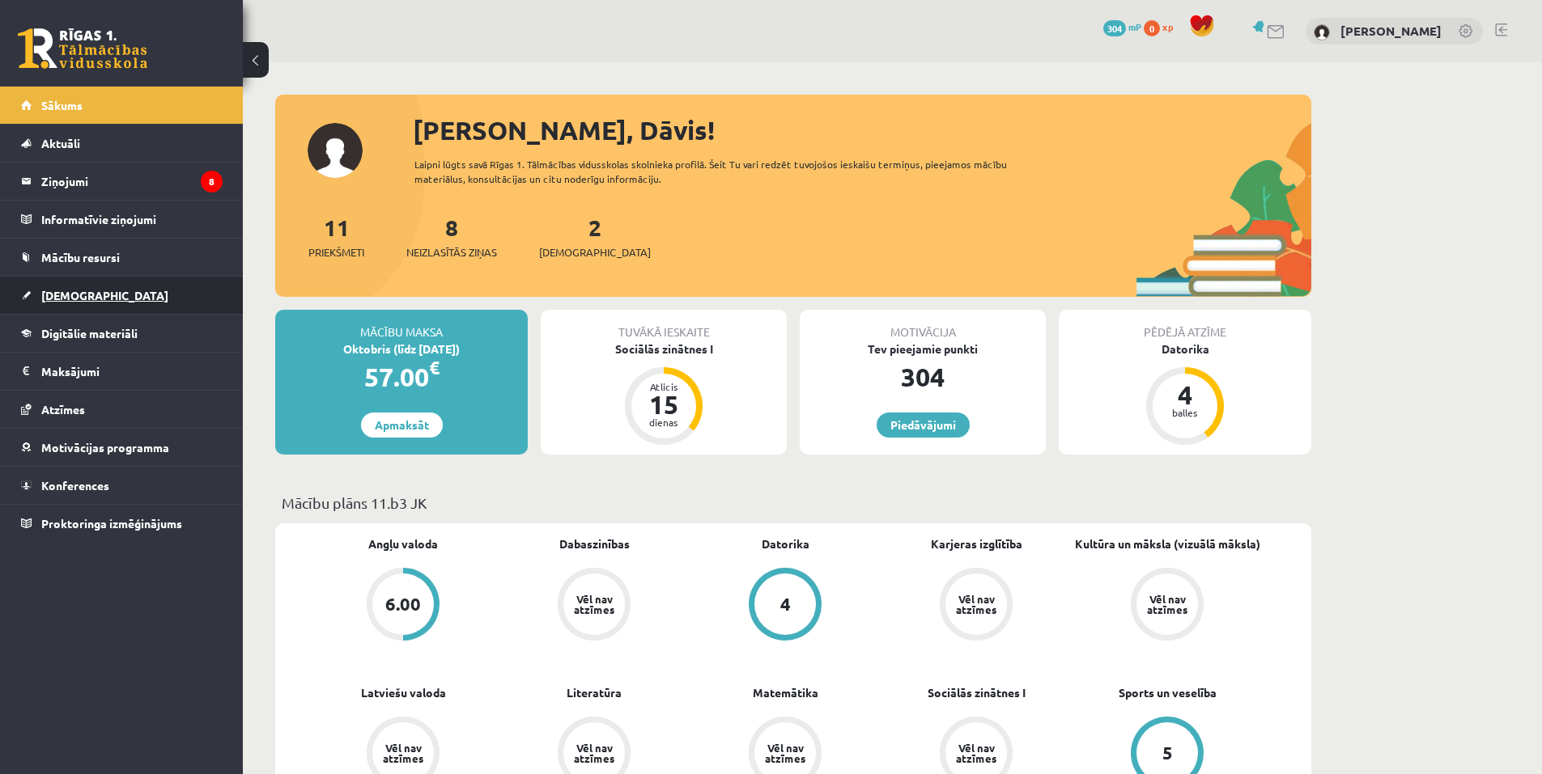
click at [58, 286] on link "[DEMOGRAPHIC_DATA]" at bounding box center [121, 295] width 201 height 37
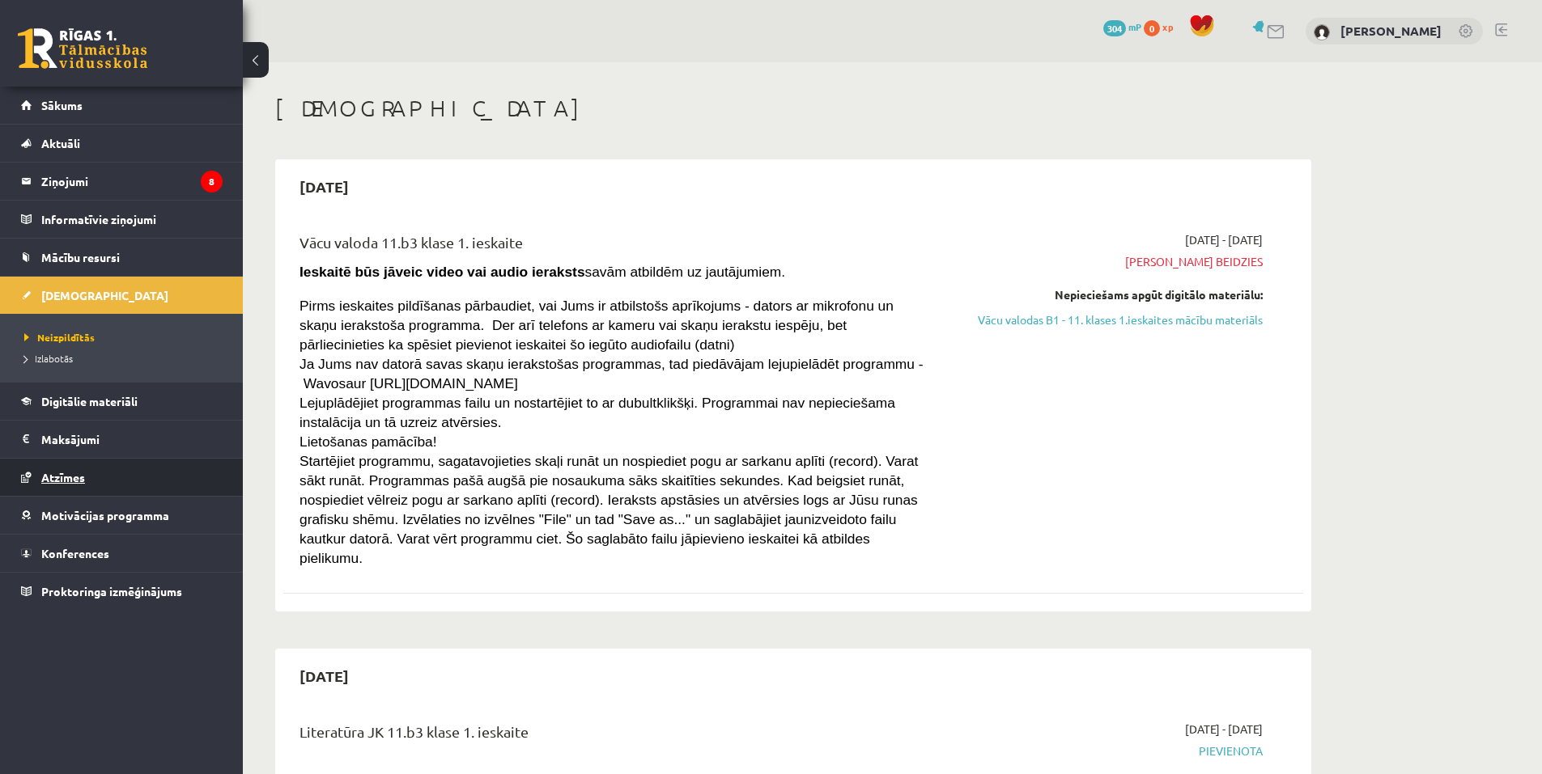
click at [74, 473] on span "Atzīmes" at bounding box center [63, 477] width 44 height 15
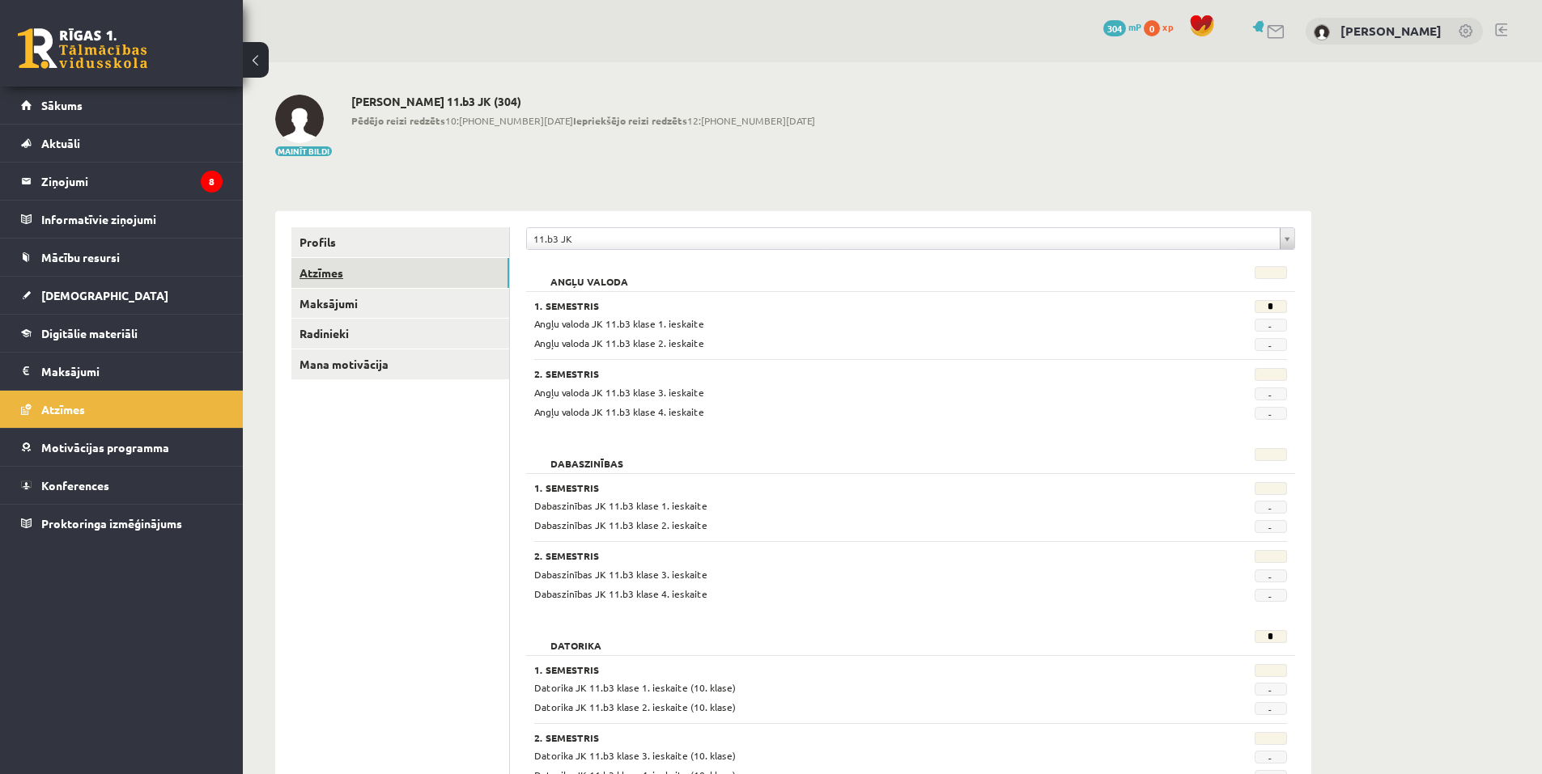
click at [320, 274] on link "Atzīmes" at bounding box center [400, 273] width 218 height 30
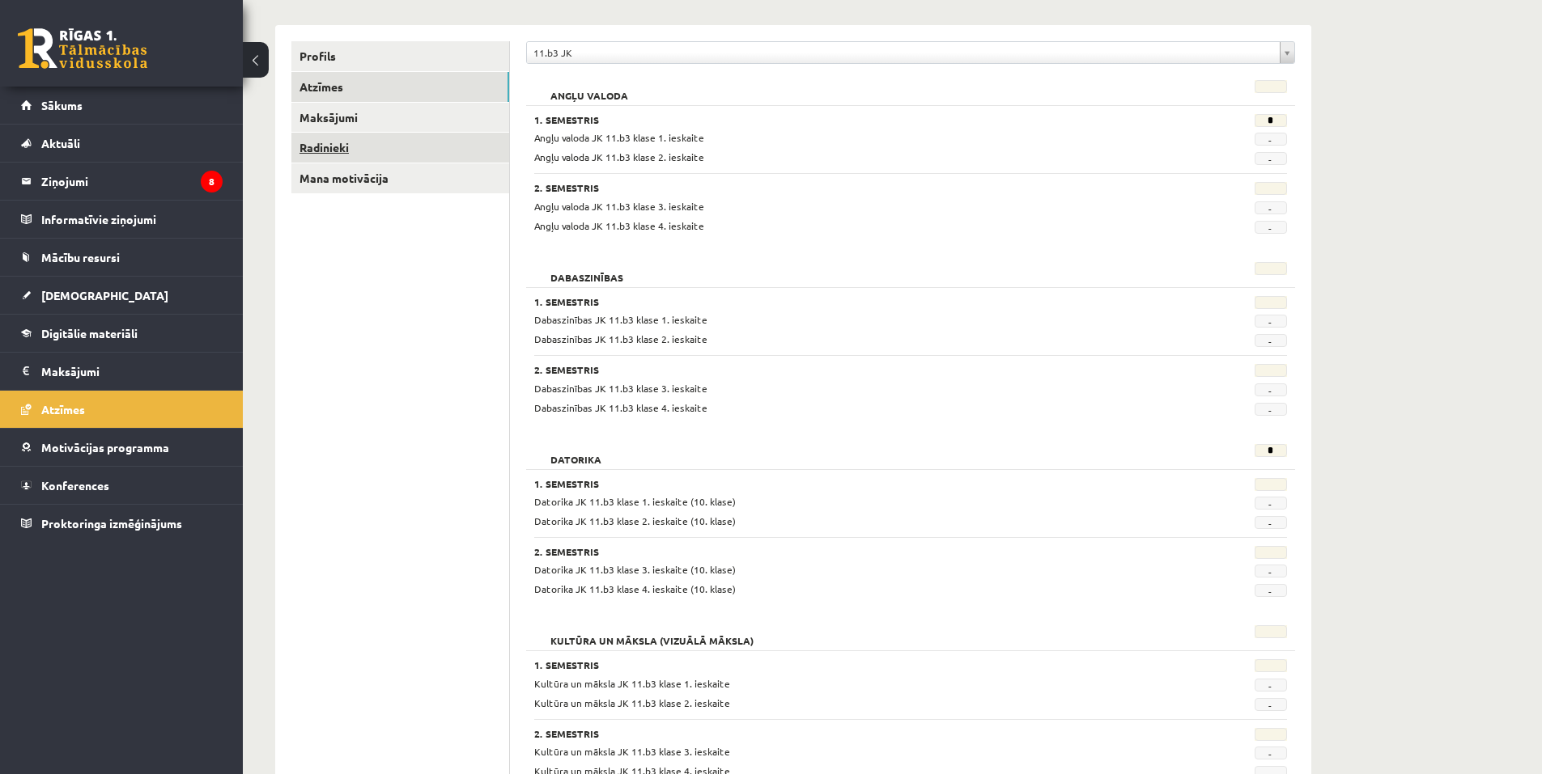
scroll to position [162, 0]
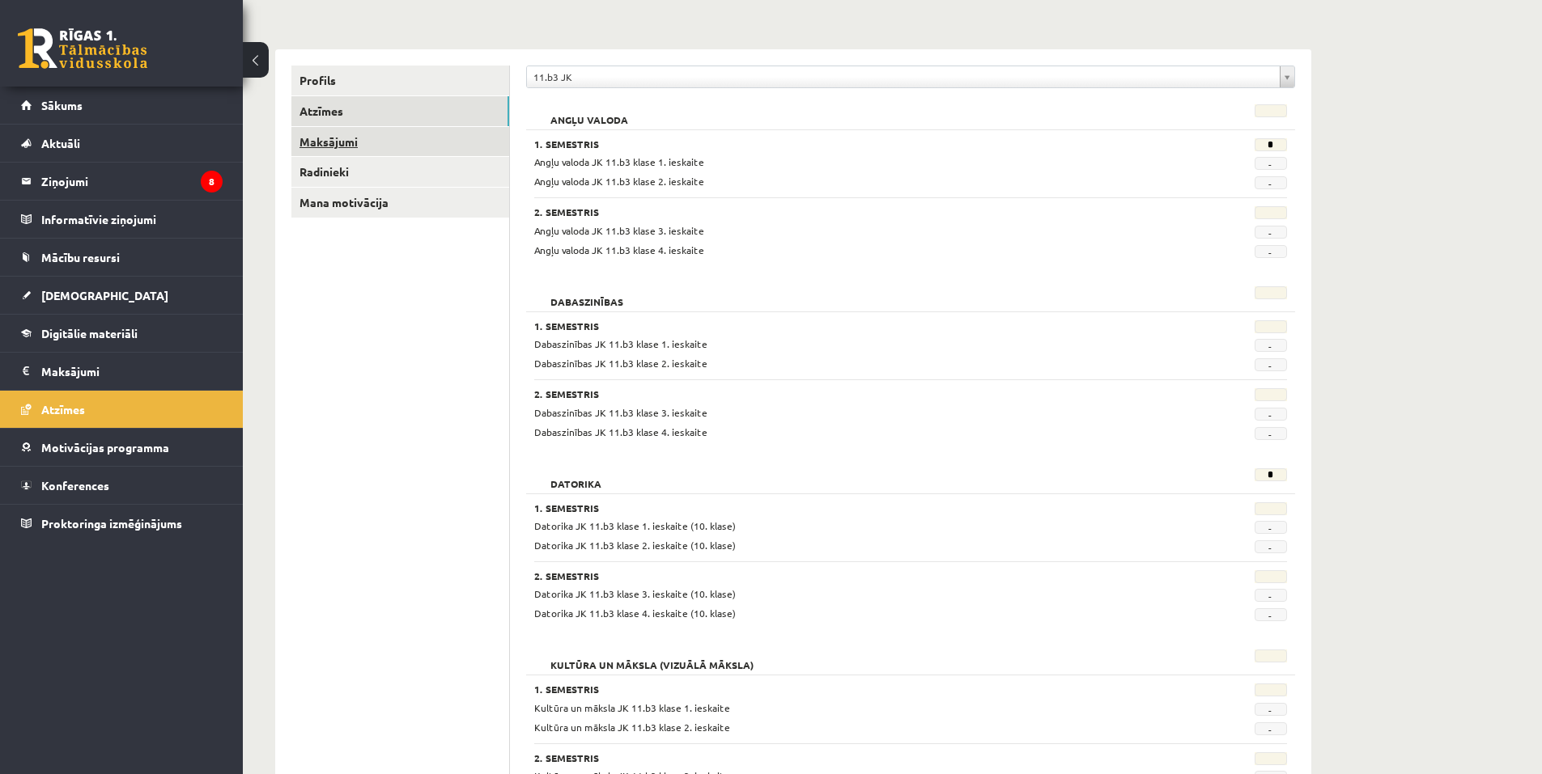
click at [330, 140] on link "Maksājumi" at bounding box center [400, 142] width 218 height 30
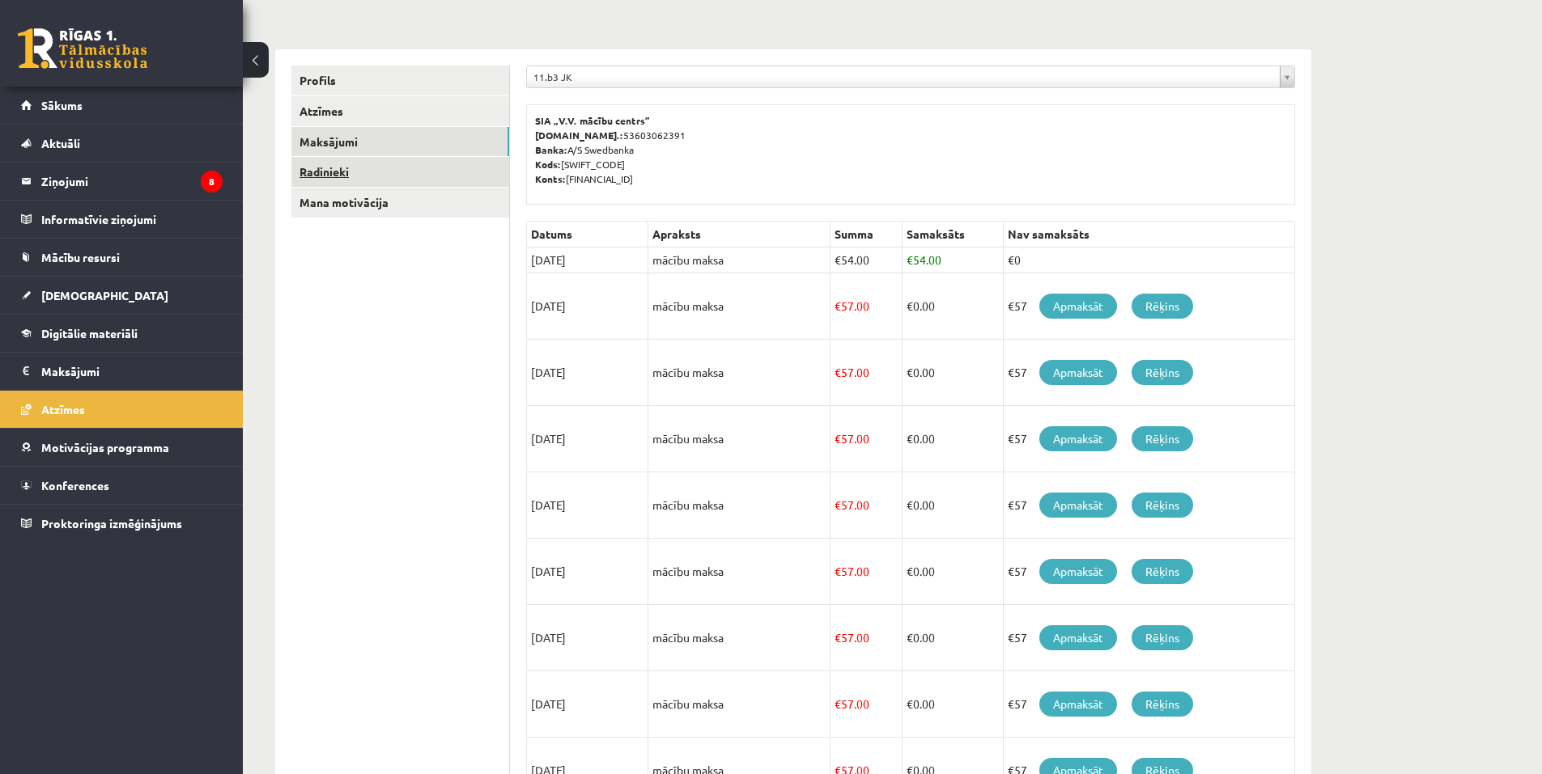
click at [329, 170] on link "Radinieki" at bounding box center [400, 172] width 218 height 30
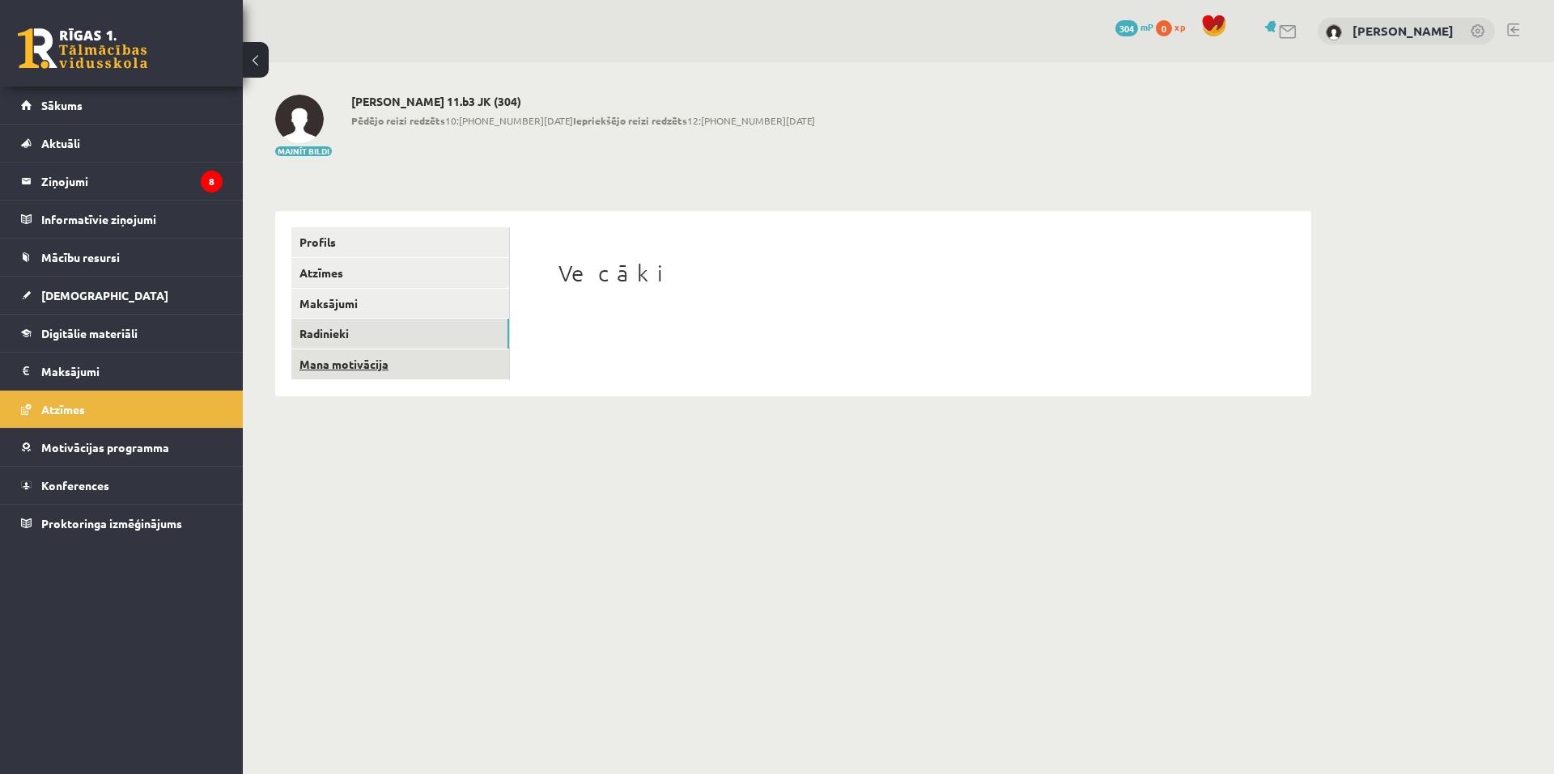
click at [361, 363] on link "Mana motivācija" at bounding box center [400, 365] width 218 height 30
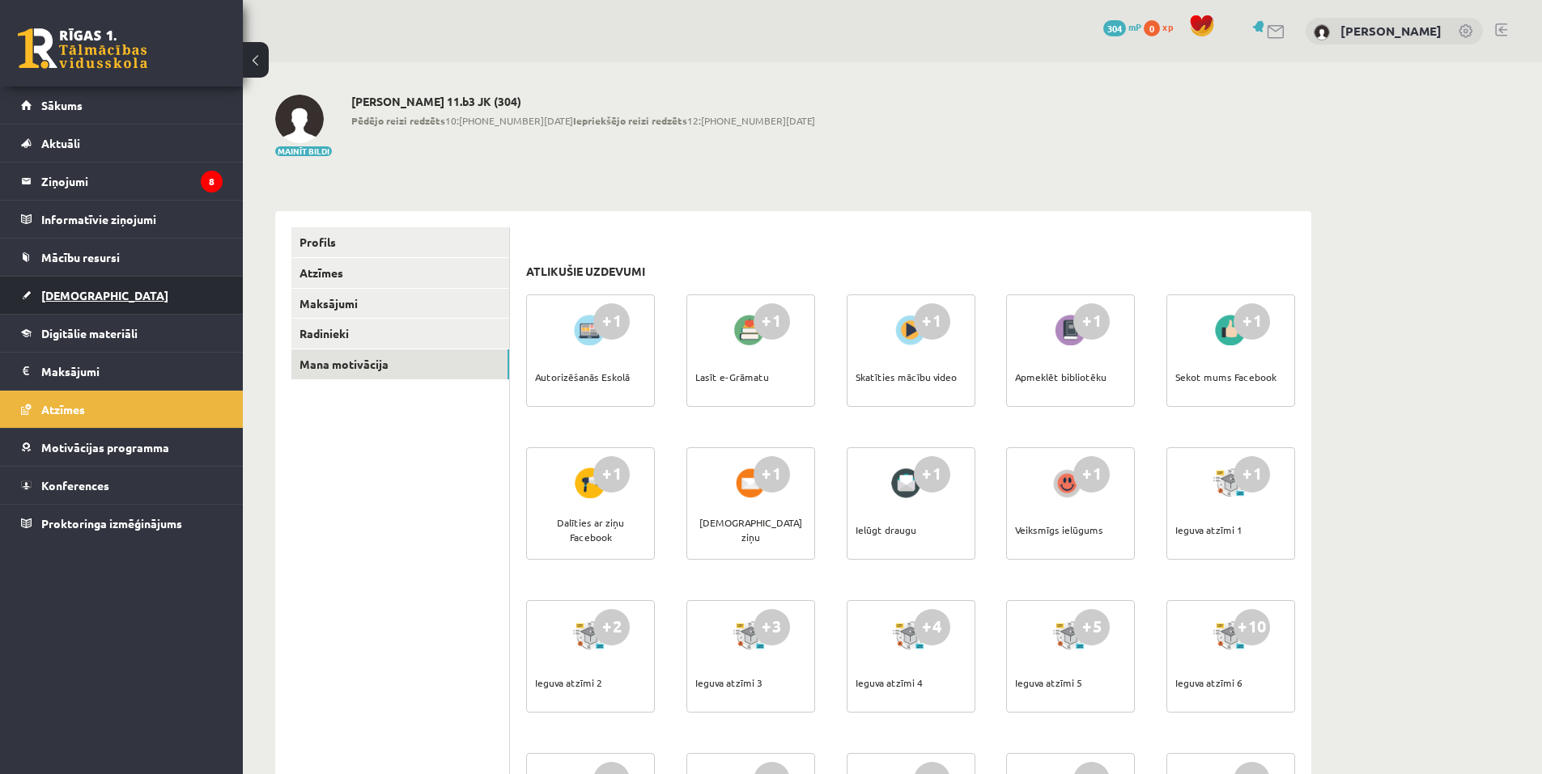
click at [83, 294] on span "[DEMOGRAPHIC_DATA]" at bounding box center [104, 295] width 127 height 15
